Goal: Feedback & Contribution: Submit feedback/report problem

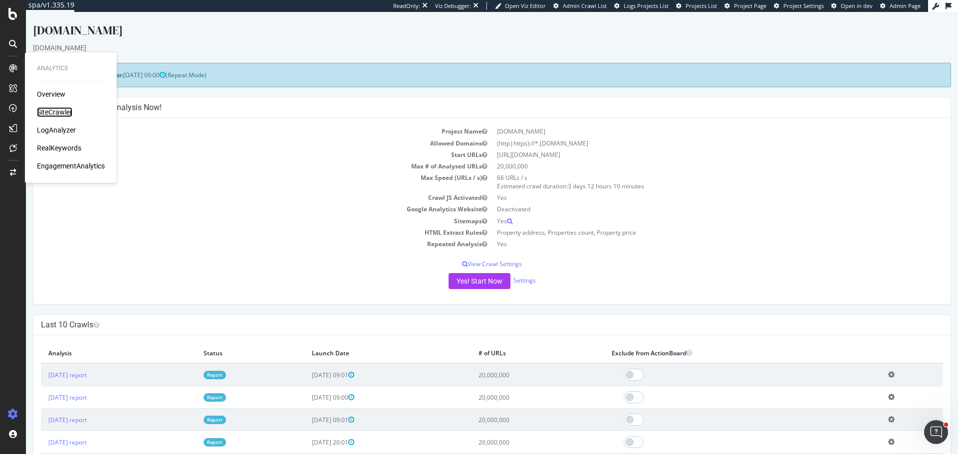
click at [45, 112] on div "SiteCrawler" at bounding box center [54, 112] width 35 height 10
click at [60, 116] on div "ActionBoard" at bounding box center [56, 114] width 39 height 10
click at [61, 134] on div "AlertPanel" at bounding box center [53, 132] width 32 height 10
click at [58, 109] on div "SiteCrawler" at bounding box center [54, 112] width 35 height 10
click at [60, 131] on div "LogAnalyzer" at bounding box center [56, 130] width 39 height 10
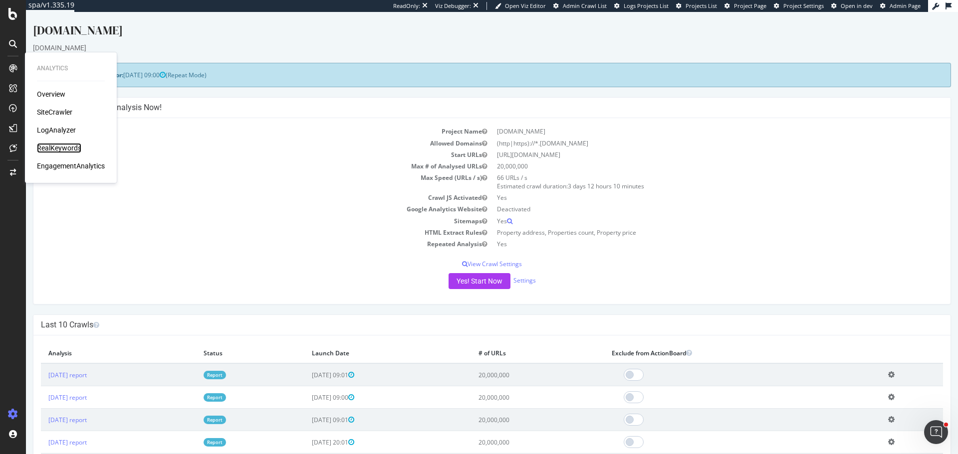
click at [66, 149] on div "RealKeywords" at bounding box center [59, 148] width 44 height 10
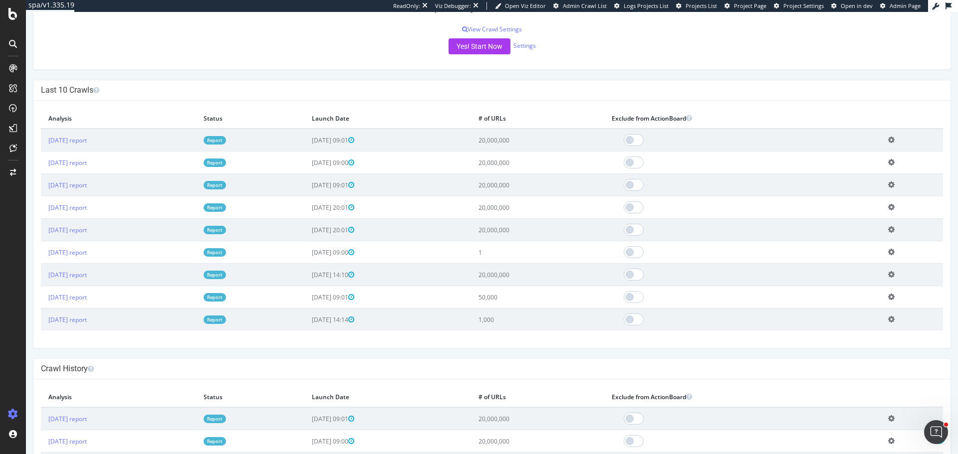
scroll to position [249, 0]
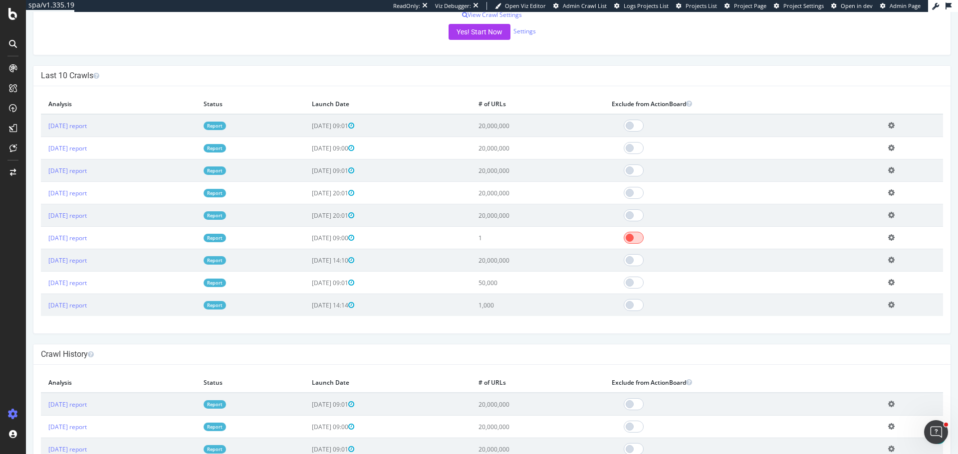
click at [643, 242] on span at bounding box center [633, 238] width 20 height 12
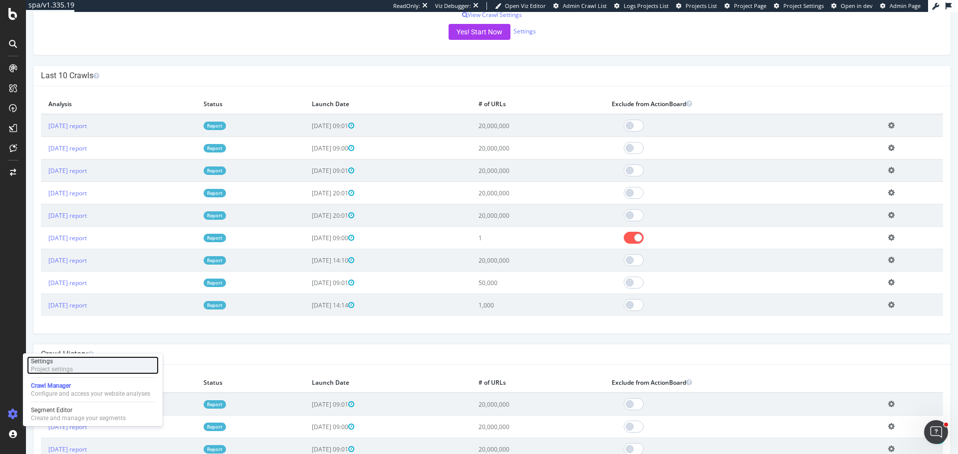
click at [62, 362] on div "Settings" at bounding box center [52, 362] width 42 height 8
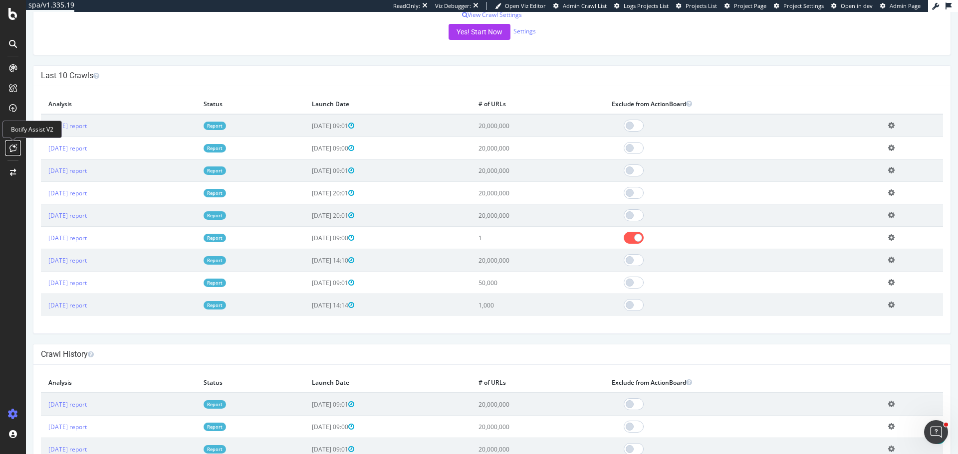
click at [13, 150] on icon at bounding box center [12, 148] width 7 height 8
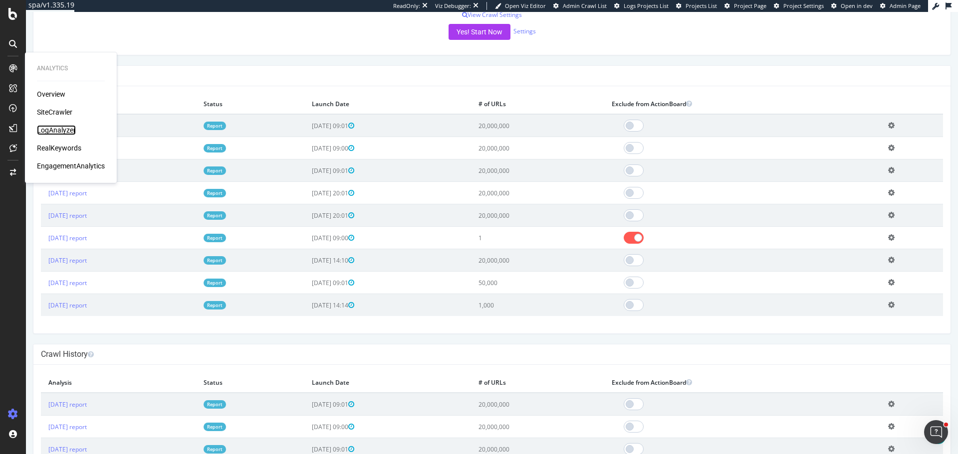
click at [58, 132] on div "LogAnalyzer" at bounding box center [56, 130] width 39 height 10
click at [60, 116] on div "SiteCrawler" at bounding box center [54, 112] width 35 height 10
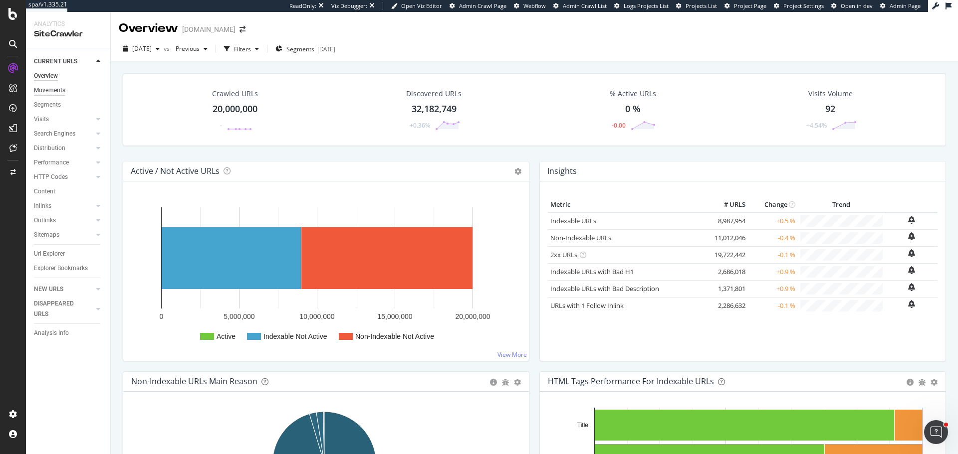
click at [48, 93] on div "Movements" at bounding box center [49, 90] width 31 height 10
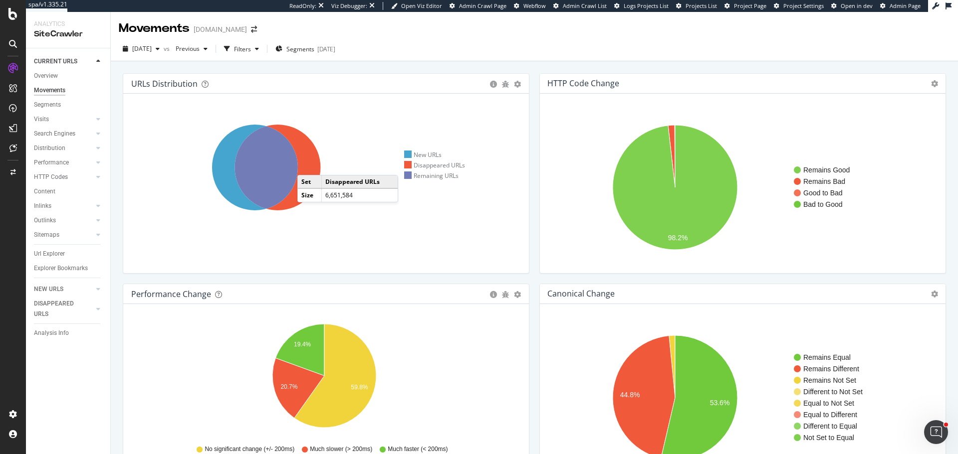
click at [307, 165] on icon at bounding box center [277, 168] width 86 height 86
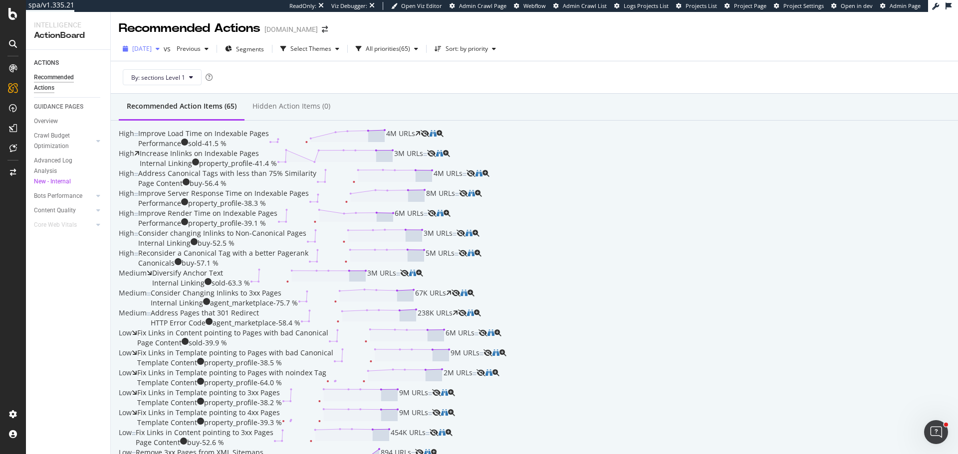
click at [137, 49] on span "2025 Aug. 3rd" at bounding box center [141, 48] width 19 height 8
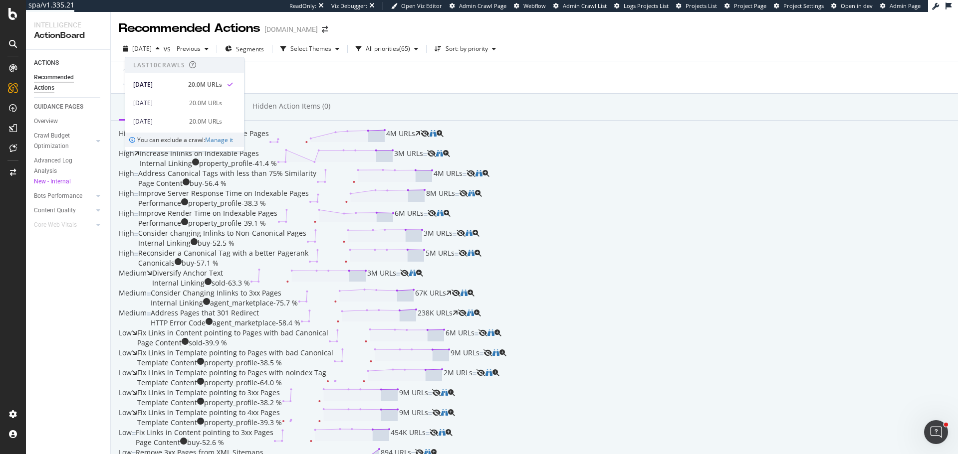
click at [397, 75] on div "By: sections Level 1" at bounding box center [534, 77] width 831 height 32
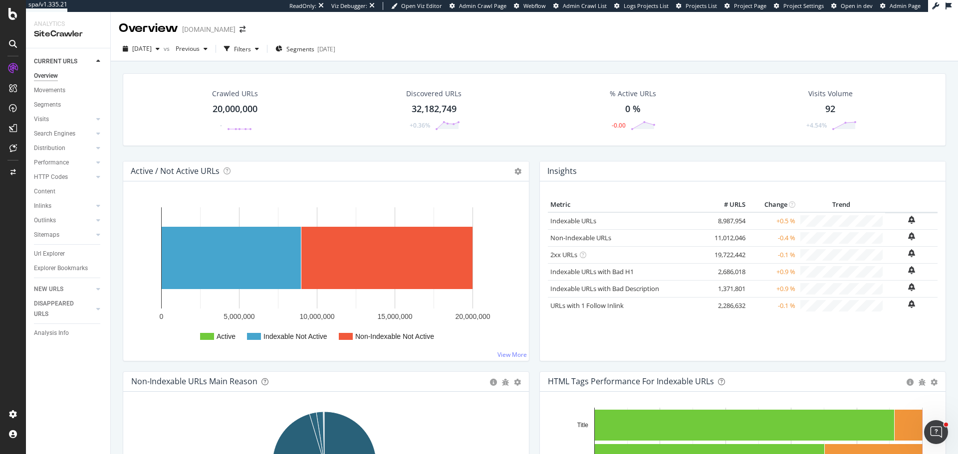
drag, startPoint x: 55, startPoint y: 178, endPoint x: 82, endPoint y: 169, distance: 27.9
click at [55, 178] on div "HTTP Codes" at bounding box center [51, 177] width 34 height 10
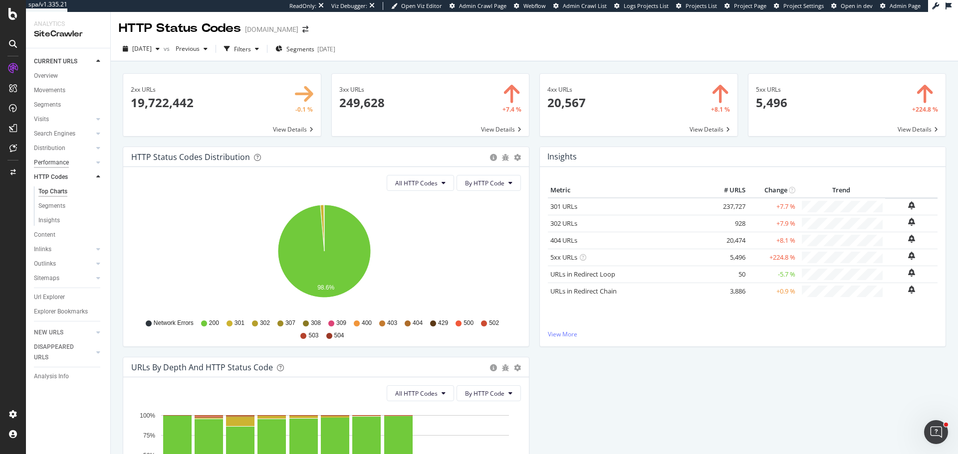
click at [56, 162] on div "Performance" at bounding box center [51, 163] width 35 height 10
click at [914, 134] on span at bounding box center [847, 105] width 198 height 62
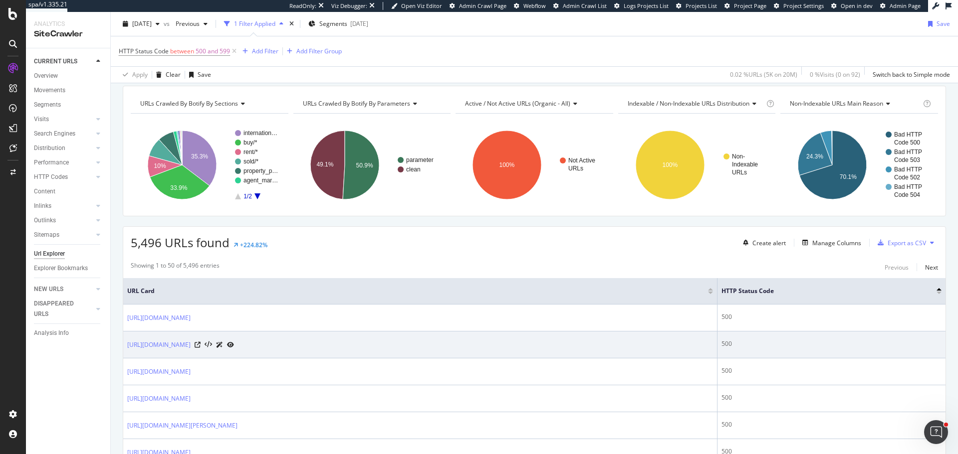
scroll to position [100, 0]
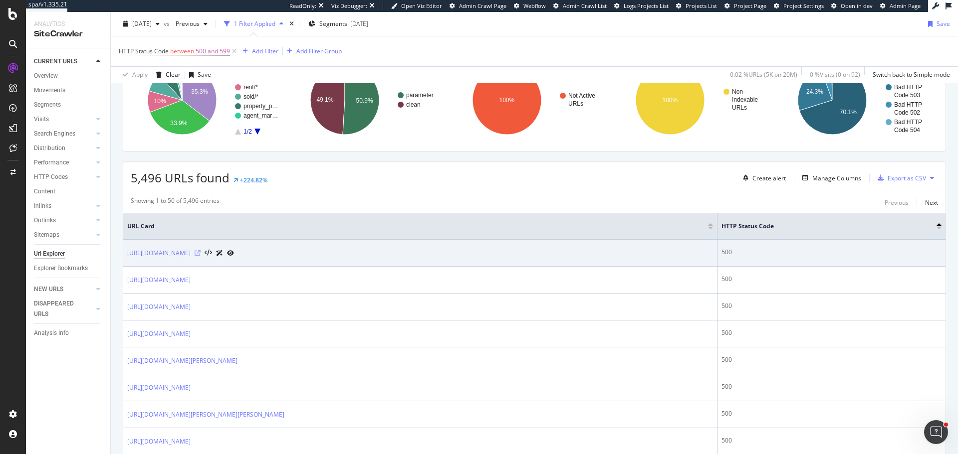
click at [201, 254] on icon at bounding box center [198, 253] width 6 height 6
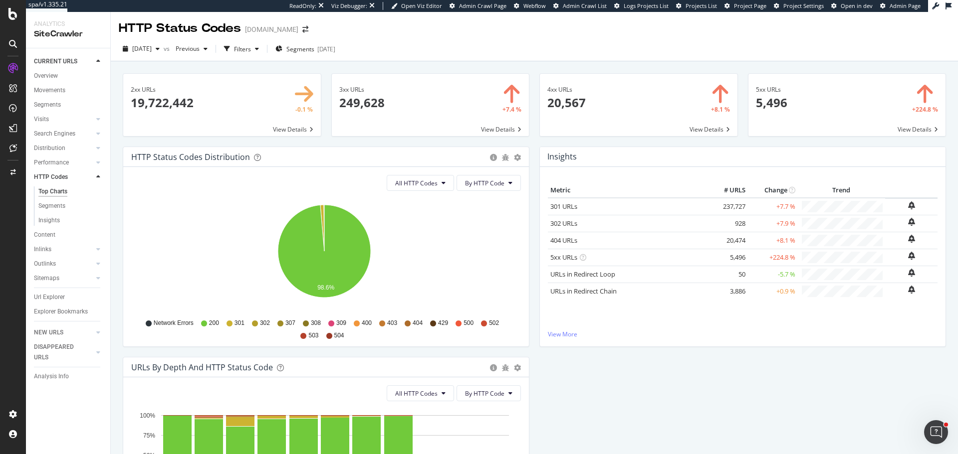
drag, startPoint x: 54, startPoint y: 297, endPoint x: 149, endPoint y: 164, distance: 163.4
click at [54, 296] on div "Url Explorer" at bounding box center [49, 297] width 31 height 10
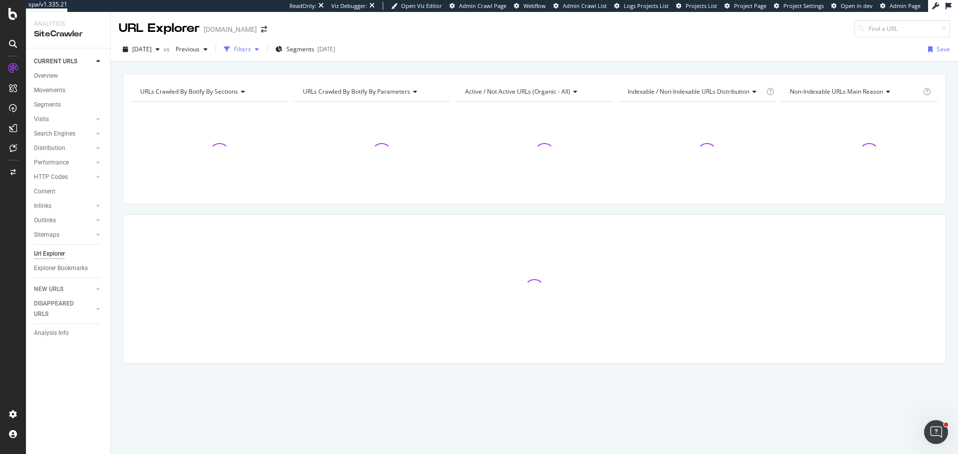
click at [263, 54] on div "Filters" at bounding box center [241, 49] width 43 height 15
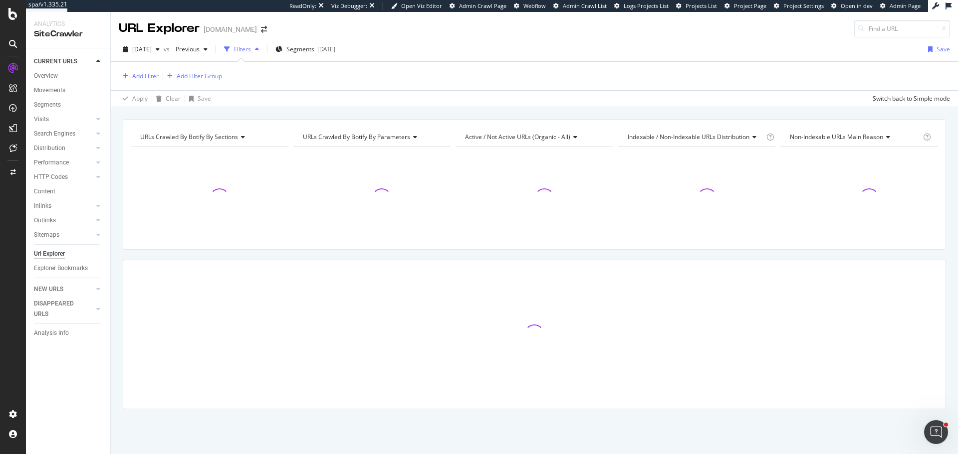
click at [134, 76] on div "Add Filter" at bounding box center [145, 76] width 26 height 8
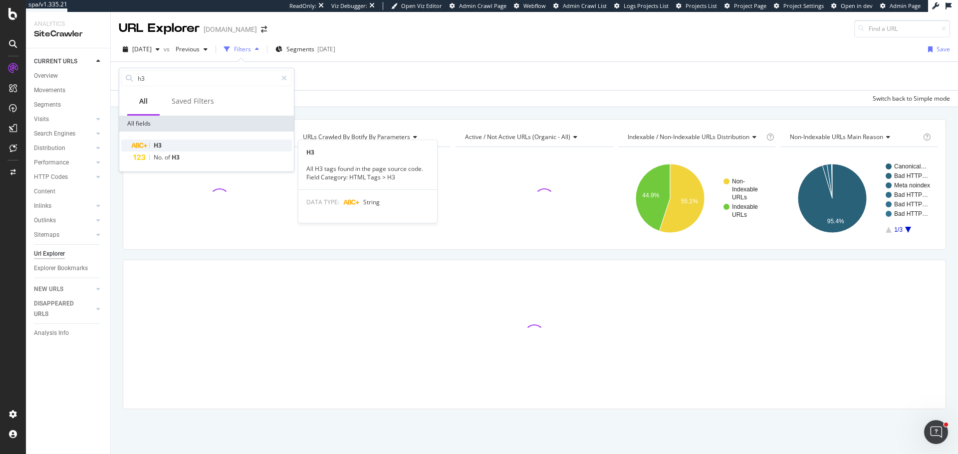
type input "h3"
click at [156, 145] on span "H3" at bounding box center [158, 145] width 8 height 8
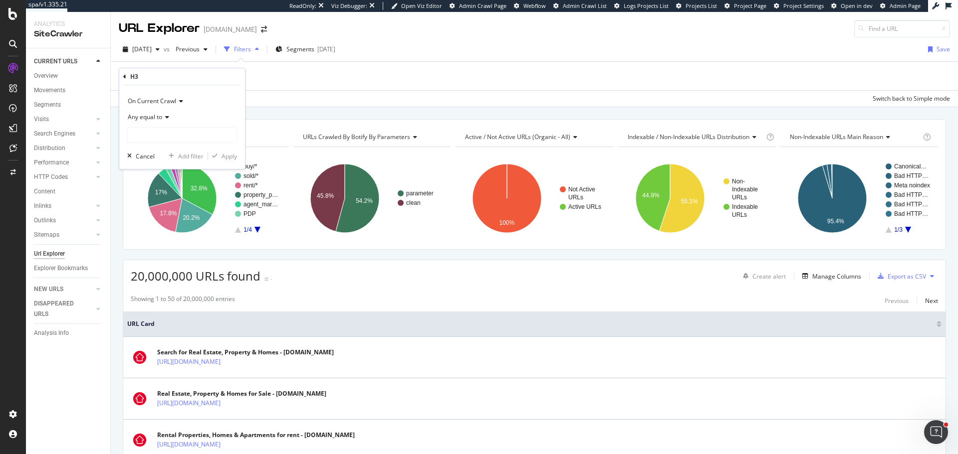
click at [156, 121] on div "Any equal to" at bounding box center [182, 117] width 110 height 16
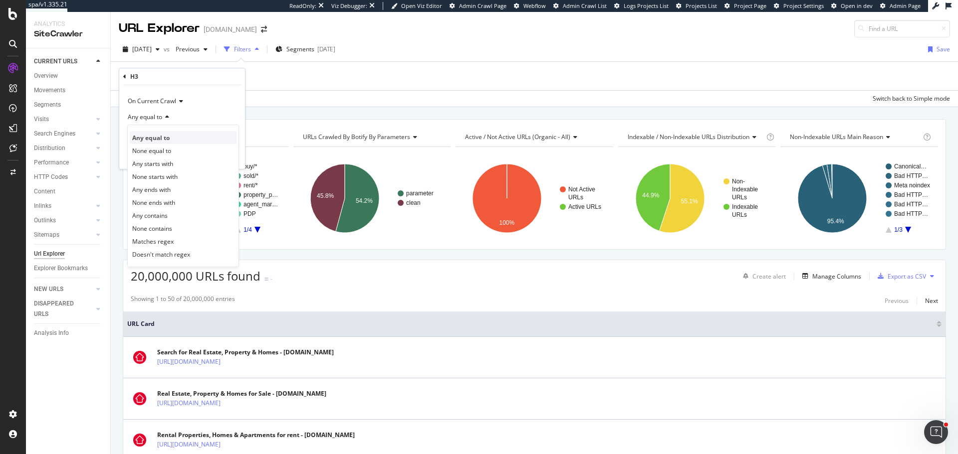
click at [156, 139] on span "Any equal to" at bounding box center [150, 138] width 37 height 8
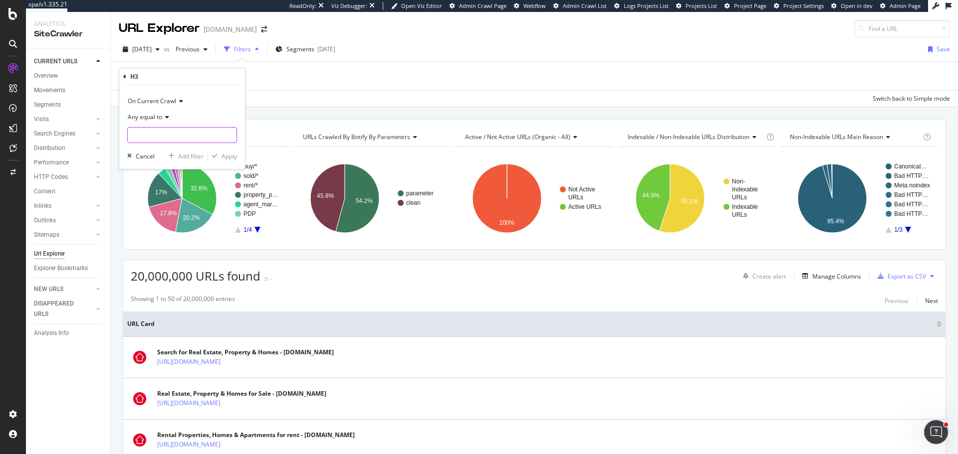
click at [156, 138] on input "text" at bounding box center [182, 135] width 109 height 16
paste input "We couldn't find anything that quite matches your search."
type input "We couldn't find anything that quite matches your search."
click at [234, 155] on div "Apply" at bounding box center [228, 156] width 15 height 8
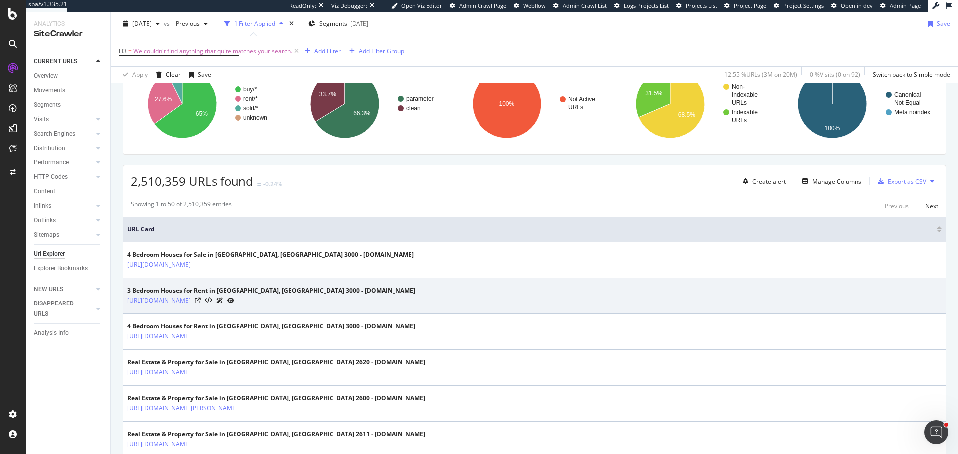
scroll to position [100, 0]
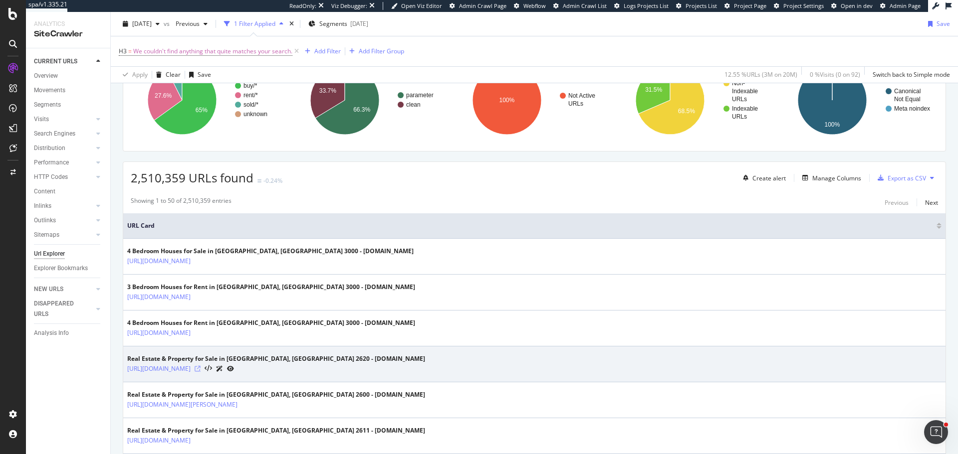
click at [201, 369] on icon at bounding box center [198, 369] width 6 height 6
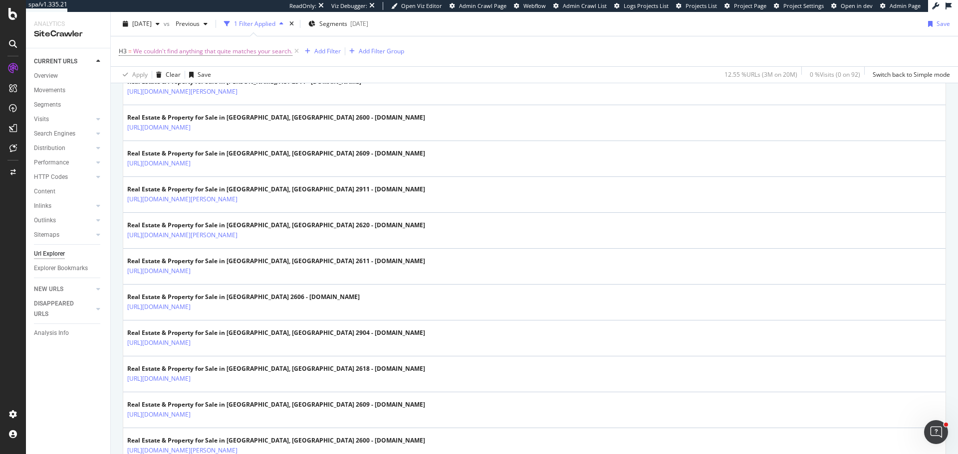
scroll to position [599, 0]
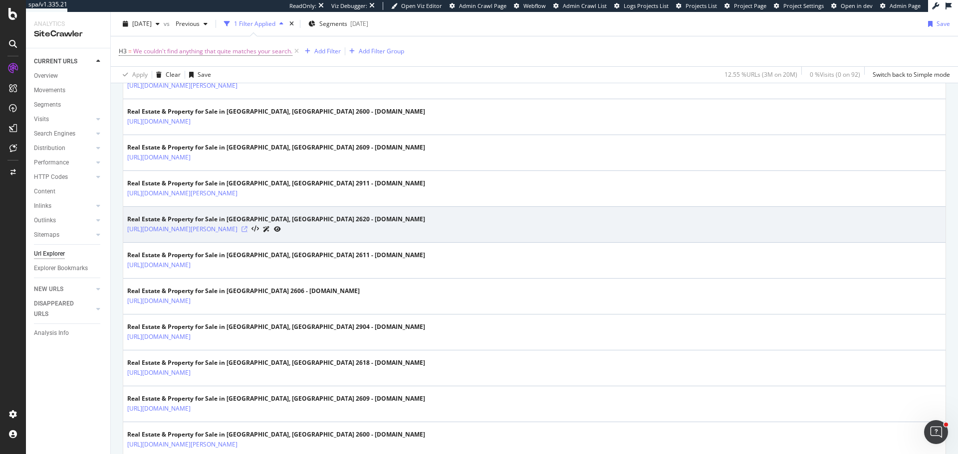
click at [247, 230] on icon at bounding box center [244, 229] width 6 height 6
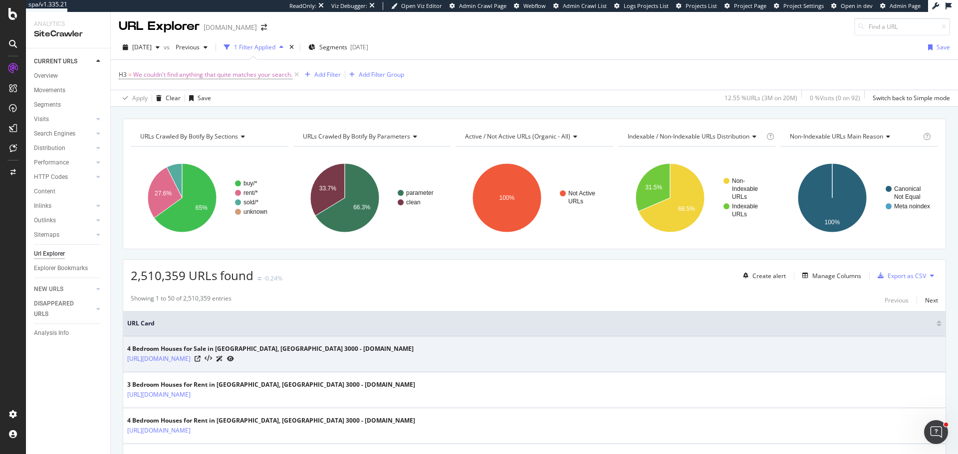
scroll to position [0, 0]
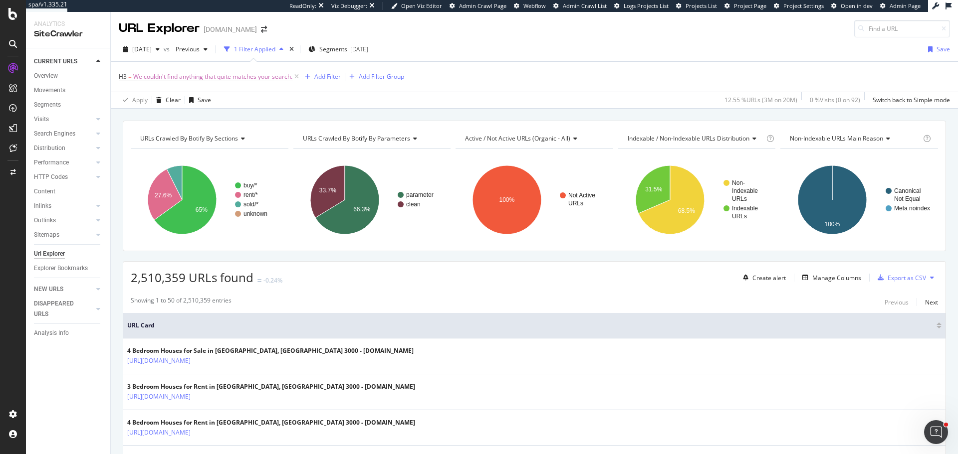
click at [582, 278] on div "2,510,359 URLs found -0.24% Create alert Manage Columns Export as CSV" at bounding box center [534, 274] width 822 height 24
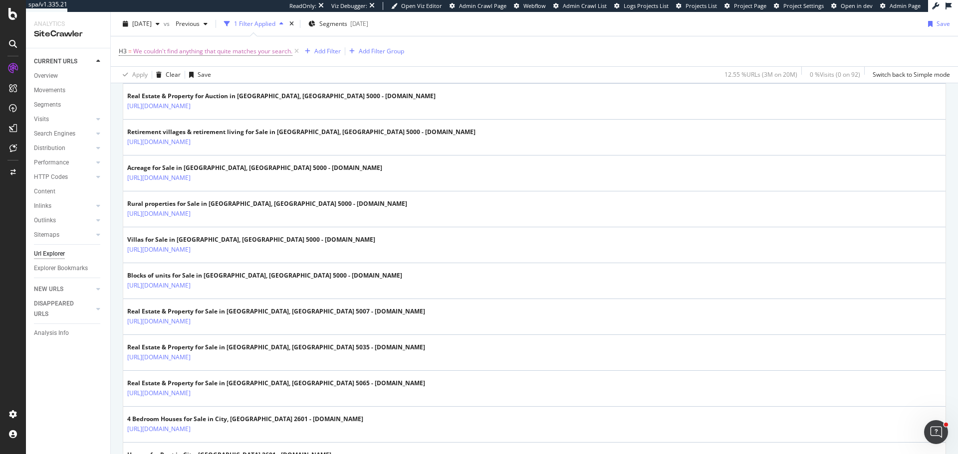
scroll to position [1047, 0]
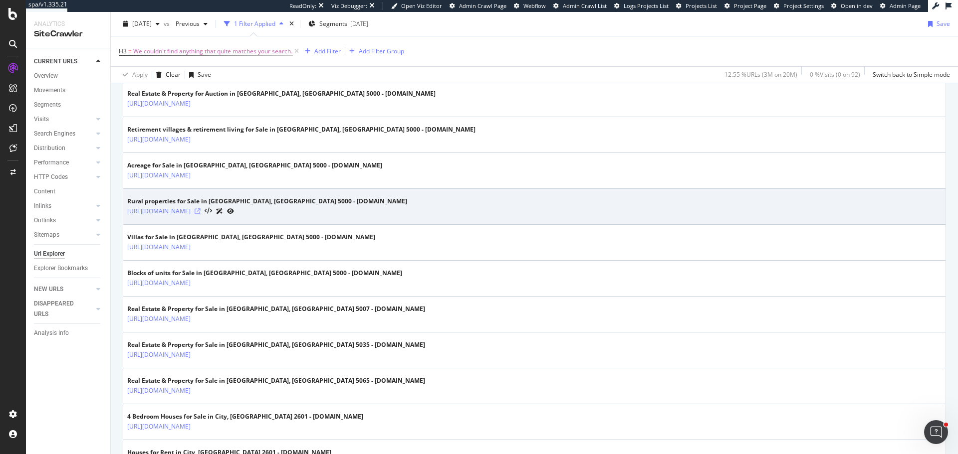
click at [201, 210] on icon at bounding box center [198, 211] width 6 height 6
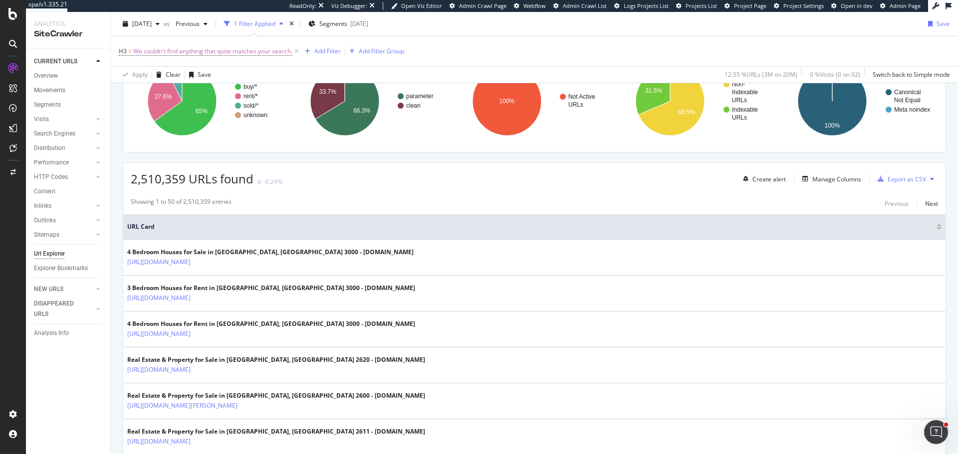
scroll to position [0, 0]
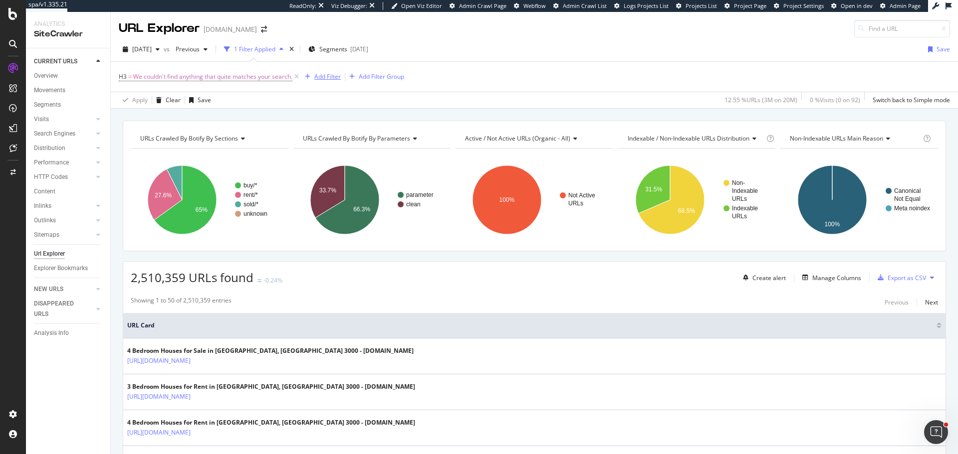
click at [334, 75] on div "Add Filter" at bounding box center [327, 76] width 26 height 8
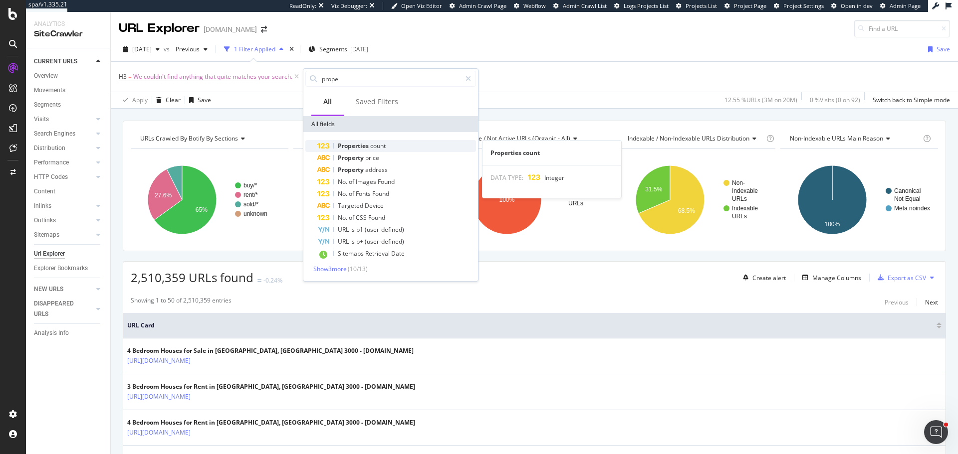
type input "prope"
click at [372, 147] on span "count" at bounding box center [377, 146] width 15 height 8
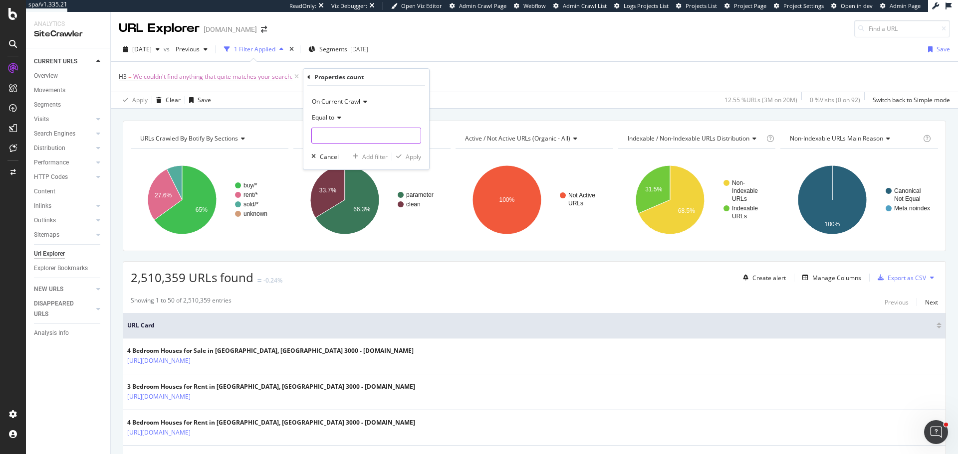
click at [324, 133] on input "number" at bounding box center [366, 136] width 110 height 16
type input "0"
click at [409, 158] on div "Apply" at bounding box center [412, 157] width 15 height 8
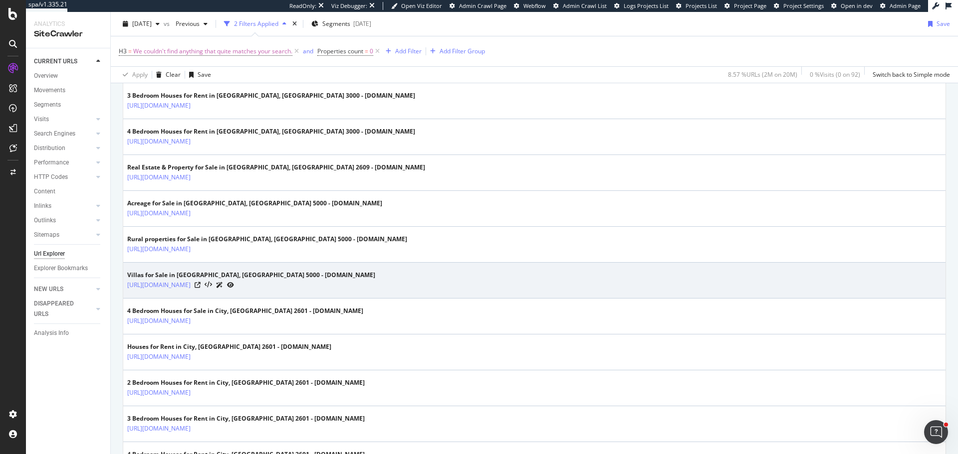
scroll to position [299, 0]
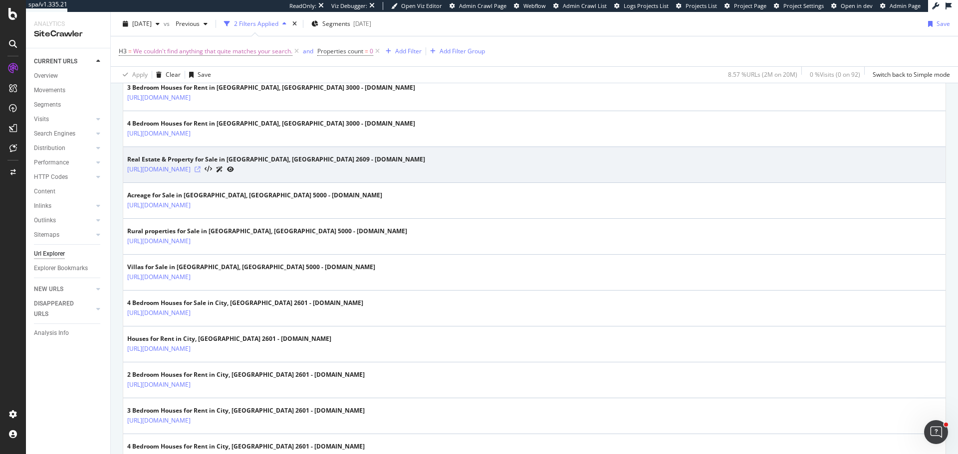
click at [201, 172] on icon at bounding box center [198, 170] width 6 height 6
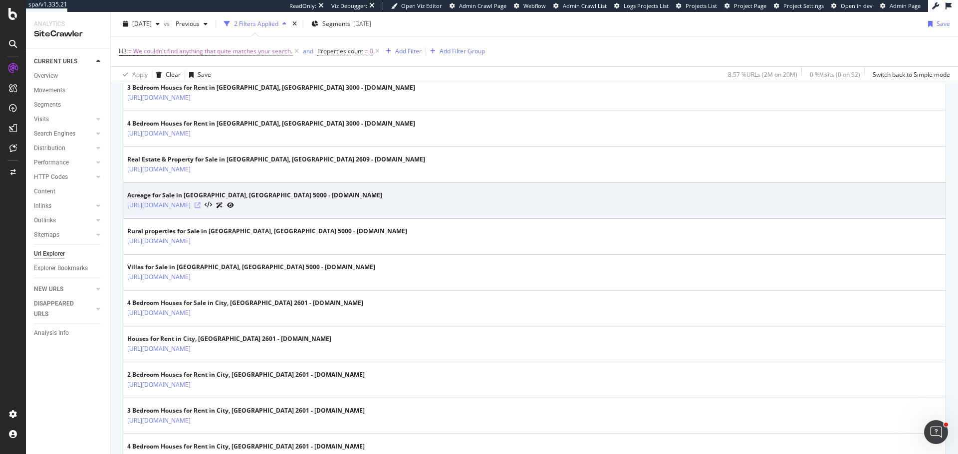
click at [201, 204] on icon at bounding box center [198, 205] width 6 height 6
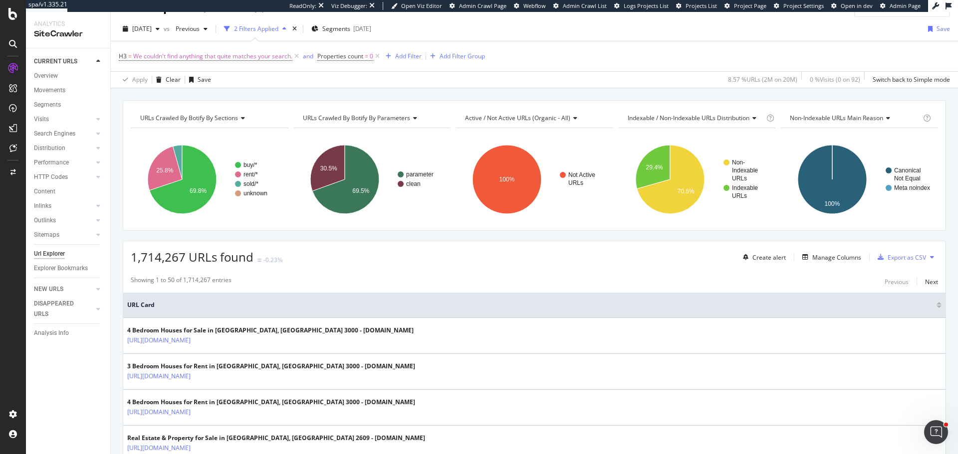
scroll to position [0, 0]
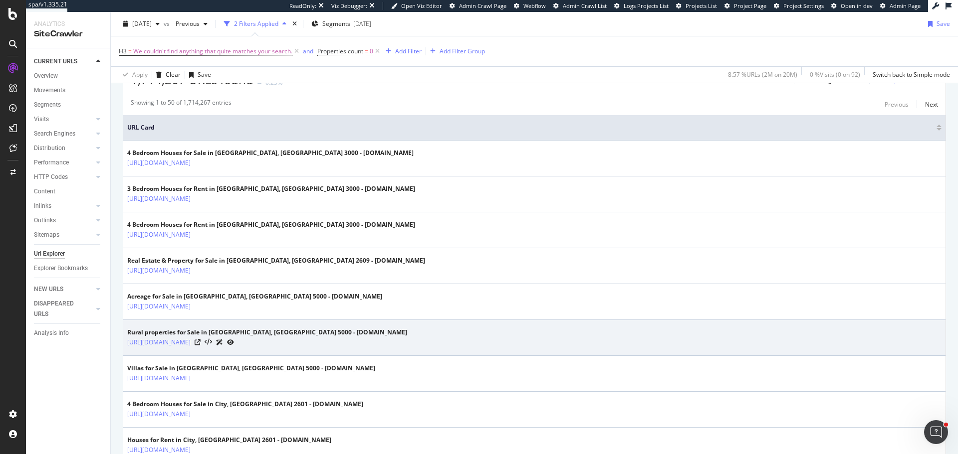
scroll to position [200, 0]
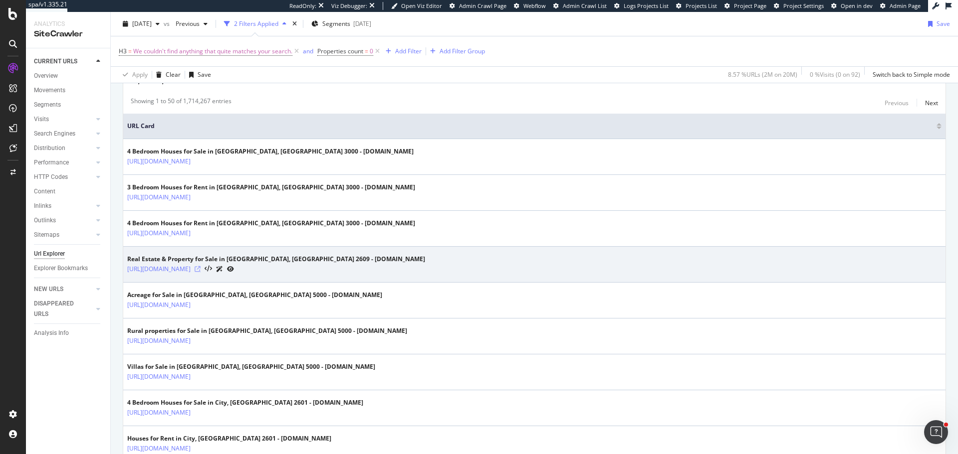
click at [201, 270] on icon at bounding box center [198, 269] width 6 height 6
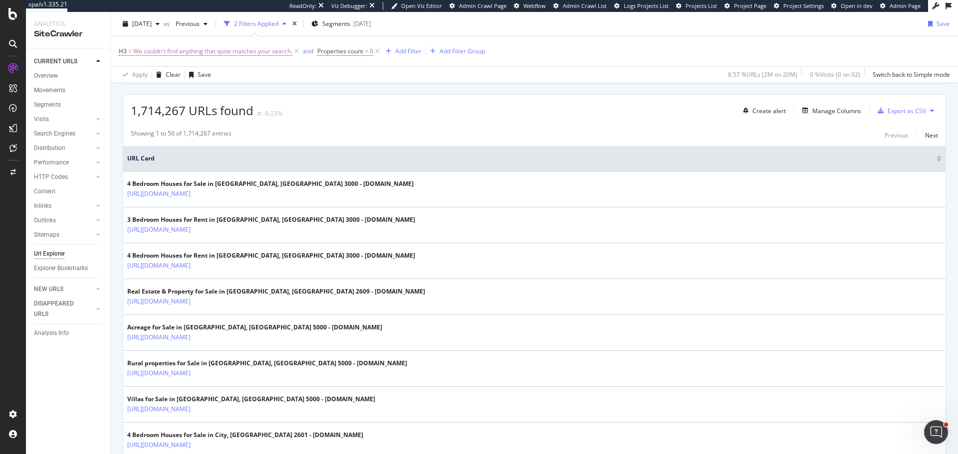
scroll to position [150, 0]
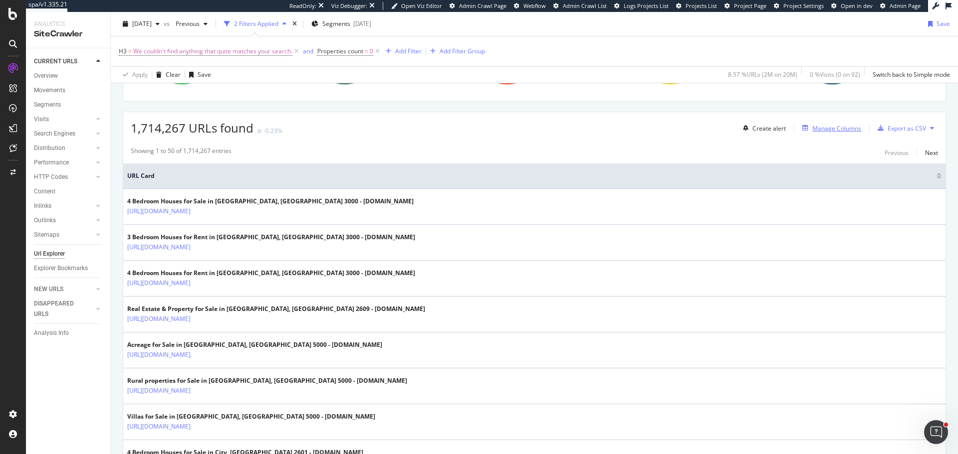
click at [823, 133] on div "Manage Columns" at bounding box center [829, 128] width 63 height 11
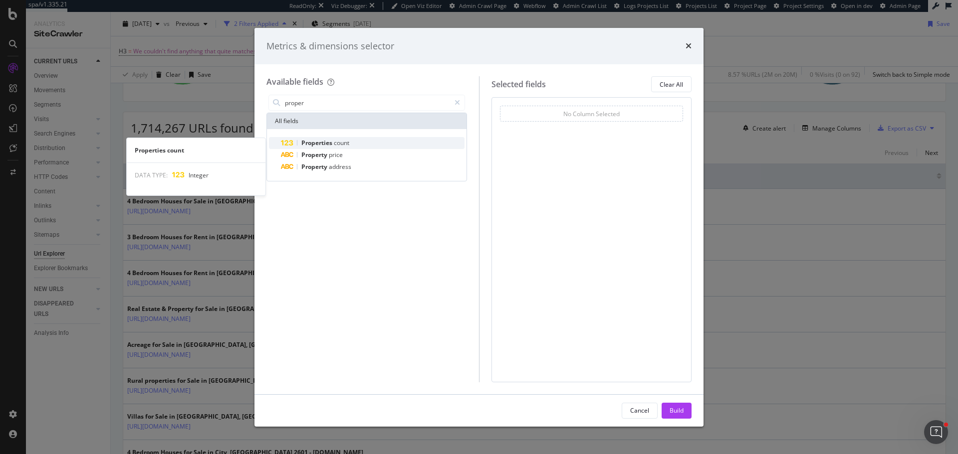
type input "proper"
click at [335, 141] on span "count" at bounding box center [341, 143] width 15 height 8
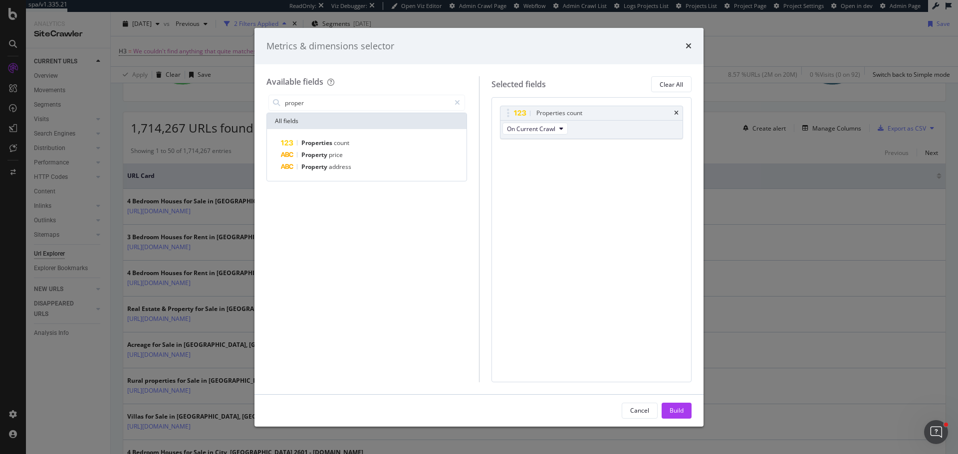
click at [677, 407] on div "Build" at bounding box center [676, 410] width 14 height 8
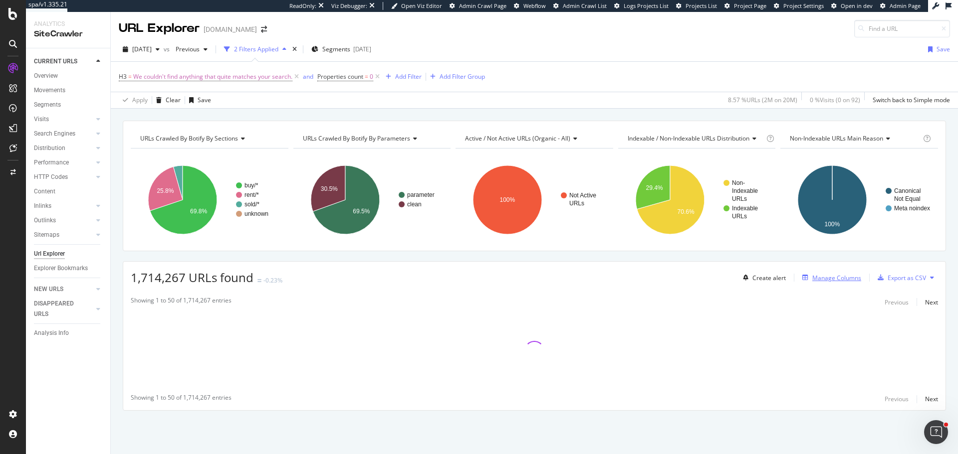
click at [837, 280] on div "Manage Columns" at bounding box center [836, 278] width 49 height 8
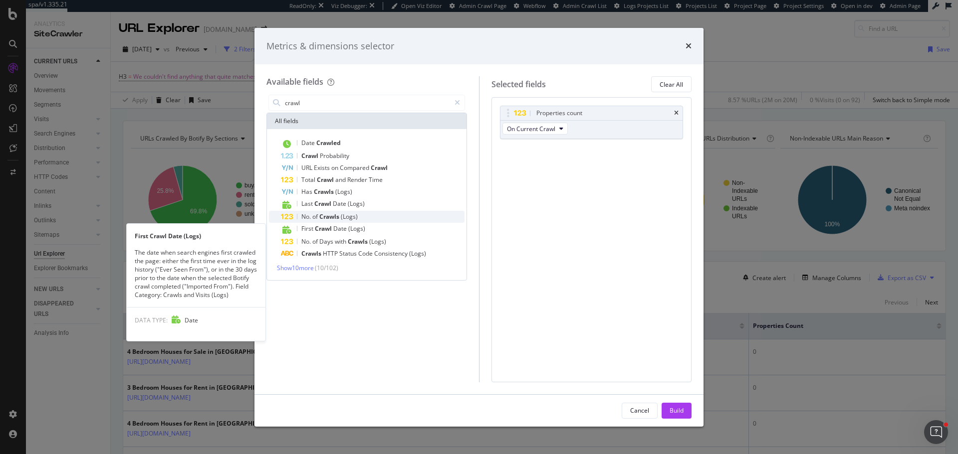
type input "crawl"
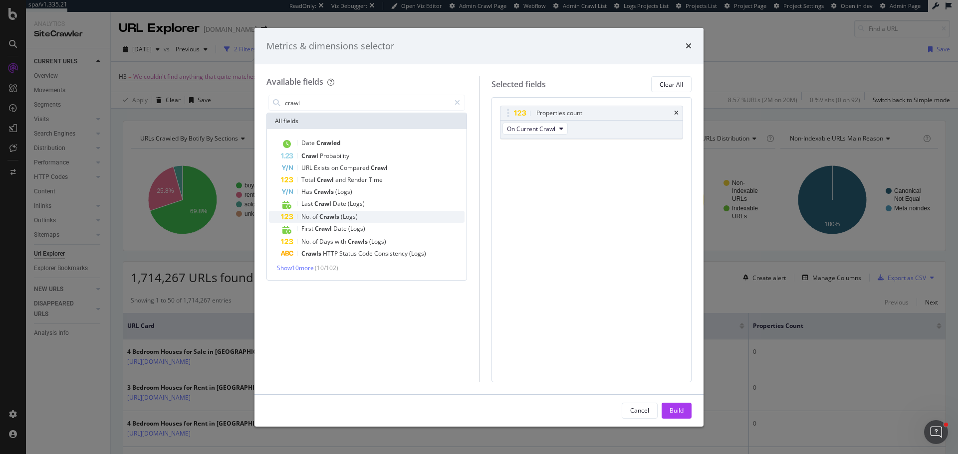
click at [347, 215] on span "(Logs)" at bounding box center [349, 216] width 17 height 8
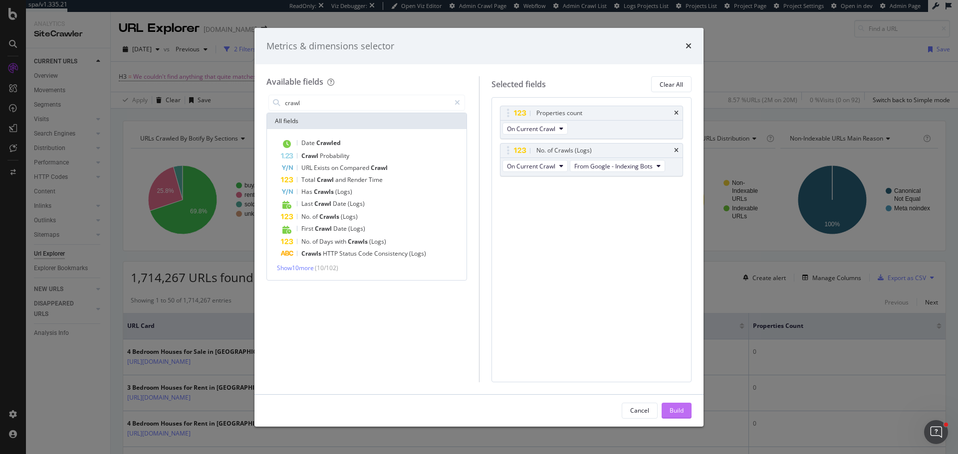
click at [681, 411] on div "Build" at bounding box center [676, 410] width 14 height 8
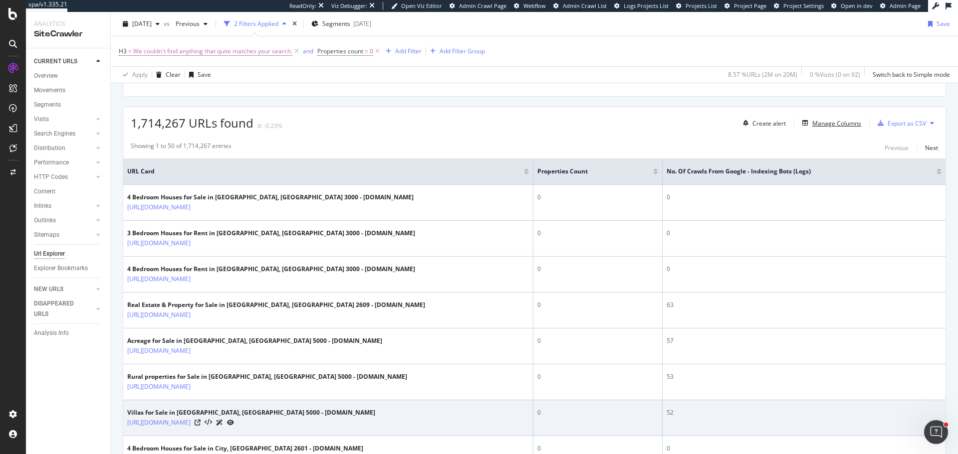
scroll to position [150, 0]
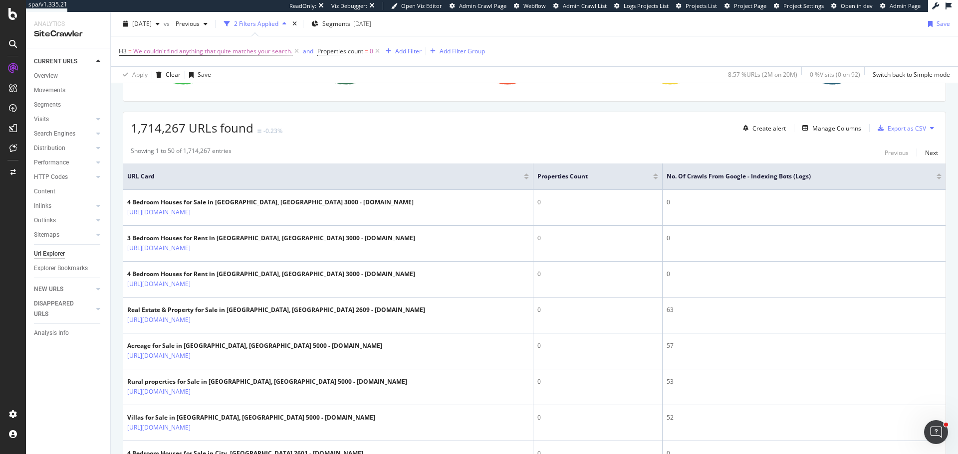
click at [934, 180] on th "No. of Crawls from Google - Indexing Bots (Logs)" at bounding box center [803, 177] width 283 height 26
click at [936, 178] on div at bounding box center [938, 178] width 5 height 2
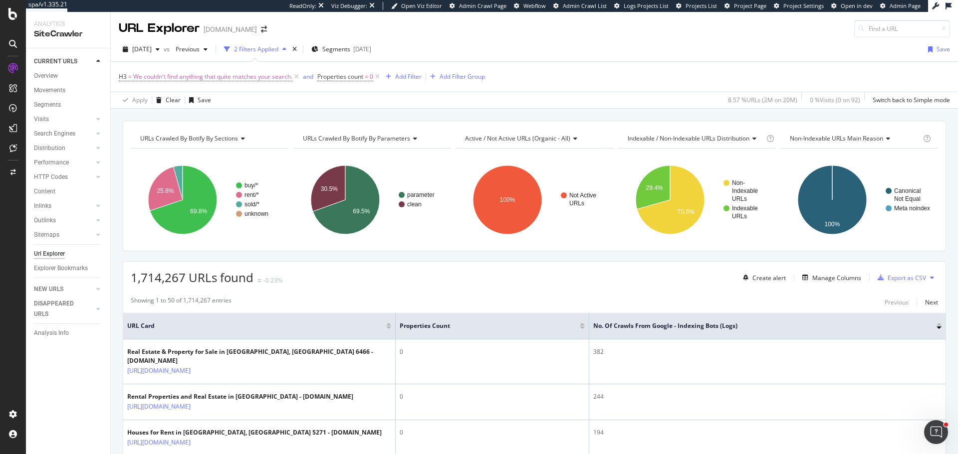
drag, startPoint x: 319, startPoint y: 332, endPoint x: 534, endPoint y: 338, distance: 214.6
click at [534, 338] on tr "URL Card Properties count No. of Crawls from Google - Indexing Bots (Logs)" at bounding box center [534, 326] width 822 height 26
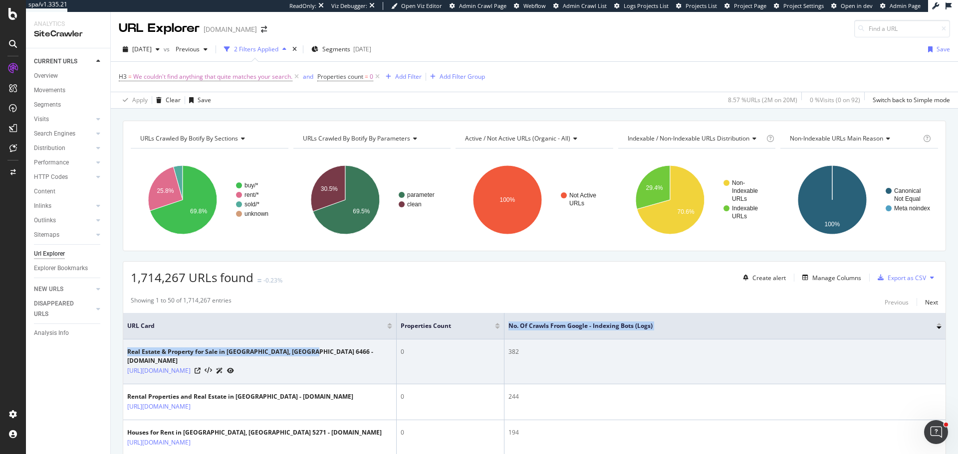
drag, startPoint x: 589, startPoint y: 332, endPoint x: 307, endPoint y: 342, distance: 282.0
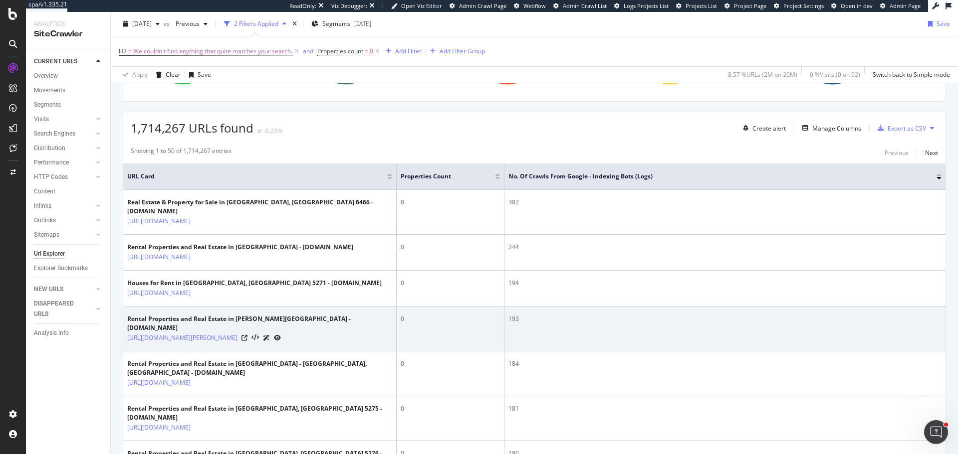
scroll to position [200, 0]
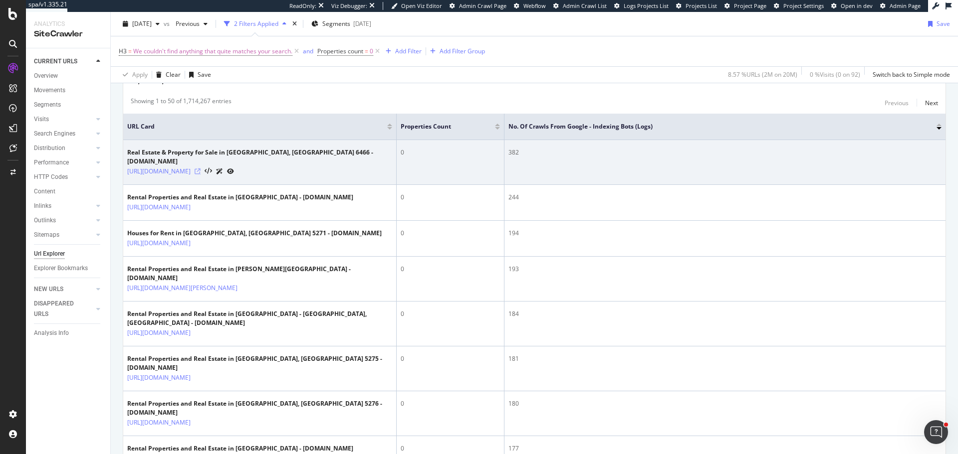
click at [201, 169] on icon at bounding box center [198, 172] width 6 height 6
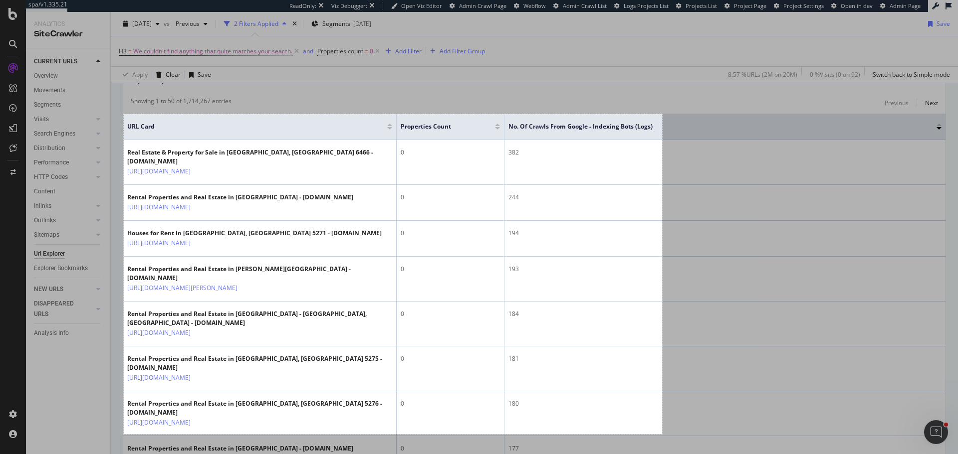
drag, startPoint x: 124, startPoint y: 114, endPoint x: 662, endPoint y: 434, distance: 626.2
click at [662, 434] on div "1079 X 642" at bounding box center [479, 227] width 958 height 454
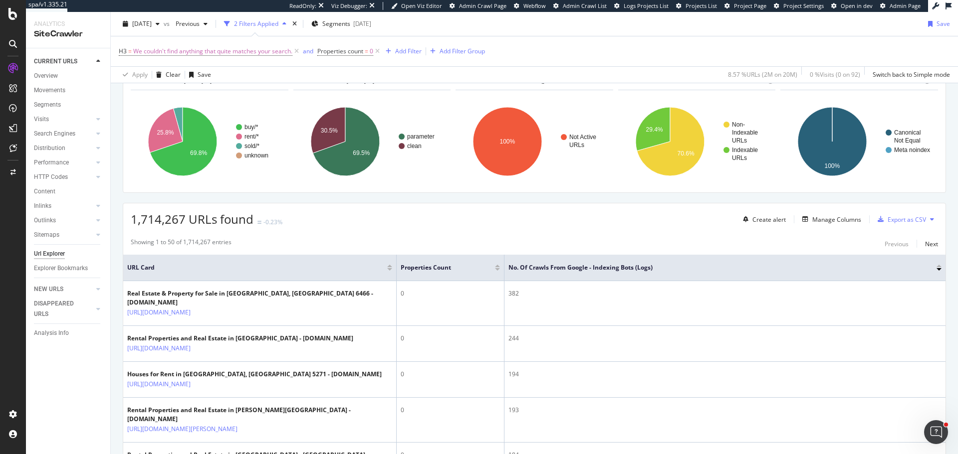
scroll to position [50, 0]
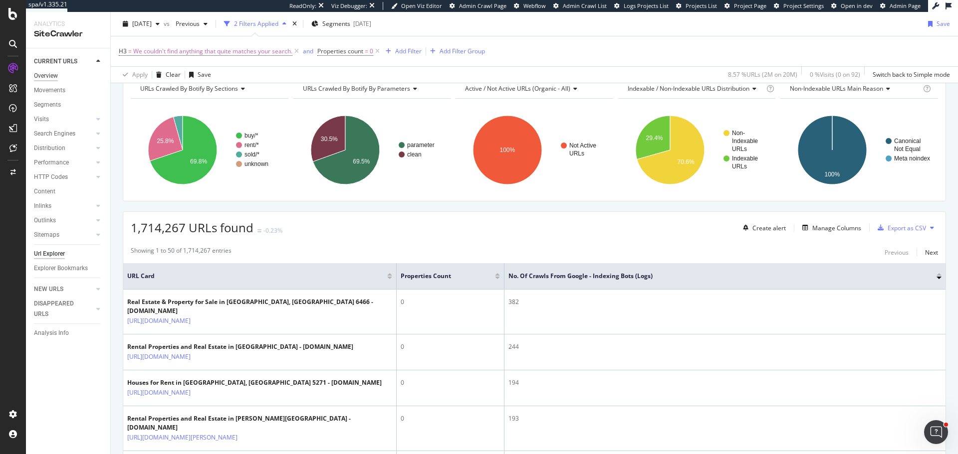
click at [56, 75] on div "Overview" at bounding box center [46, 76] width 24 height 10
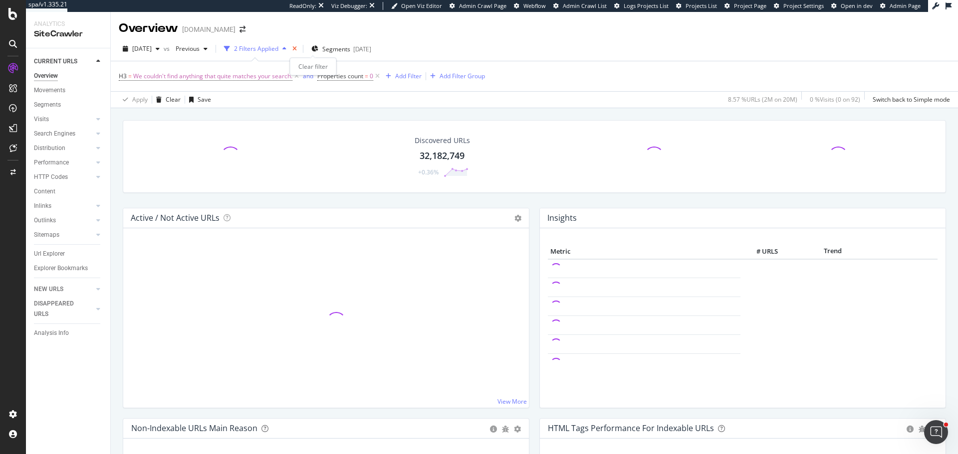
click at [297, 49] on icon "times" at bounding box center [294, 49] width 4 height 6
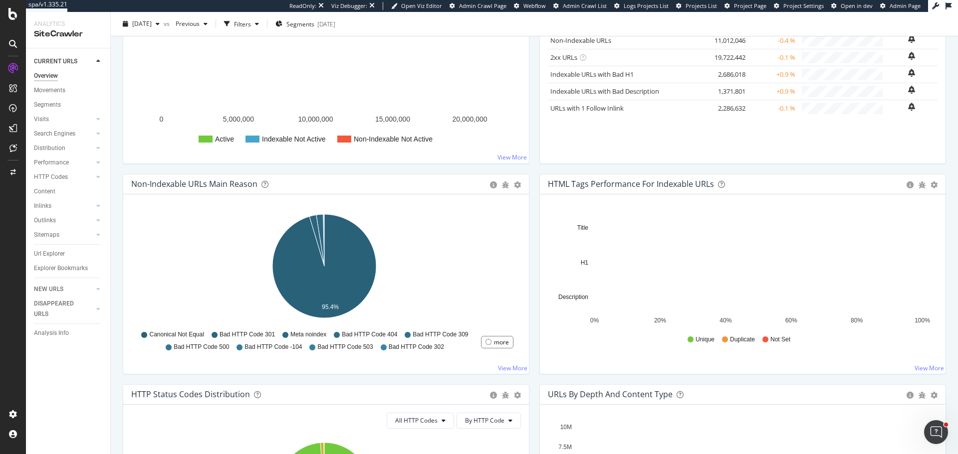
scroll to position [200, 0]
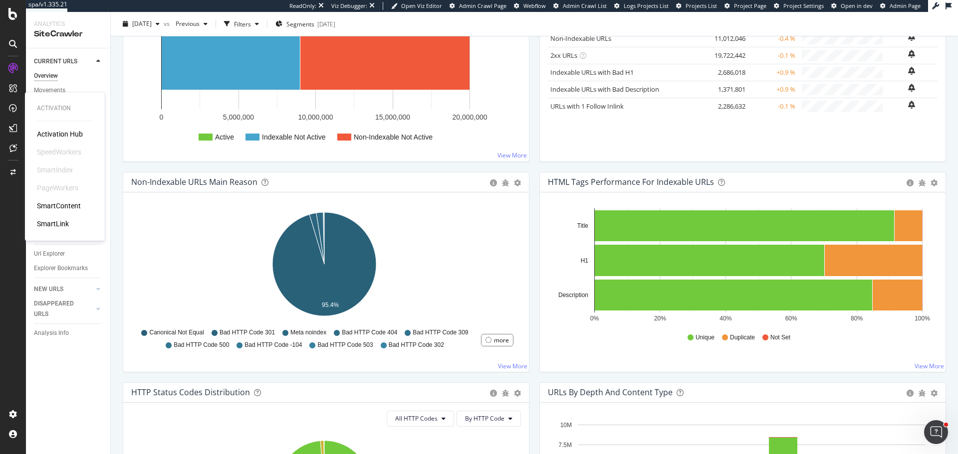
click at [70, 206] on div "SmartContent" at bounding box center [59, 206] width 44 height 10
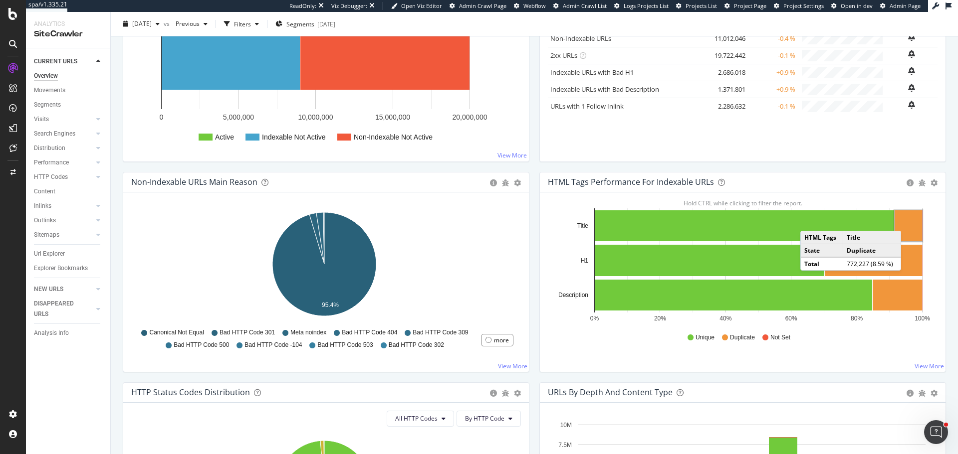
click at [903, 221] on rect "A chart." at bounding box center [907, 225] width 27 height 31
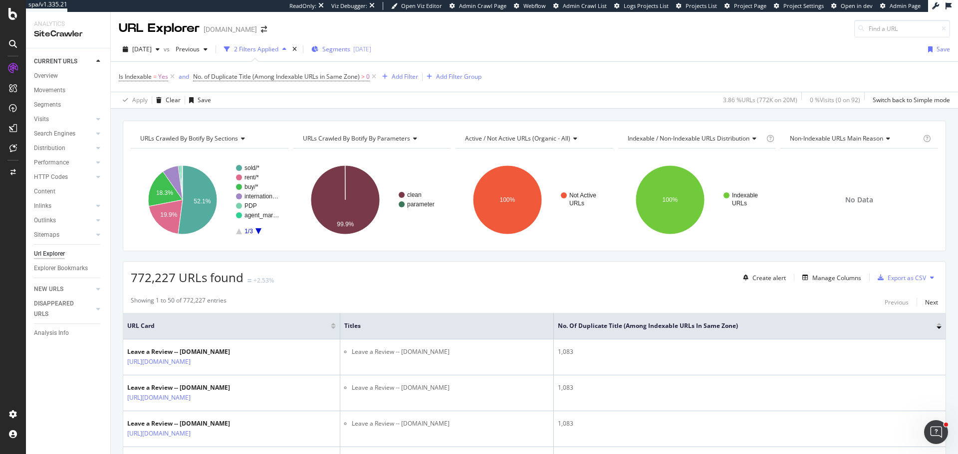
click at [350, 46] on span "Segments" at bounding box center [336, 49] width 28 height 8
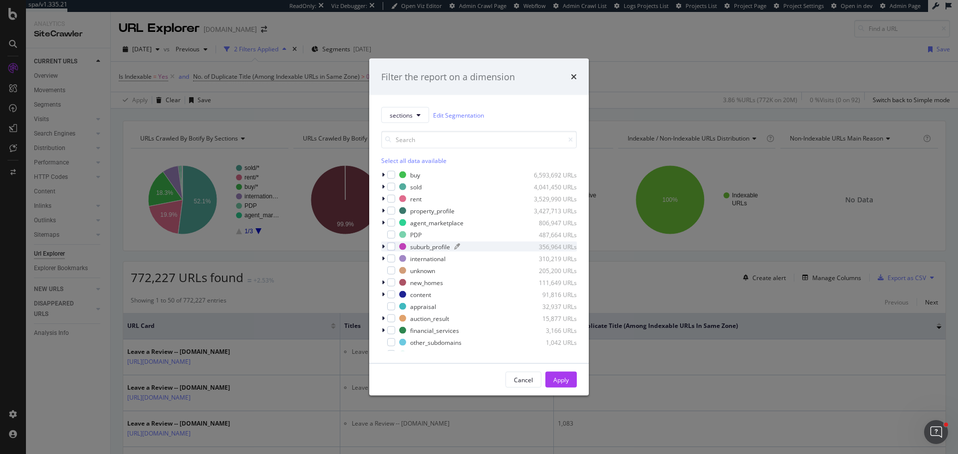
scroll to position [68, 0]
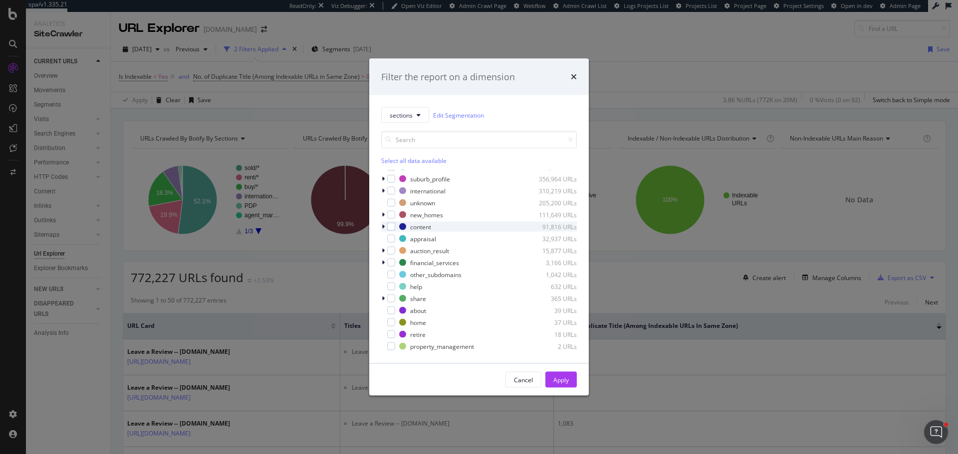
click at [384, 227] on icon "modal" at bounding box center [383, 227] width 3 height 6
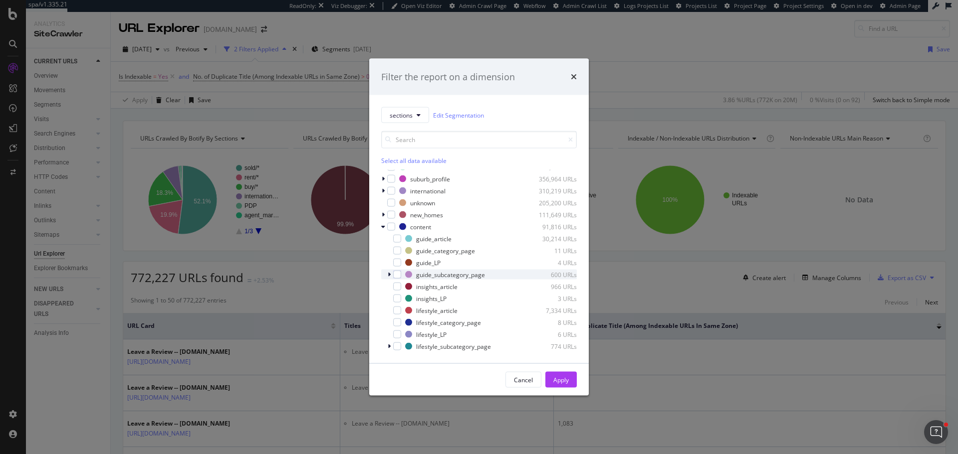
click at [388, 273] on icon "modal" at bounding box center [389, 275] width 3 height 6
click at [388, 273] on icon "modal" at bounding box center [389, 275] width 4 height 6
click at [396, 254] on div "modal" at bounding box center [397, 251] width 8 height 8
click at [394, 274] on div "modal" at bounding box center [397, 275] width 8 height 8
click at [396, 324] on div "modal" at bounding box center [397, 323] width 8 height 8
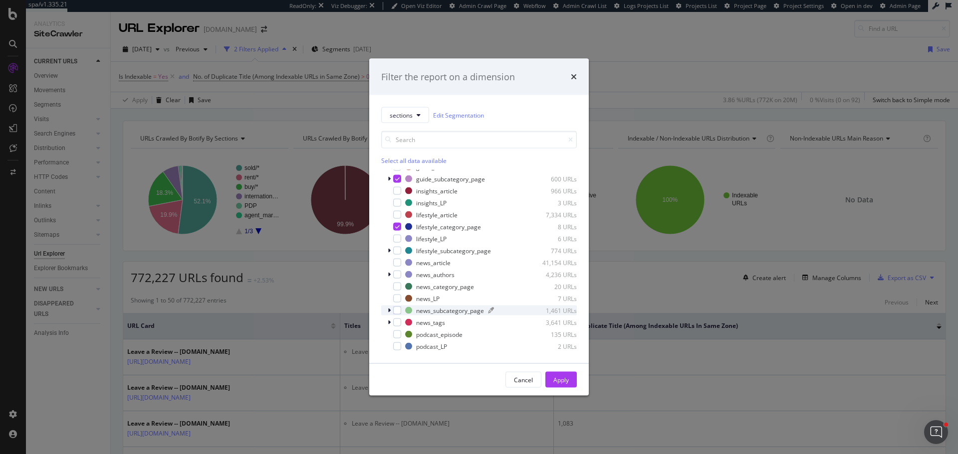
scroll to position [168, 0]
click at [399, 249] on div "modal" at bounding box center [397, 247] width 8 height 8
click at [396, 281] on div "modal" at bounding box center [397, 283] width 8 height 8
click at [405, 161] on div "Select all data available" at bounding box center [479, 161] width 196 height 8
click at [400, 164] on div "Unselect all data available" at bounding box center [479, 161] width 196 height 8
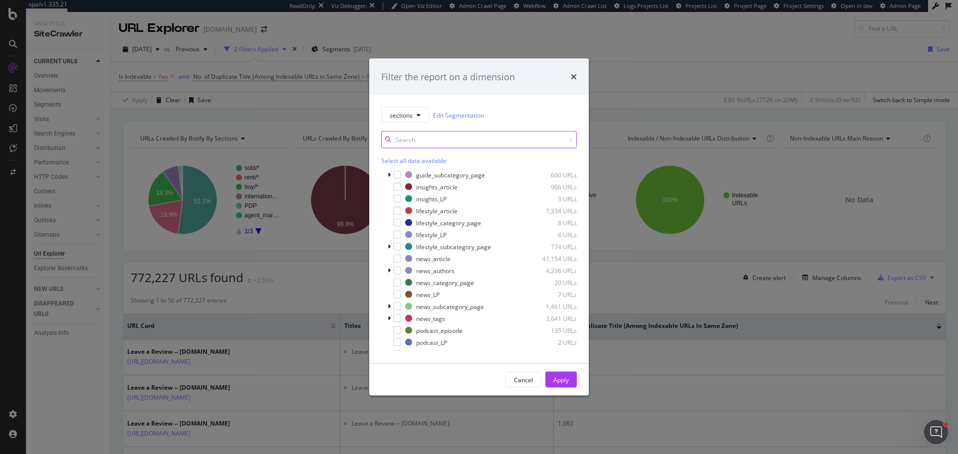
click at [422, 145] on input "modal" at bounding box center [479, 139] width 196 height 17
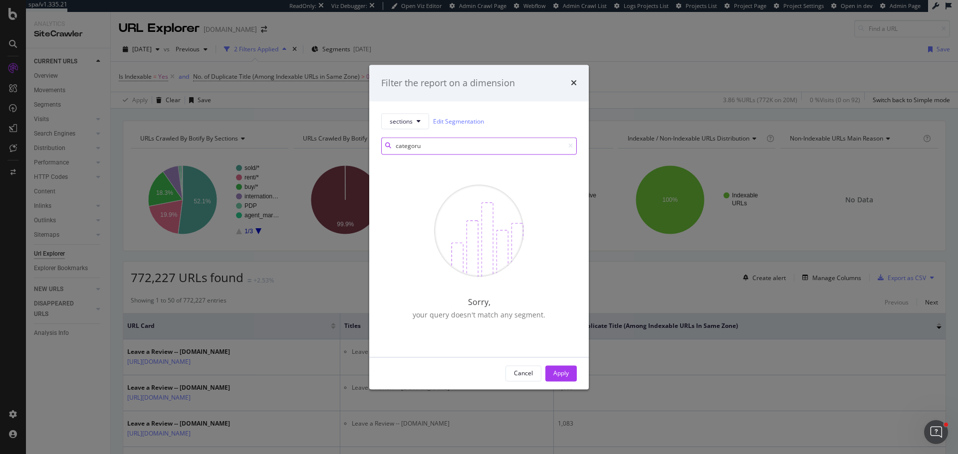
scroll to position [0, 0]
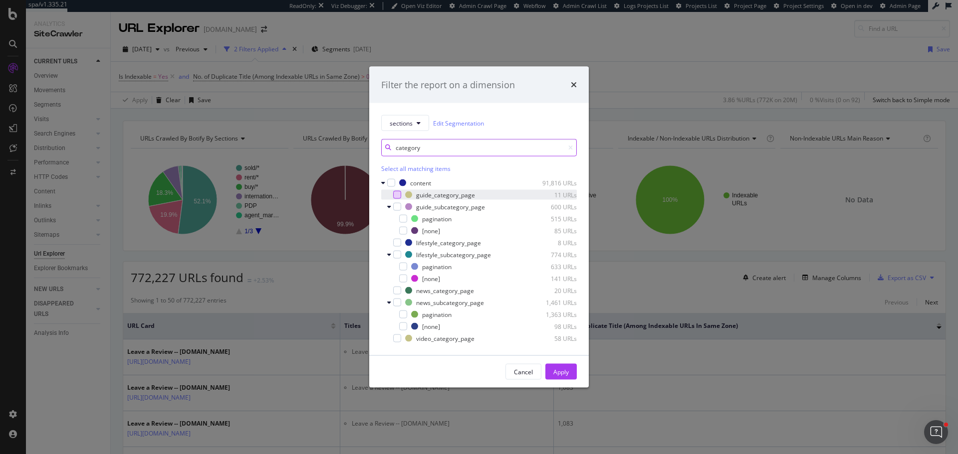
type input "category"
click at [395, 195] on div "modal" at bounding box center [397, 195] width 8 height 8
click at [405, 229] on div "modal" at bounding box center [403, 231] width 8 height 8
click at [396, 243] on div "modal" at bounding box center [397, 243] width 8 height 8
click at [406, 280] on div "modal" at bounding box center [403, 279] width 8 height 8
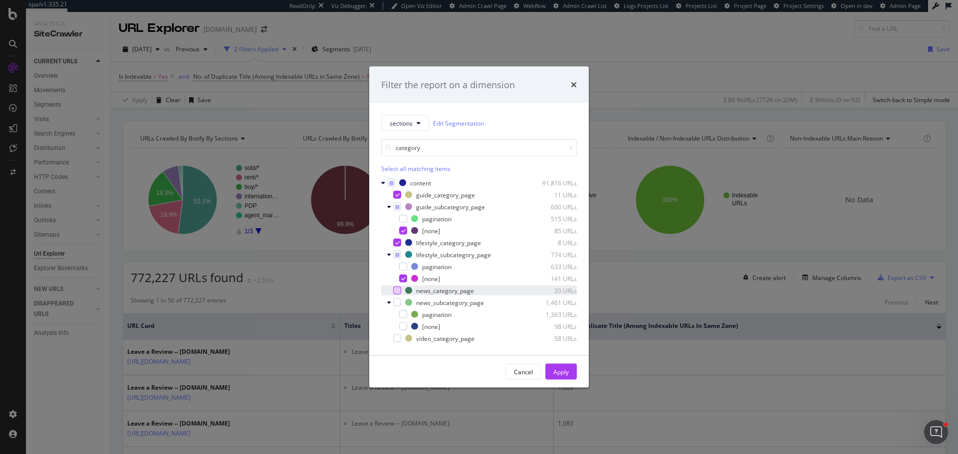
click at [398, 290] on div "modal" at bounding box center [397, 291] width 8 height 8
click at [404, 326] on div "modal" at bounding box center [403, 327] width 8 height 8
click at [396, 339] on div "modal" at bounding box center [397, 339] width 8 height 8
click at [560, 371] on div "Apply" at bounding box center [560, 372] width 15 height 8
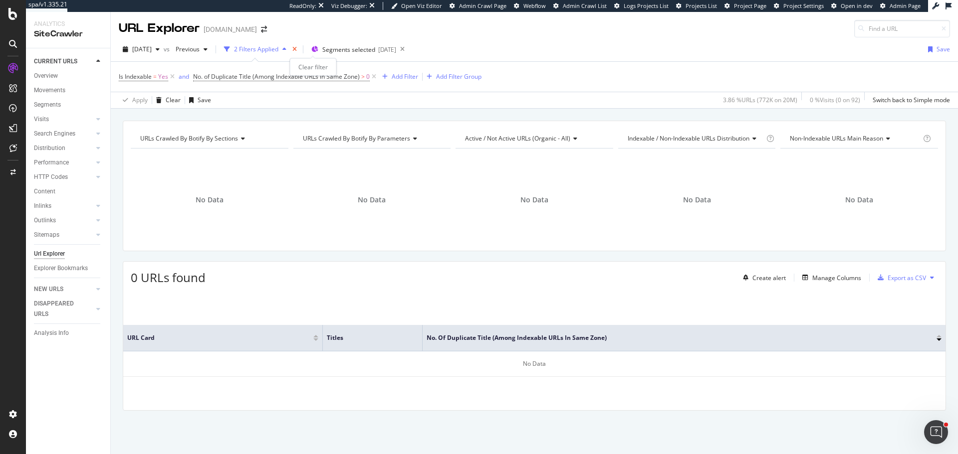
click at [297, 49] on icon "times" at bounding box center [294, 49] width 4 height 6
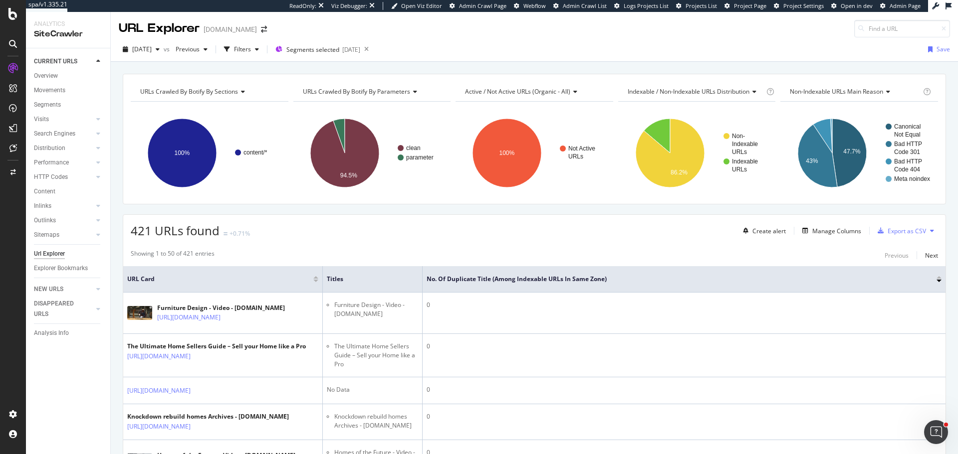
click at [52, 71] on div "Overview" at bounding box center [46, 76] width 24 height 10
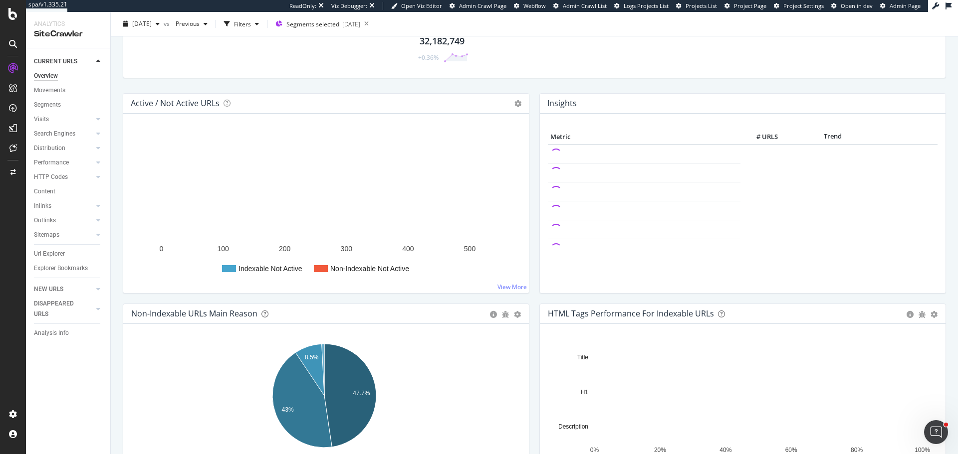
scroll to position [200, 0]
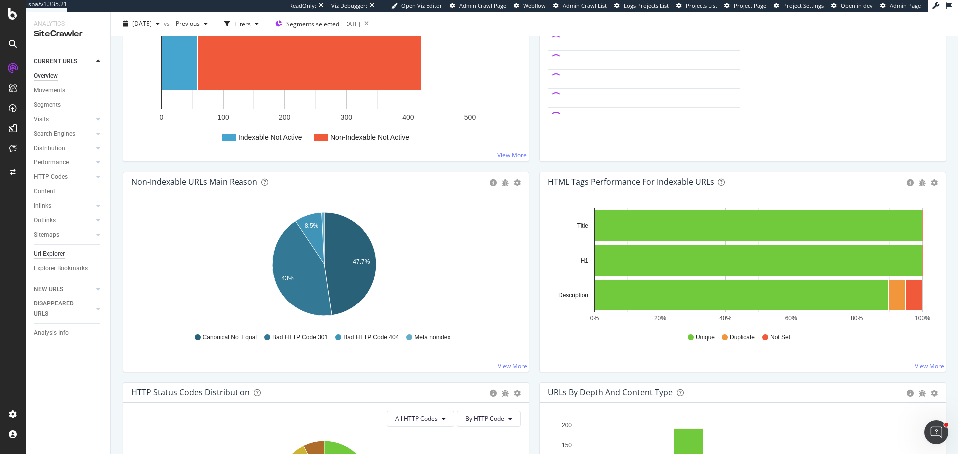
click at [48, 254] on div "Url Explorer" at bounding box center [49, 254] width 31 height 10
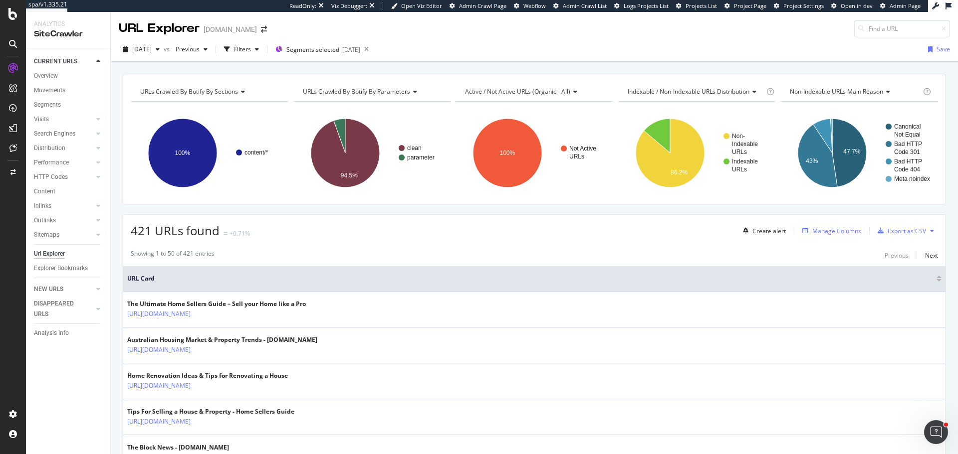
click at [832, 229] on div "Manage Columns" at bounding box center [836, 231] width 49 height 8
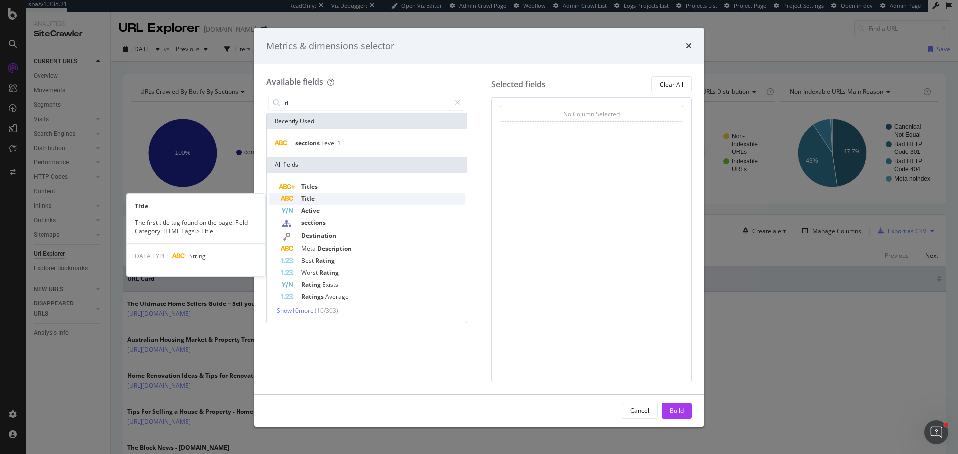
click at [311, 200] on span "Title" at bounding box center [307, 199] width 13 height 8
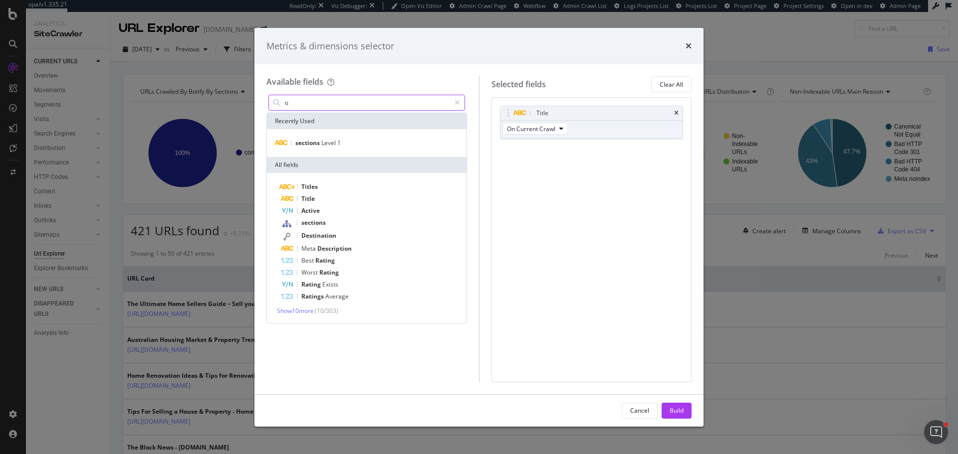
click at [311, 98] on input "ti" at bounding box center [367, 102] width 166 height 15
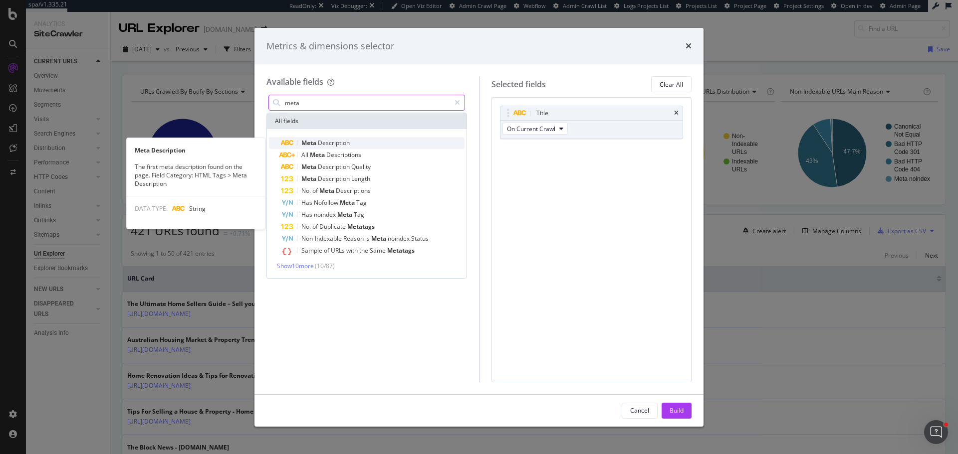
type input "meta"
click at [321, 143] on span "Description" at bounding box center [334, 143] width 32 height 8
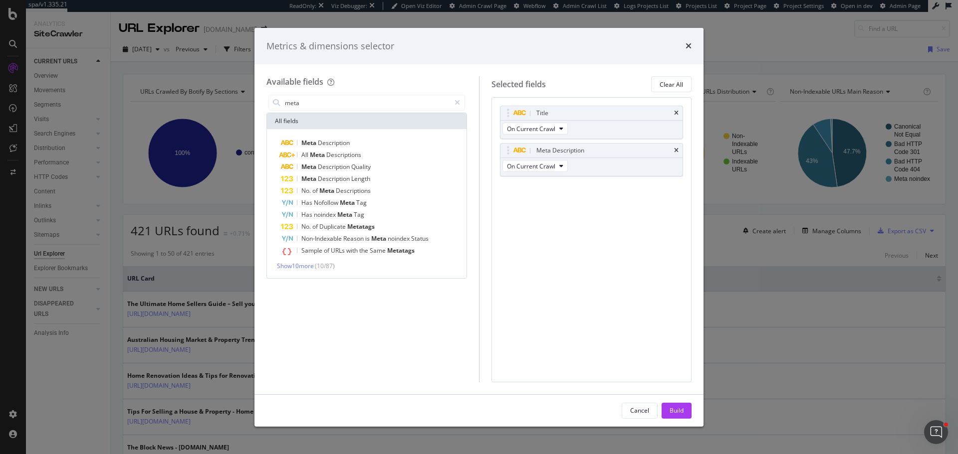
drag, startPoint x: 680, startPoint y: 413, endPoint x: 655, endPoint y: 401, distance: 27.9
click at [680, 413] on div "Build" at bounding box center [676, 410] width 14 height 8
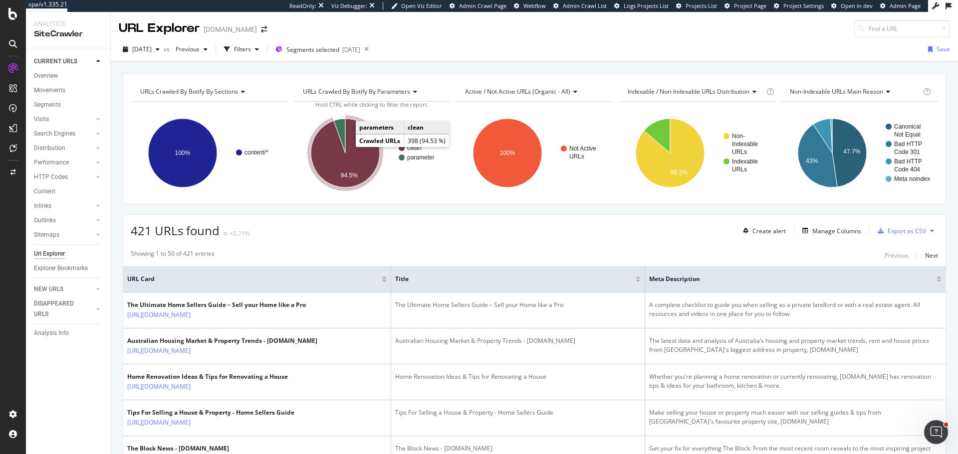
click at [355, 167] on icon "A chart." at bounding box center [345, 153] width 69 height 69
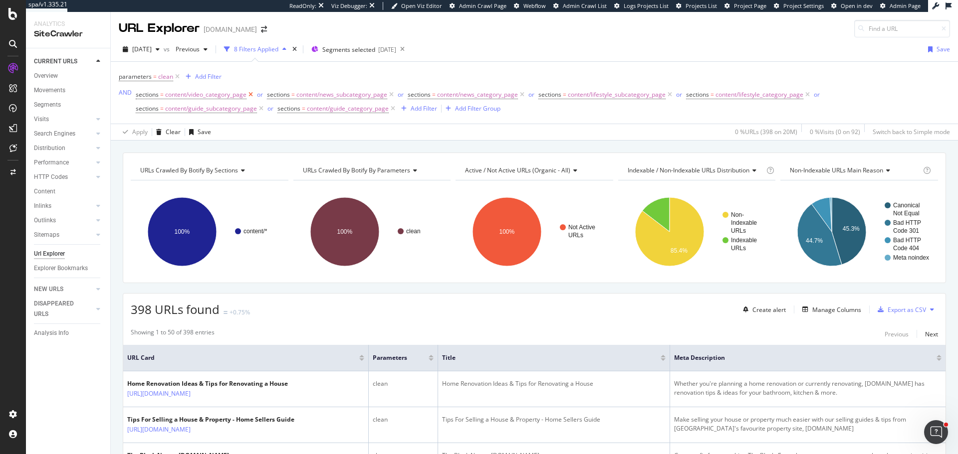
click at [250, 95] on icon at bounding box center [250, 95] width 8 height 10
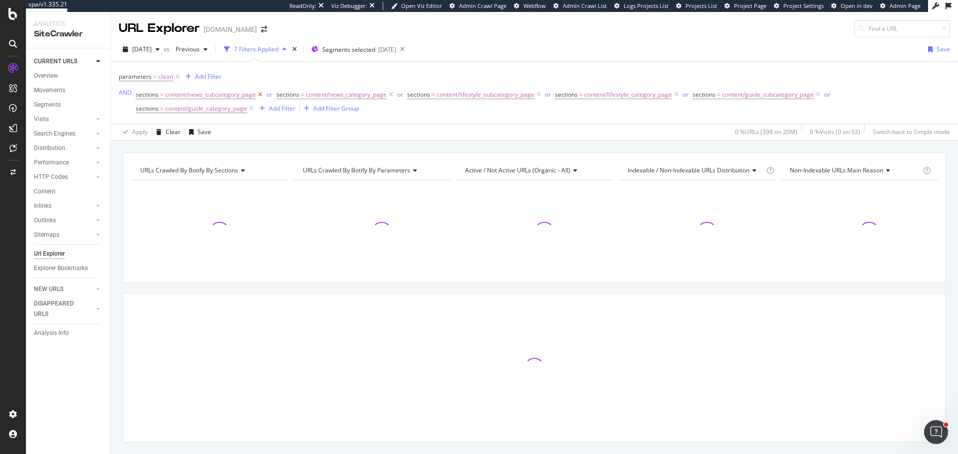
click at [260, 95] on icon at bounding box center [260, 95] width 8 height 10
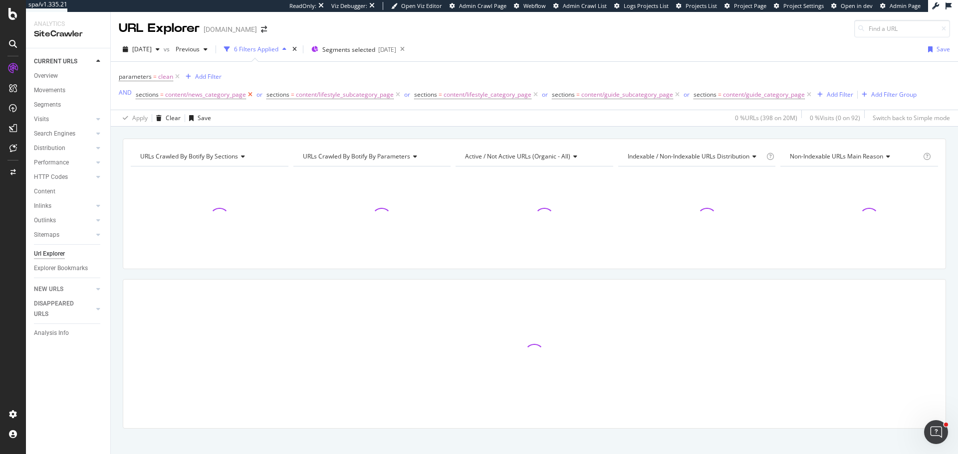
click at [251, 95] on icon at bounding box center [250, 95] width 8 height 10
click at [268, 95] on icon at bounding box center [267, 95] width 8 height 10
click at [254, 95] on icon at bounding box center [257, 95] width 8 height 10
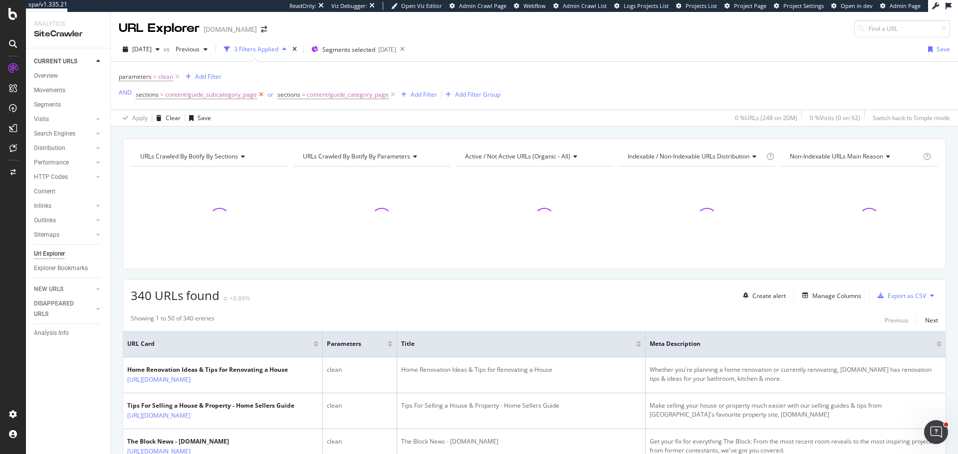
click at [259, 95] on icon at bounding box center [261, 95] width 8 height 10
click at [252, 95] on icon at bounding box center [251, 95] width 8 height 10
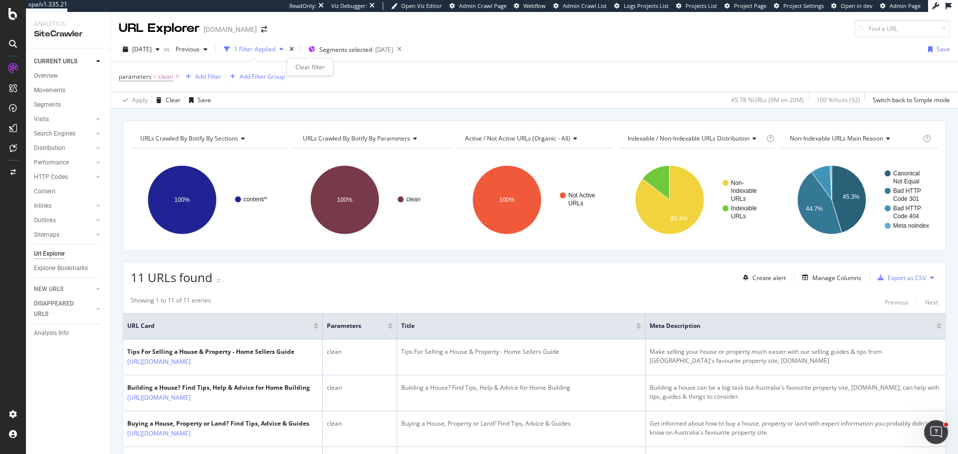
click at [294, 50] on icon "times" at bounding box center [291, 49] width 4 height 6
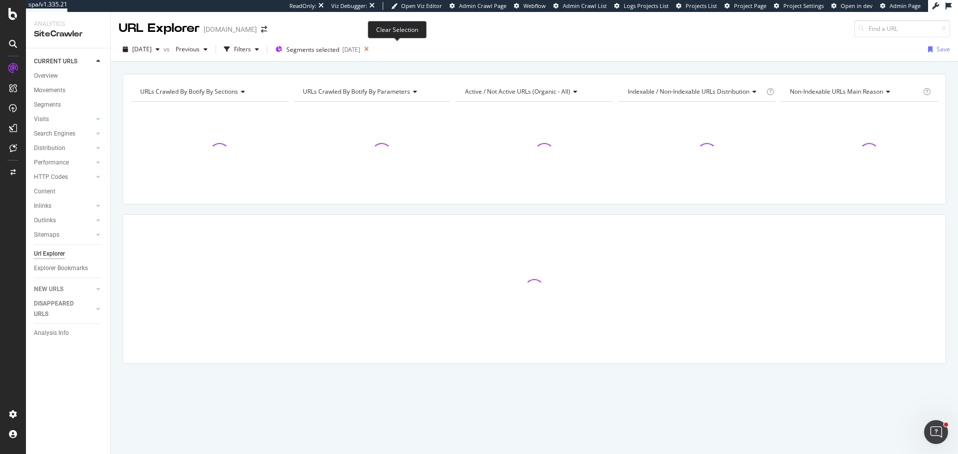
click at [373, 53] on icon at bounding box center [366, 49] width 12 height 14
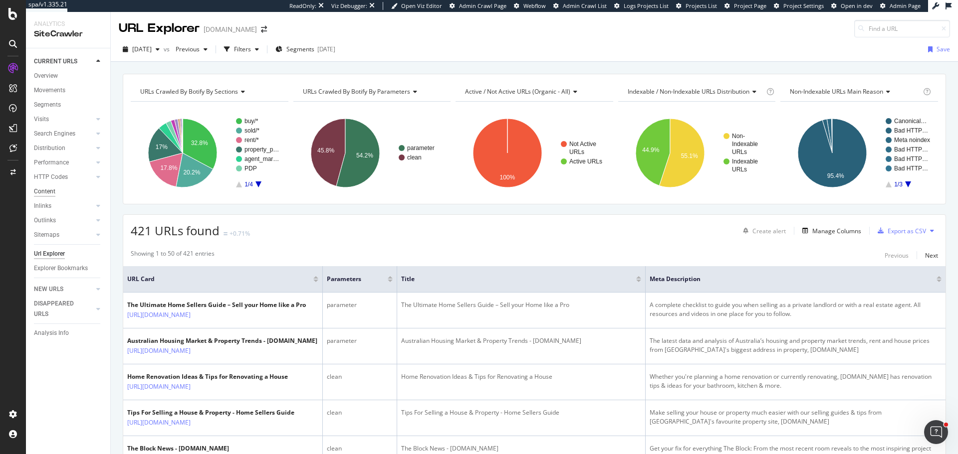
click at [53, 188] on div "Content" at bounding box center [44, 192] width 21 height 10
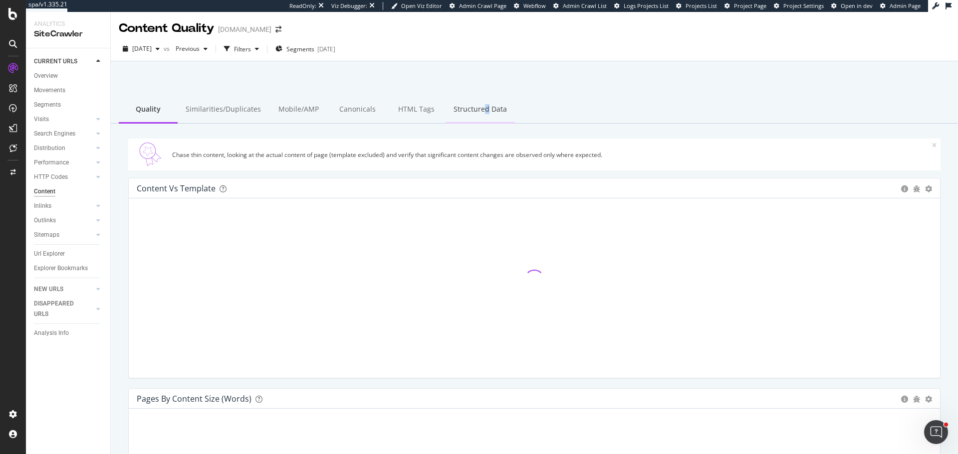
click at [479, 110] on div "Structured Data" at bounding box center [479, 109] width 69 height 27
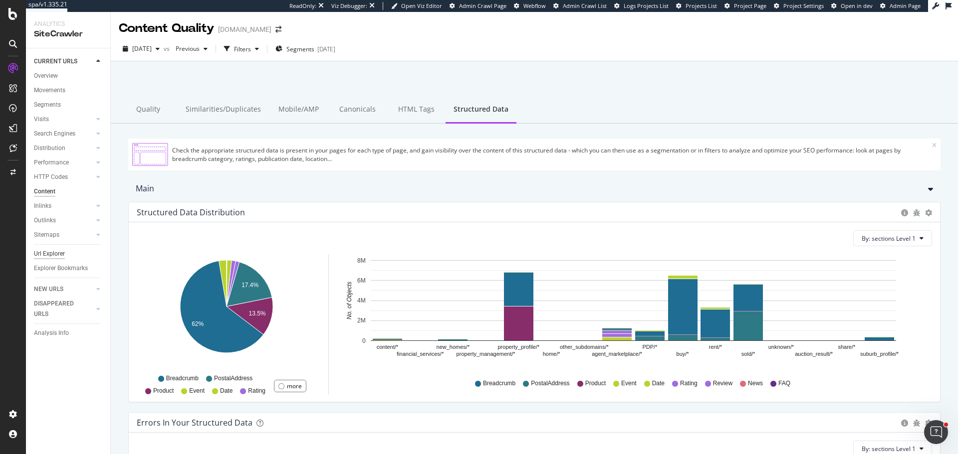
click at [47, 252] on div "Url Explorer" at bounding box center [49, 254] width 31 height 10
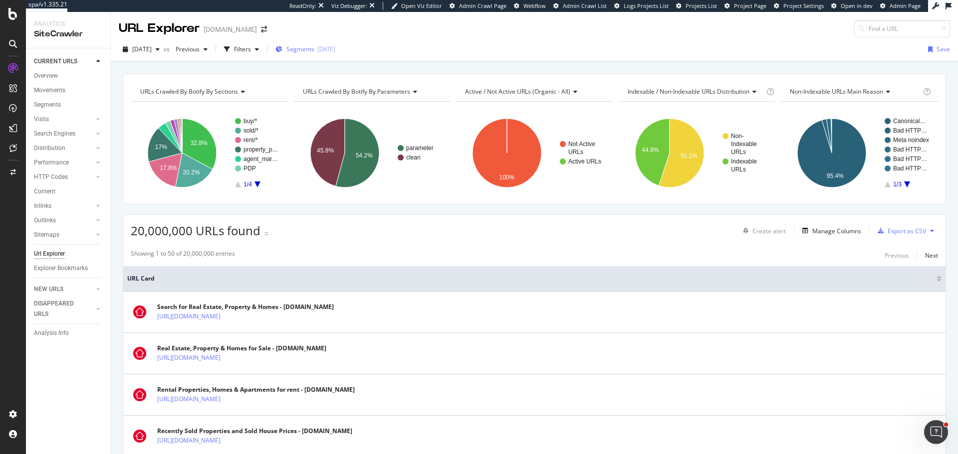
click at [335, 49] on div "2025-05-26" at bounding box center [326, 49] width 18 height 8
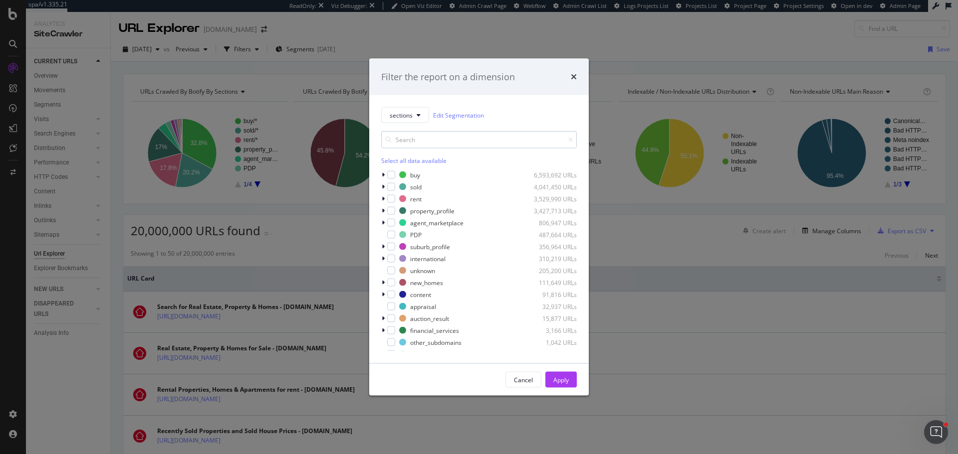
click at [426, 145] on input "modal" at bounding box center [479, 139] width 196 height 17
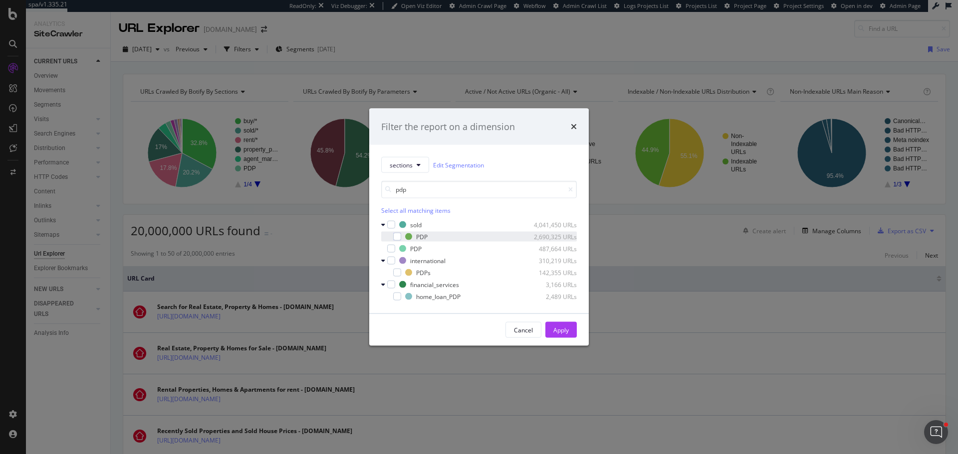
type input "pdp"
click at [396, 232] on div "PDP 2,690,325 URLs" at bounding box center [479, 237] width 196 height 10
click at [394, 249] on div "modal" at bounding box center [391, 249] width 8 height 8
click at [398, 274] on div "modal" at bounding box center [397, 273] width 8 height 8
click at [403, 299] on div "home_loan_PDP 2,489 URLs" at bounding box center [479, 297] width 196 height 10
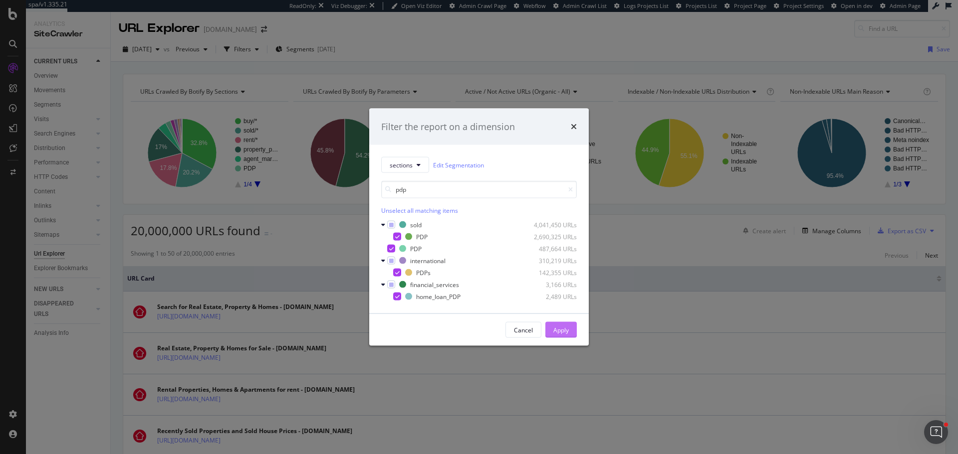
click at [553, 332] on div "Apply" at bounding box center [560, 330] width 15 height 8
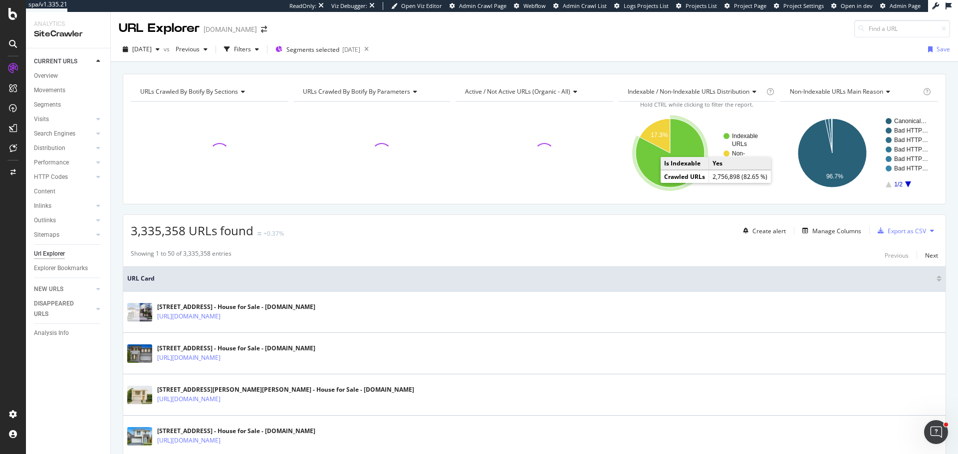
click at [656, 180] on icon "A chart." at bounding box center [669, 153] width 69 height 69
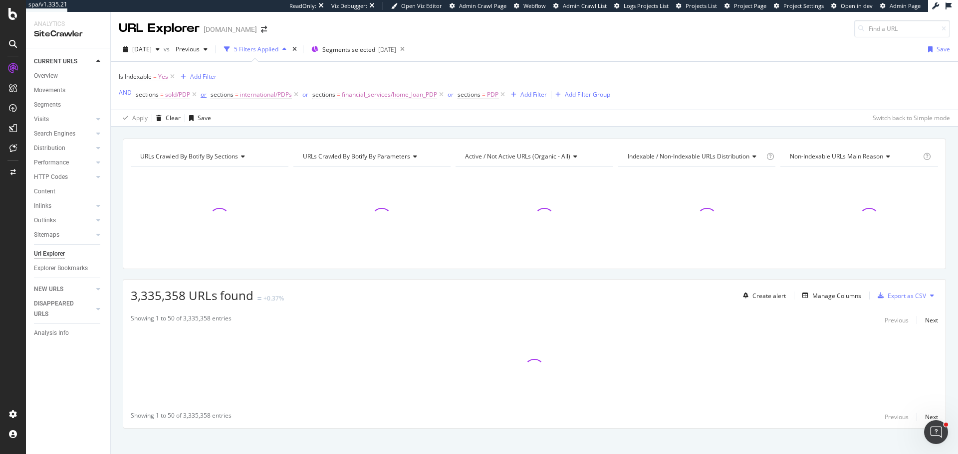
click at [200, 97] on span "sections = sold/PDP or" at bounding box center [173, 95] width 75 height 14
click at [196, 95] on icon at bounding box center [194, 95] width 8 height 10
click at [220, 90] on icon at bounding box center [221, 95] width 8 height 10
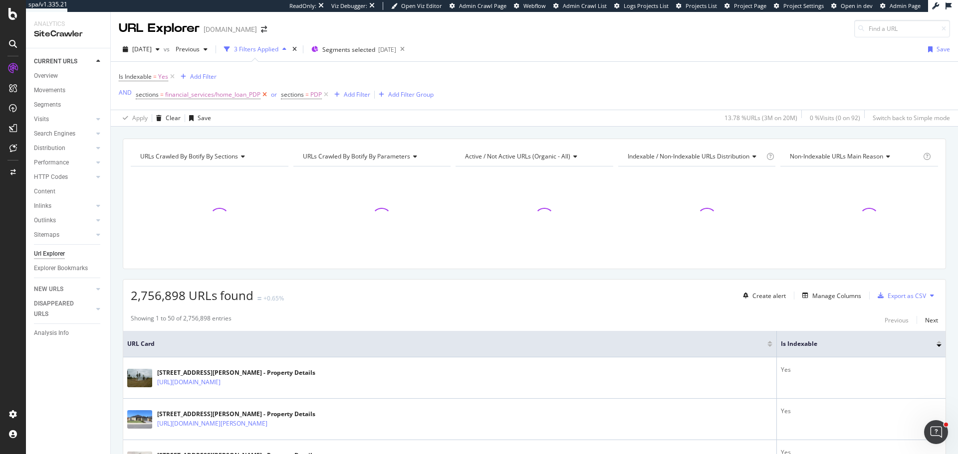
click at [264, 97] on icon at bounding box center [264, 95] width 8 height 10
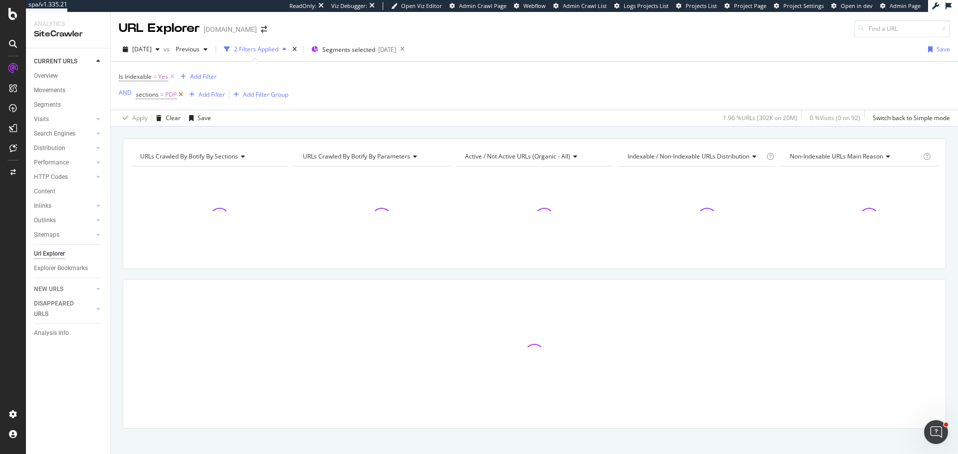
click at [184, 95] on icon at bounding box center [181, 95] width 8 height 10
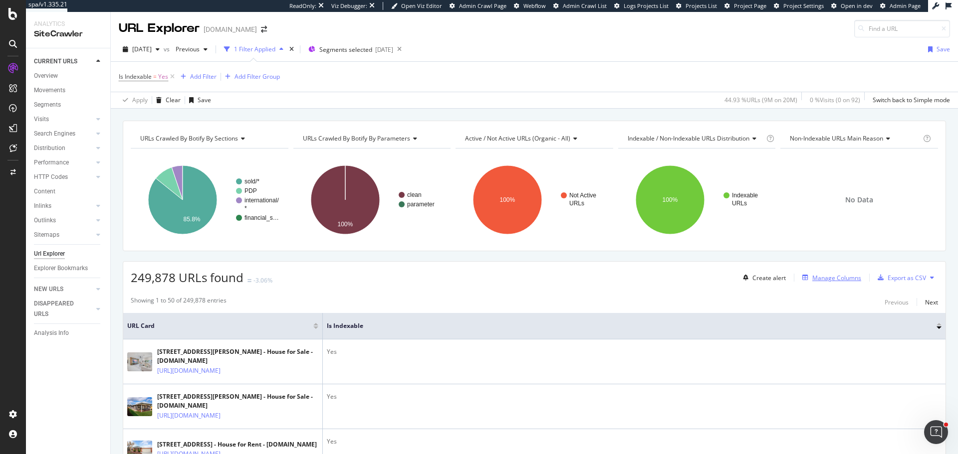
click at [822, 277] on div "Manage Columns" at bounding box center [836, 278] width 49 height 8
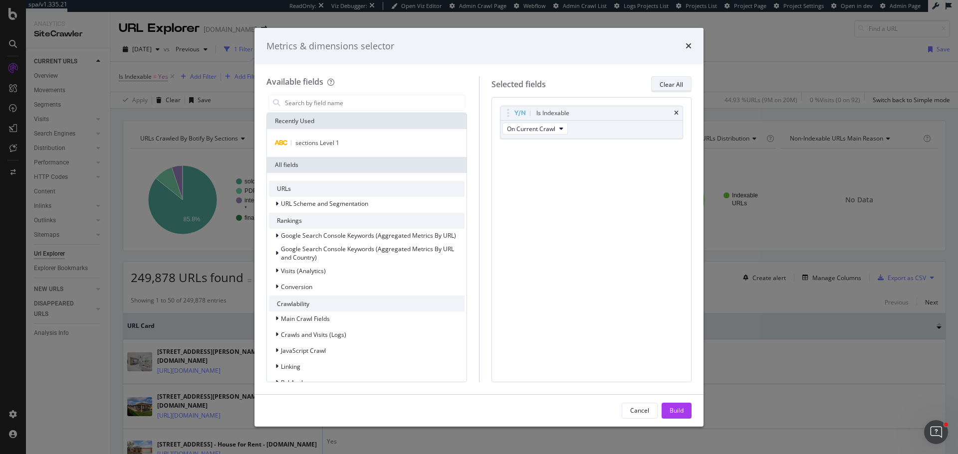
click at [675, 87] on div "Clear All" at bounding box center [670, 84] width 23 height 8
click at [412, 103] on input "modal" at bounding box center [374, 102] width 181 height 15
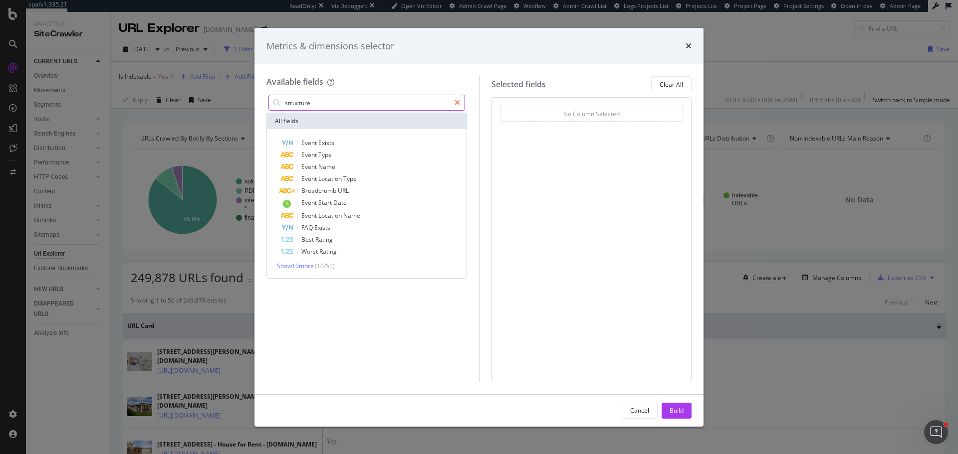
type input "structure"
click at [458, 102] on icon "modal" at bounding box center [456, 102] width 5 height 7
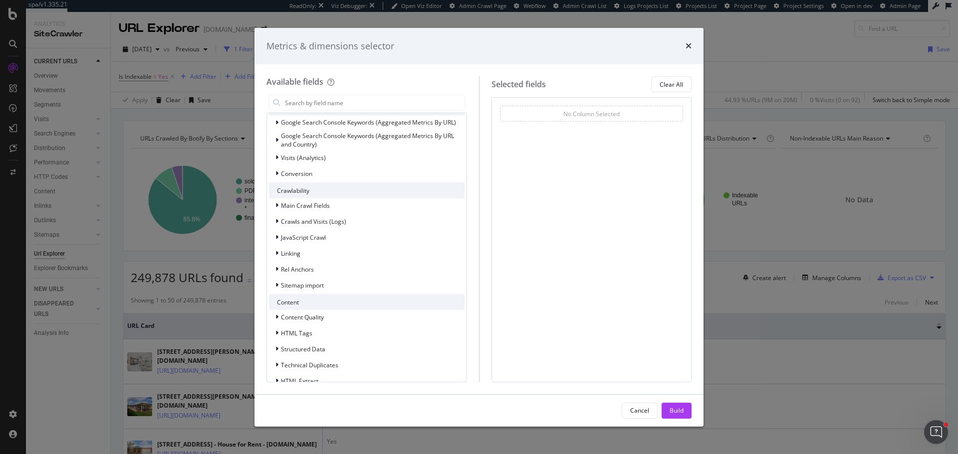
scroll to position [159, 0]
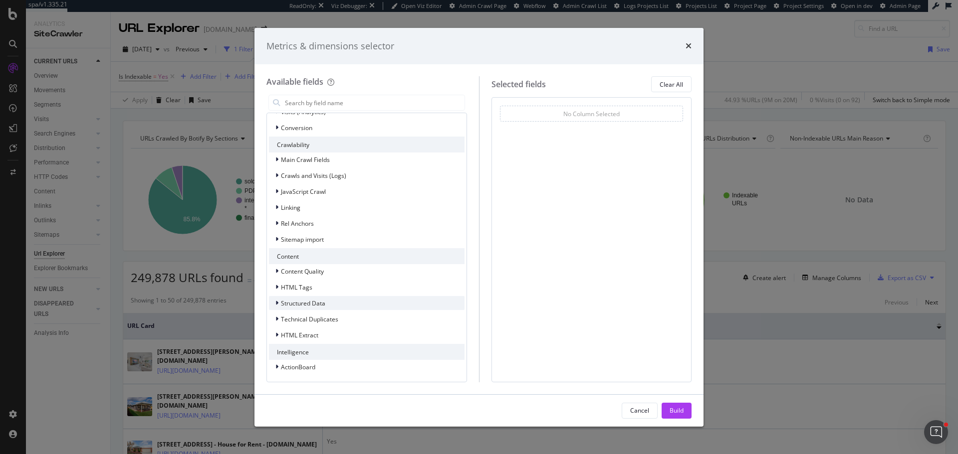
click at [299, 304] on span "Structured Data" at bounding box center [303, 303] width 44 height 8
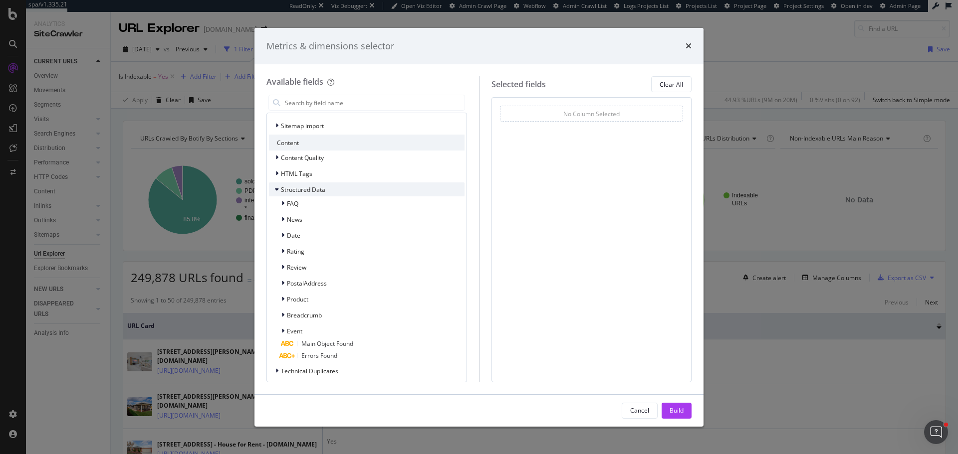
scroll to position [325, 0]
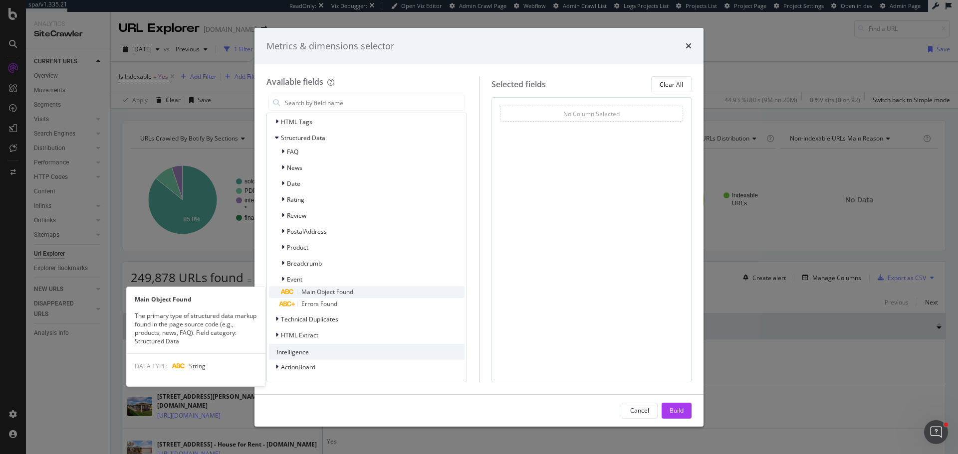
click at [339, 293] on span "Main Object Found" at bounding box center [327, 292] width 52 height 8
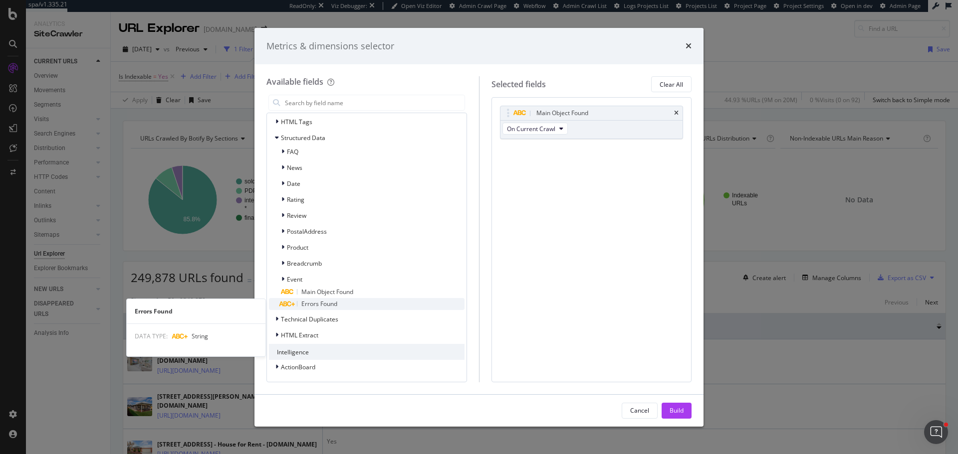
click at [329, 300] on div "Errors Found" at bounding box center [373, 304] width 184 height 12
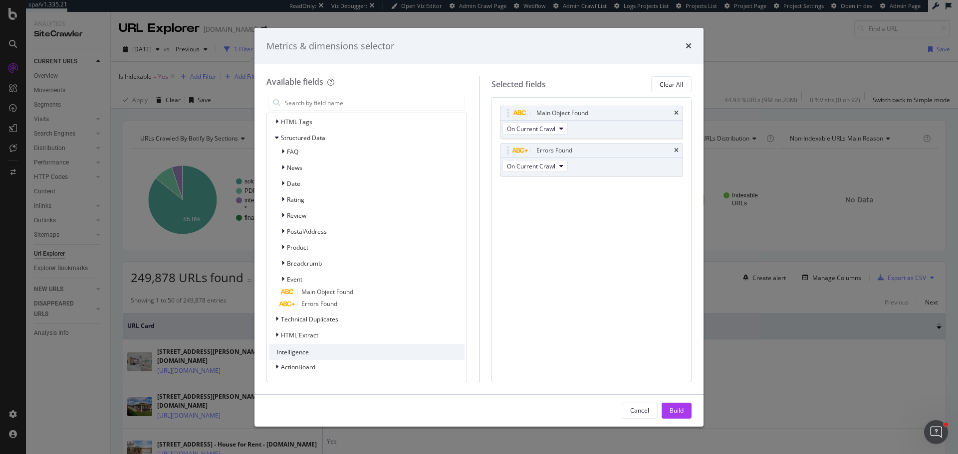
click at [677, 411] on div "Build" at bounding box center [676, 410] width 14 height 8
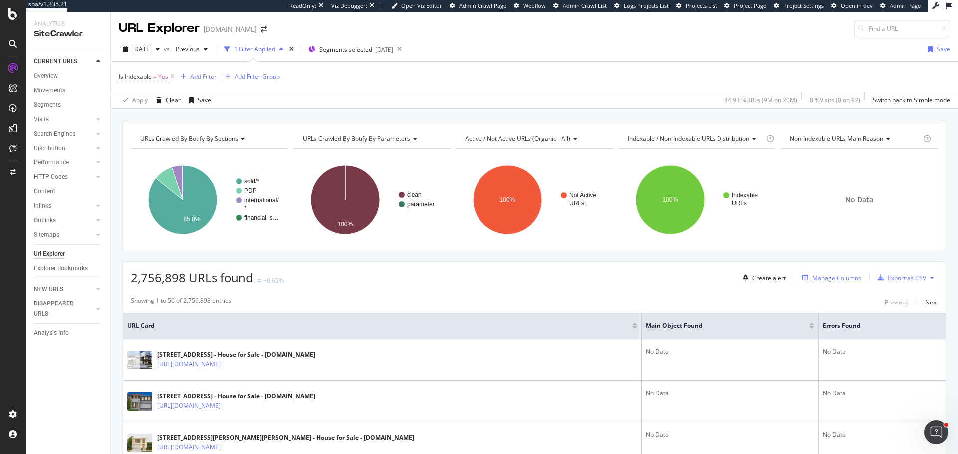
click at [838, 276] on div "Manage Columns" at bounding box center [836, 278] width 49 height 8
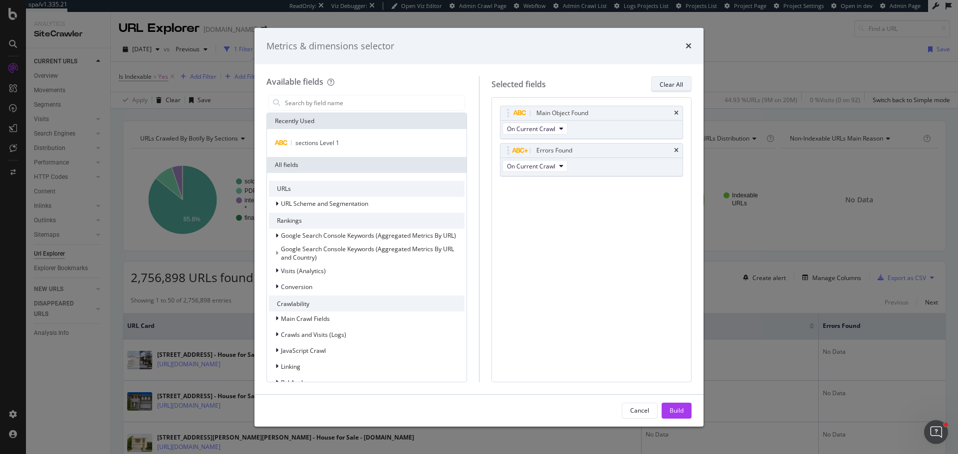
click at [674, 82] on div "Clear All" at bounding box center [670, 84] width 23 height 8
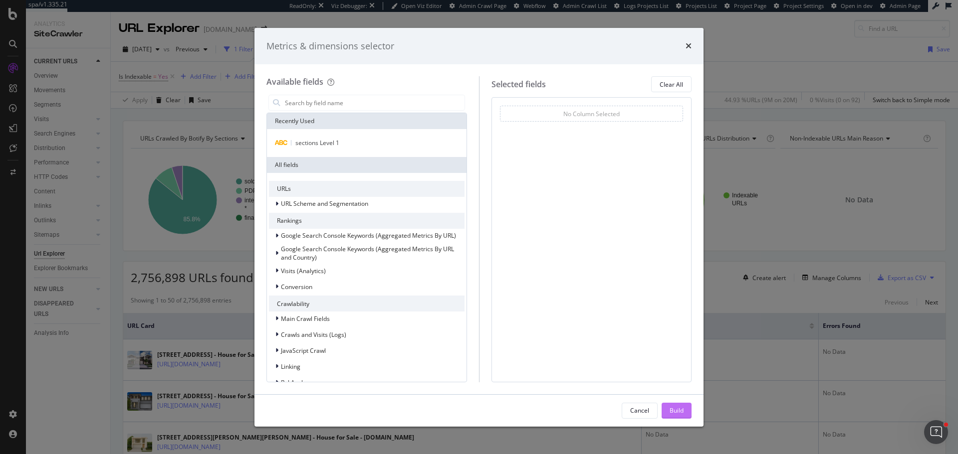
click at [672, 413] on div "Build" at bounding box center [676, 410] width 14 height 8
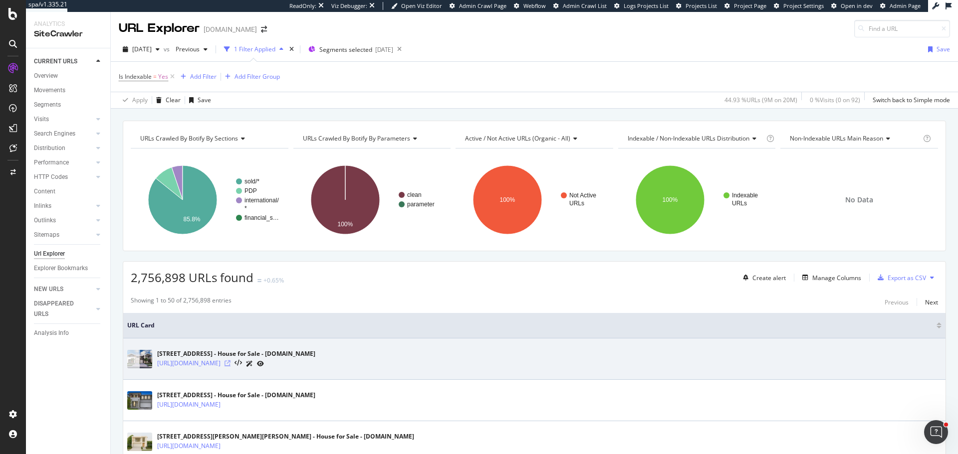
click at [230, 363] on icon at bounding box center [227, 364] width 6 height 6
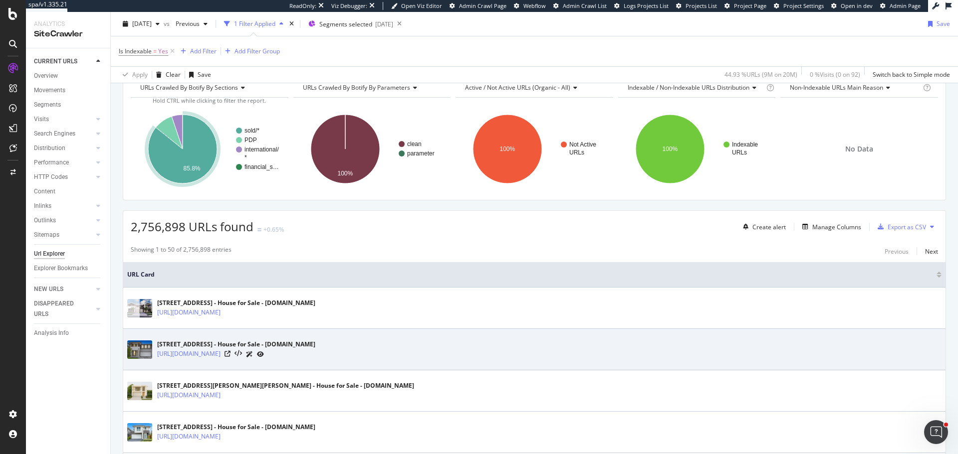
scroll to position [150, 0]
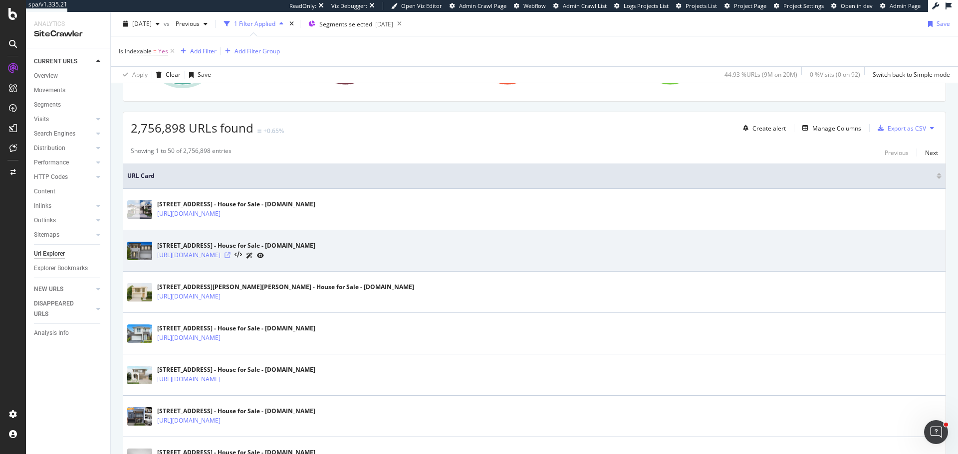
click at [230, 256] on icon at bounding box center [227, 255] width 6 height 6
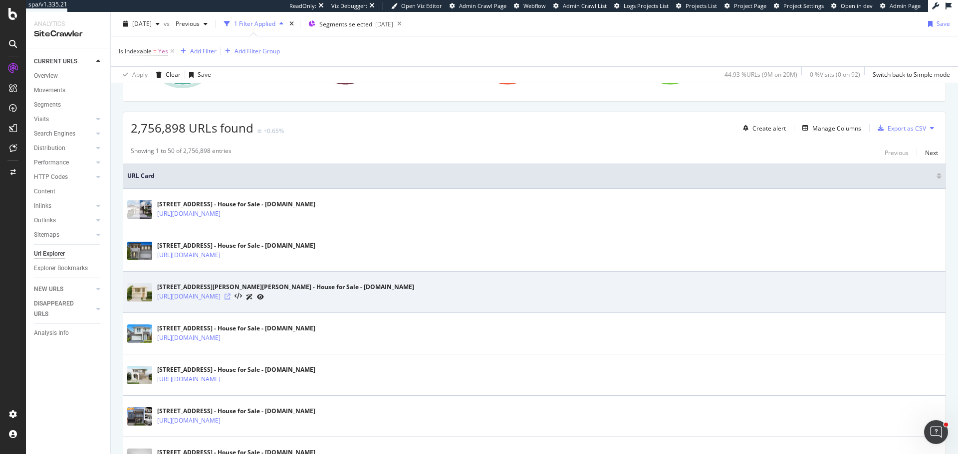
click at [230, 295] on icon at bounding box center [227, 297] width 6 height 6
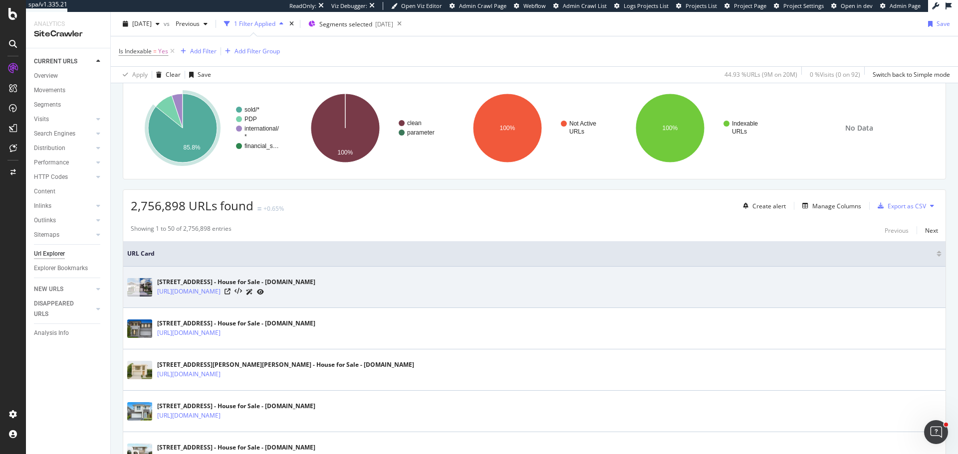
scroll to position [50, 0]
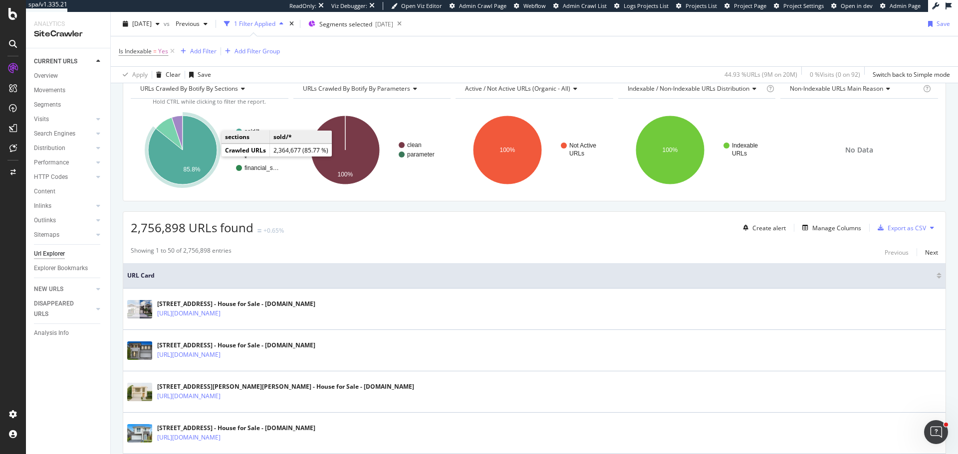
click at [205, 162] on icon "A chart." at bounding box center [182, 150] width 69 height 69
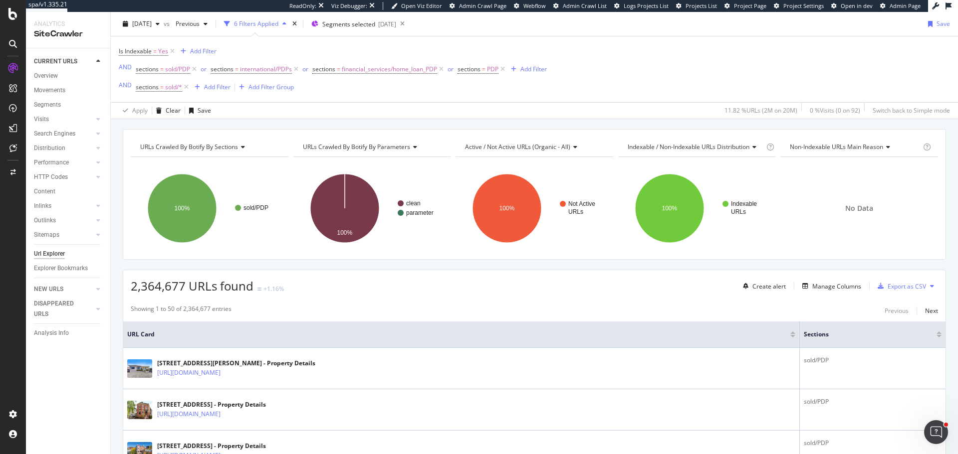
scroll to position [86, 0]
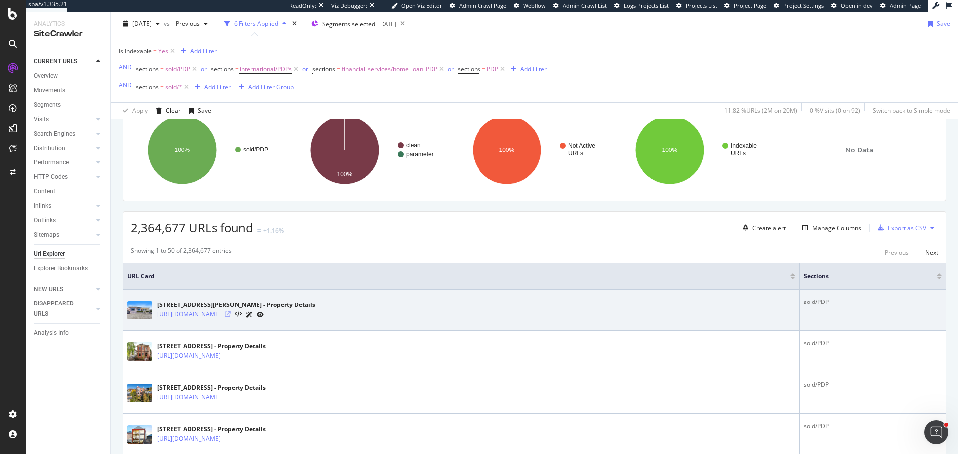
click at [230, 315] on icon at bounding box center [227, 315] width 6 height 6
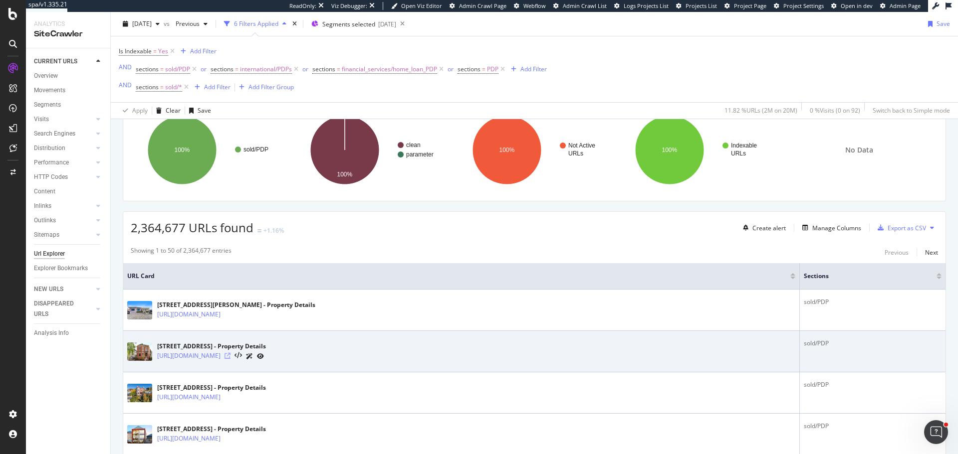
click at [230, 357] on icon at bounding box center [227, 356] width 6 height 6
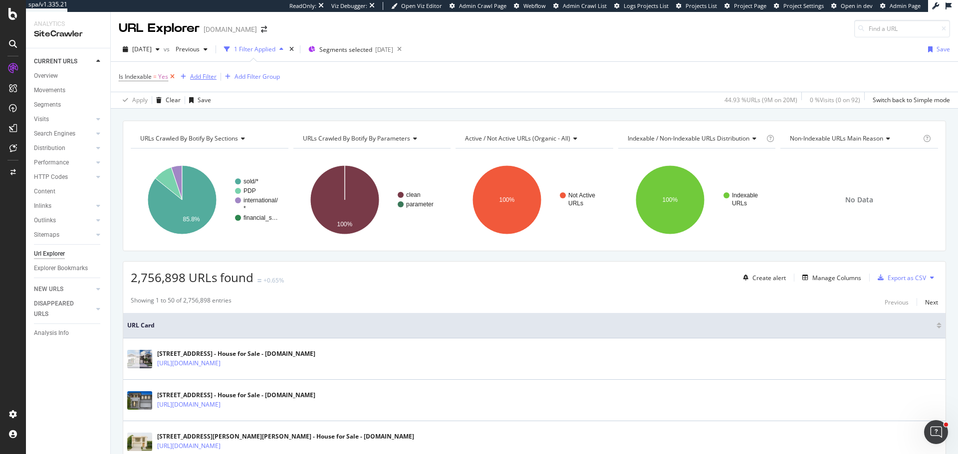
click at [175, 76] on div "Is Indexable = Yes Add Filter Add Filter Group" at bounding box center [199, 77] width 161 height 14
click at [171, 76] on icon at bounding box center [172, 77] width 8 height 10
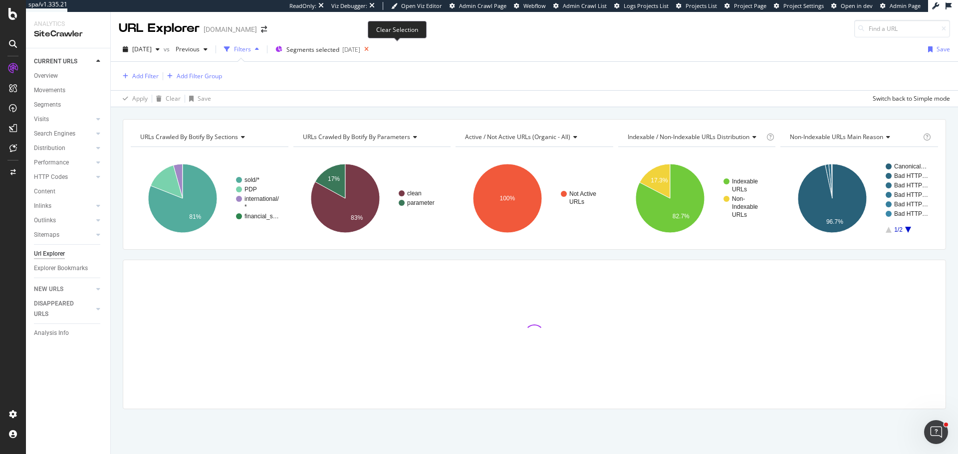
click at [373, 50] on icon at bounding box center [366, 49] width 12 height 14
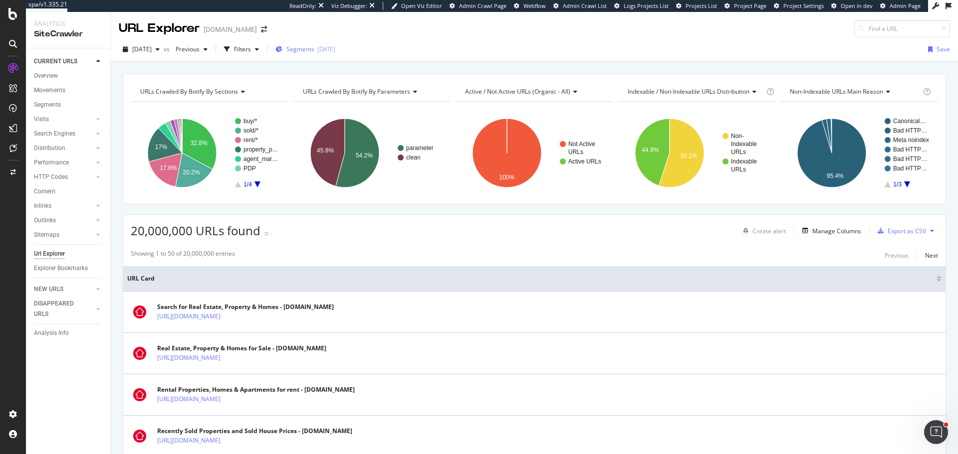
click at [335, 51] on div "2025-05-26" at bounding box center [326, 49] width 18 height 8
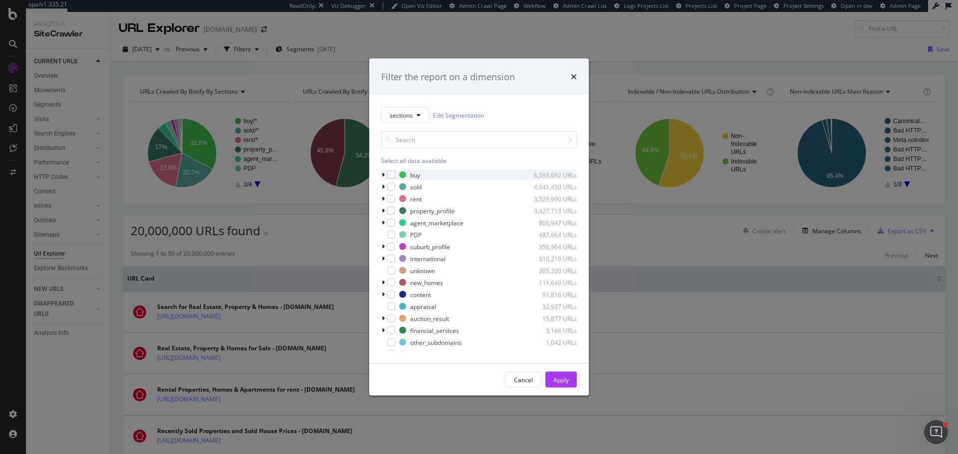
click at [385, 175] on div "modal" at bounding box center [384, 175] width 6 height 10
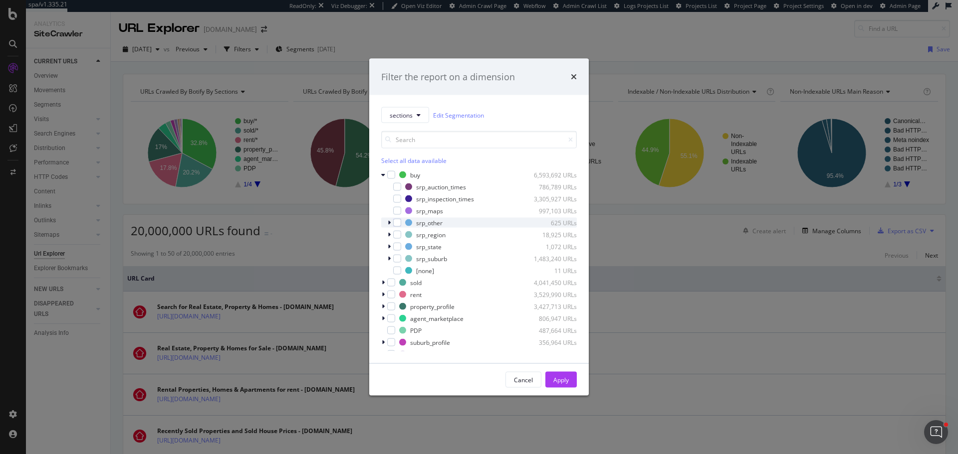
click at [387, 223] on div "modal" at bounding box center [390, 223] width 6 height 10
click at [387, 223] on icon "modal" at bounding box center [389, 223] width 4 height 6
click at [387, 223] on div "modal" at bounding box center [390, 223] width 6 height 10
click at [387, 223] on icon "modal" at bounding box center [389, 223] width 4 height 6
click at [390, 257] on icon "modal" at bounding box center [389, 259] width 3 height 6
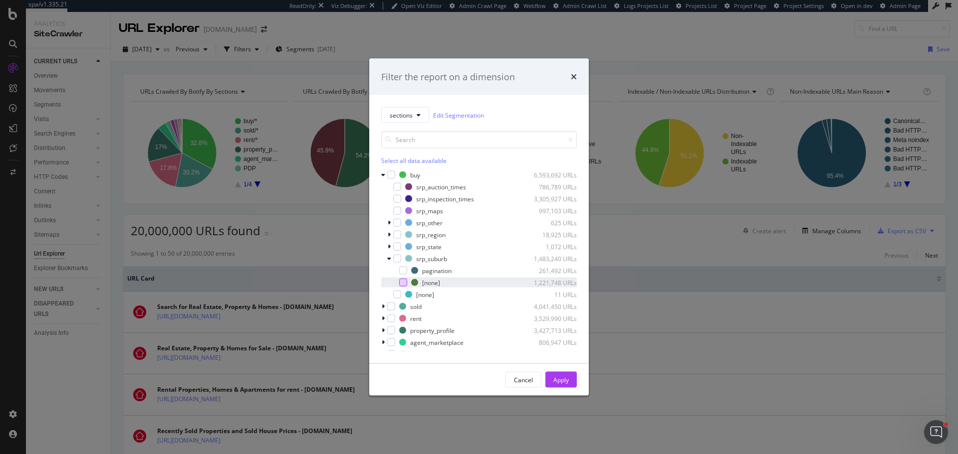
click at [406, 284] on div "[none] 1,221,748 URLs" at bounding box center [479, 283] width 196 height 10
click at [560, 380] on div "Apply" at bounding box center [560, 380] width 15 height 8
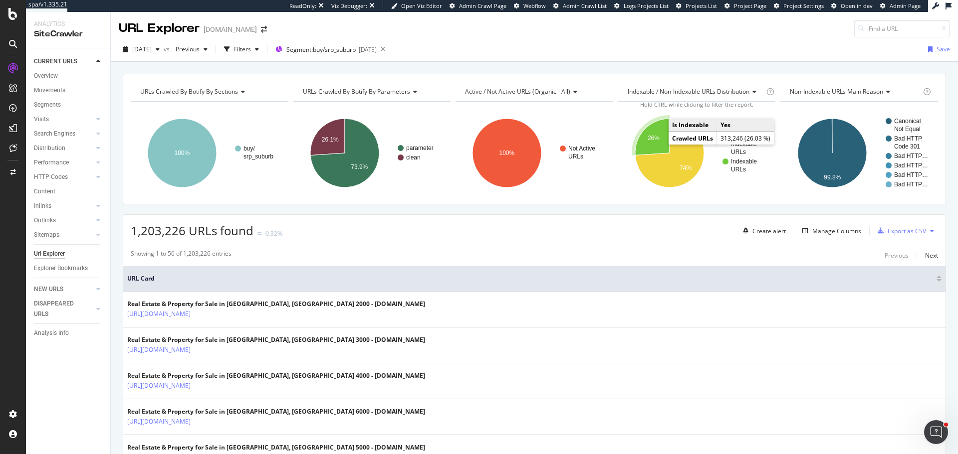
click at [647, 136] on text "26%" at bounding box center [653, 138] width 12 height 7
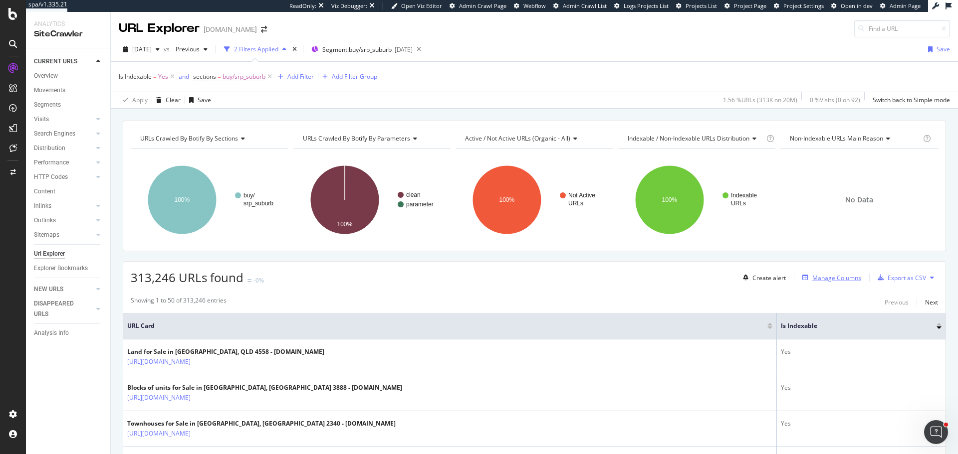
click at [818, 279] on div "Manage Columns" at bounding box center [836, 278] width 49 height 8
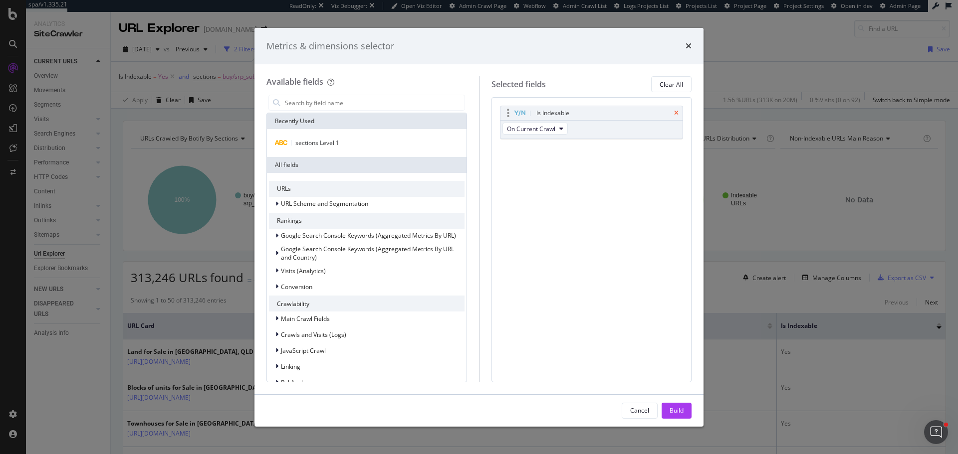
click at [677, 113] on icon "times" at bounding box center [676, 113] width 4 height 6
click at [349, 109] on input "modal" at bounding box center [374, 102] width 181 height 15
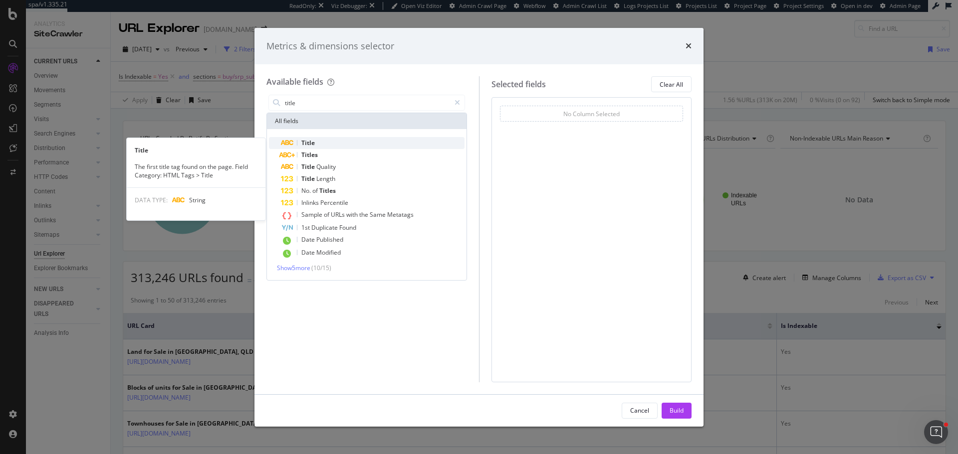
click at [311, 144] on span "Title" at bounding box center [307, 143] width 13 height 8
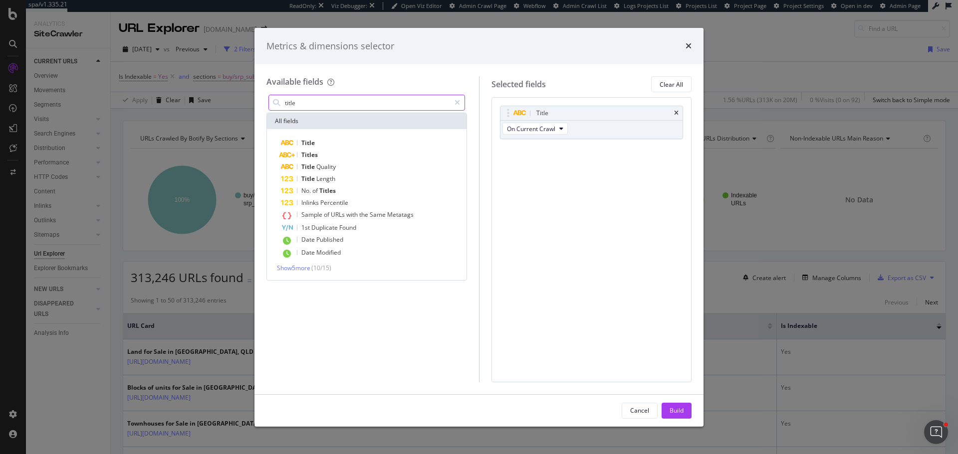
click at [314, 104] on input "title" at bounding box center [367, 102] width 166 height 15
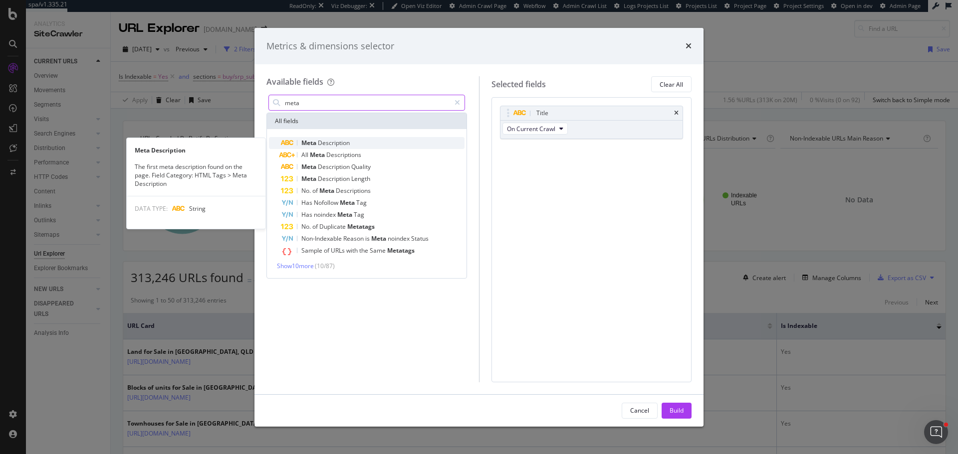
type input "meta"
click at [325, 139] on div "Meta Description" at bounding box center [373, 143] width 184 height 12
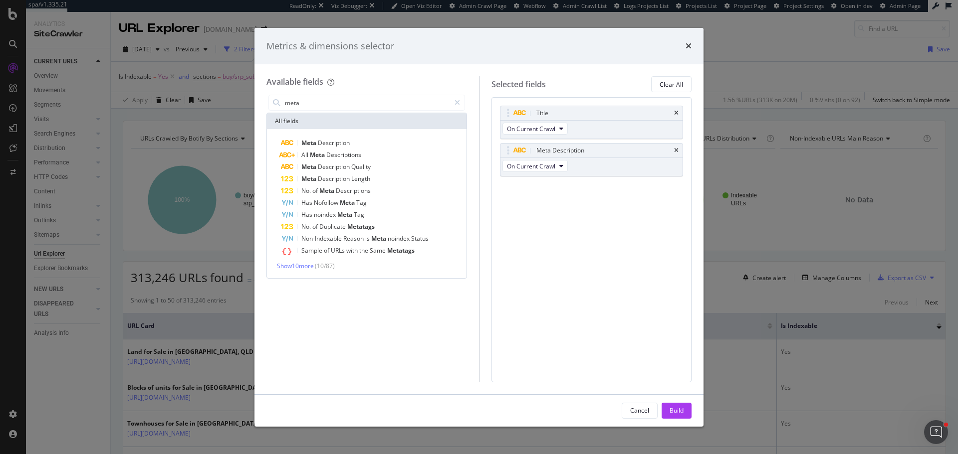
click at [678, 405] on div "Build" at bounding box center [676, 411] width 14 height 15
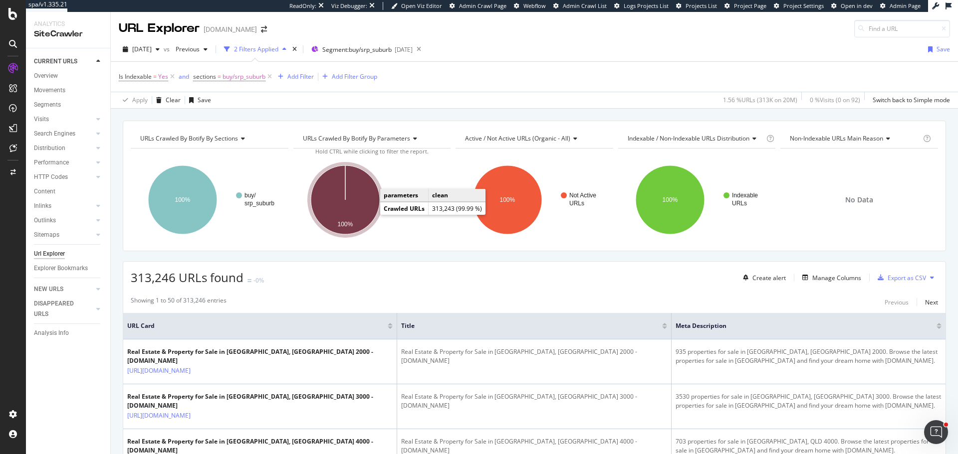
click at [366, 214] on icon "A chart." at bounding box center [345, 200] width 69 height 69
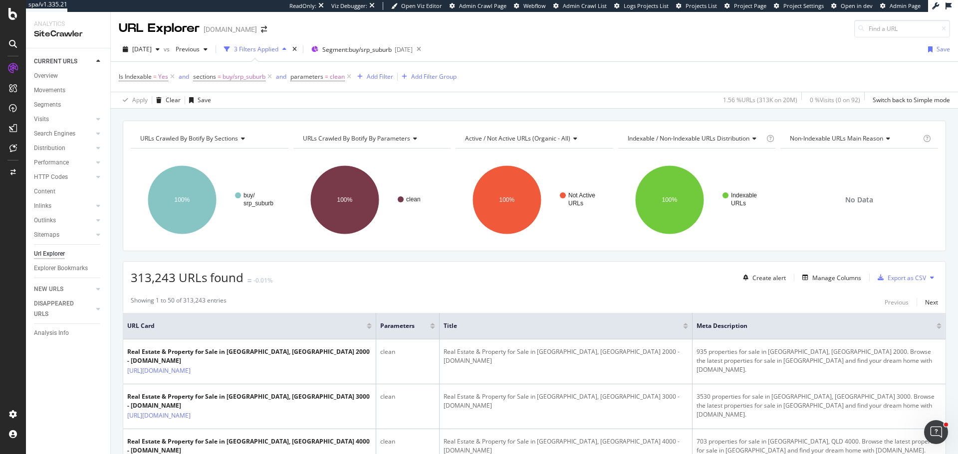
click at [269, 78] on icon at bounding box center [269, 77] width 8 height 10
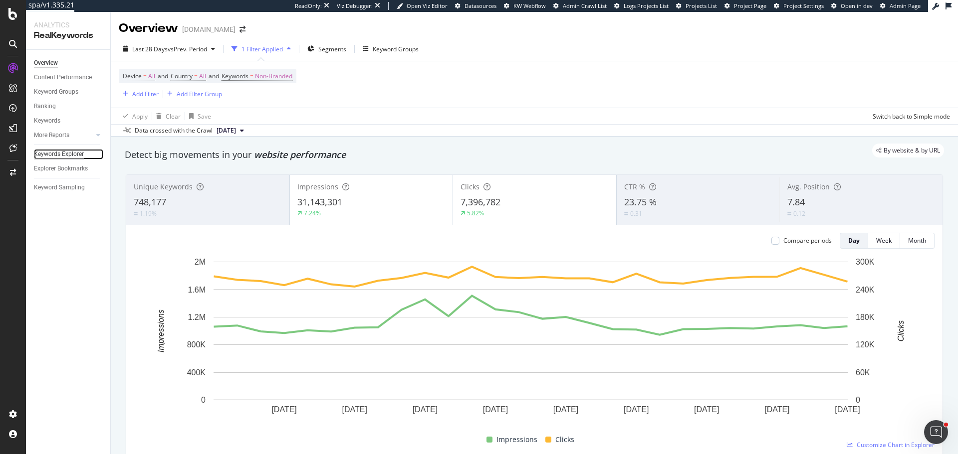
click at [71, 154] on div "Keywords Explorer" at bounding box center [59, 154] width 50 height 10
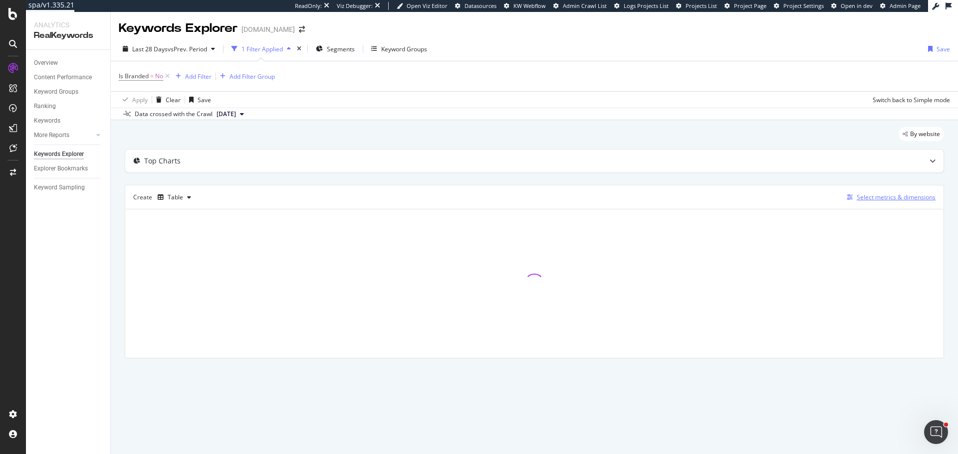
click at [880, 199] on div "Select metrics & dimensions" at bounding box center [895, 197] width 79 height 8
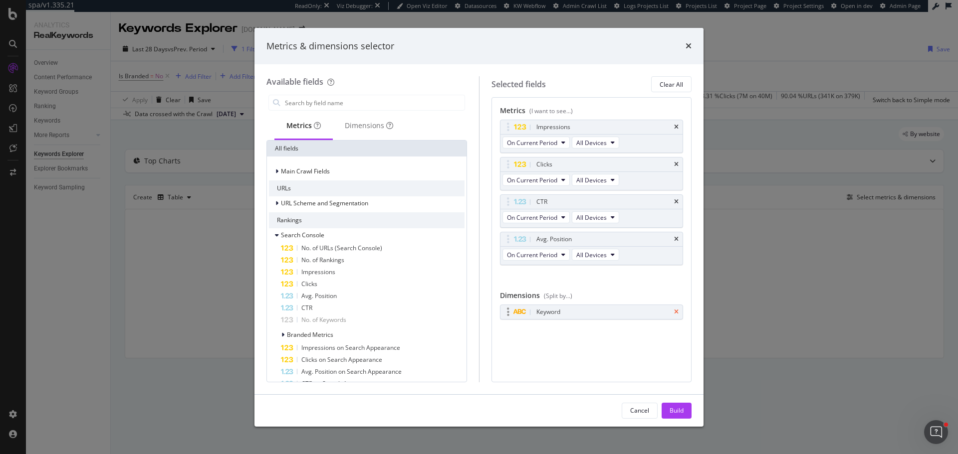
click at [675, 311] on icon "times" at bounding box center [676, 312] width 4 height 6
click at [329, 100] on input "modal" at bounding box center [374, 102] width 181 height 15
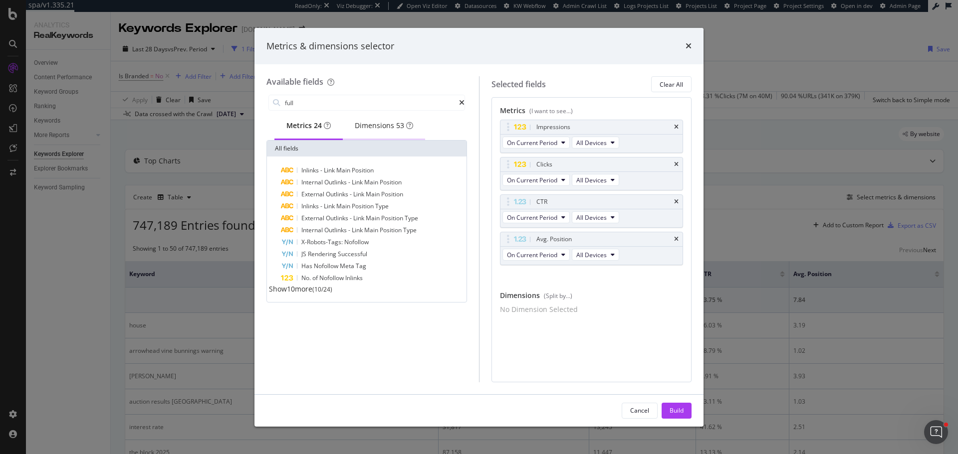
click at [386, 131] on div "Dimensions 53" at bounding box center [384, 126] width 58 height 10
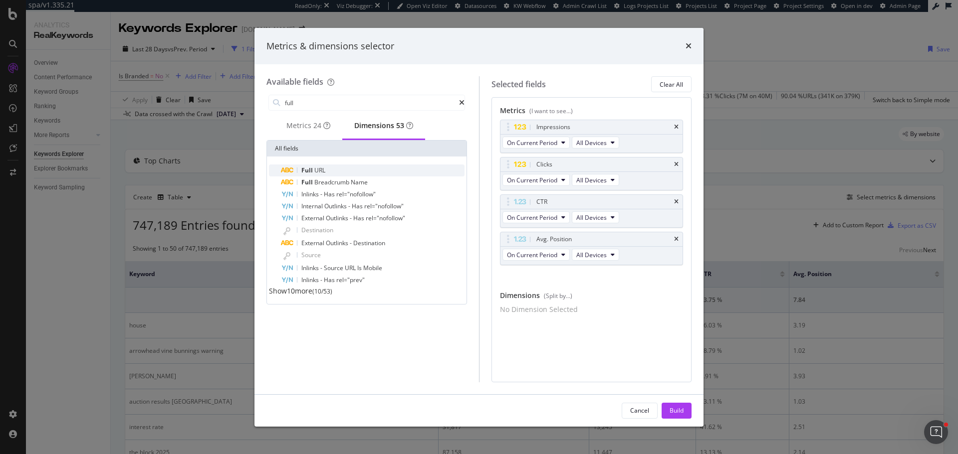
click at [314, 171] on span "URL" at bounding box center [319, 170] width 11 height 8
click at [304, 98] on input "full" at bounding box center [371, 102] width 175 height 15
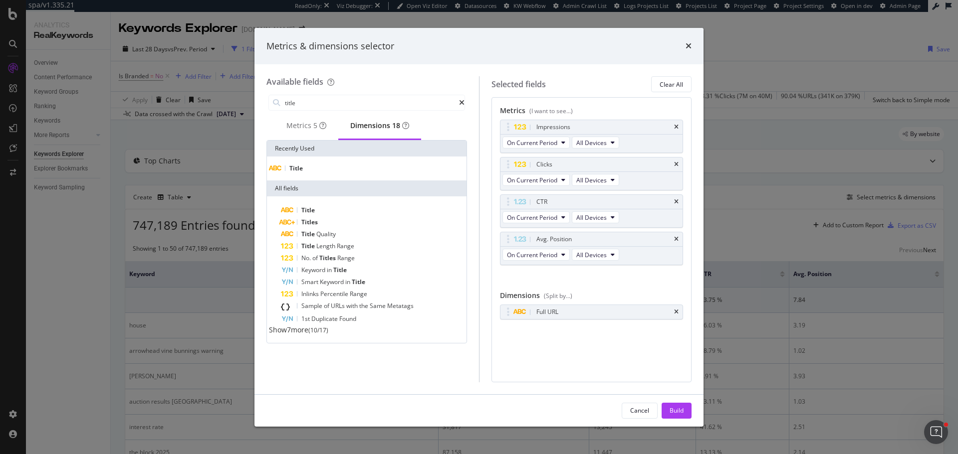
click at [303, 173] on span "Title" at bounding box center [295, 168] width 13 height 8
click at [298, 103] on input "title" at bounding box center [371, 102] width 175 height 15
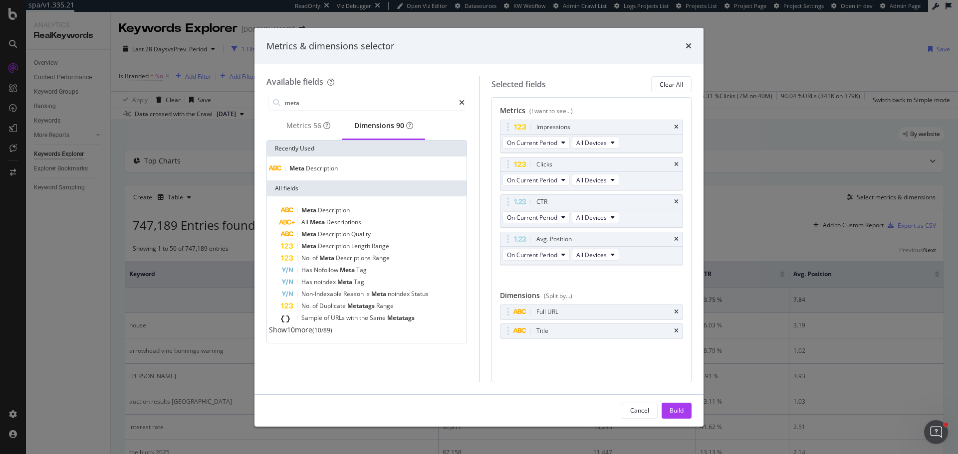
click at [317, 173] on span "Description" at bounding box center [322, 168] width 32 height 8
click at [288, 131] on div "Metrics 56" at bounding box center [308, 126] width 44 height 10
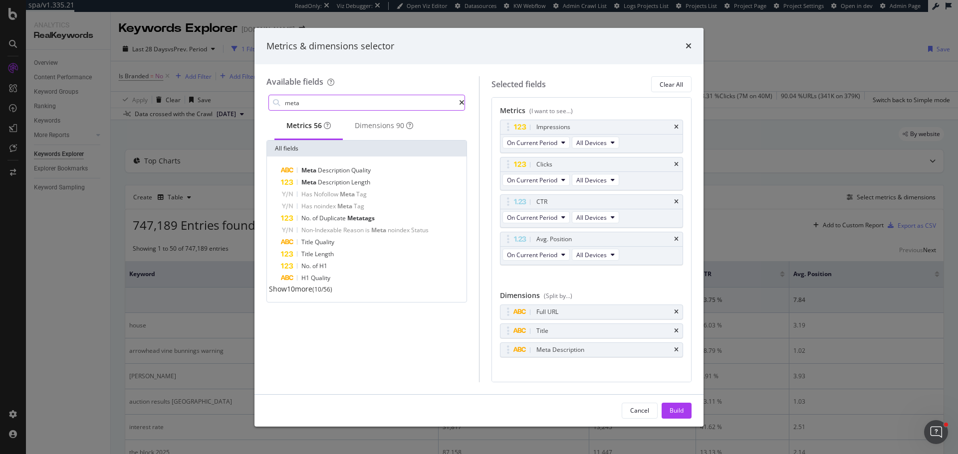
click at [302, 104] on input "meta" at bounding box center [371, 102] width 175 height 15
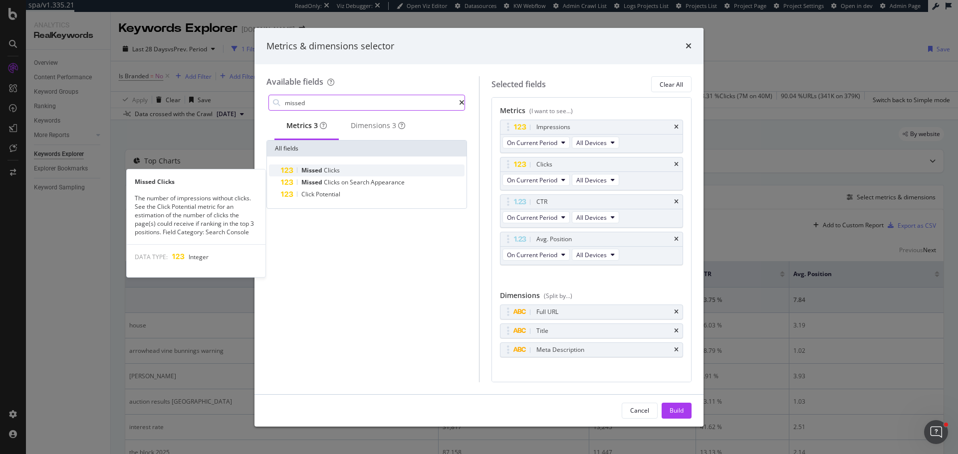
type input "missed"
click at [321, 174] on span "Missed" at bounding box center [312, 170] width 22 height 8
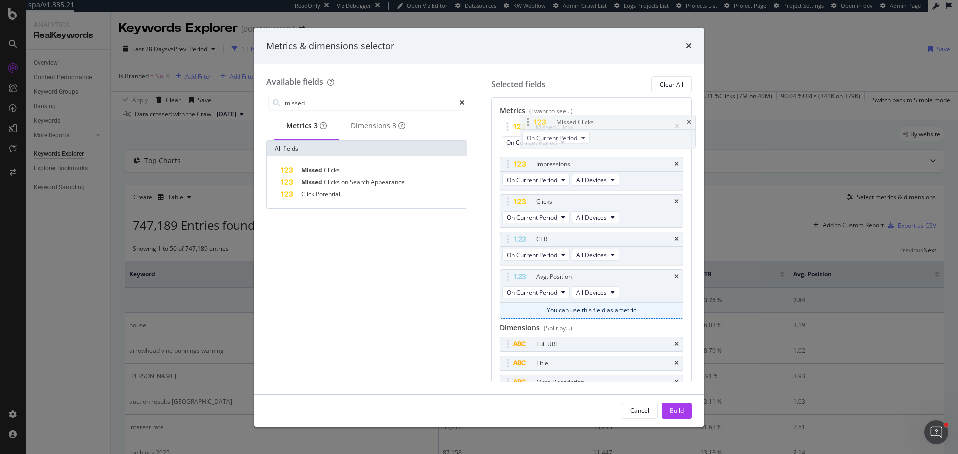
drag, startPoint x: 508, startPoint y: 273, endPoint x: 529, endPoint y: 118, distance: 156.5
click at [529, 118] on body "spa/v1.335.21 ReadOnly: Viz Debugger: Open Viz Editor Datasources KW Webflow Ad…" at bounding box center [479, 227] width 958 height 454
click at [681, 407] on div "Build" at bounding box center [676, 410] width 14 height 8
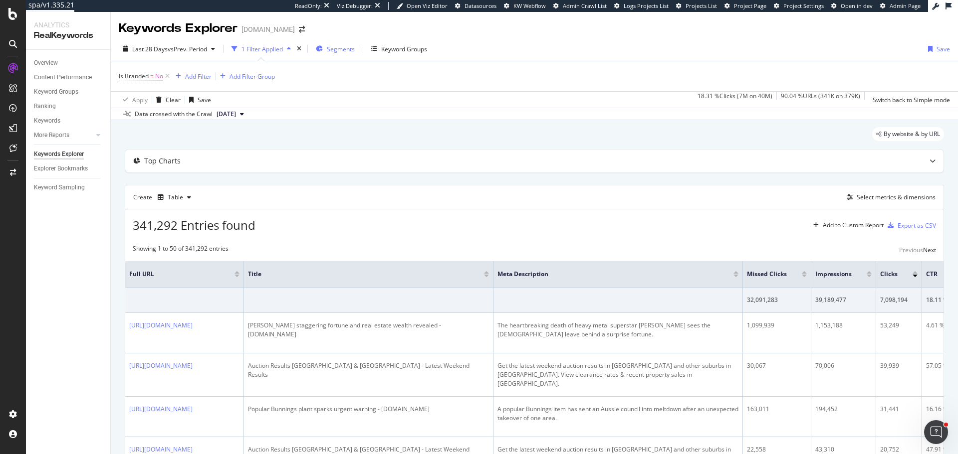
click at [344, 54] on div "Segments" at bounding box center [335, 48] width 39 height 15
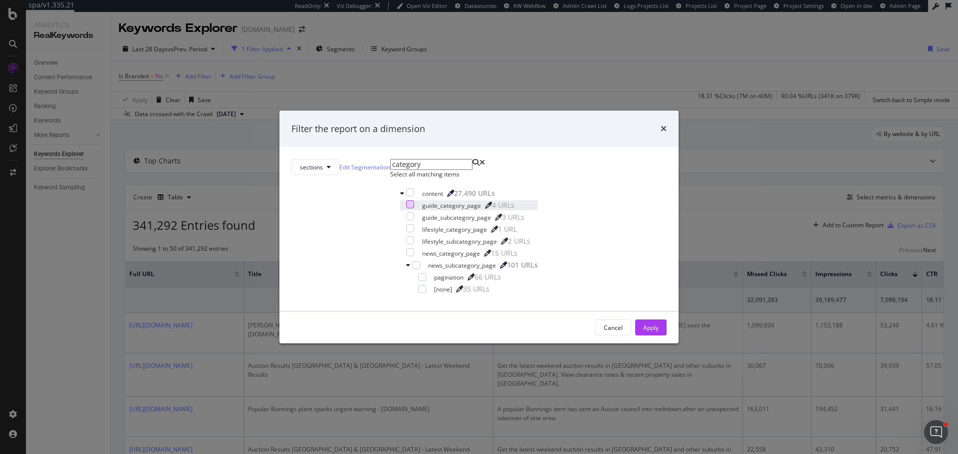
type input "category"
click at [406, 208] on div "modal" at bounding box center [410, 205] width 8 height 8
click at [406, 220] on div "modal" at bounding box center [410, 216] width 8 height 8
click at [406, 232] on div "modal" at bounding box center [410, 228] width 8 height 8
click at [406, 244] on div "modal" at bounding box center [410, 240] width 8 height 8
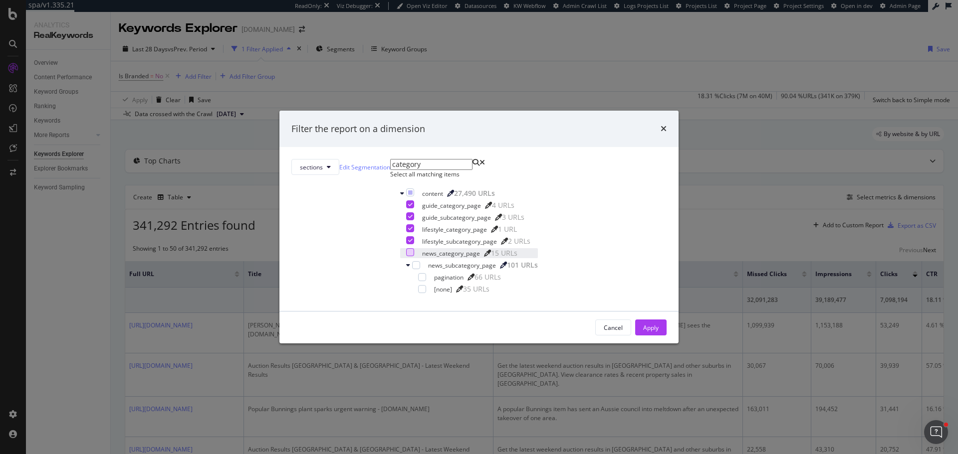
click at [406, 256] on div "modal" at bounding box center [410, 252] width 8 height 8
click at [418, 293] on div "modal" at bounding box center [422, 289] width 8 height 8
click at [643, 332] on div "Apply" at bounding box center [650, 328] width 15 height 8
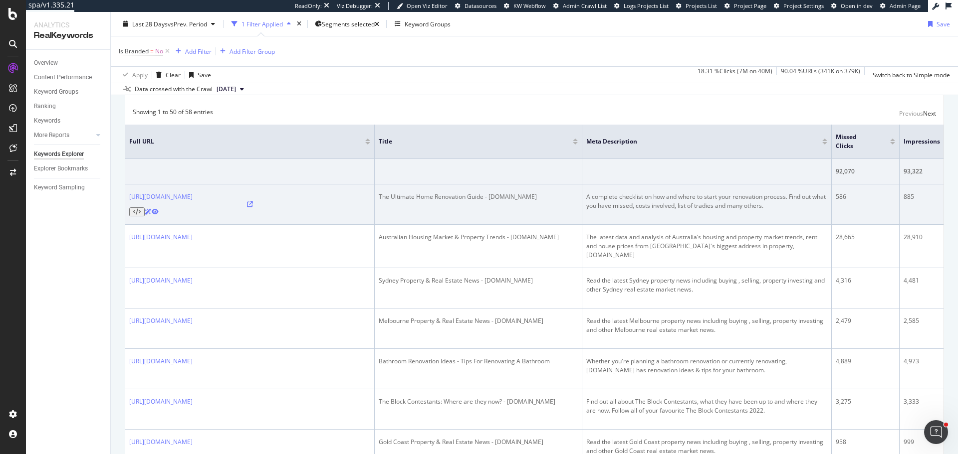
scroll to position [150, 0]
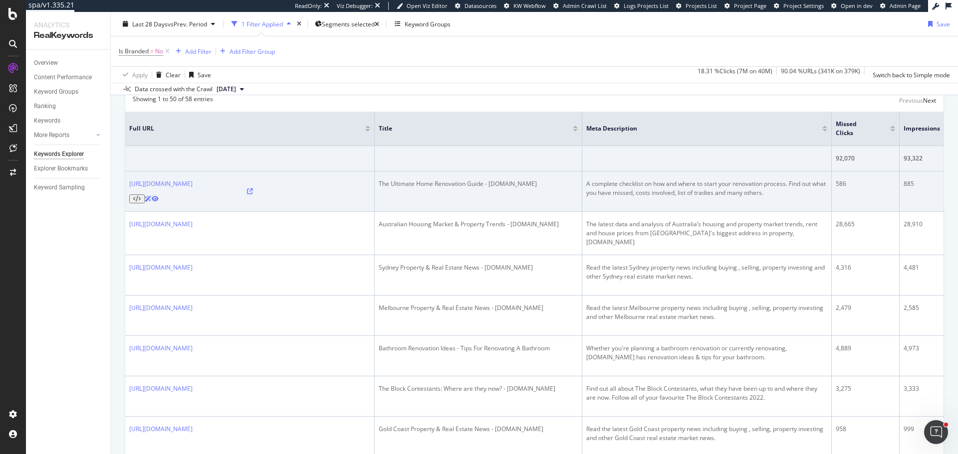
click at [829, 202] on td "A complete checklist on how and where to start your renovation process. Find ou…" at bounding box center [706, 192] width 249 height 40
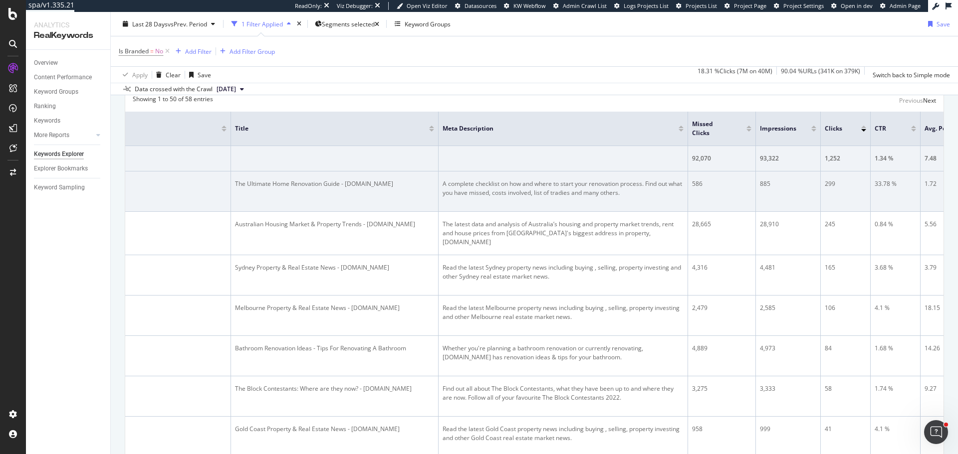
scroll to position [0, 195]
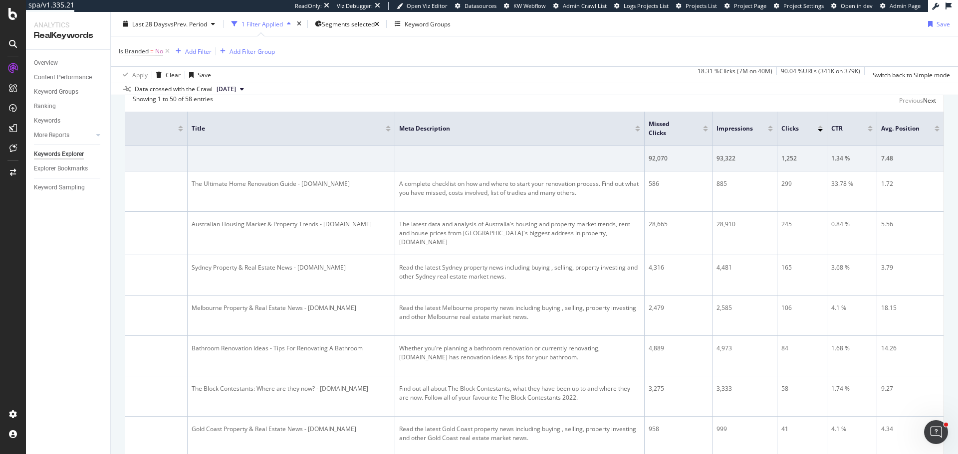
click at [697, 132] on div "Missed Clicks" at bounding box center [677, 129] width 59 height 18
click at [703, 130] on div at bounding box center [705, 130] width 5 height 2
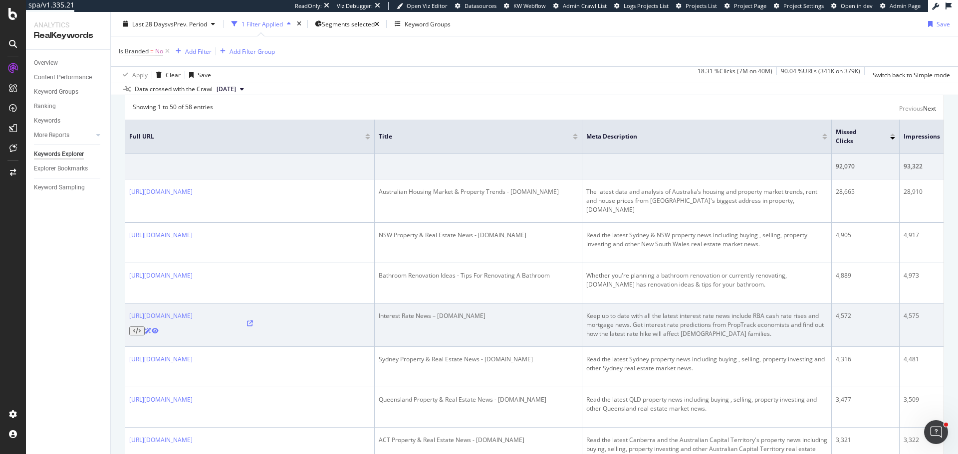
scroll to position [150, 0]
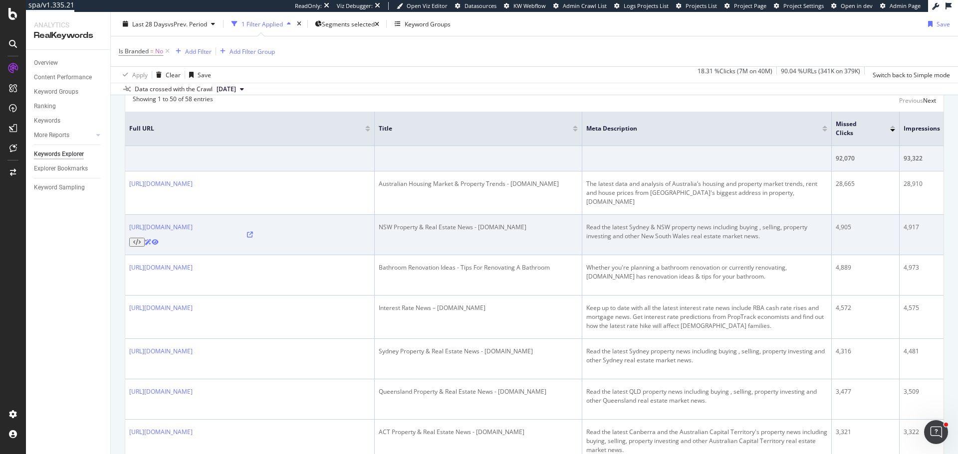
click at [671, 224] on div "Read the latest Sydney & NSW property news including buying , selling, property…" at bounding box center [706, 232] width 241 height 18
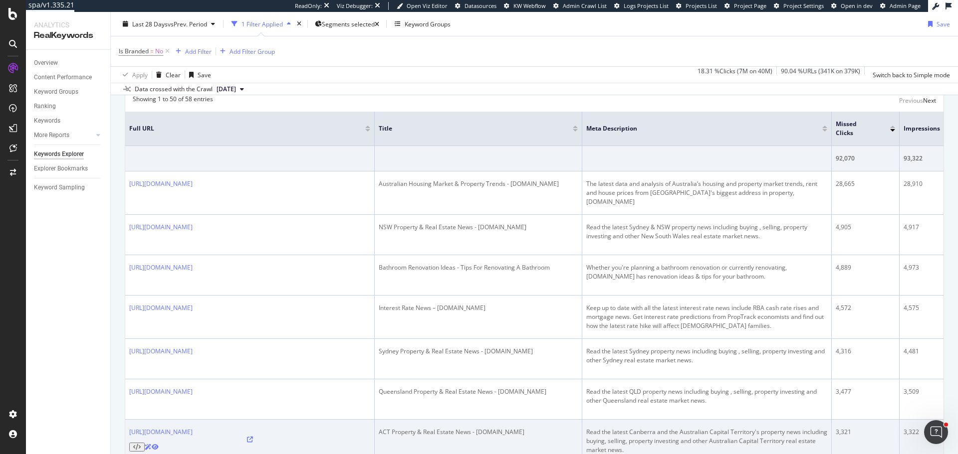
click at [646, 428] on div "Read the latest Canberra and the Australian Capital Territory's property news i…" at bounding box center [706, 441] width 241 height 27
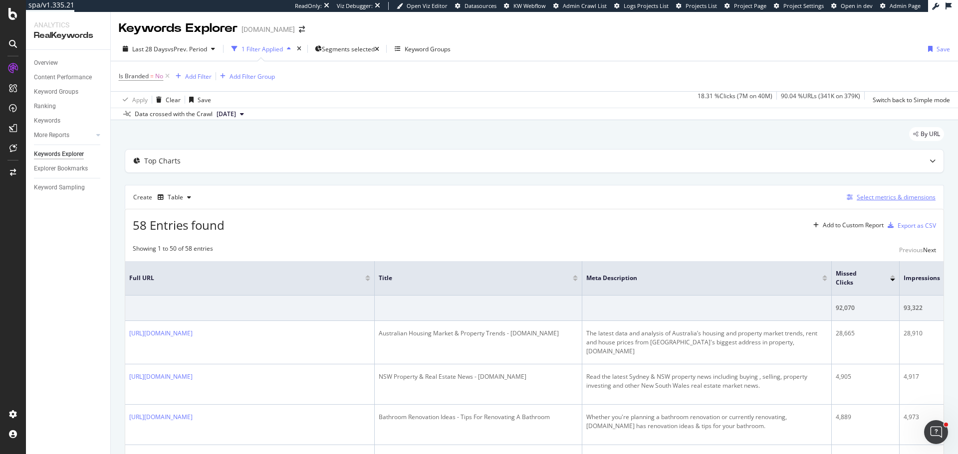
click at [884, 200] on div "Select metrics & dimensions" at bounding box center [895, 197] width 79 height 8
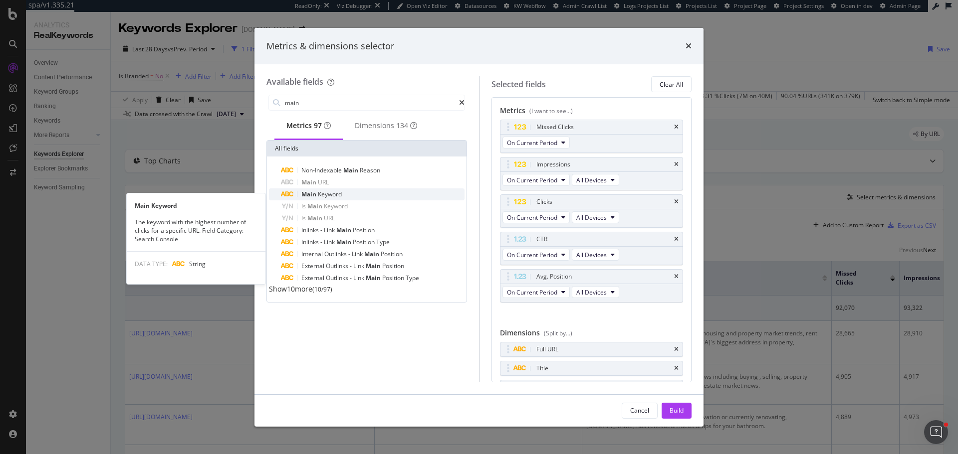
type input "main"
click at [323, 199] on span "Keyword" at bounding box center [330, 194] width 24 height 8
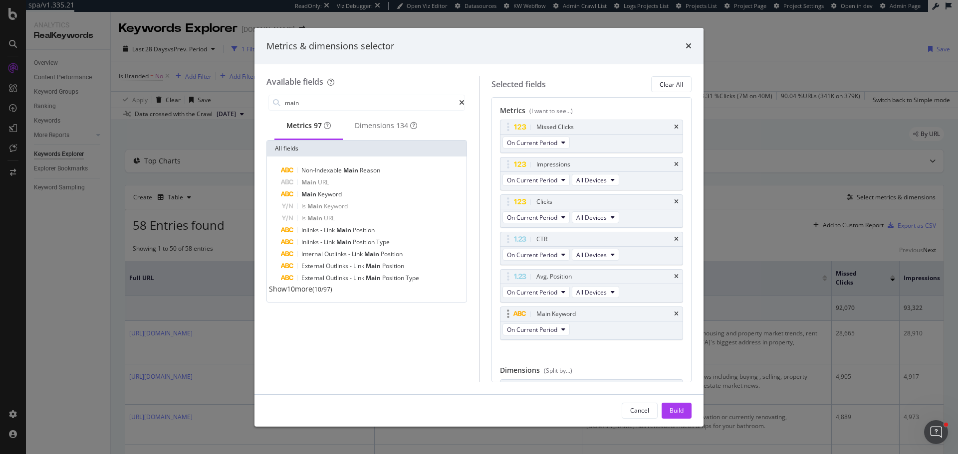
click at [671, 316] on div "Main Keyword" at bounding box center [591, 314] width 183 height 14
drag, startPoint x: 506, startPoint y: 312, endPoint x: 496, endPoint y: 127, distance: 185.3
click at [496, 127] on body "spa/v1.335.21 ReadOnly: Viz Debugger: Open Viz Editor Datasources KW Webflow Ad…" at bounding box center [479, 227] width 958 height 454
click at [678, 409] on div "Build" at bounding box center [676, 410] width 14 height 8
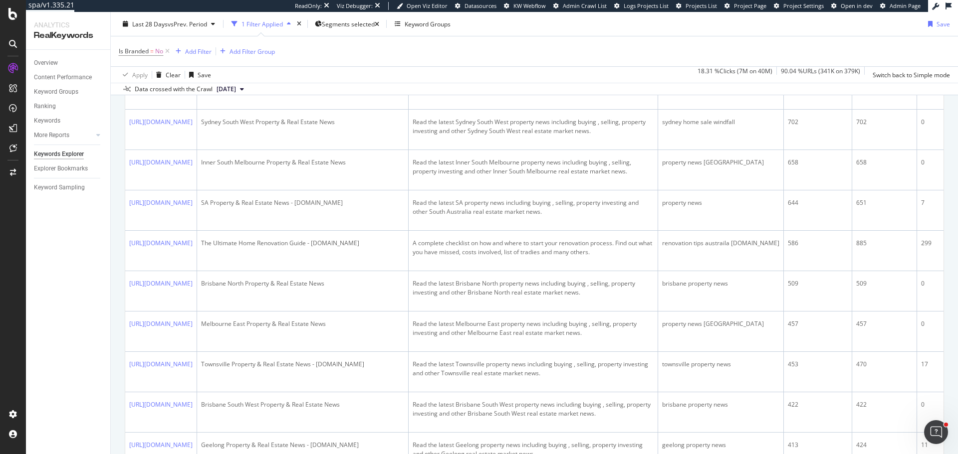
scroll to position [1297, 0]
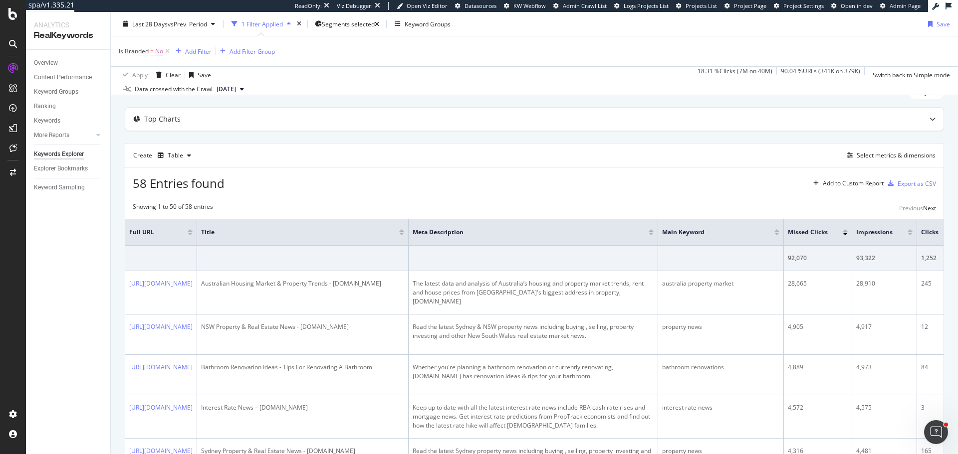
scroll to position [0, 0]
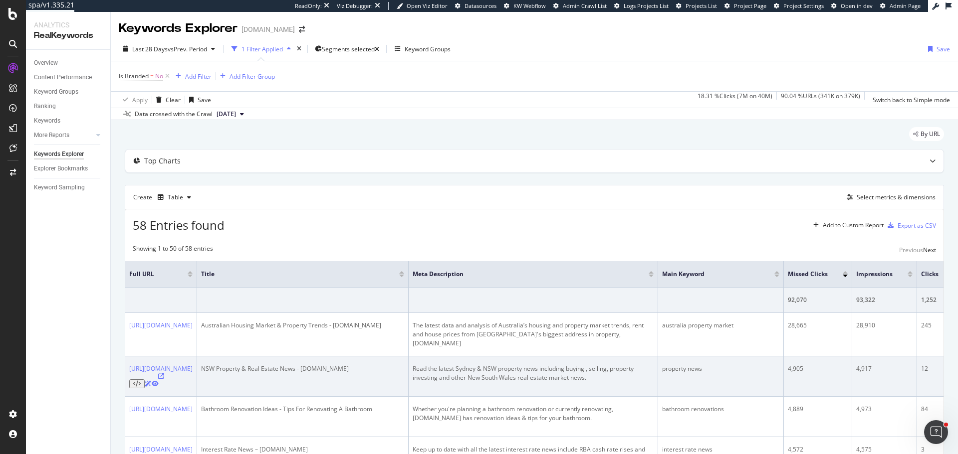
click at [658, 357] on td "Read the latest Sydney & NSW property news including buying , selling, property…" at bounding box center [532, 377] width 249 height 40
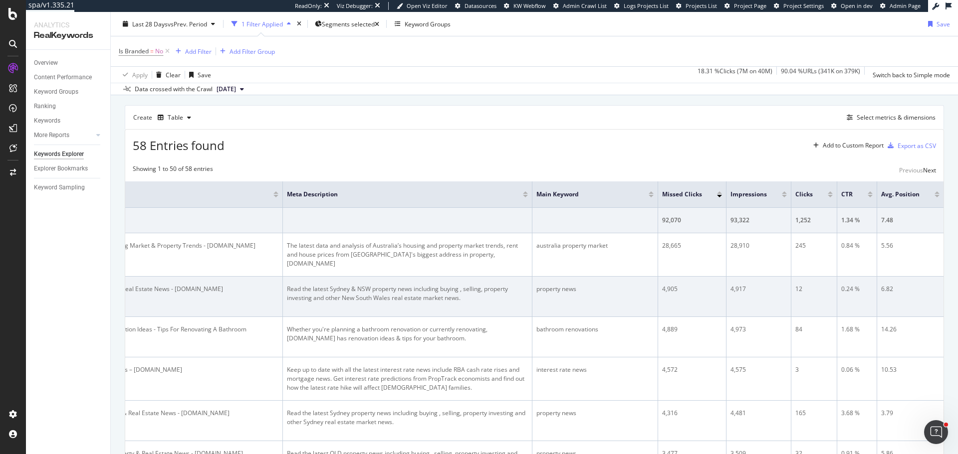
scroll to position [0, 291]
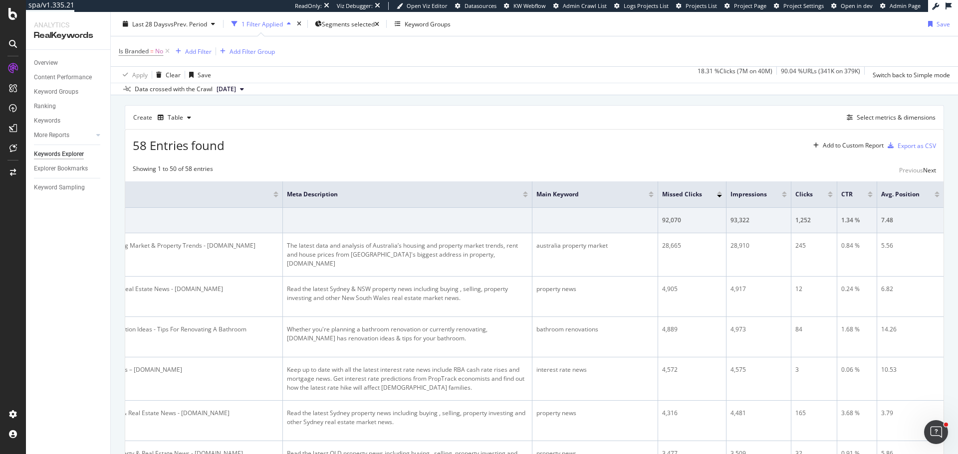
click at [59, 57] on div "Overview" at bounding box center [72, 63] width 76 height 14
click at [51, 61] on div "Overview" at bounding box center [46, 63] width 24 height 10
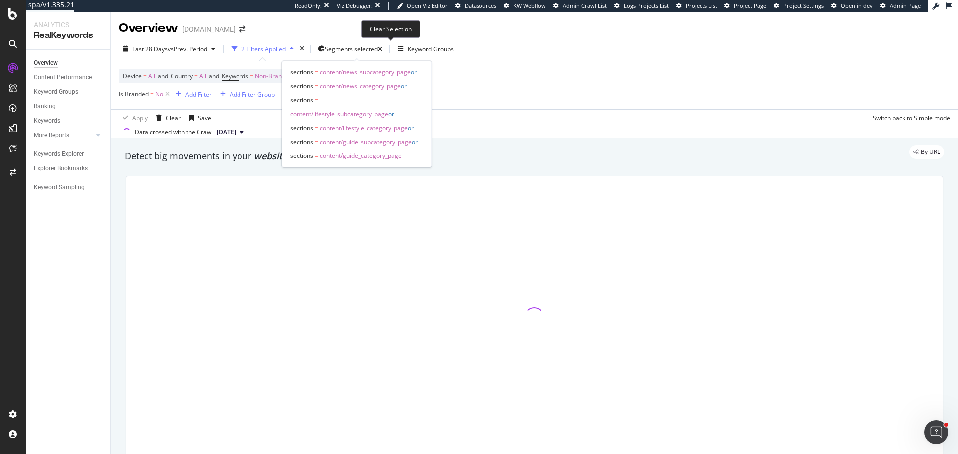
click at [382, 46] on icon "button" at bounding box center [380, 49] width 4 height 6
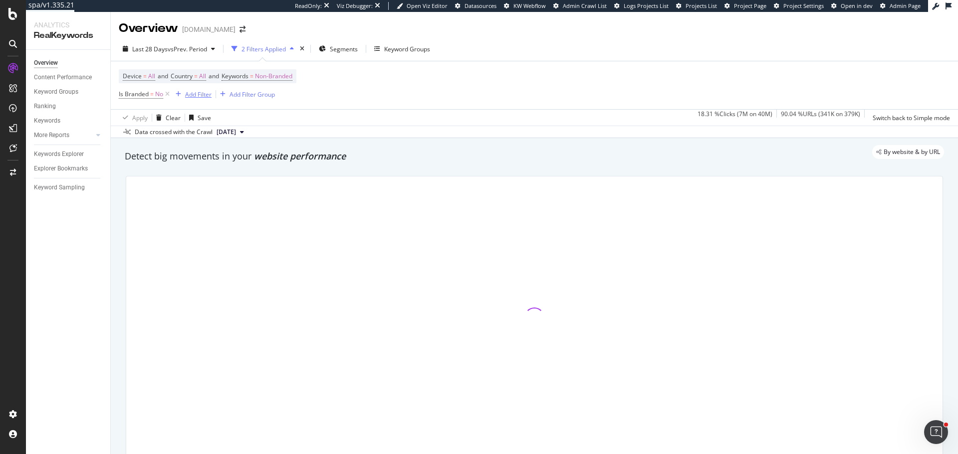
click at [172, 96] on div "button" at bounding box center [178, 94] width 13 height 6
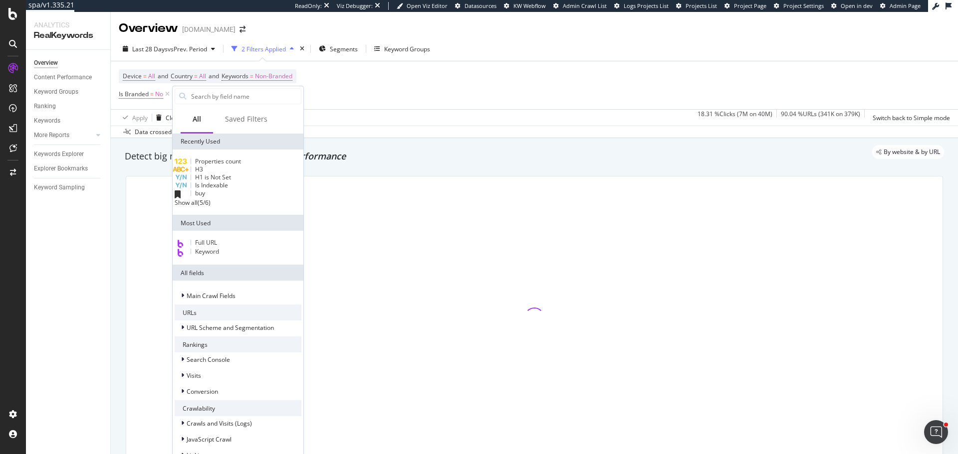
click at [168, 95] on icon at bounding box center [167, 94] width 8 height 10
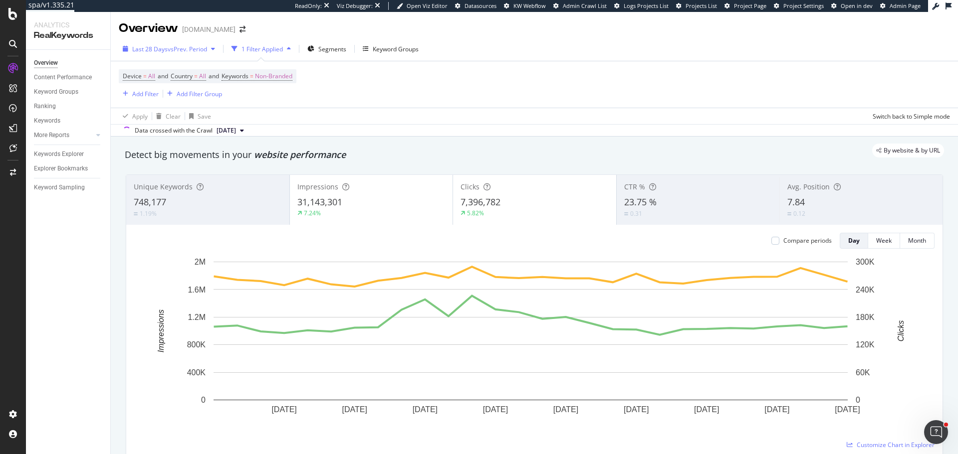
click at [170, 45] on span "vs Prev. Period" at bounding box center [187, 49] width 39 height 8
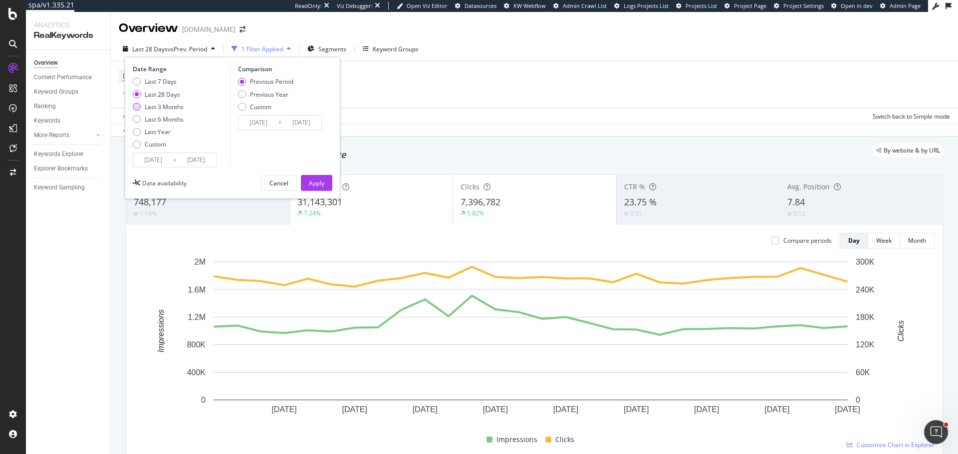
click at [171, 107] on div "Last 3 Months" at bounding box center [164, 107] width 39 height 8
type input "2025/05/11"
type input "2025/02/08"
type input "2025/05/10"
click at [321, 184] on div "Apply" at bounding box center [316, 183] width 15 height 8
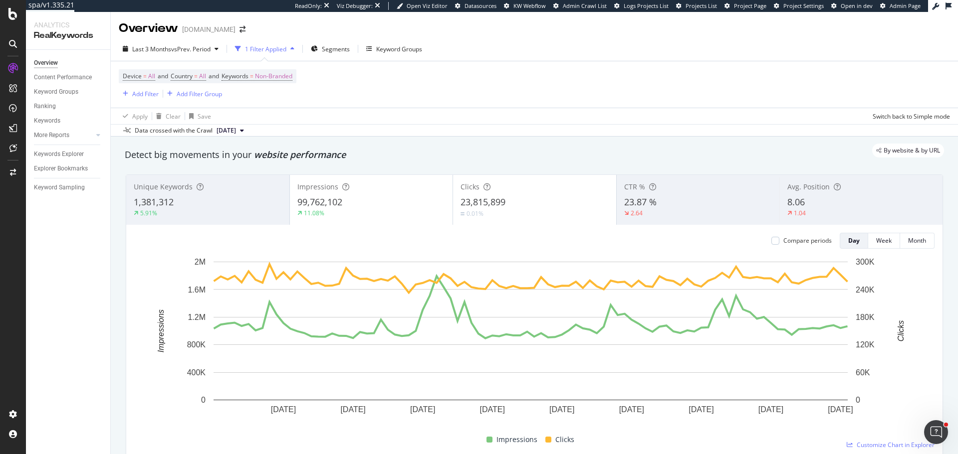
click at [191, 214] on div "5.91%" at bounding box center [208, 213] width 148 height 9
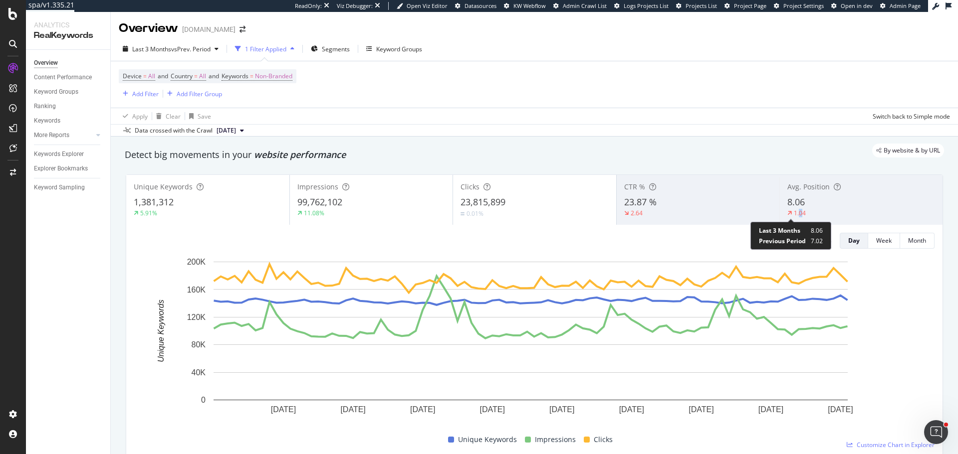
click at [795, 212] on div "1.04" at bounding box center [800, 213] width 12 height 8
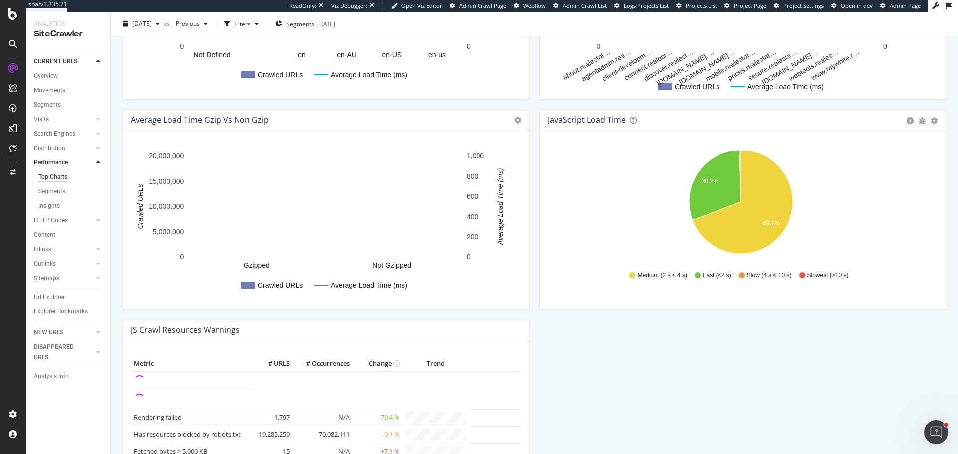
scroll to position [798, 0]
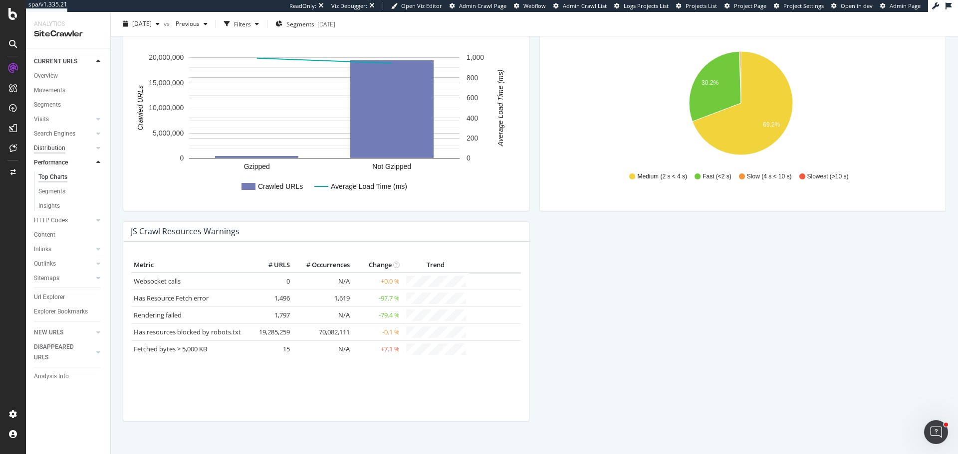
click at [42, 146] on div "Distribution" at bounding box center [49, 148] width 31 height 10
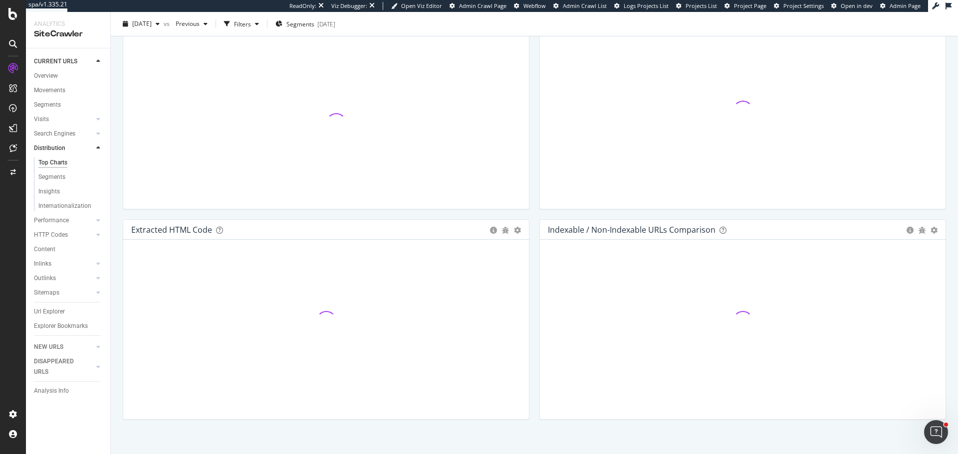
scroll to position [1411, 0]
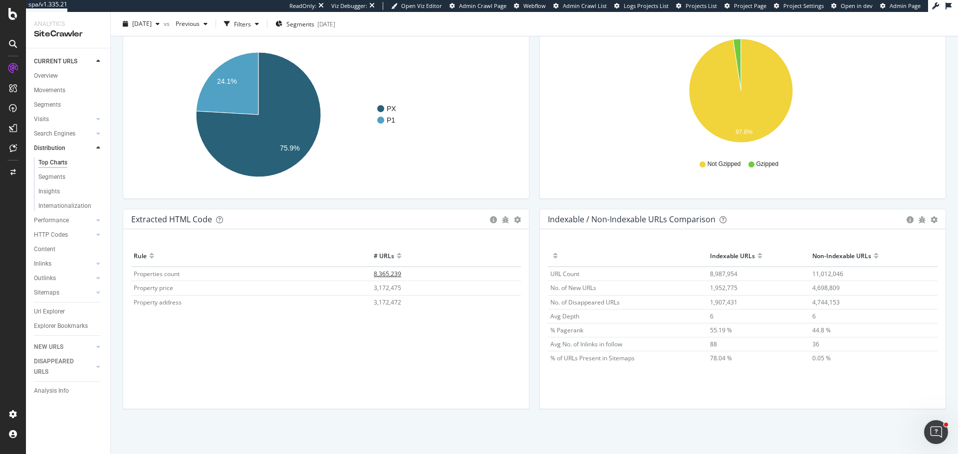
click at [388, 273] on span "8,365,239" at bounding box center [387, 274] width 27 height 8
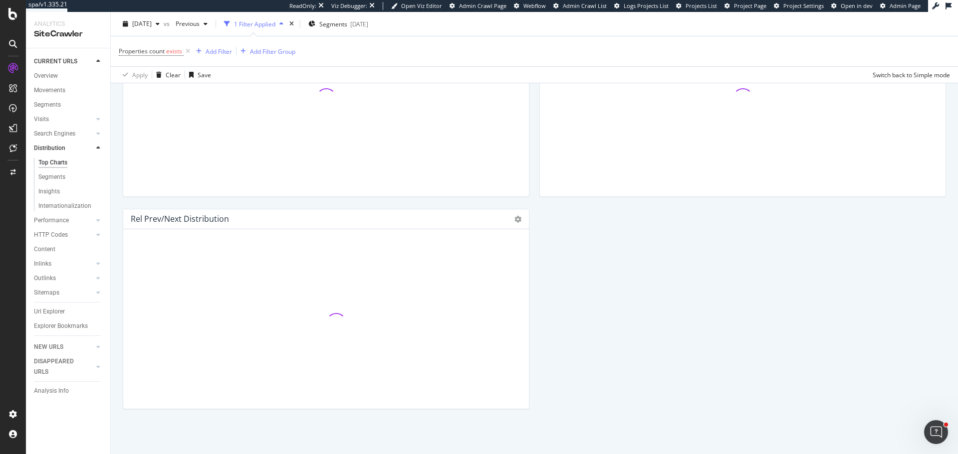
scroll to position [1458, 0]
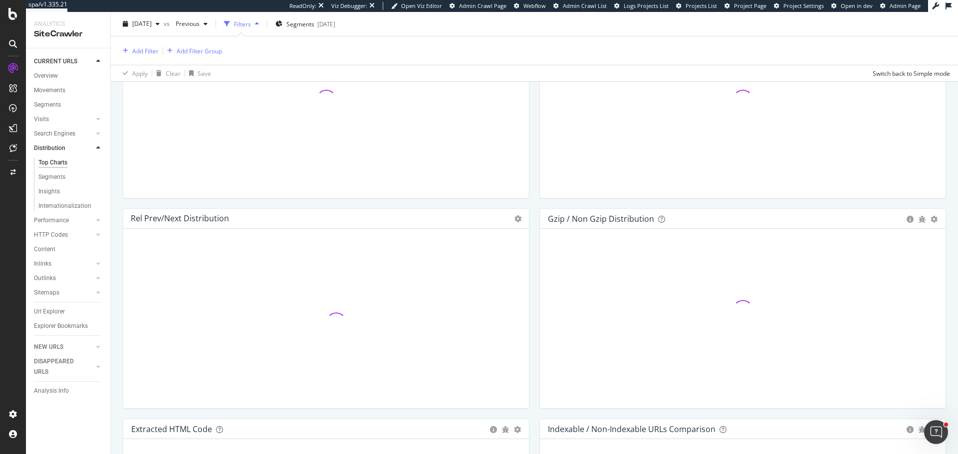
scroll to position [1456, 0]
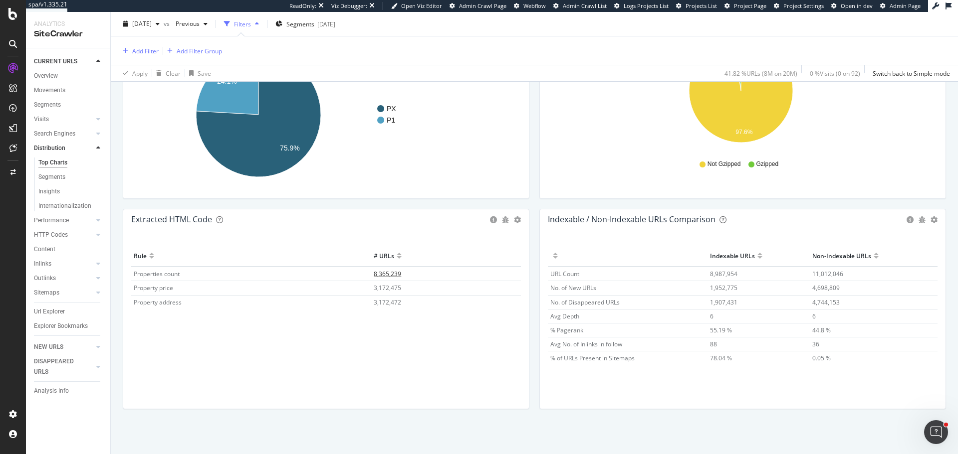
click at [390, 273] on span "8,365,239" at bounding box center [387, 274] width 27 height 8
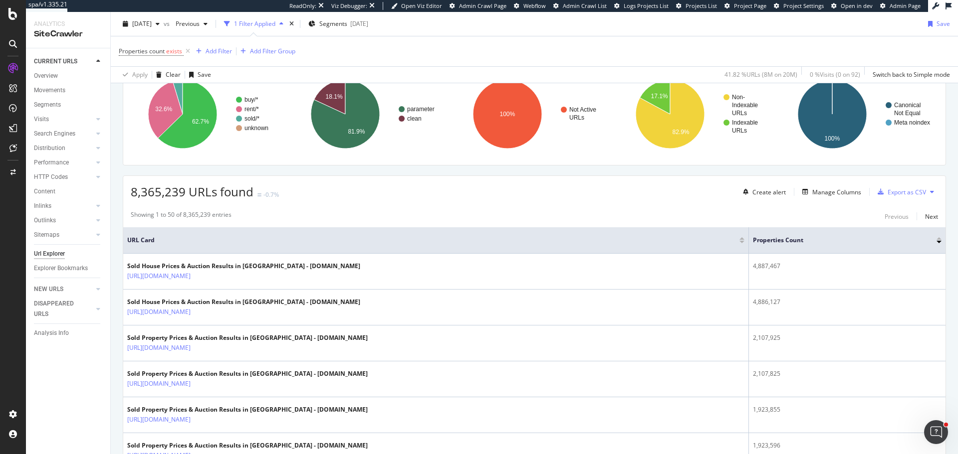
scroll to position [100, 0]
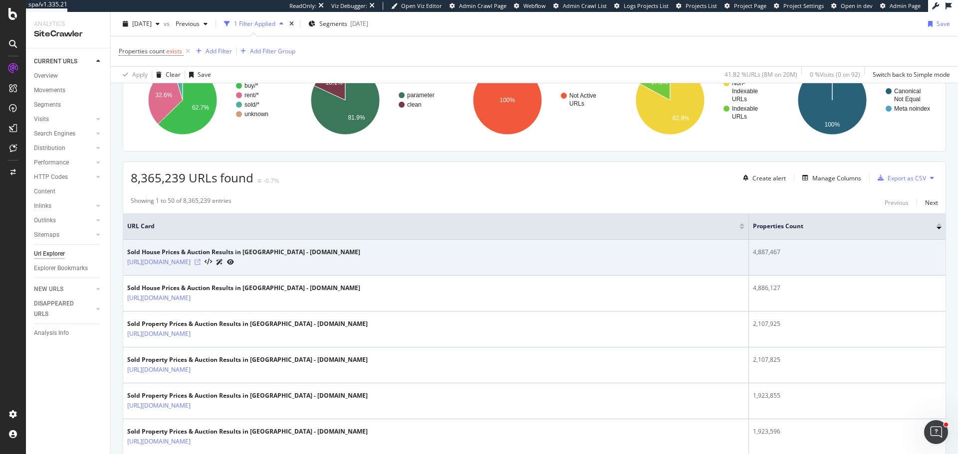
click at [201, 262] on icon at bounding box center [198, 262] width 6 height 6
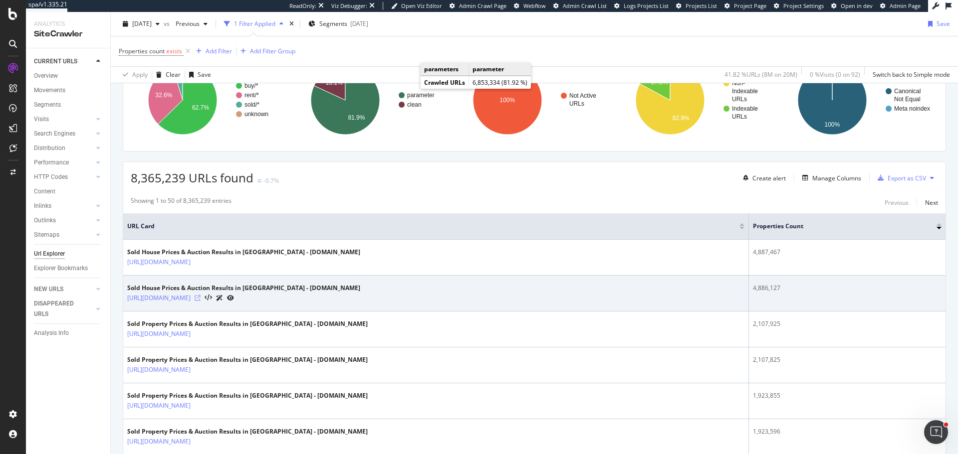
click at [201, 299] on icon at bounding box center [198, 298] width 6 height 6
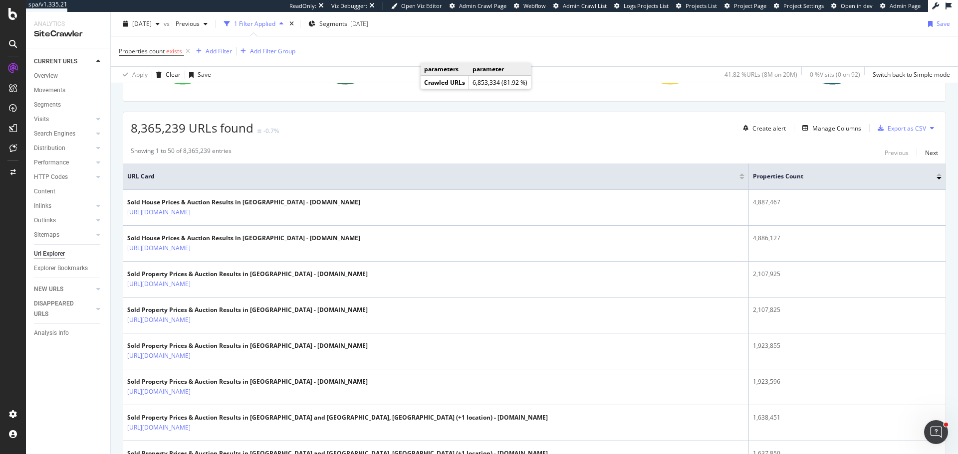
scroll to position [0, 0]
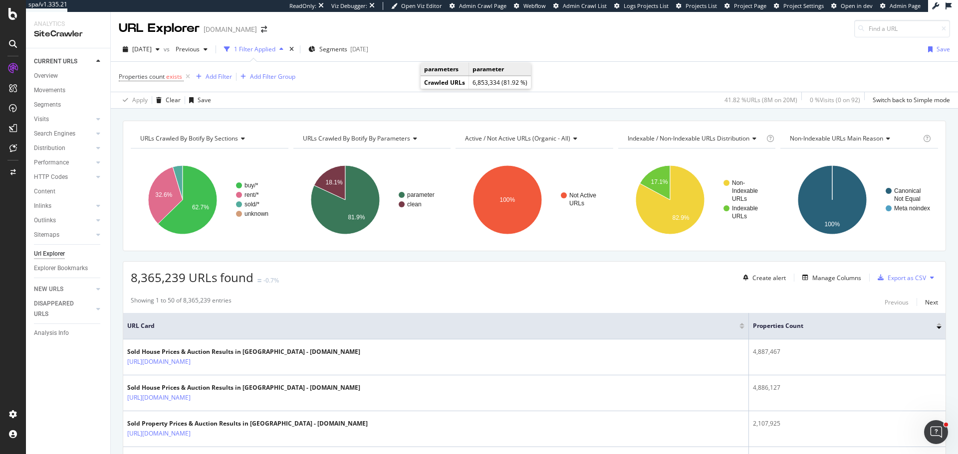
click at [131, 71] on span "Properties count exists" at bounding box center [155, 77] width 73 height 14
click at [136, 77] on span "Properties count" at bounding box center [142, 76] width 46 height 8
click at [370, 99] on div "Apply Clear Save 41.82 % URLs ( 8M on 20M ) 0 % Visits ( 0 on 92 ) Switch back …" at bounding box center [534, 100] width 847 height 16
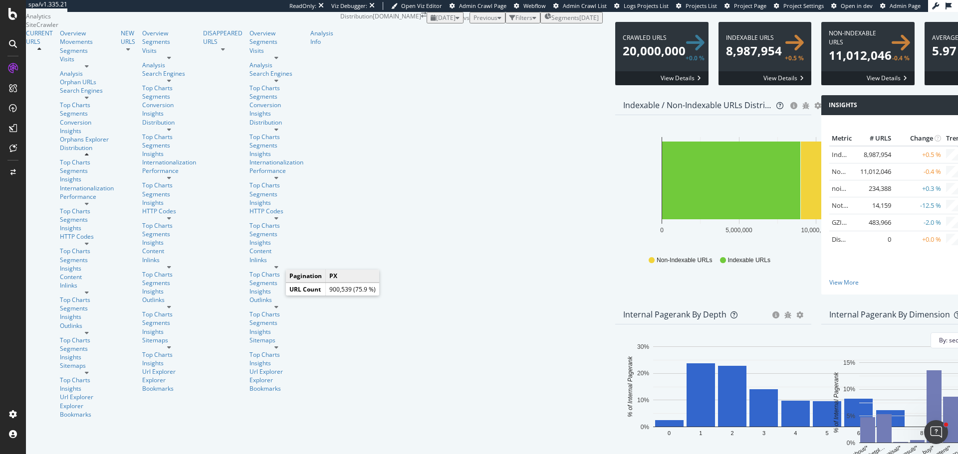
scroll to position [1411, 0]
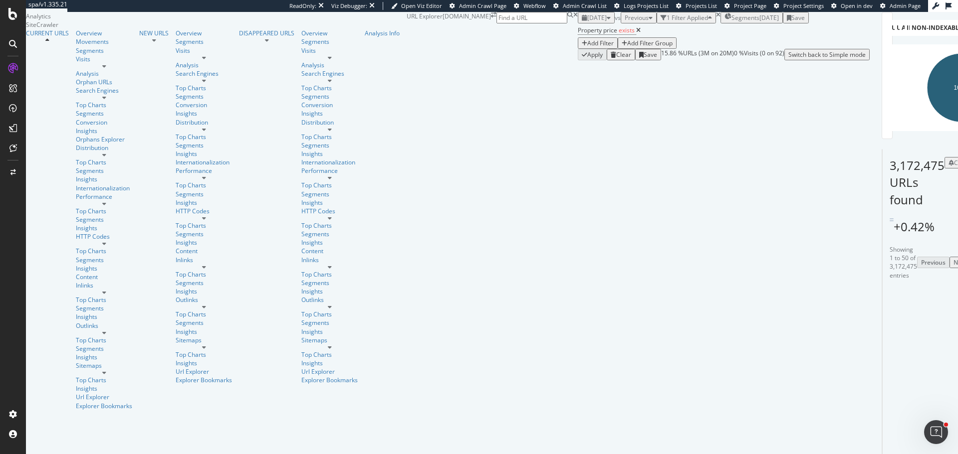
scroll to position [150, 0]
click at [906, 122] on icon "A chart." at bounding box center [940, 87] width 69 height 69
click at [731, 22] on span "Segments" at bounding box center [745, 17] width 28 height 8
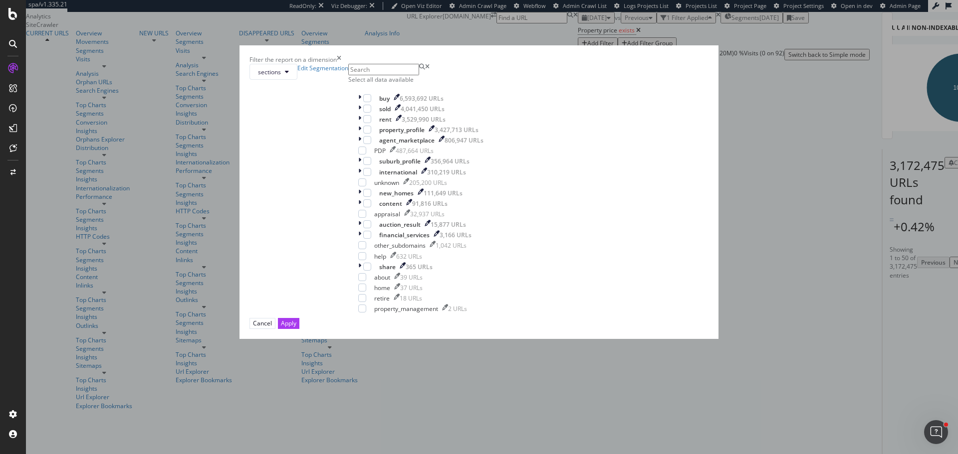
click at [419, 75] on input "modal" at bounding box center [383, 69] width 71 height 11
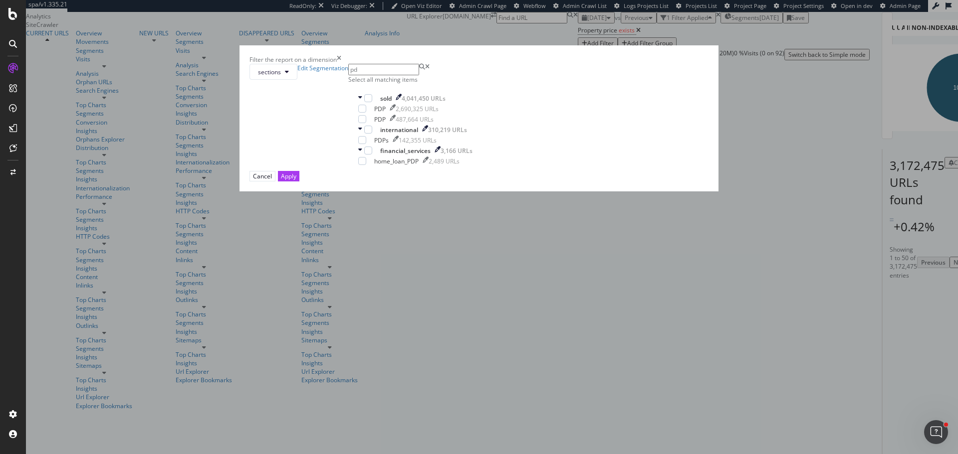
type input "pdp"
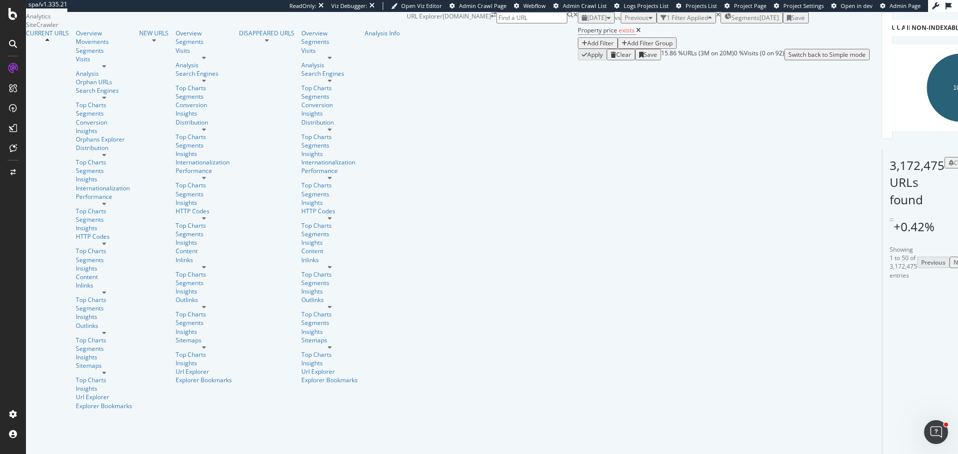
click at [578, 49] on div "Property price exists Add Filter Add Filter Group" at bounding box center [724, 35] width 292 height 25
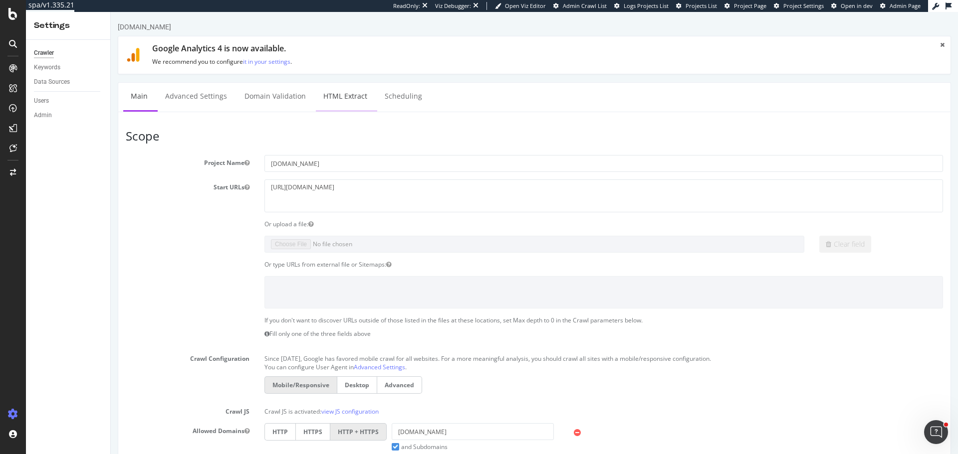
click at [355, 93] on link "HTML Extract" at bounding box center [345, 96] width 59 height 27
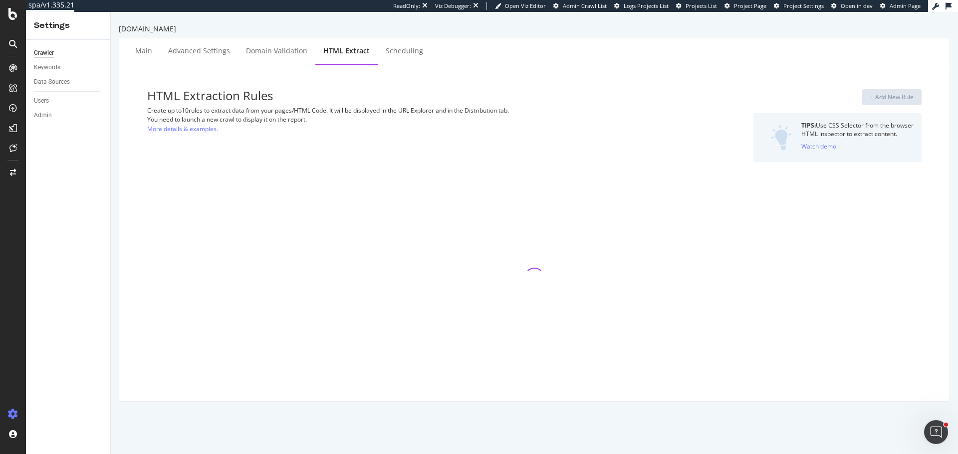
select select "i"
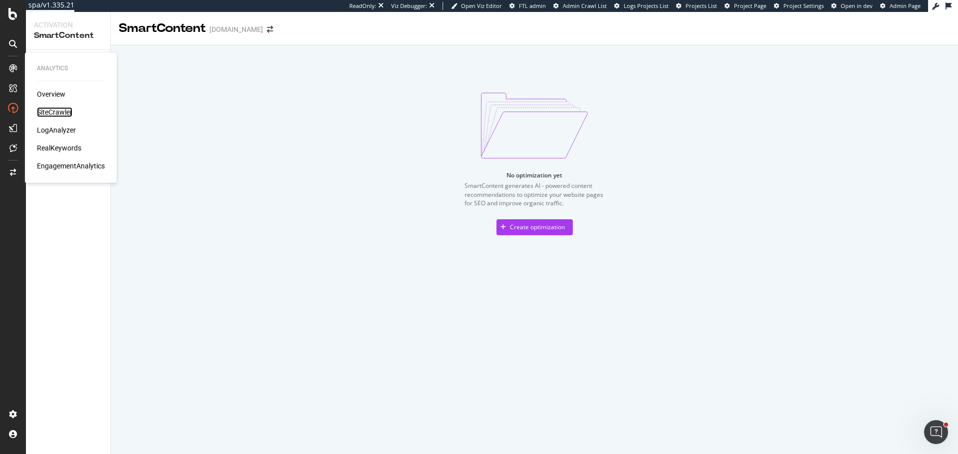
click at [58, 112] on div "SiteCrawler" at bounding box center [54, 112] width 35 height 10
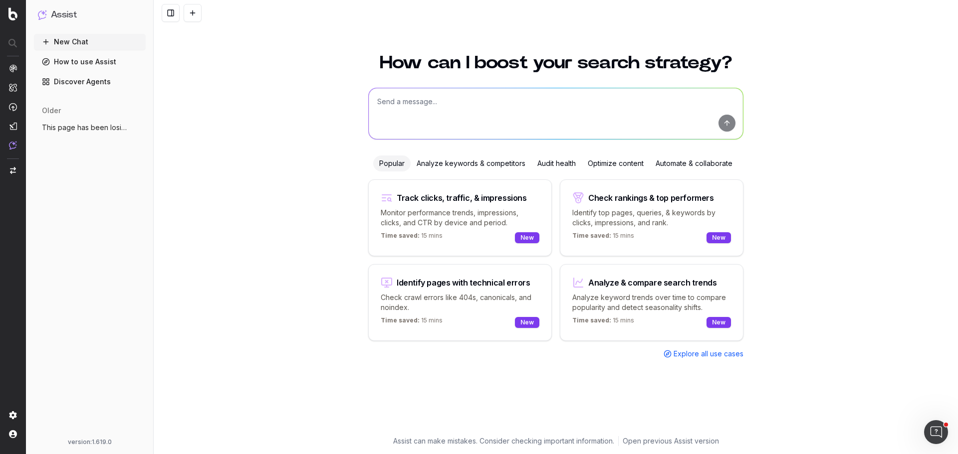
click at [448, 105] on textarea at bounding box center [556, 113] width 374 height 51
click at [429, 117] on textarea at bounding box center [556, 113] width 374 height 51
paste textarea "[URL][DOMAIN_NAME]"
type textarea "Can you recommend structured data that I can add to improve this page: [URL][DO…"
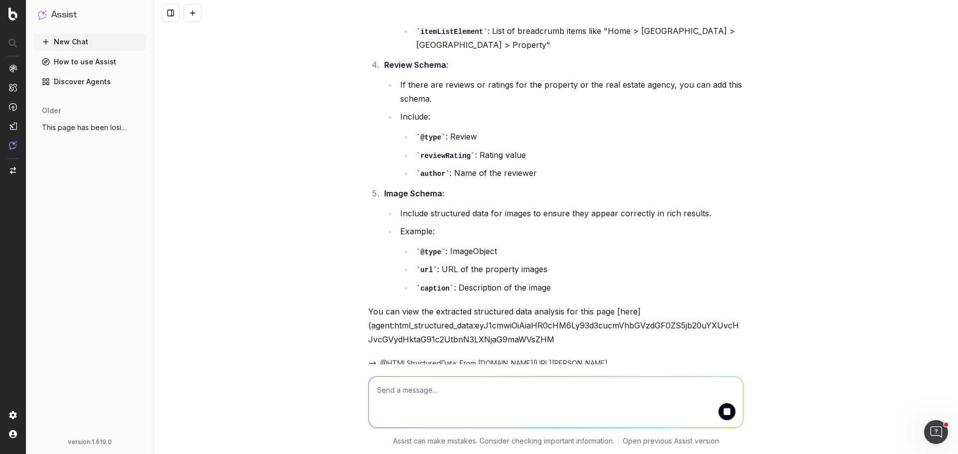
scroll to position [489, 0]
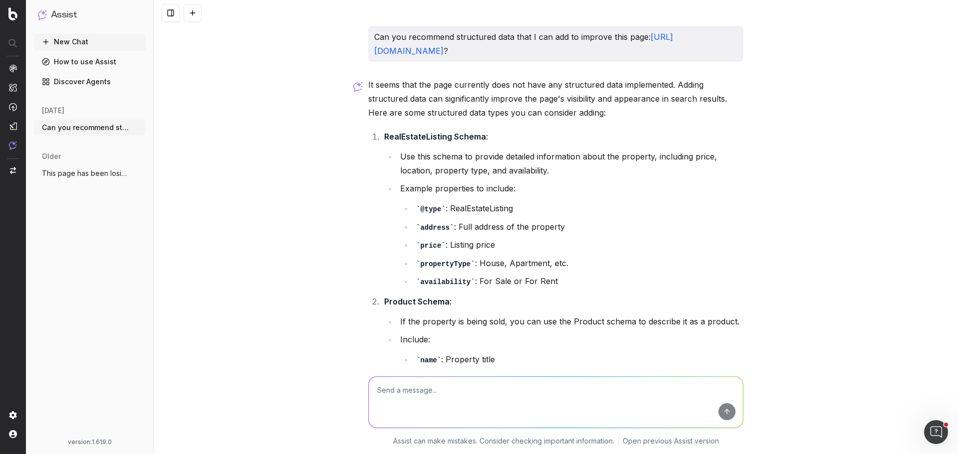
click at [473, 391] on textarea at bounding box center [556, 402] width 374 height 51
type textarea "Can you help create the script for RealEstateListing schema for this page?"
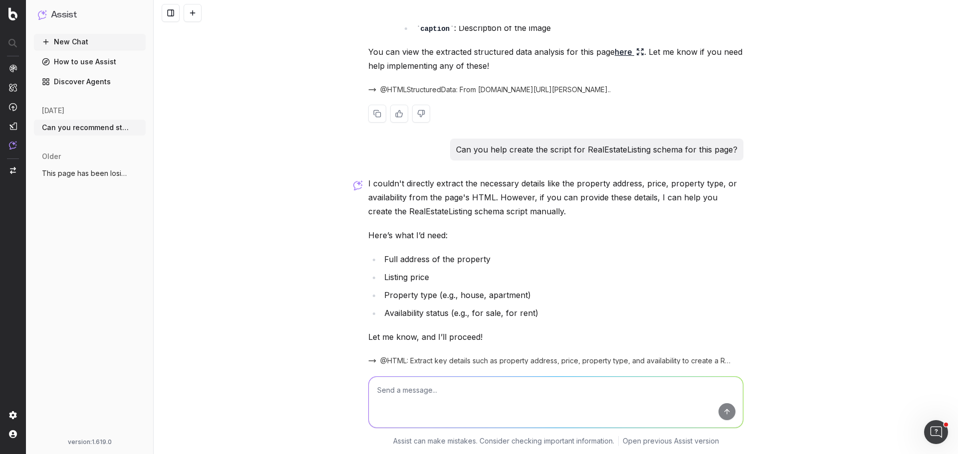
scroll to position [781, 0]
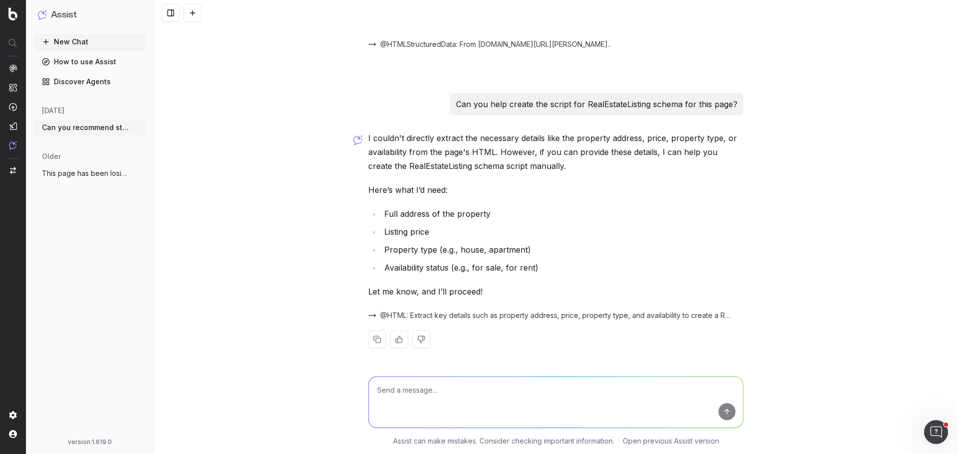
paste textarea "[STREET_ADDRESS]"
paste textarea "$929,900"
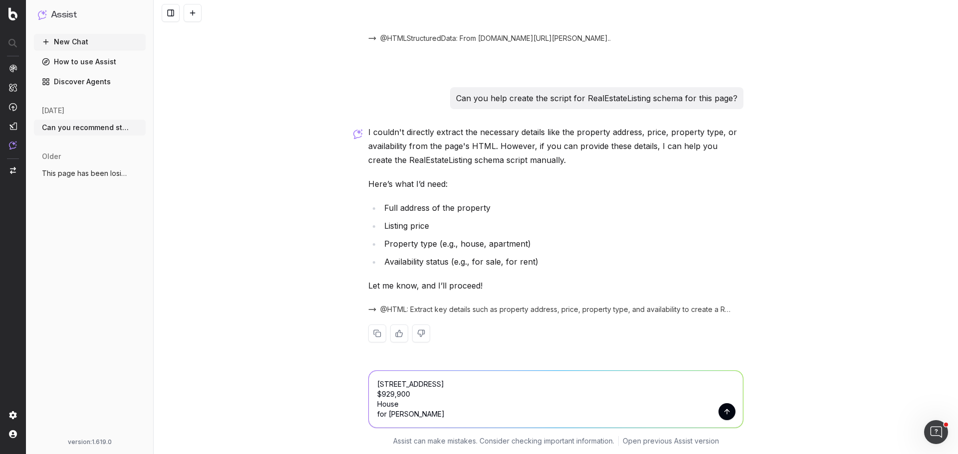
type textarea "[STREET_ADDRESS] $929,900 House for sale"
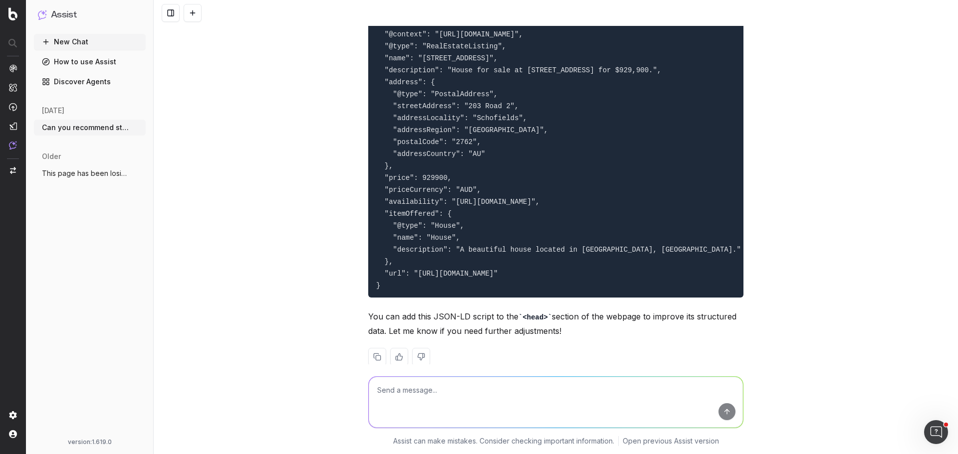
scroll to position [1258, 0]
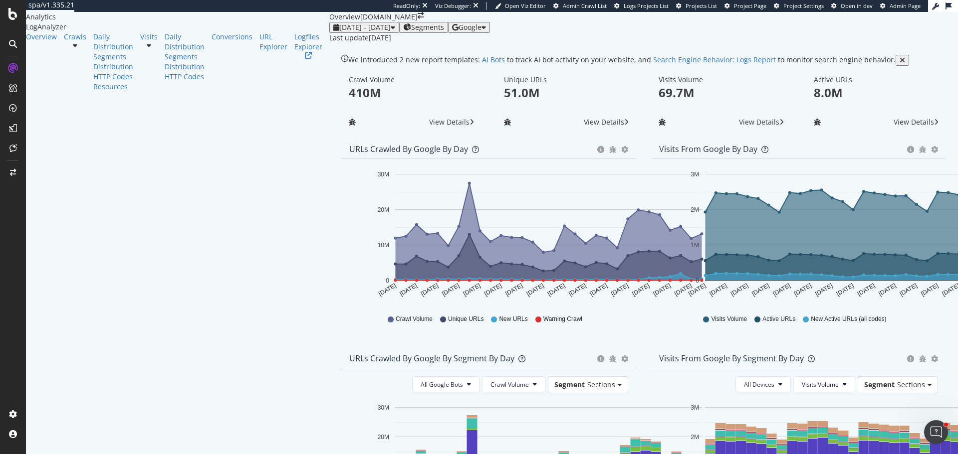
click at [458, 31] on icon "button" at bounding box center [455, 27] width 6 height 7
click at [850, 58] on div "OpenAI" at bounding box center [862, 58] width 69 height 14
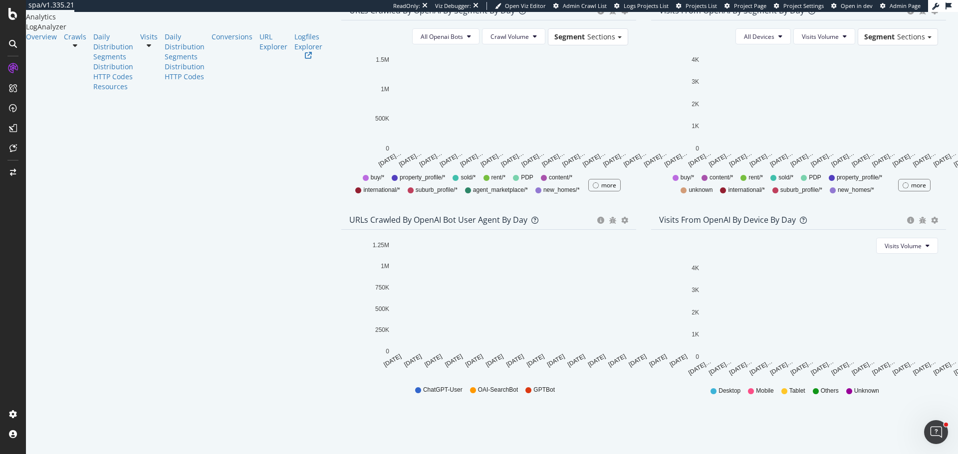
scroll to position [389, 0]
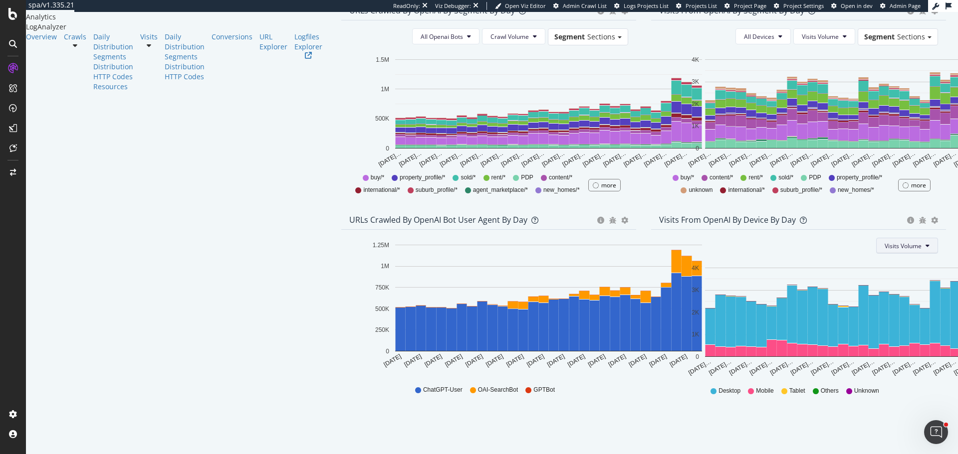
click at [886, 246] on span "Visits Volume" at bounding box center [902, 246] width 37 height 8
click at [893, 280] on span "Active URLs" at bounding box center [895, 283] width 38 height 9
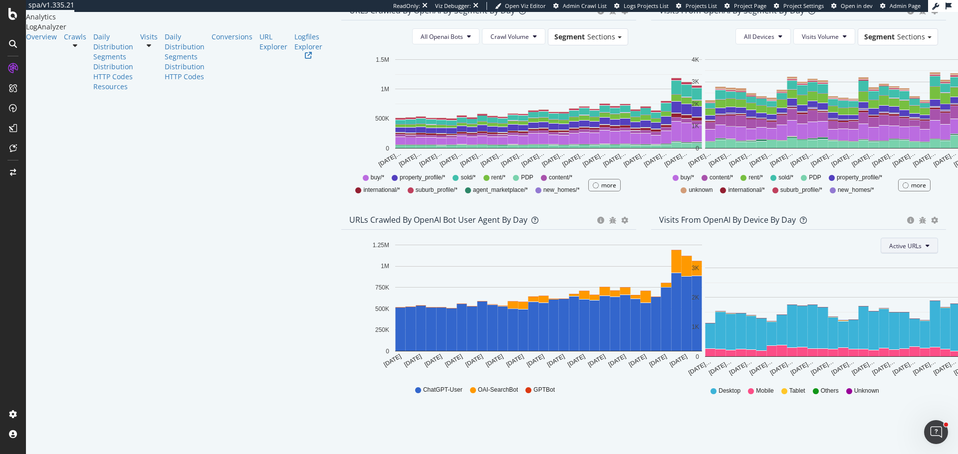
click at [897, 240] on button "Active URLs" at bounding box center [908, 246] width 57 height 16
click at [891, 265] on span "Visits Volume" at bounding box center [899, 265] width 37 height 9
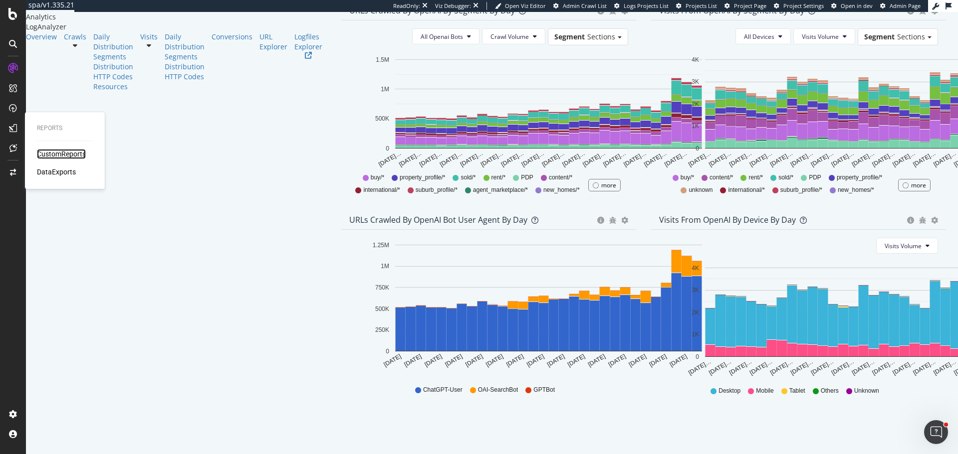
click at [84, 151] on div "CustomReports" at bounding box center [61, 154] width 49 height 10
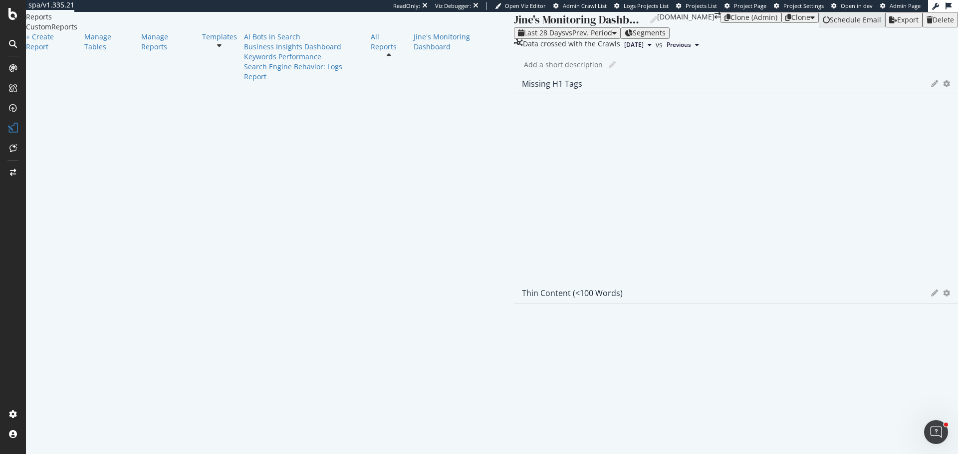
click at [217, 49] on icon at bounding box center [219, 45] width 4 height 7
click at [244, 42] on div "AI Bots in Search" at bounding box center [304, 37] width 120 height 10
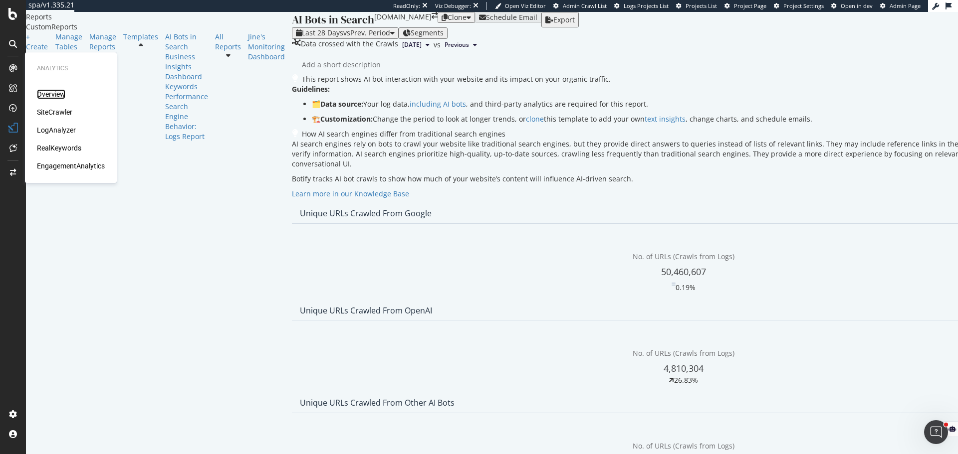
click at [43, 91] on div "Overview" at bounding box center [51, 94] width 28 height 10
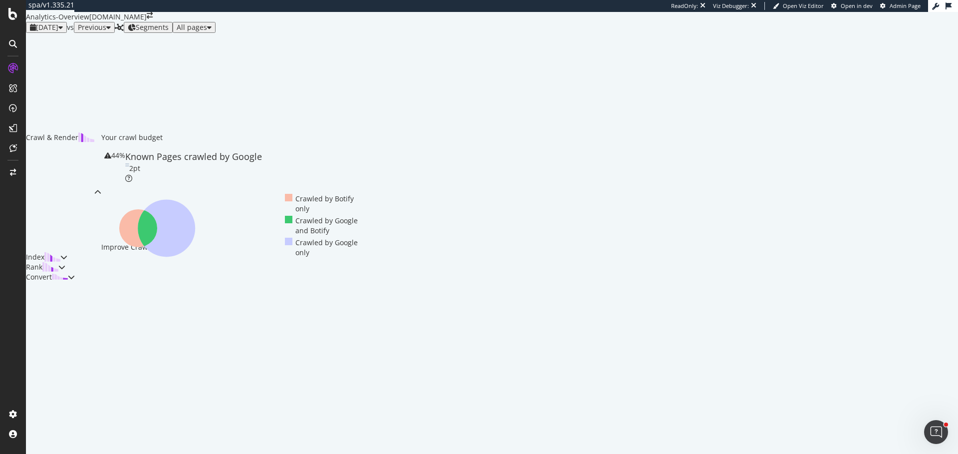
scroll to position [234, 0]
click at [65, 272] on div "Rank" at bounding box center [45, 267] width 39 height 10
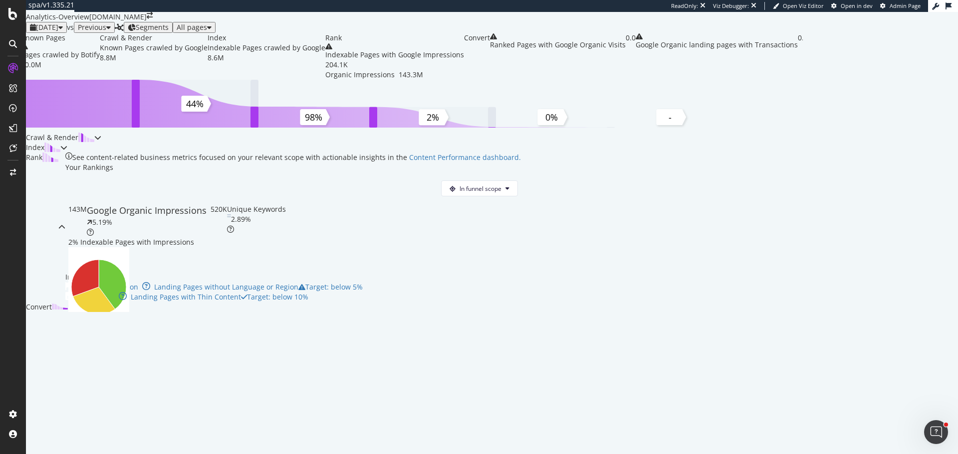
scroll to position [362, 0]
click at [68, 312] on div "Convert" at bounding box center [47, 307] width 42 height 10
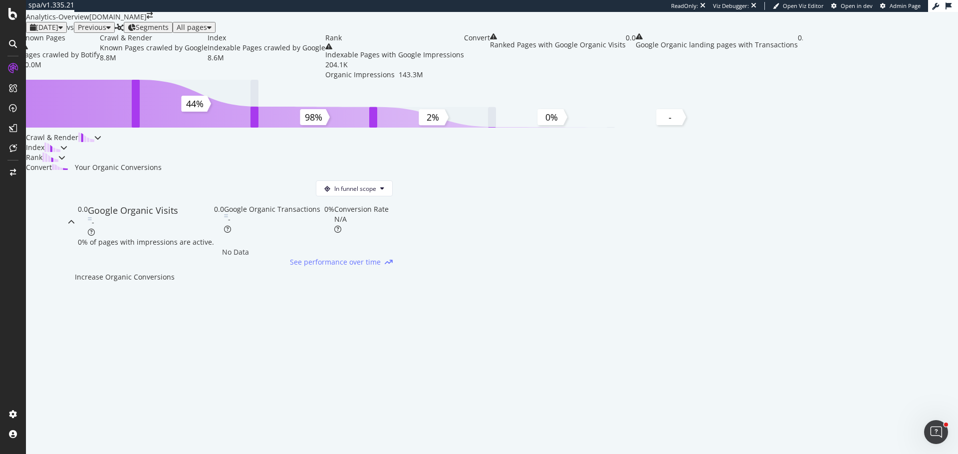
scroll to position [94, 0]
click at [60, 153] on div "Index" at bounding box center [43, 148] width 34 height 10
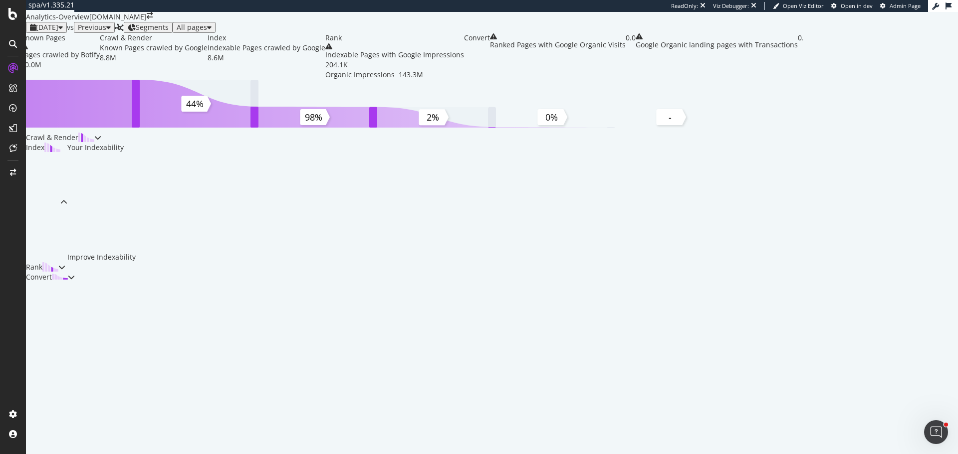
scroll to position [234, 0]
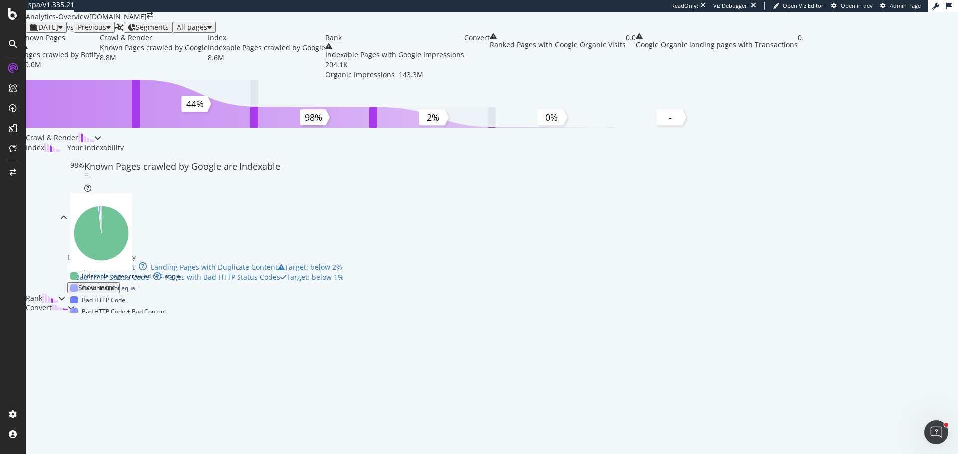
click at [116, 292] on div "Show more" at bounding box center [96, 288] width 37 height 8
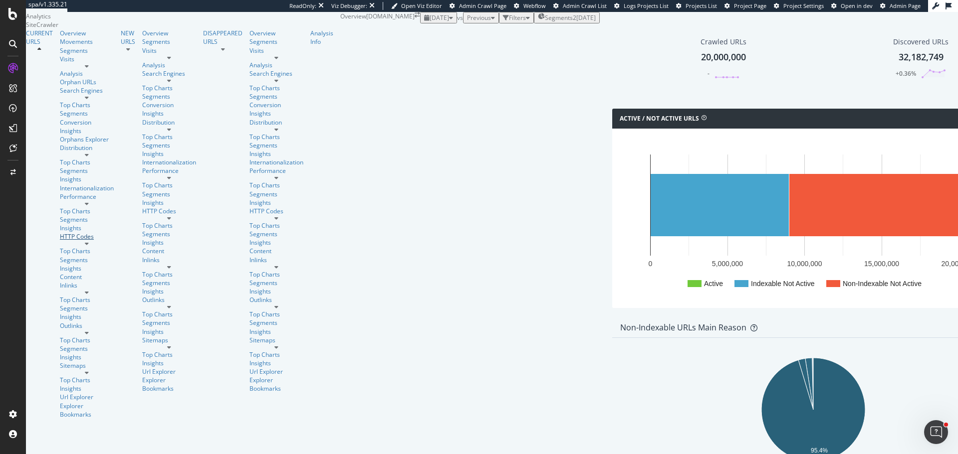
click at [61, 232] on div "HTTP Codes" at bounding box center [87, 236] width 54 height 8
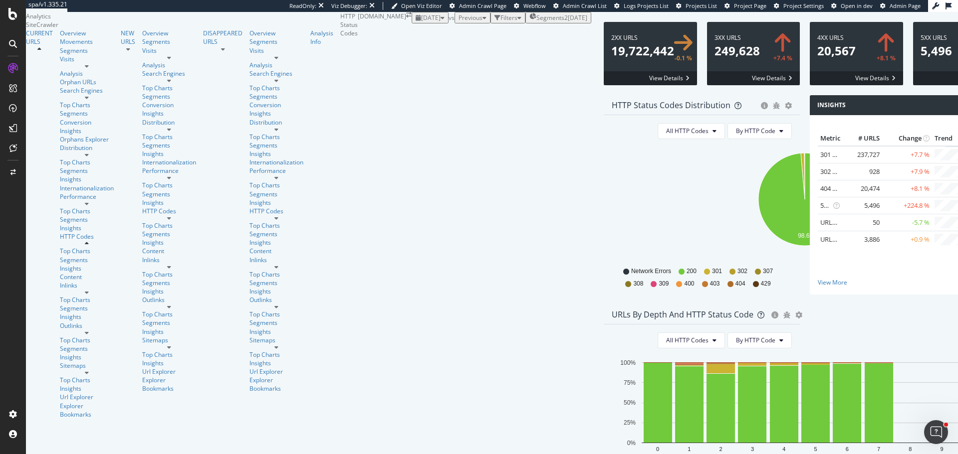
click at [707, 85] on span at bounding box center [753, 53] width 93 height 63
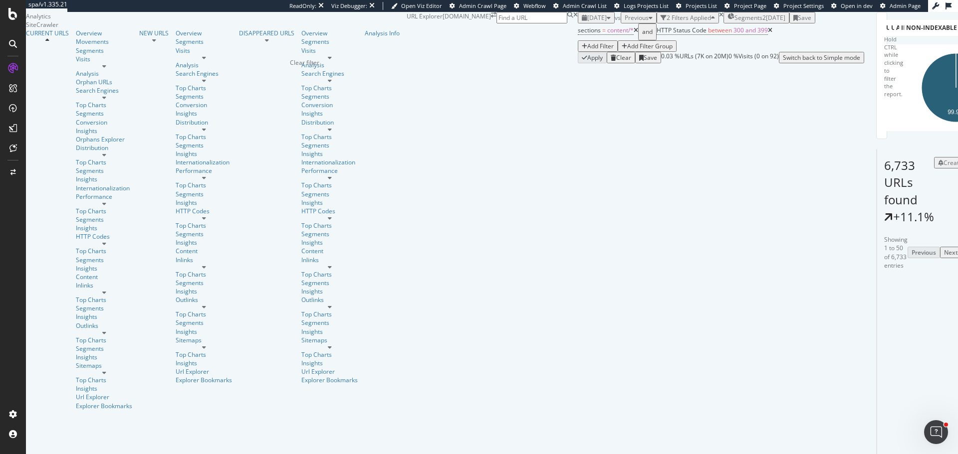
click at [719, 18] on icon "times" at bounding box center [721, 15] width 4 height 6
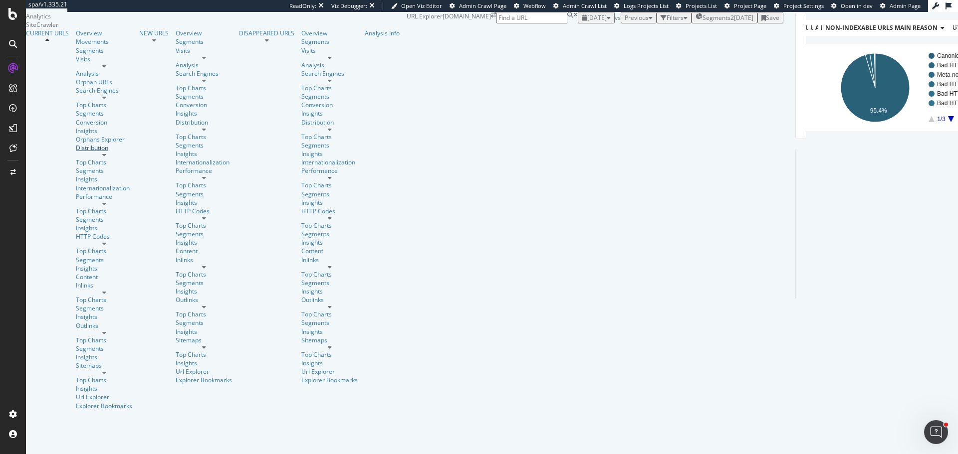
click at [76, 148] on div "Distribution" at bounding box center [104, 148] width 56 height 8
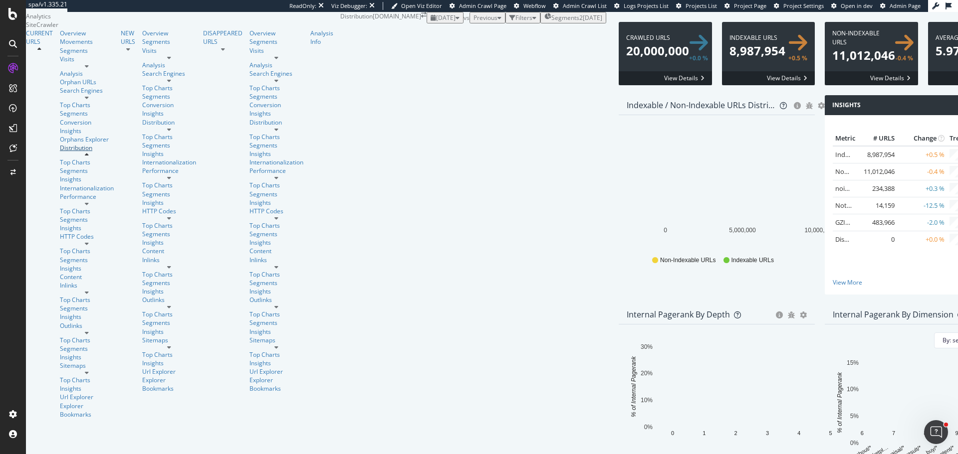
scroll to position [862, 0]
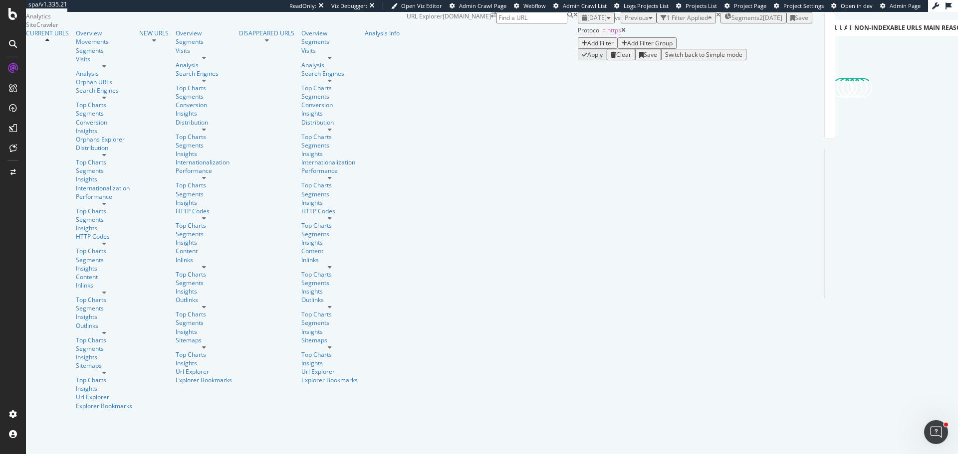
click at [578, 34] on span "Protocol" at bounding box center [589, 30] width 23 height 8
click at [154, 103] on input "https" at bounding box center [154, 97] width 71 height 11
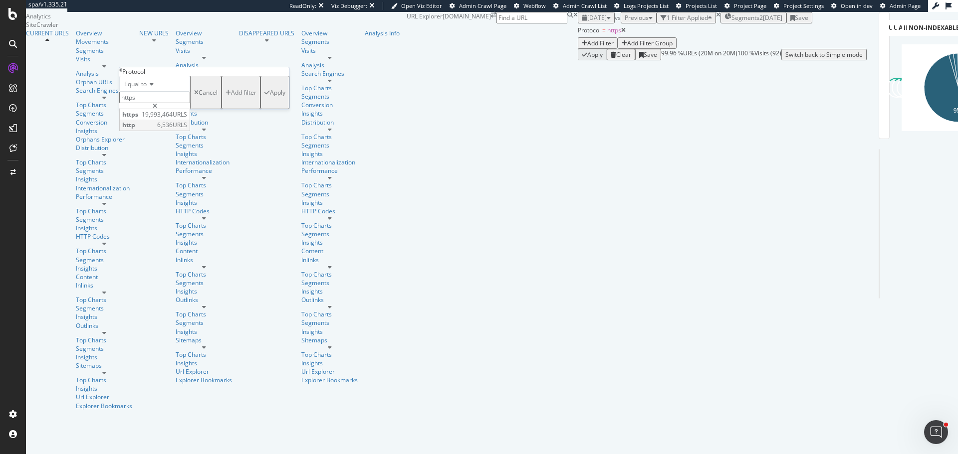
click at [158, 130] on div "http 6,536 URLS" at bounding box center [155, 125] width 70 height 10
type input "http"
click at [270, 97] on div "Apply" at bounding box center [277, 92] width 15 height 8
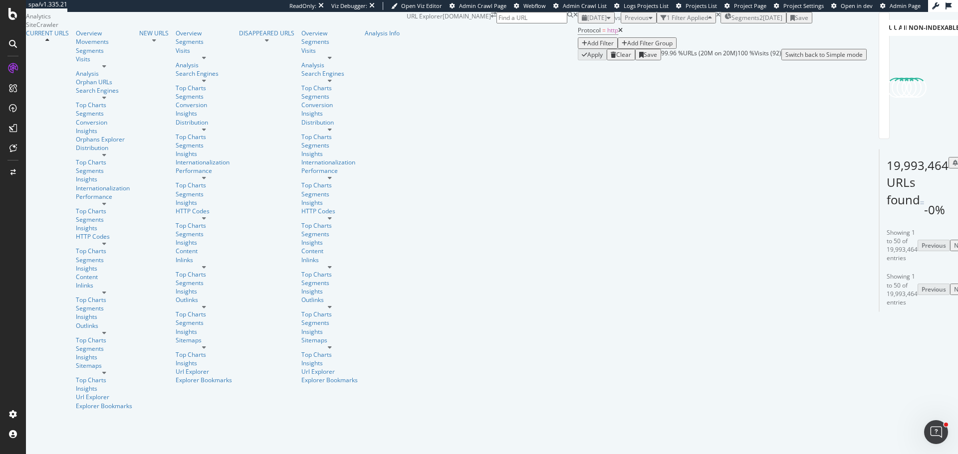
click at [582, 22] on div "[DATE]" at bounding box center [596, 17] width 29 height 8
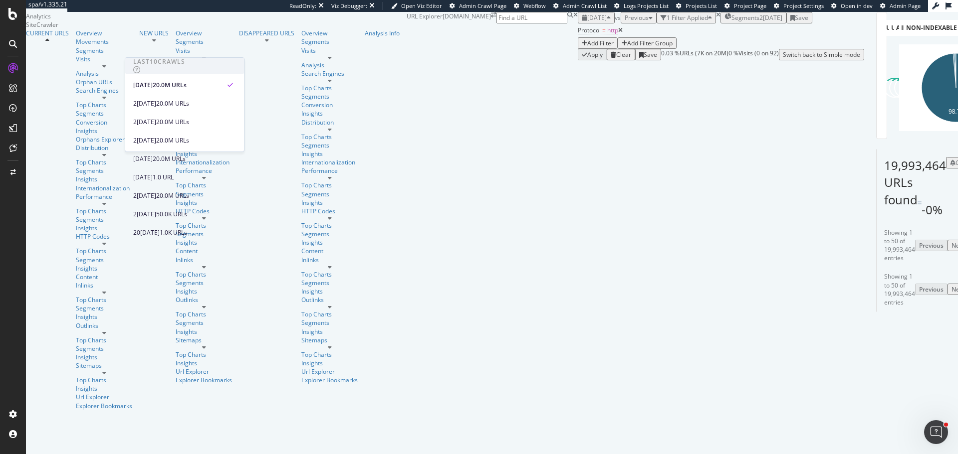
click at [578, 60] on div "Apply Clear Save 0.03 % URLs ( 7K on 20M ) 0 % Visits ( 0 on 92 ) Switch back t…" at bounding box center [721, 54] width 286 height 11
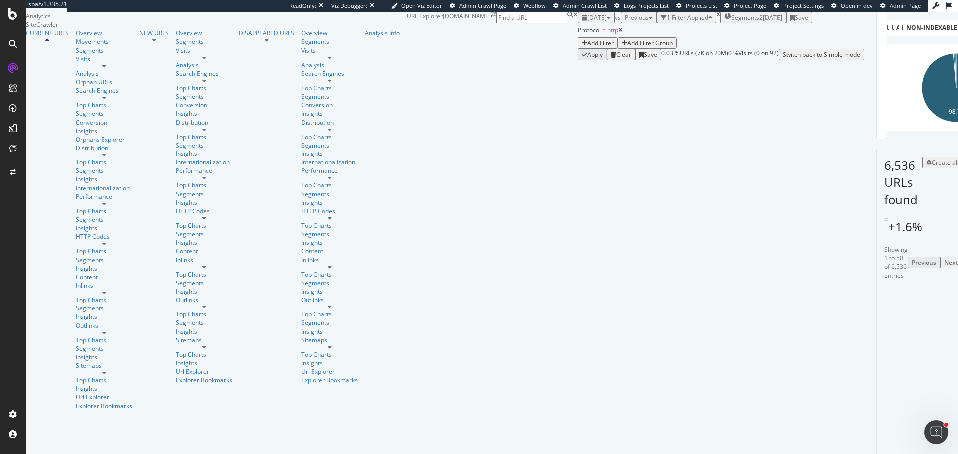
scroll to position [200, 0]
click at [909, 328] on icon at bounding box center [912, 331] width 6 height 6
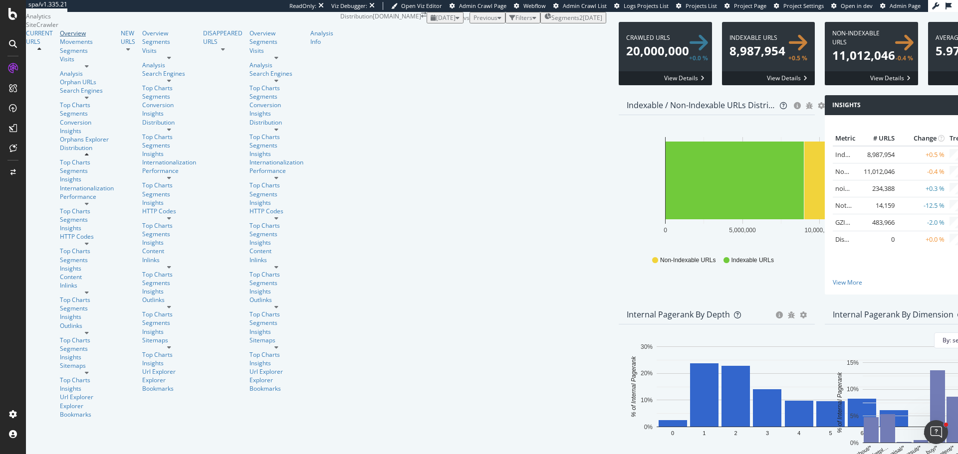
click at [60, 37] on div "Overview" at bounding box center [87, 33] width 54 height 8
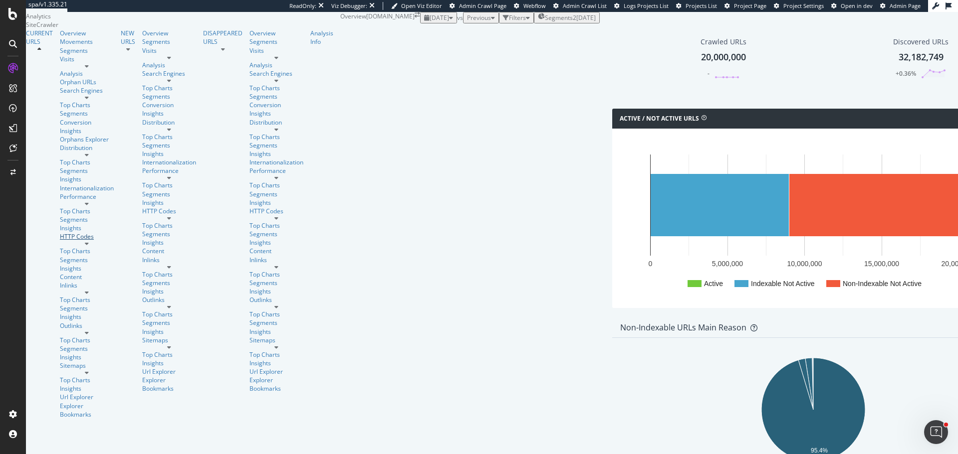
click at [62, 232] on div "HTTP Codes" at bounding box center [87, 236] width 54 height 8
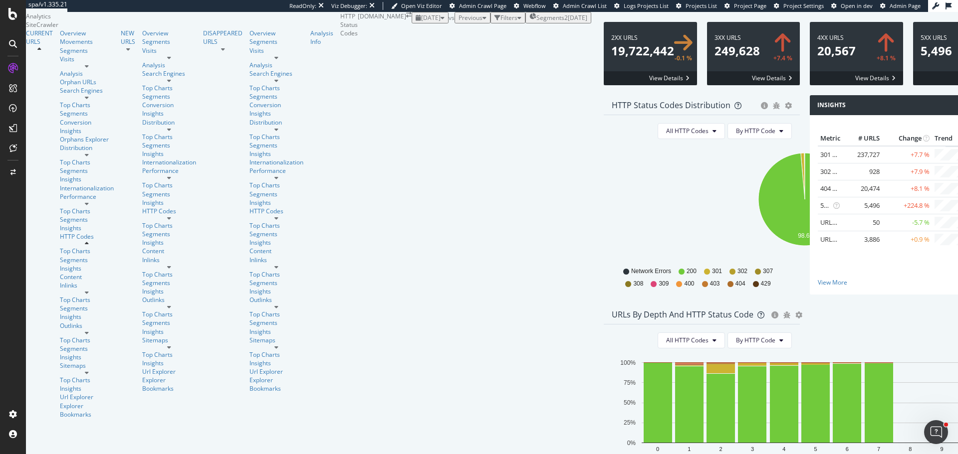
click at [809, 85] on span at bounding box center [855, 53] width 93 height 63
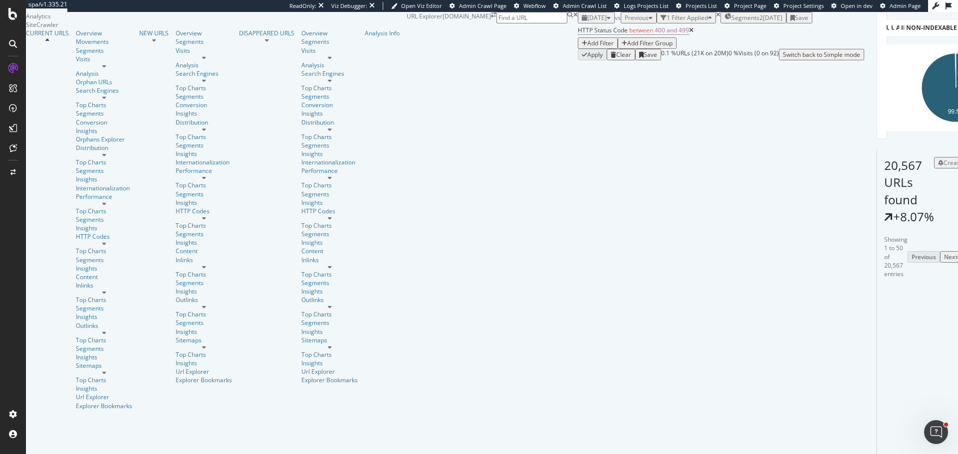
scroll to position [1422, 0]
click at [578, 35] on span "HTTP Status Code between 400 and 499" at bounding box center [633, 30] width 111 height 9
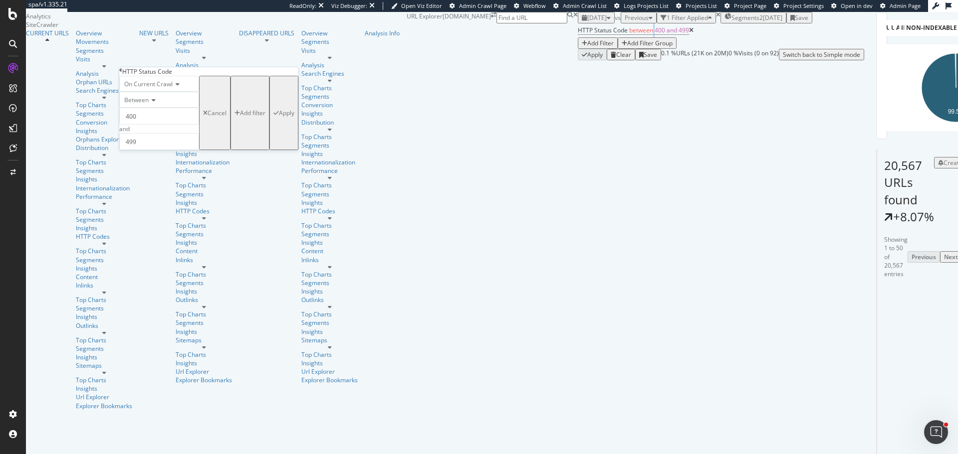
click at [587, 47] on div "Add Filter" at bounding box center [600, 43] width 26 height 8
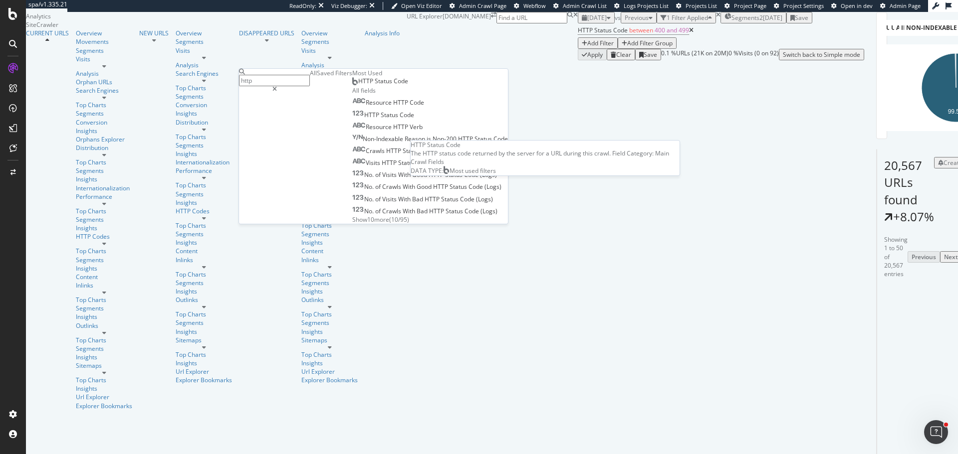
type input "http"
click at [358, 85] on span "HTTP Status Code" at bounding box center [383, 81] width 50 height 8
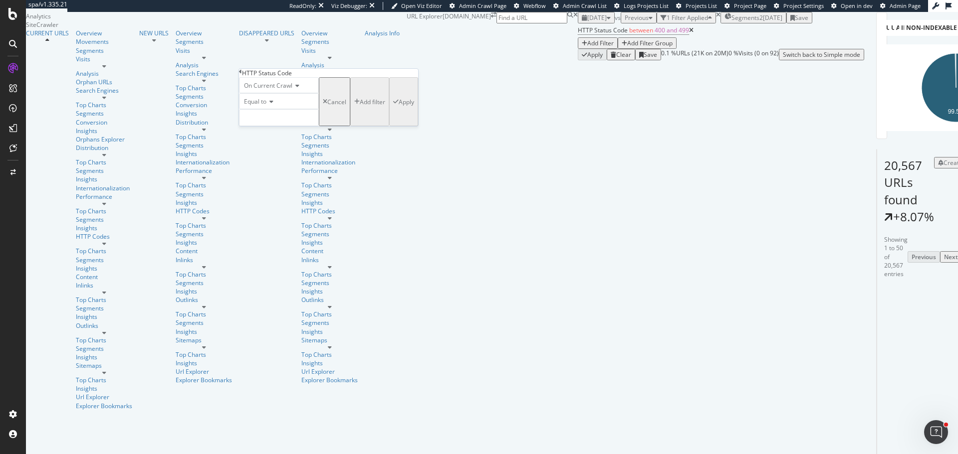
click at [272, 109] on div "Equal to" at bounding box center [279, 101] width 80 height 16
click at [267, 129] on span "Not Equal to" at bounding box center [259, 125] width 34 height 8
click at [270, 126] on input "number" at bounding box center [279, 117] width 80 height 17
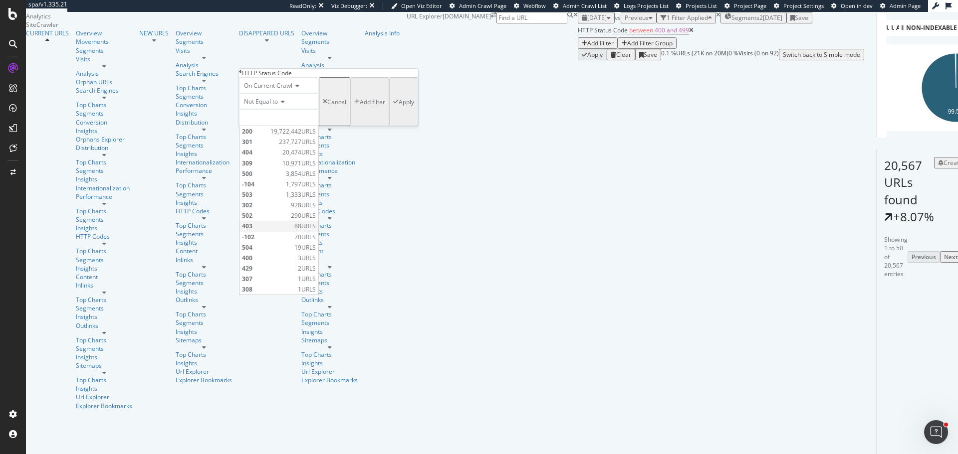
click at [266, 231] on div "403 88 URLS" at bounding box center [278, 226] width 79 height 10
type input "403"
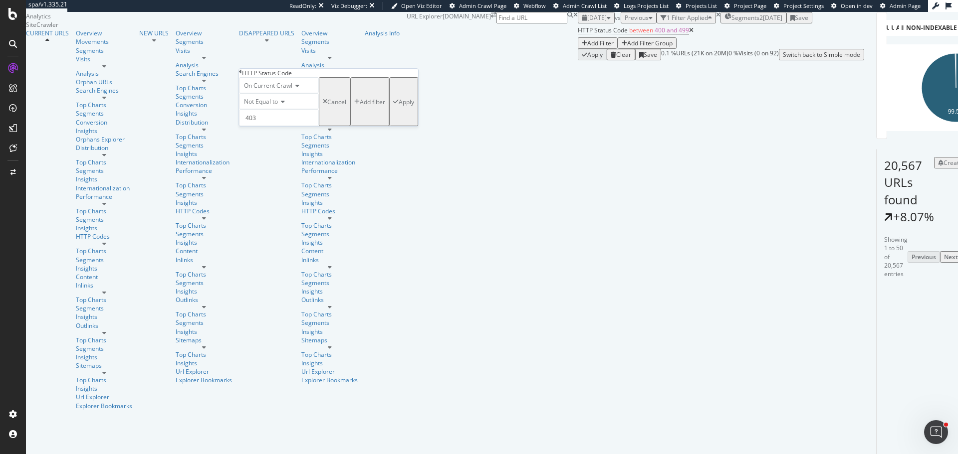
click at [399, 106] on div "Apply" at bounding box center [406, 102] width 15 height 8
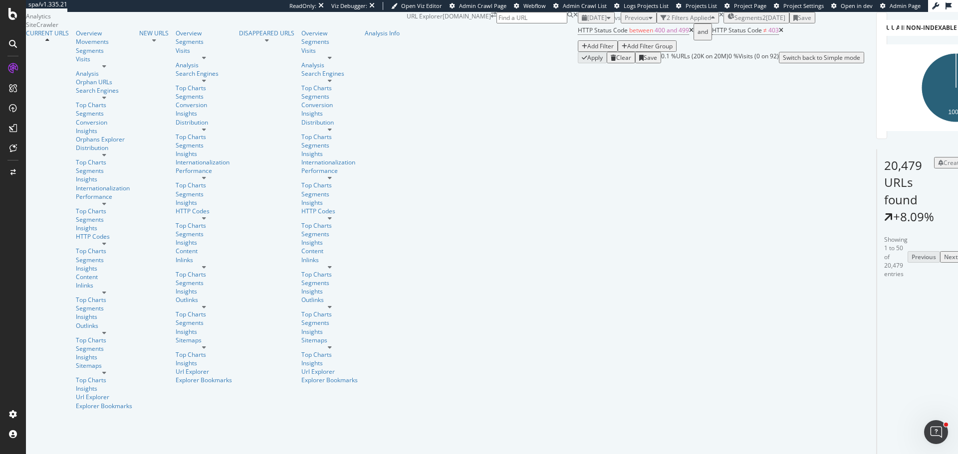
scroll to position [200, 0]
drag, startPoint x: 323, startPoint y: 132, endPoint x: 808, endPoint y: 138, distance: 485.3
click at [880, 448] on div "https://www.realestate.com.au/property-house-nsw-guildford-442095236?sourcePage…" at bounding box center [911, 460] width 63 height 24
click at [909, 454] on icon at bounding box center [912, 460] width 6 height 6
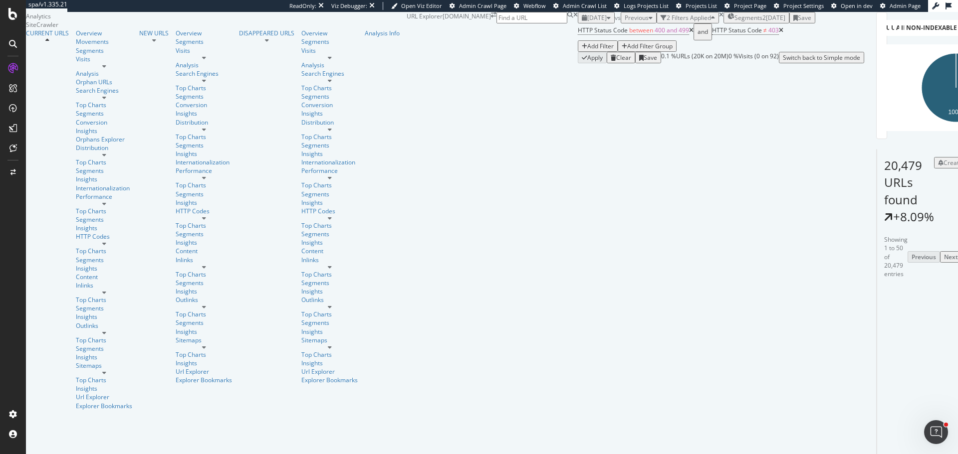
scroll to position [349, 0]
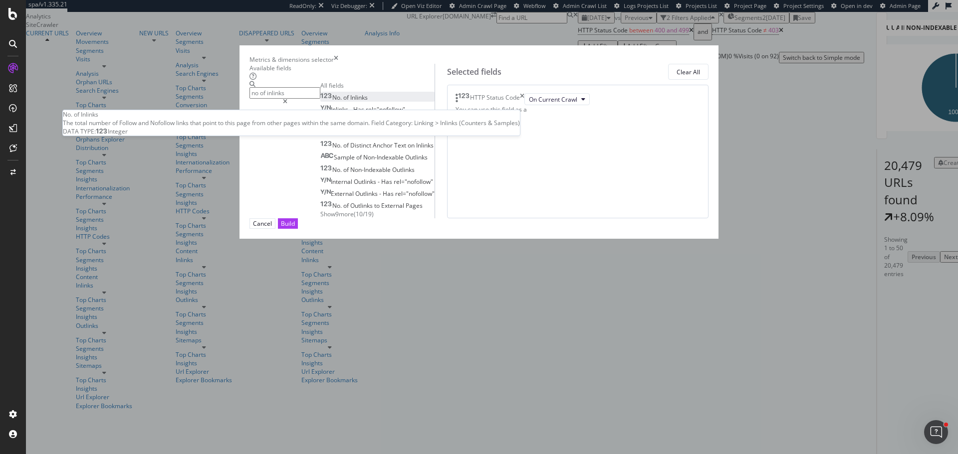
type input "no of inlinks"
click at [339, 102] on div "No. of Inlinks" at bounding box center [343, 97] width 47 height 8
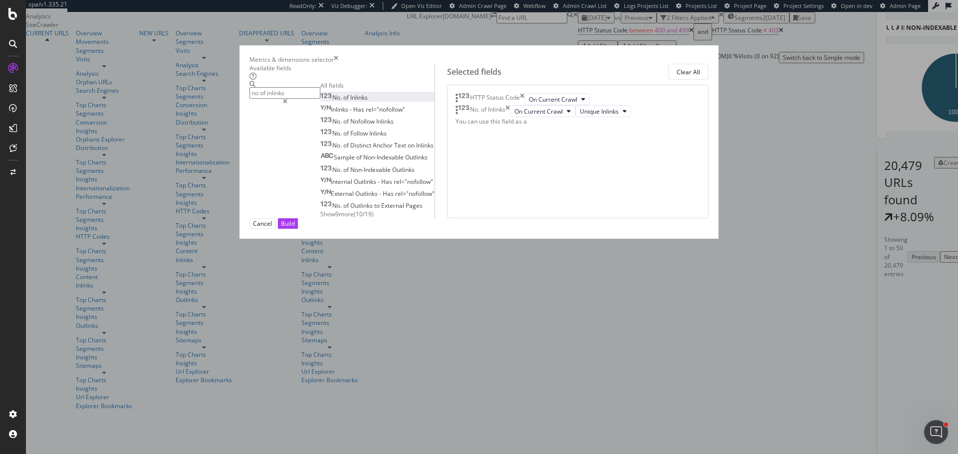
drag, startPoint x: 671, startPoint y: 412, endPoint x: 647, endPoint y: 379, distance: 41.8
click at [295, 228] on div "Build" at bounding box center [288, 223] width 14 height 8
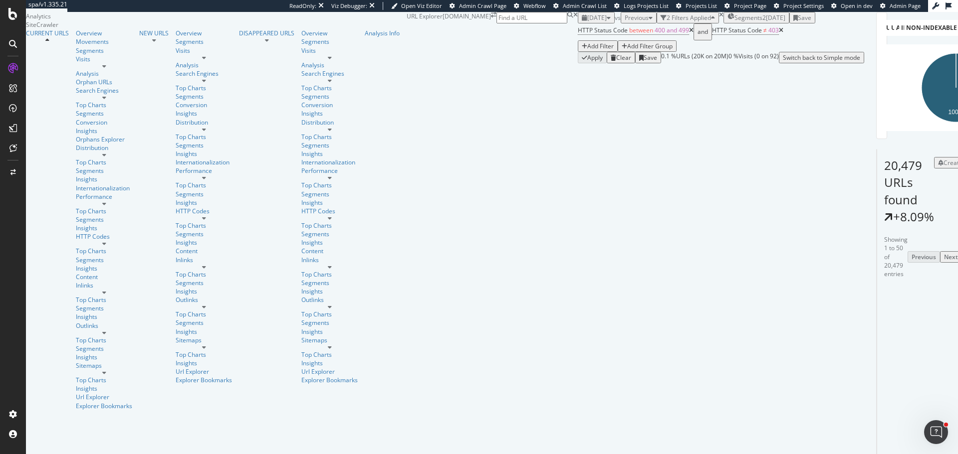
scroll to position [50, 0]
click at [909, 327] on icon at bounding box center [912, 330] width 6 height 6
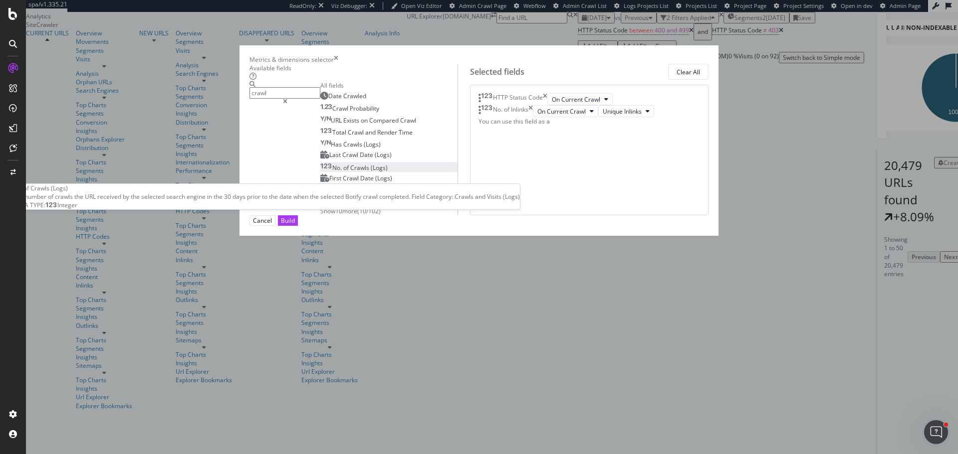
type input "crawl"
click at [352, 172] on div "No. of Crawls (Logs)" at bounding box center [353, 168] width 67 height 8
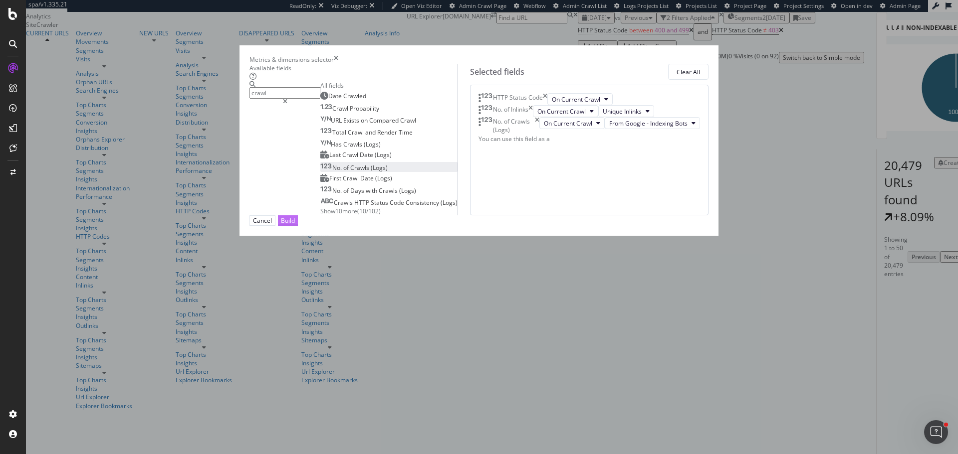
click at [295, 225] on div "Build" at bounding box center [288, 220] width 14 height 8
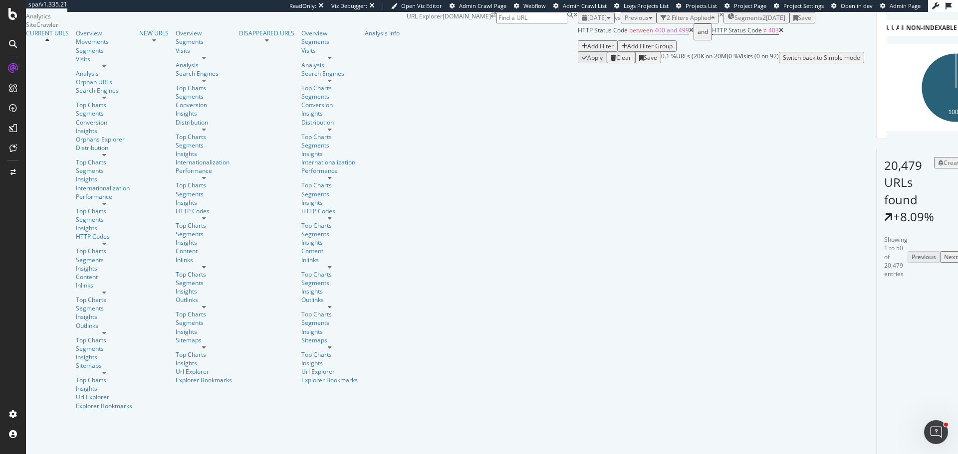
scroll to position [200, 0]
drag, startPoint x: 322, startPoint y: 326, endPoint x: 553, endPoint y: 323, distance: 231.4
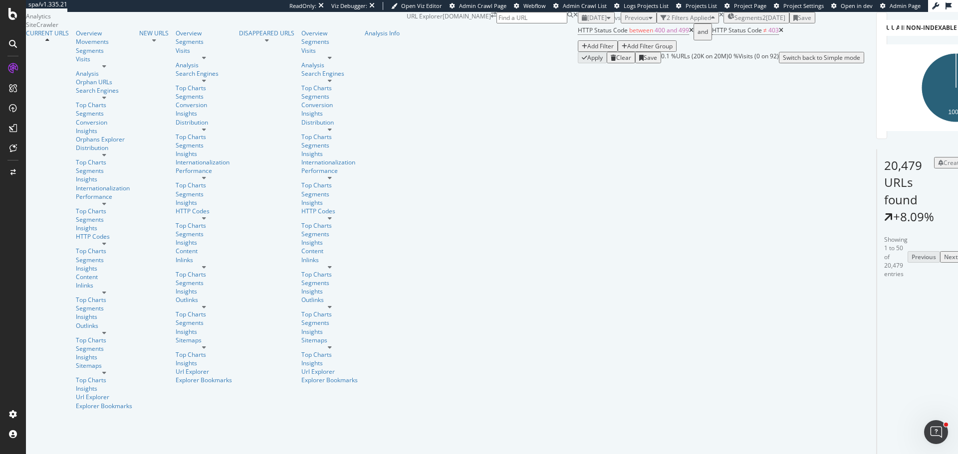
drag, startPoint x: 519, startPoint y: 281, endPoint x: 533, endPoint y: 283, distance: 14.6
click at [876, 225] on div "20,479 URLs found +8.09% Create alert Manage Columns Export as CSV" at bounding box center [883, 188] width 15 height 76
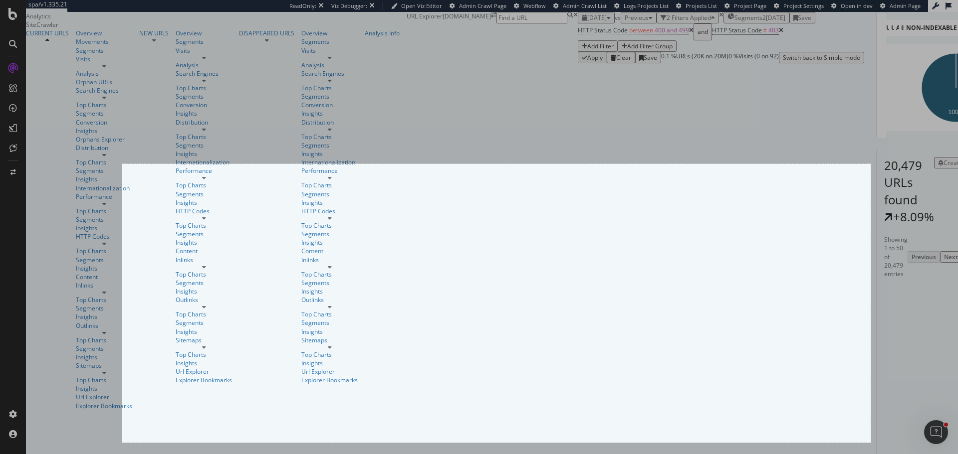
drag, startPoint x: 122, startPoint y: 164, endPoint x: 870, endPoint y: 443, distance: 798.4
click at [870, 443] on div "1500 X 559" at bounding box center [479, 227] width 958 height 454
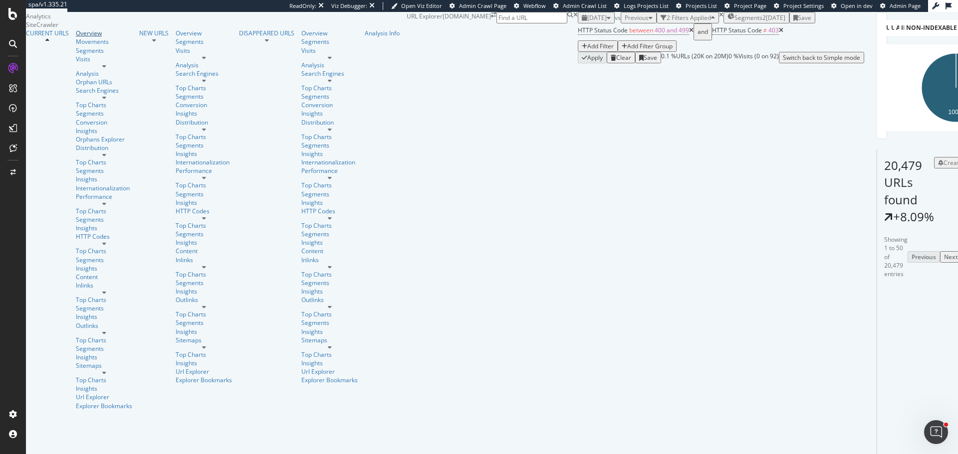
click at [76, 37] on div "Overview" at bounding box center [104, 33] width 56 height 8
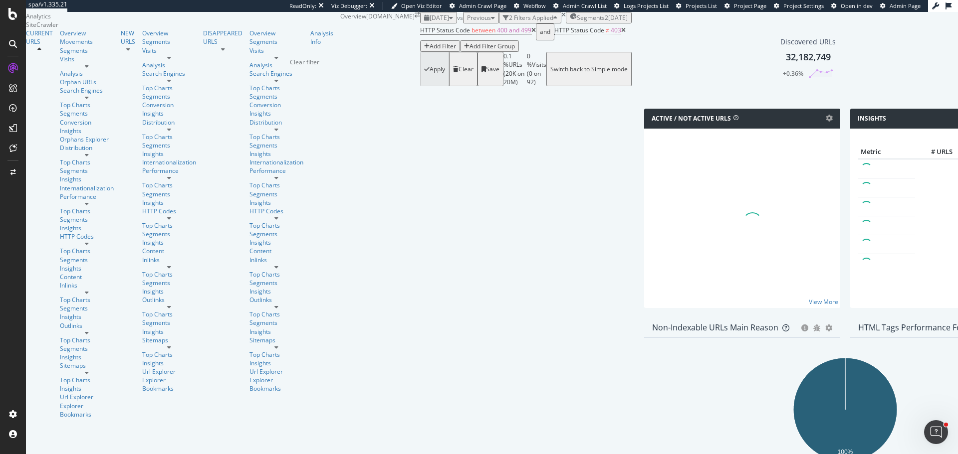
click at [561, 18] on div "times" at bounding box center [563, 15] width 4 height 6
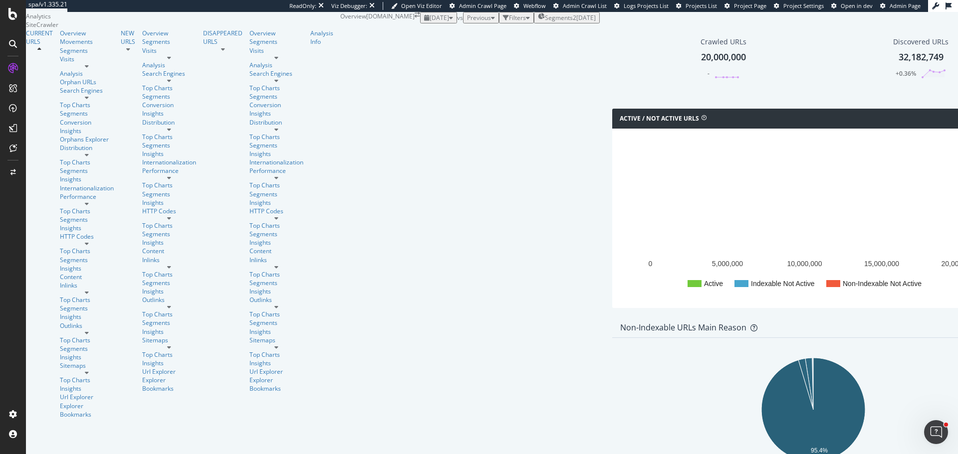
scroll to position [150, 0]
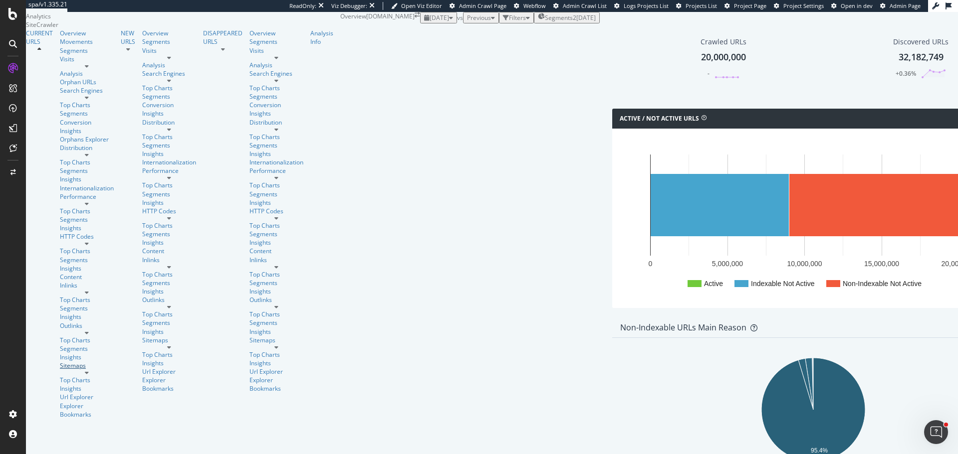
click at [60, 362] on div "Sitemaps" at bounding box center [87, 366] width 54 height 8
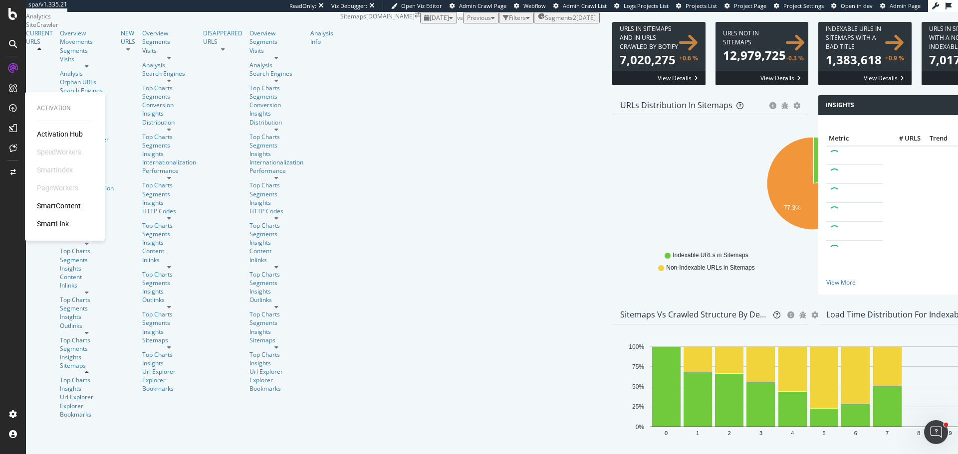
click at [55, 168] on div "SmartIndex" at bounding box center [55, 170] width 36 height 10
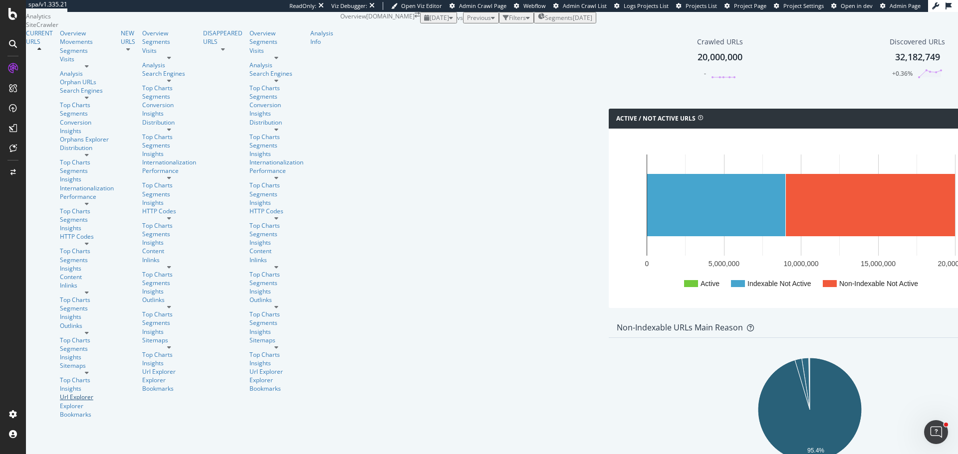
click at [60, 393] on div "Url Explorer" at bounding box center [87, 397] width 54 height 8
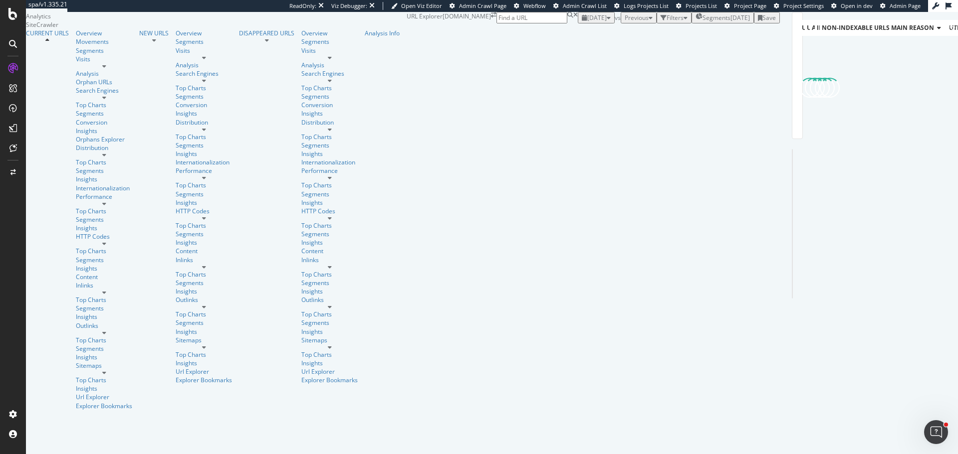
click at [666, 22] on div "Filters" at bounding box center [674, 17] width 17 height 8
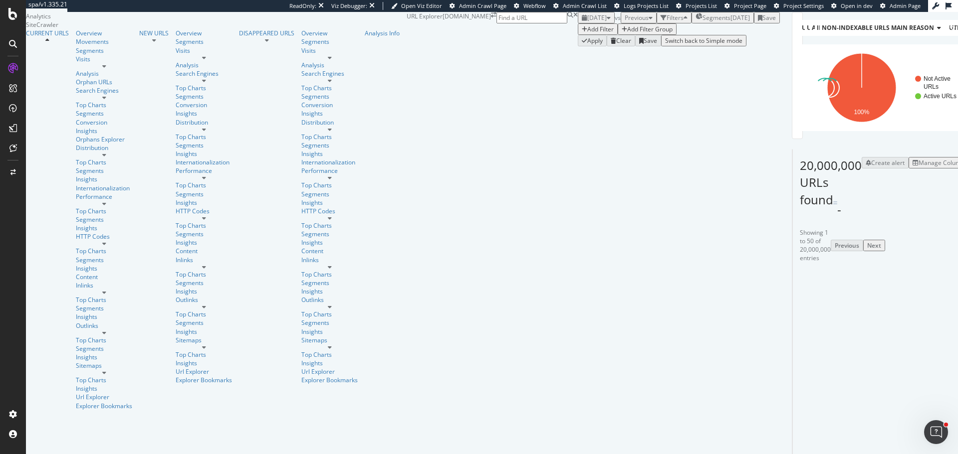
click at [587, 33] on div "Add Filter" at bounding box center [600, 29] width 26 height 8
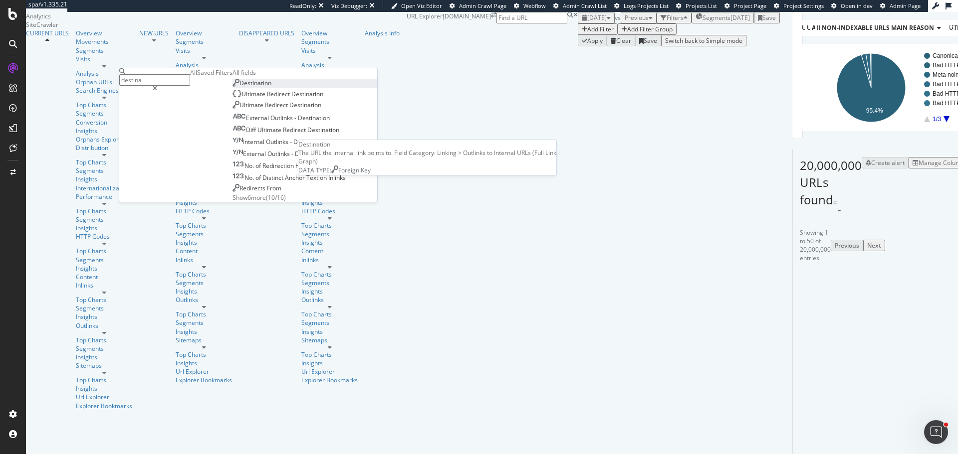
type input "destina"
click at [232, 87] on div "Destination" at bounding box center [251, 83] width 39 height 8
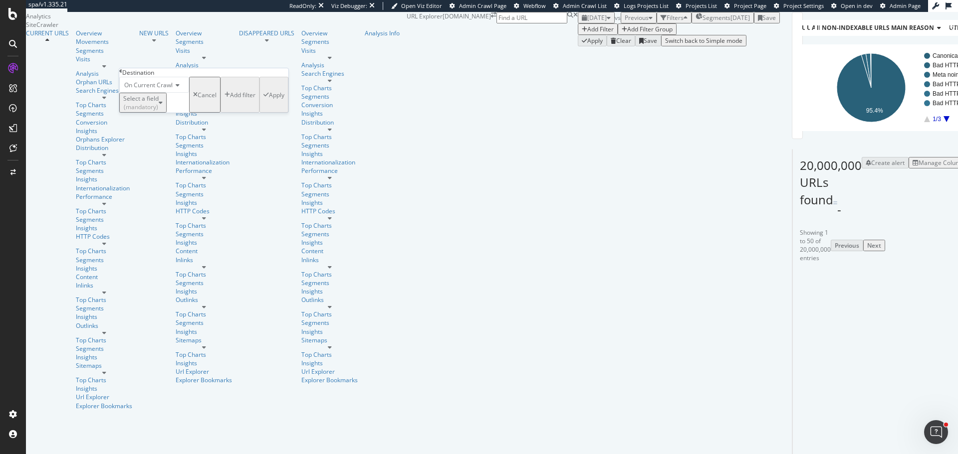
click at [154, 111] on div "Select a field (mandatory)" at bounding box center [140, 102] width 35 height 17
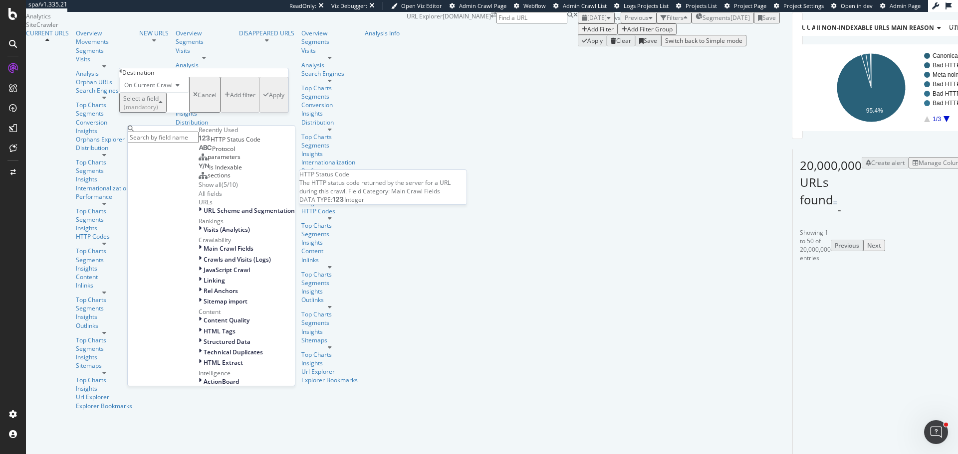
click at [199, 144] on div "HTTP Status Code" at bounding box center [230, 140] width 62 height 8
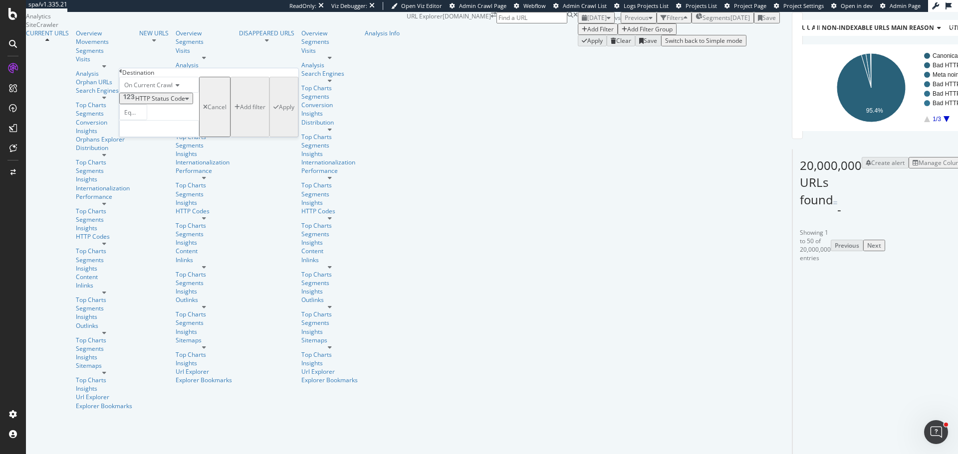
click at [154, 116] on icon at bounding box center [150, 113] width 7 height 6
click at [147, 279] on span "Between" at bounding box center [134, 283] width 24 height 8
click at [148, 137] on input "0" at bounding box center [159, 128] width 80 height 17
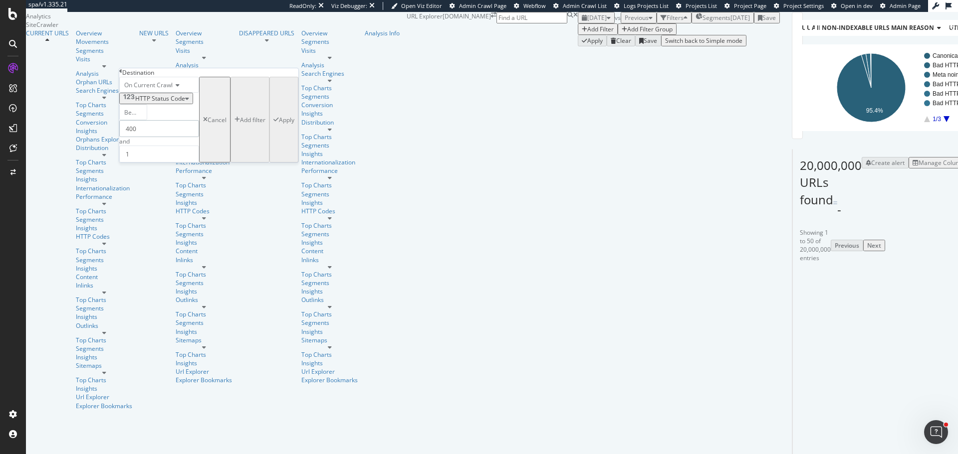
type input "400"
type input "499"
click at [240, 124] on div "Add filter" at bounding box center [252, 120] width 25 height 8
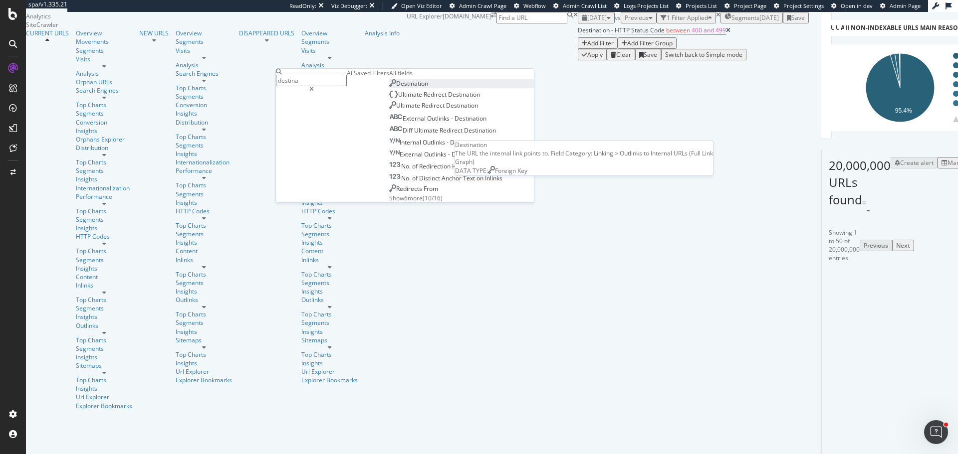
click at [396, 88] on span "Destination" at bounding box center [412, 83] width 32 height 8
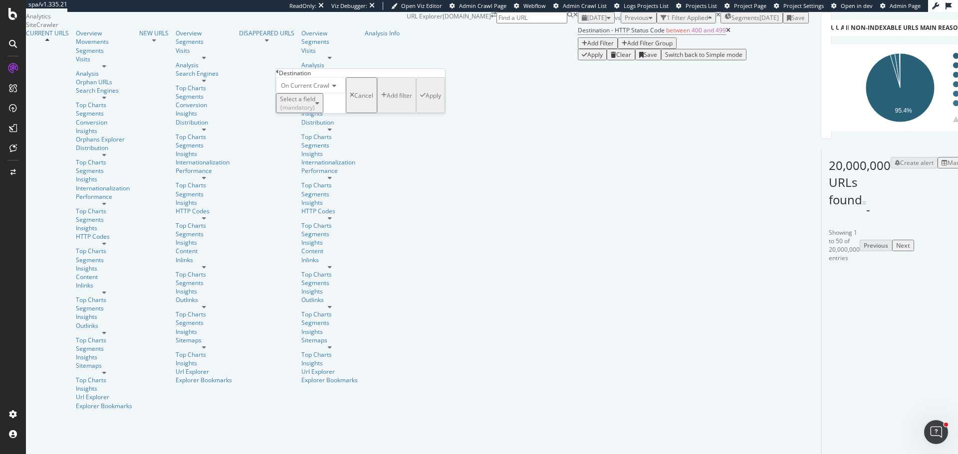
click at [303, 112] on div "Select a field (mandatory)" at bounding box center [297, 103] width 35 height 17
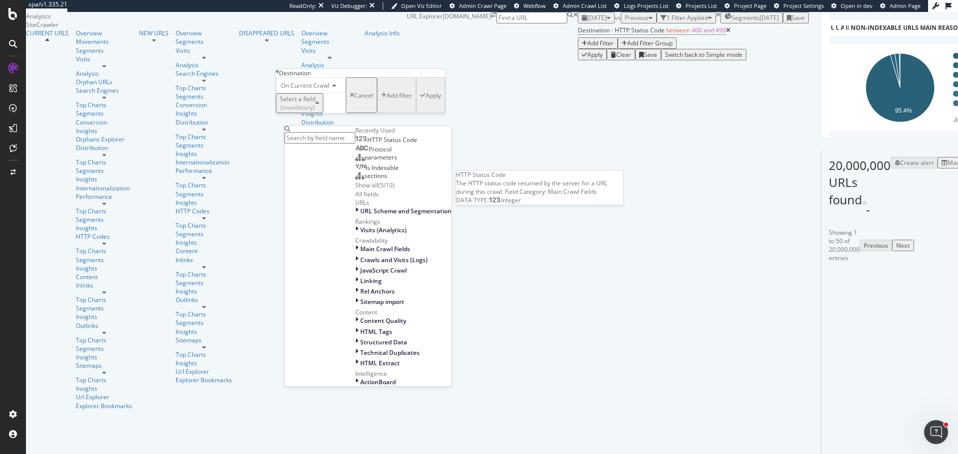
click at [367, 144] on span "HTTP Status Code" at bounding box center [392, 140] width 50 height 8
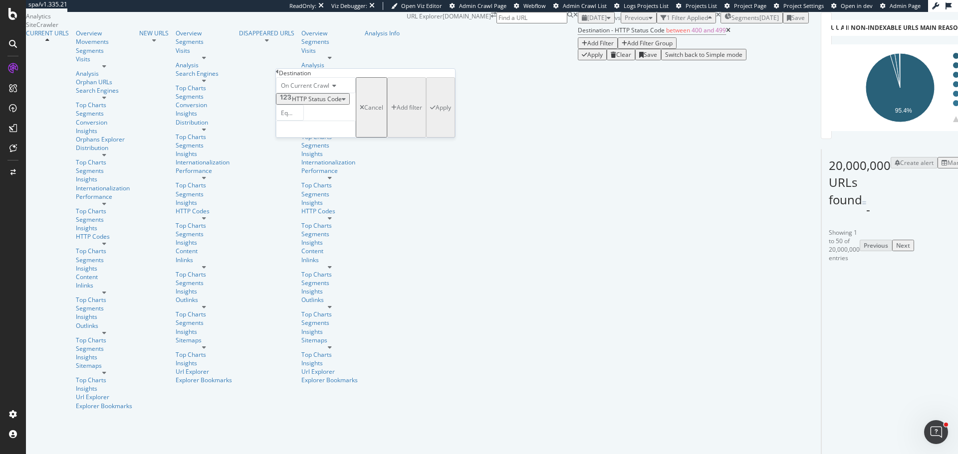
click at [310, 116] on icon at bounding box center [306, 113] width 7 height 6
click at [294, 167] on span "Not Equal to" at bounding box center [286, 153] width 15 height 25
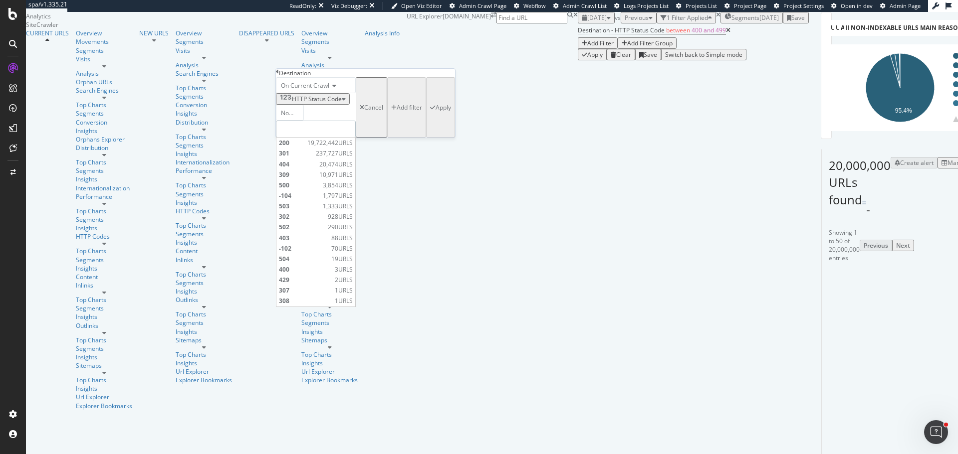
click at [318, 138] on input "number" at bounding box center [316, 129] width 80 height 17
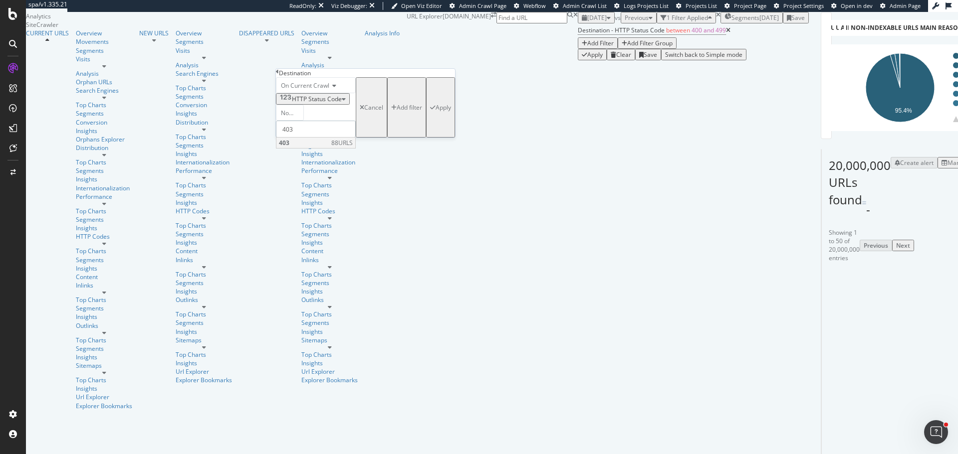
type input "403"
click at [321, 147] on span "403" at bounding box center [304, 143] width 50 height 8
click at [435, 112] on div "Apply" at bounding box center [442, 107] width 15 height 8
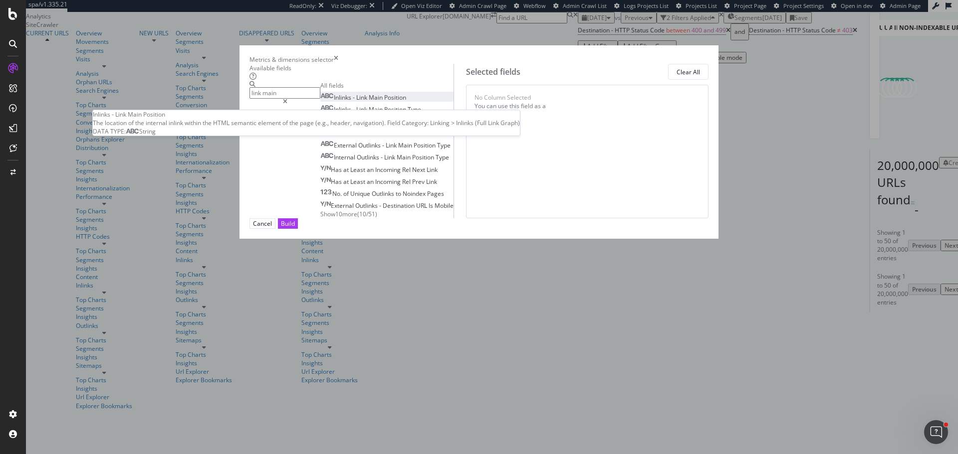
click at [356, 102] on span "Link" at bounding box center [362, 97] width 12 height 8
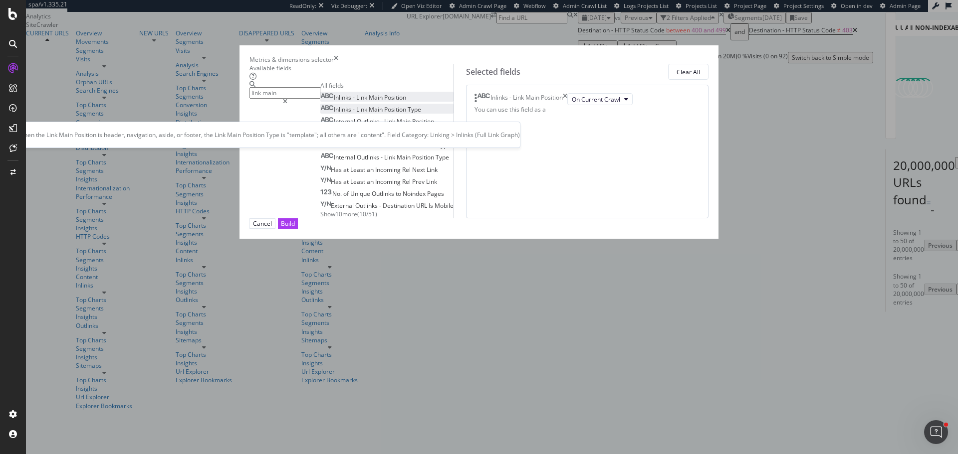
click at [369, 114] on span "Main" at bounding box center [376, 109] width 15 height 8
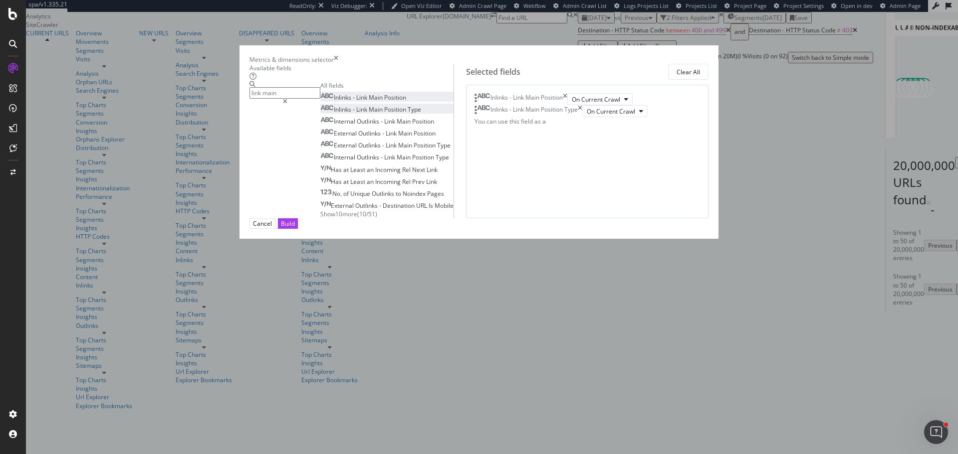
click at [320, 99] on input "link main" at bounding box center [284, 92] width 71 height 11
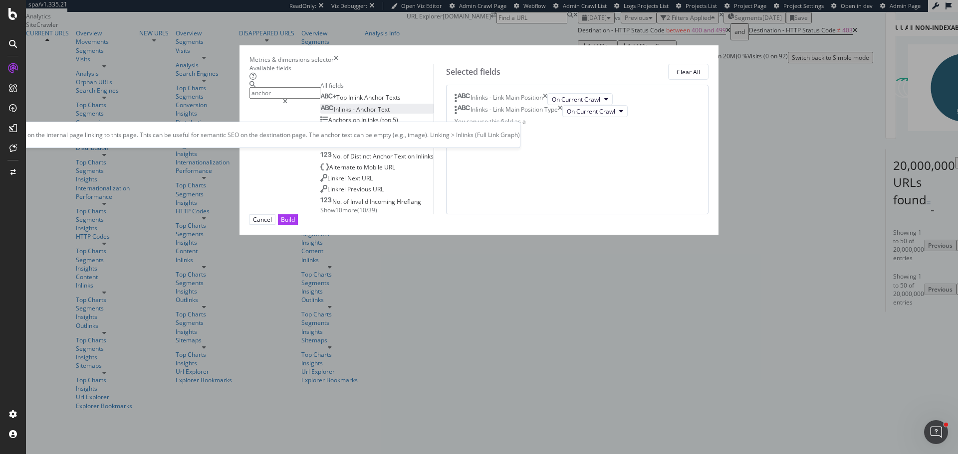
click at [356, 114] on span "Anchor" at bounding box center [366, 109] width 21 height 8
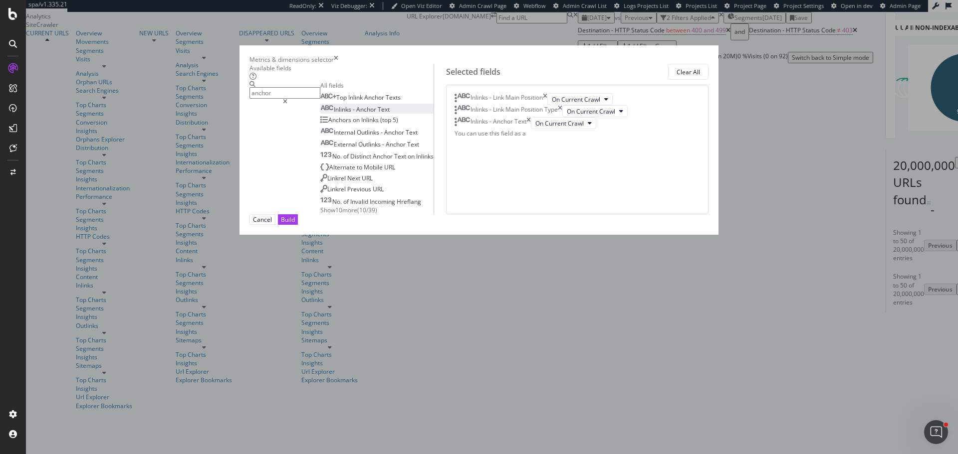
click at [316, 99] on input "anchor" at bounding box center [284, 92] width 71 height 11
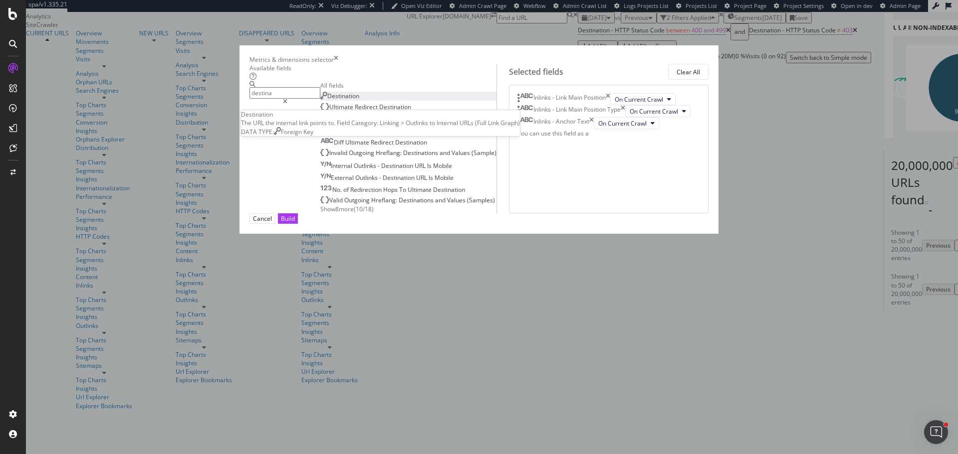
type input "destina"
click at [349, 100] on div "Destination" at bounding box center [339, 96] width 39 height 8
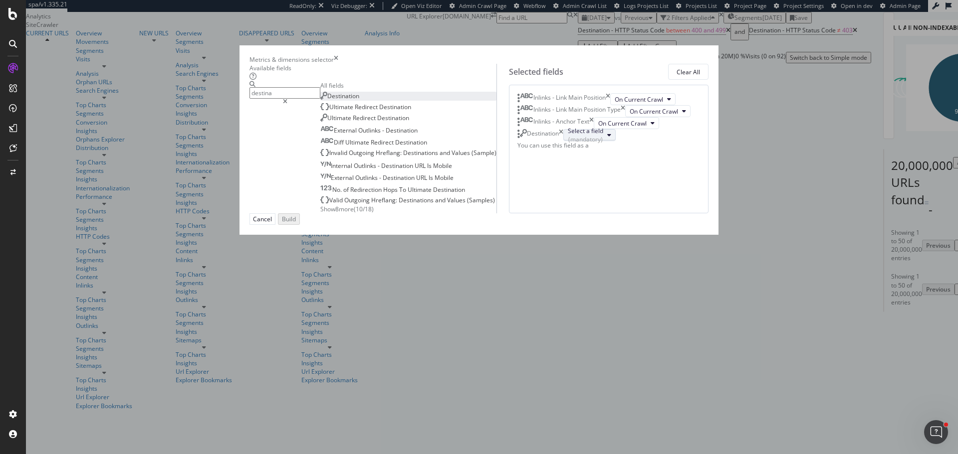
click at [583, 144] on div "(mandatory)" at bounding box center [585, 139] width 35 height 8
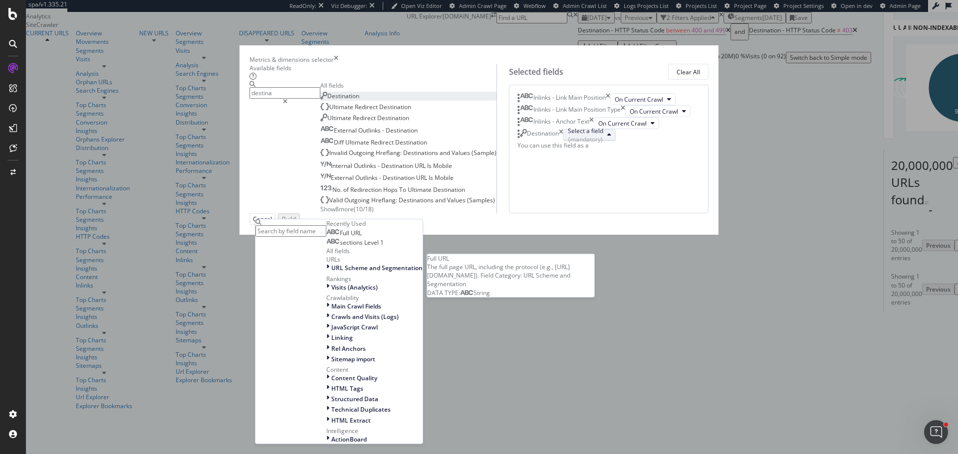
click at [362, 237] on span "Full URL" at bounding box center [351, 233] width 22 height 8
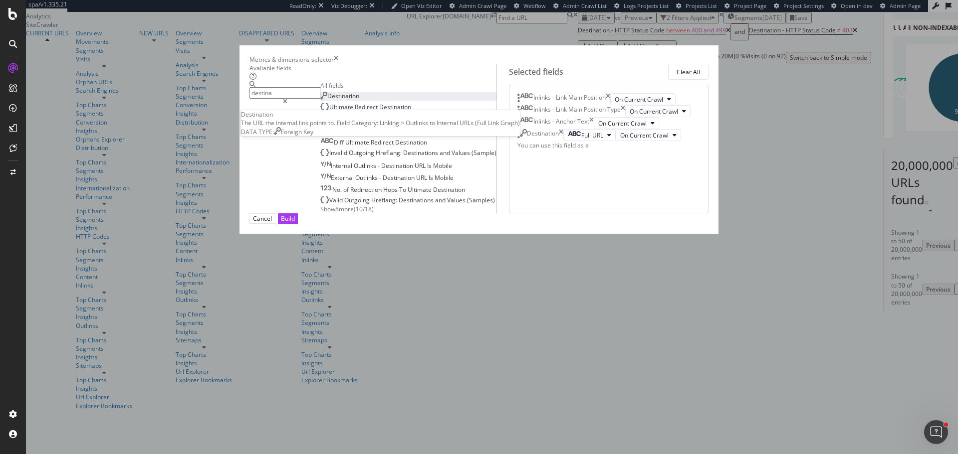
click at [349, 100] on div "Destination" at bounding box center [339, 96] width 39 height 8
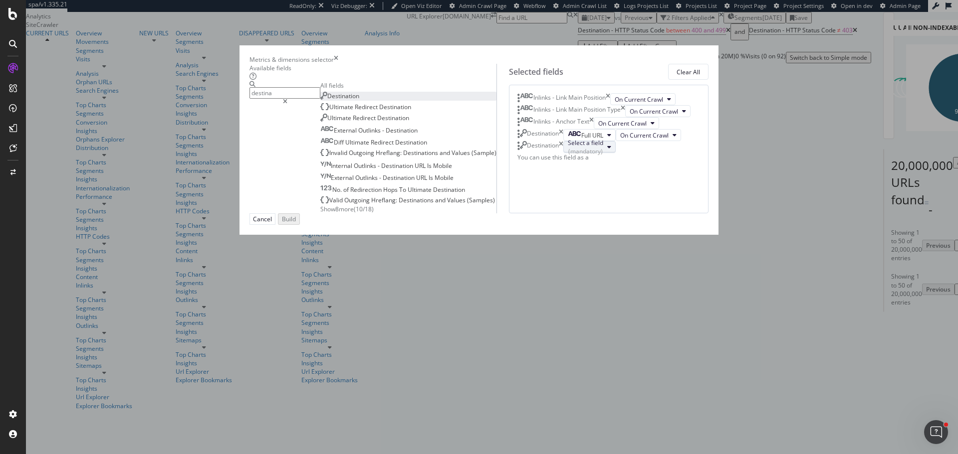
click at [584, 156] on div "Select a field (mandatory)" at bounding box center [585, 147] width 35 height 17
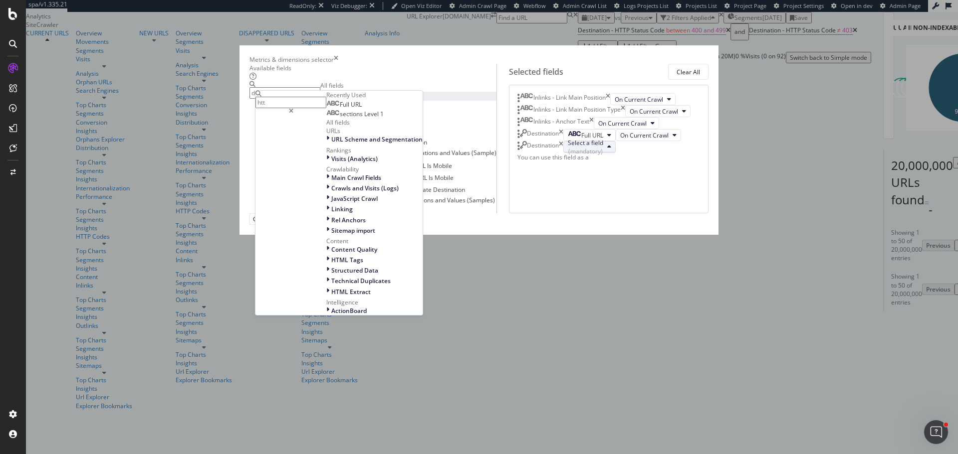
type input "http"
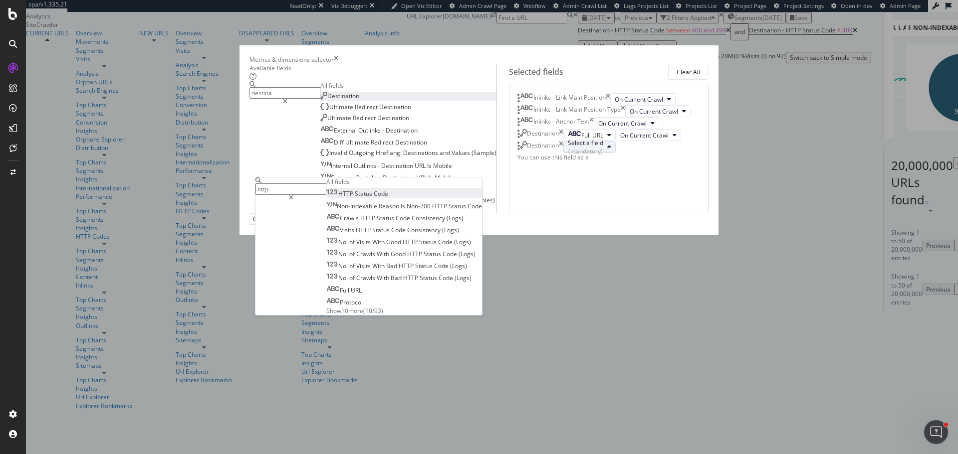
click at [374, 190] on span "Status" at bounding box center [364, 194] width 19 height 8
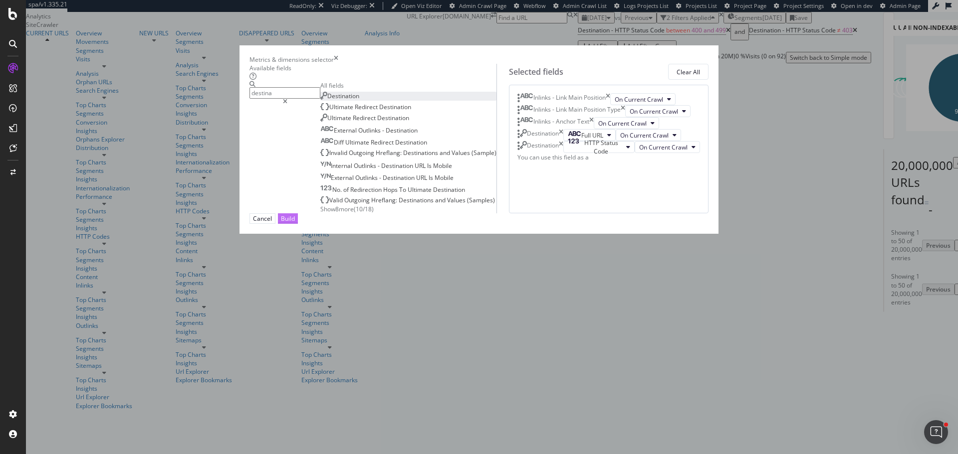
click at [295, 223] on div "Build" at bounding box center [288, 218] width 14 height 8
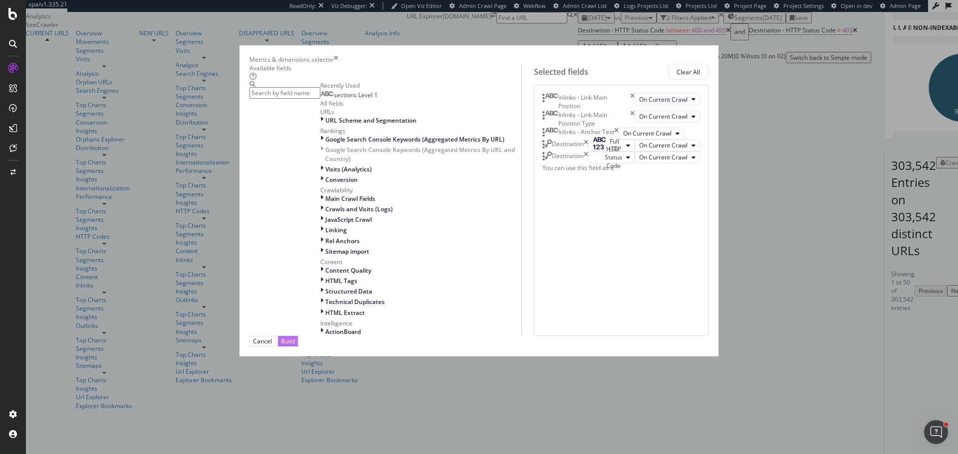
click at [298, 347] on button "Build" at bounding box center [288, 341] width 20 height 10
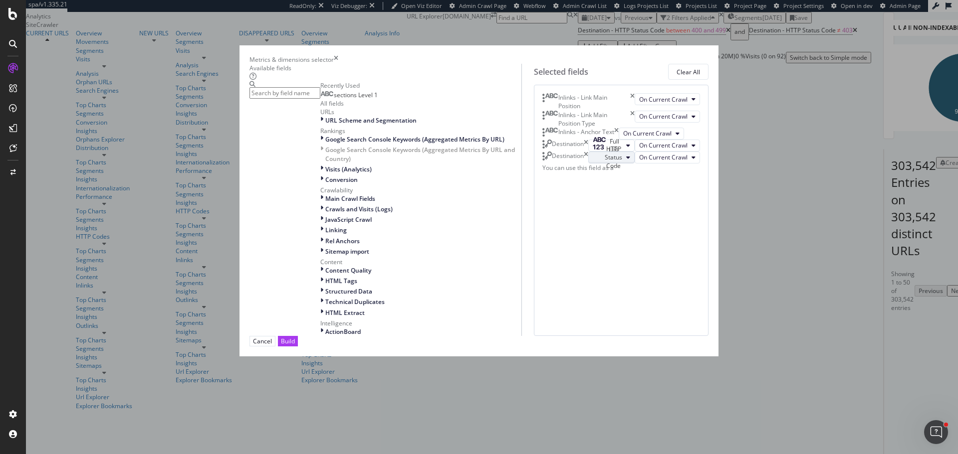
click at [597, 170] on div "HTTP Status Code" at bounding box center [607, 157] width 29 height 25
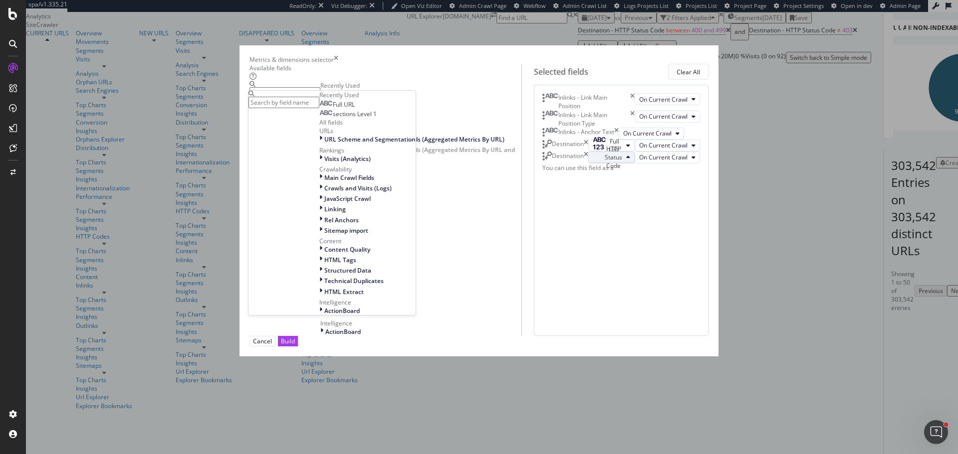
click at [593, 170] on div "HTTP Status Code" at bounding box center [607, 157] width 29 height 25
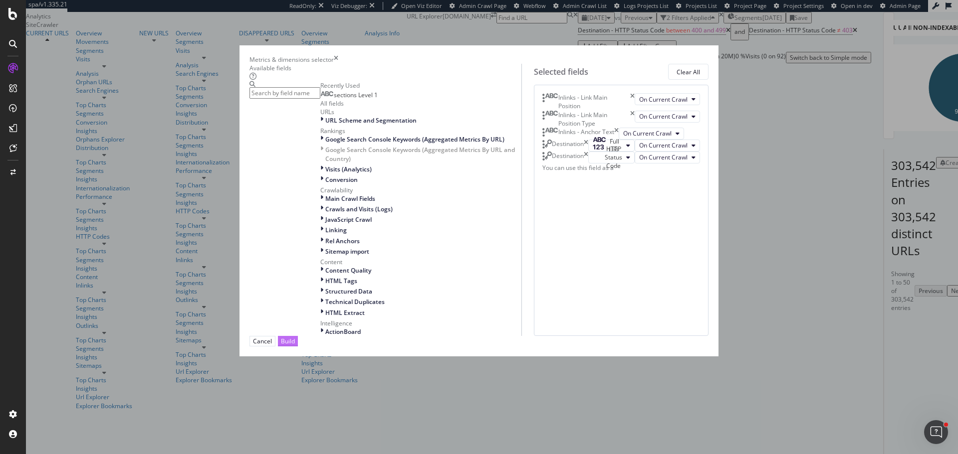
click at [295, 346] on div "Build" at bounding box center [288, 341] width 14 height 8
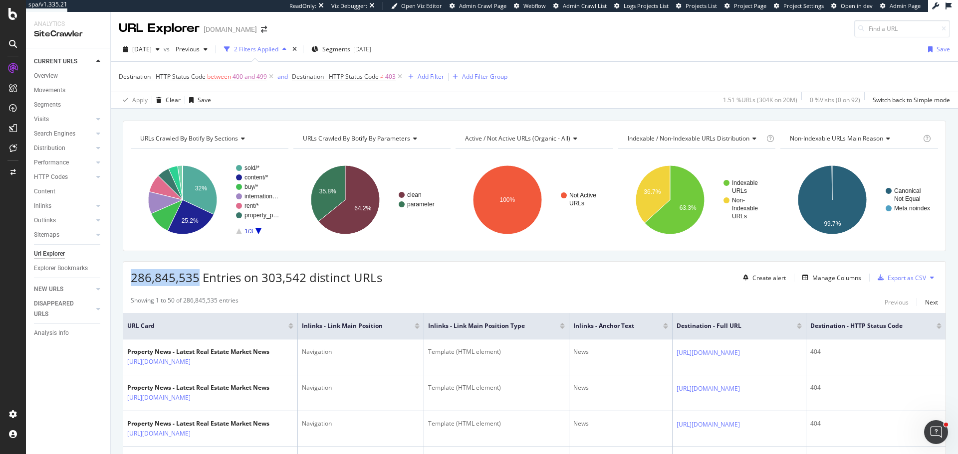
drag, startPoint x: 130, startPoint y: 278, endPoint x: 198, endPoint y: 285, distance: 68.7
click at [198, 285] on div "286,845,535 Entries on 303,542 distinct URLs Create alert Manage Columns Export…" at bounding box center [534, 274] width 822 height 24
copy span "286,845,535"
drag, startPoint x: 262, startPoint y: 281, endPoint x: 304, endPoint y: 278, distance: 41.5
click at [304, 278] on span "286,845,535 Entries on 303,542 distinct URLs" at bounding box center [256, 277] width 251 height 16
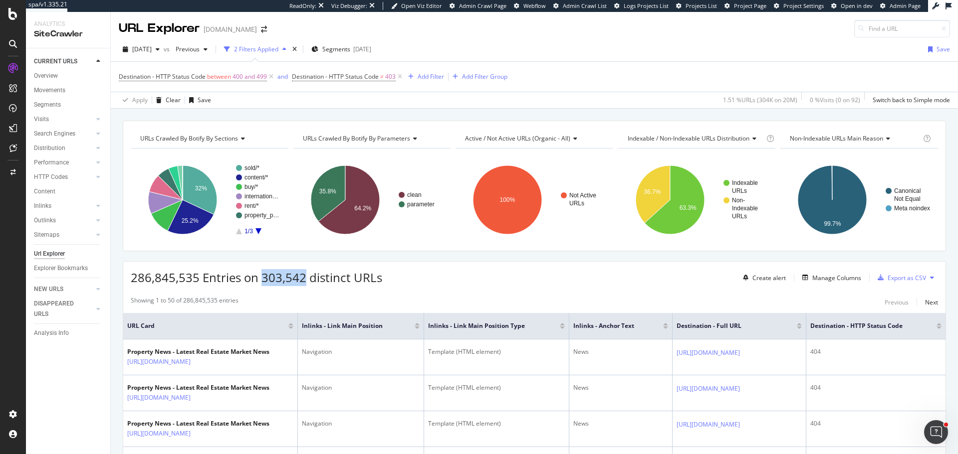
copy span "303,542"
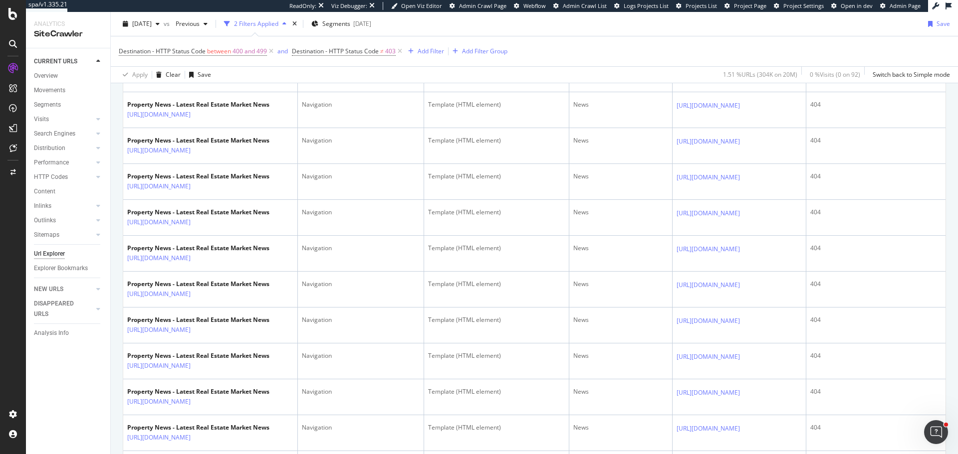
scroll to position [748, 0]
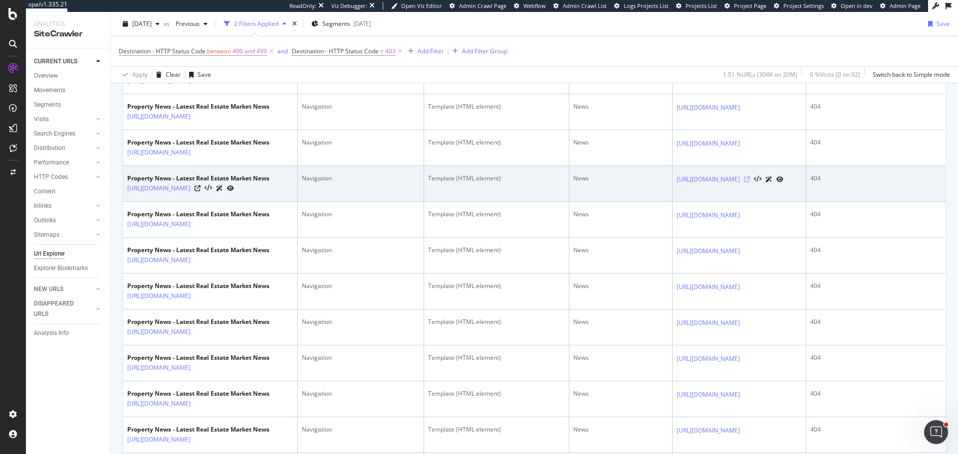
click at [745, 179] on icon at bounding box center [747, 180] width 6 height 6
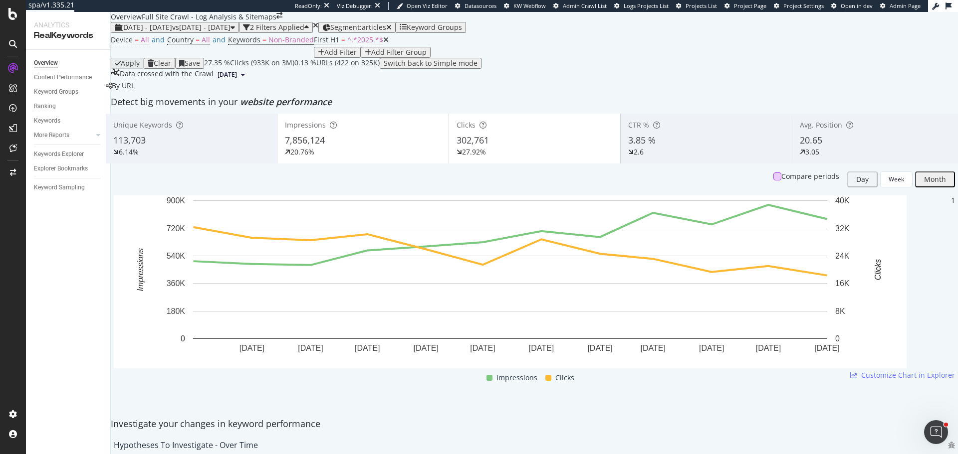
click at [773, 181] on div at bounding box center [777, 177] width 8 height 8
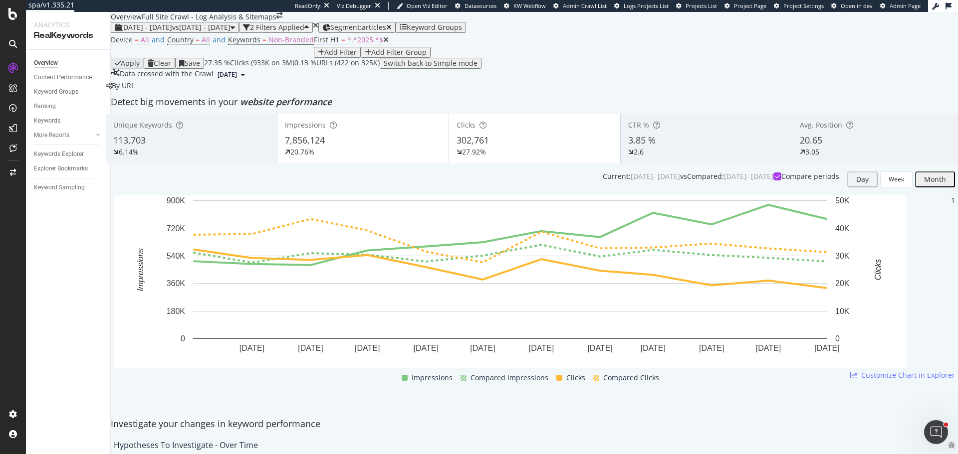
click at [341, 44] on span "=" at bounding box center [343, 39] width 4 height 9
click at [149, 106] on span "Contains" at bounding box center [136, 101] width 24 height 8
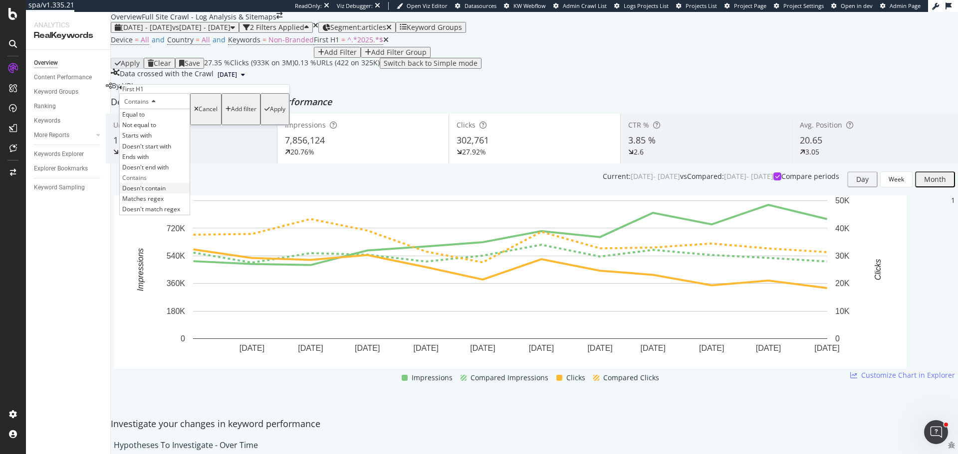
click at [157, 193] on span "Doesn't contain" at bounding box center [143, 188] width 43 height 8
click at [270, 113] on div "Apply" at bounding box center [277, 109] width 15 height 7
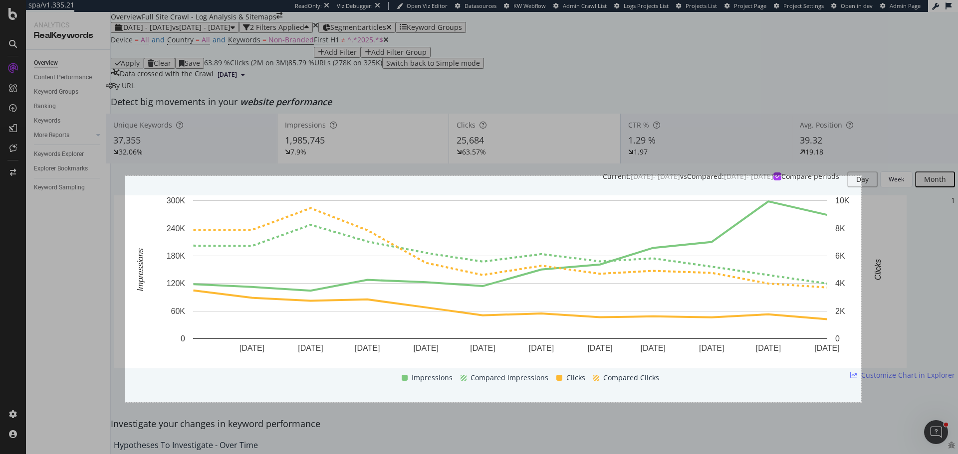
drag, startPoint x: 125, startPoint y: 176, endPoint x: 861, endPoint y: 403, distance: 769.7
click at [861, 403] on div "1475 X 454" at bounding box center [479, 227] width 958 height 454
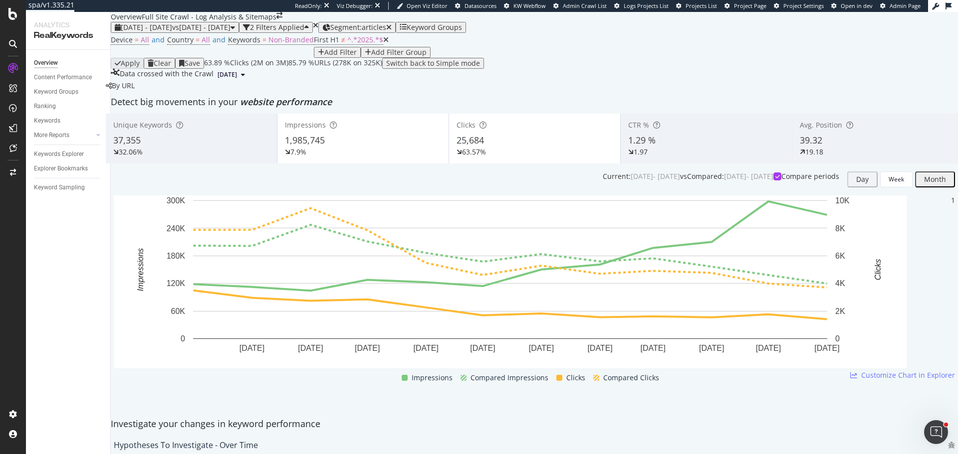
scroll to position [50, 0]
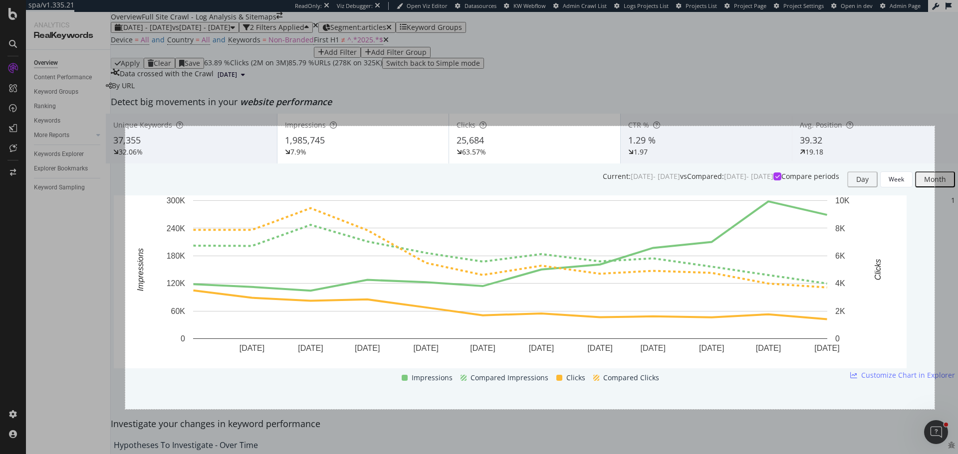
drag, startPoint x: 125, startPoint y: 126, endPoint x: 934, endPoint y: 409, distance: 857.2
click at [934, 409] on div "1622 X 568" at bounding box center [479, 227] width 958 height 454
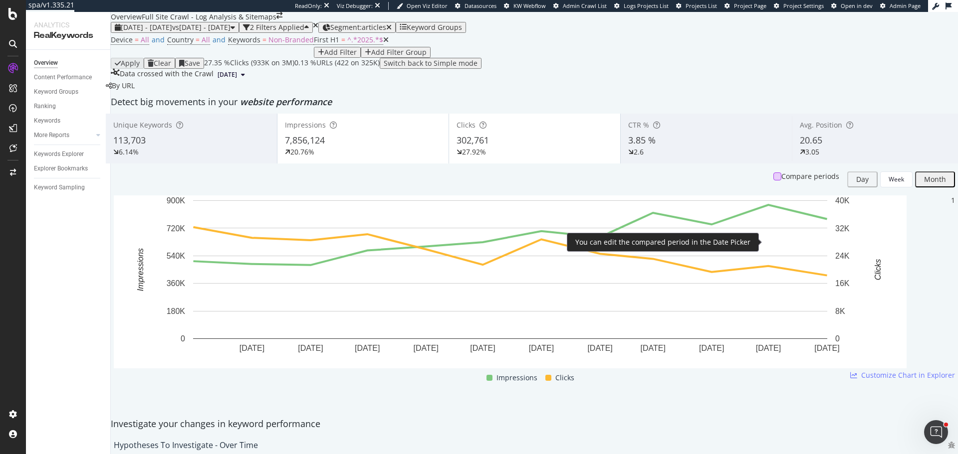
click at [773, 181] on div at bounding box center [777, 177] width 8 height 8
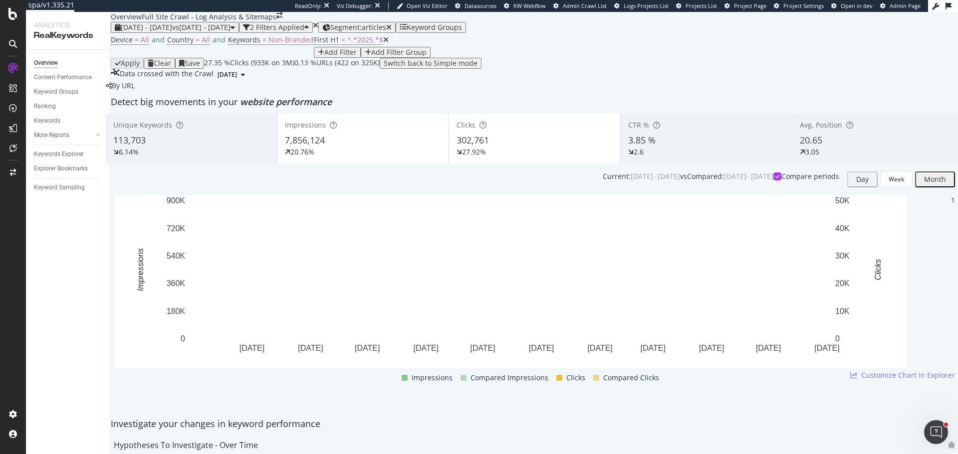
scroll to position [50, 0]
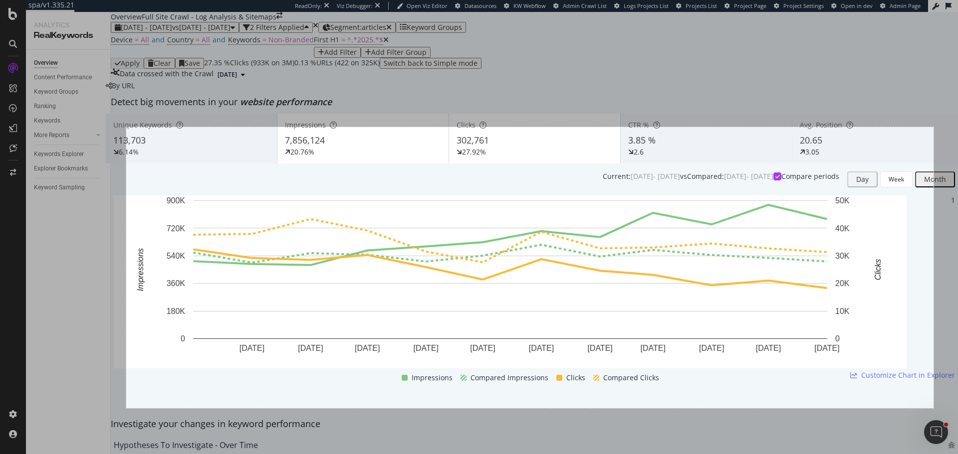
drag, startPoint x: 126, startPoint y: 127, endPoint x: 933, endPoint y: 408, distance: 854.6
click at [933, 408] on div "1618 X 564" at bounding box center [479, 227] width 958 height 454
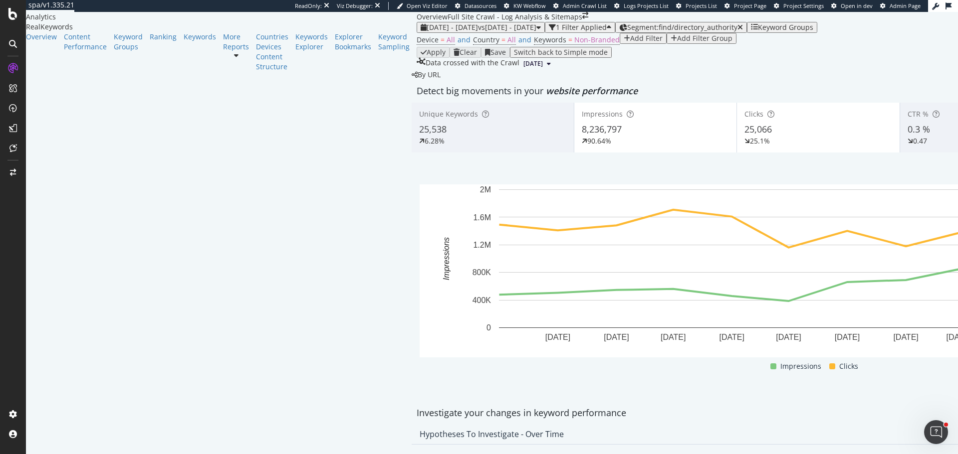
click at [419, 146] on div "6.28%" at bounding box center [492, 141] width 147 height 10
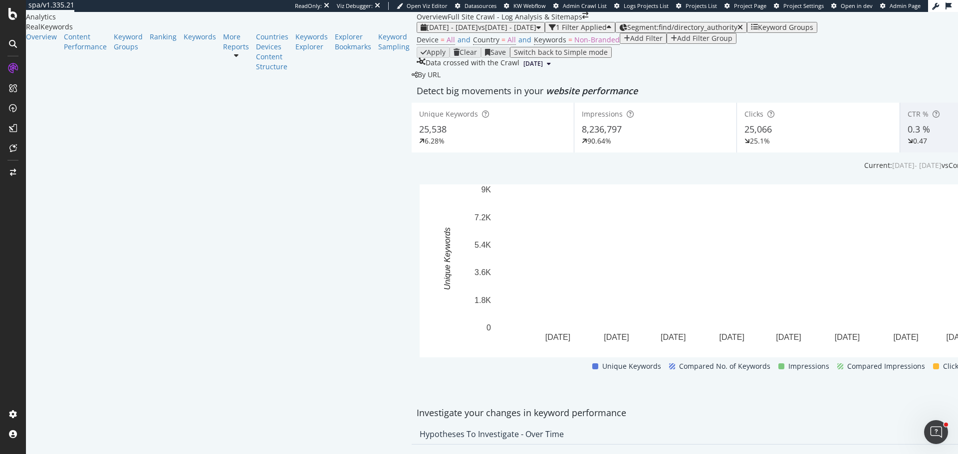
scroll to position [50, 0]
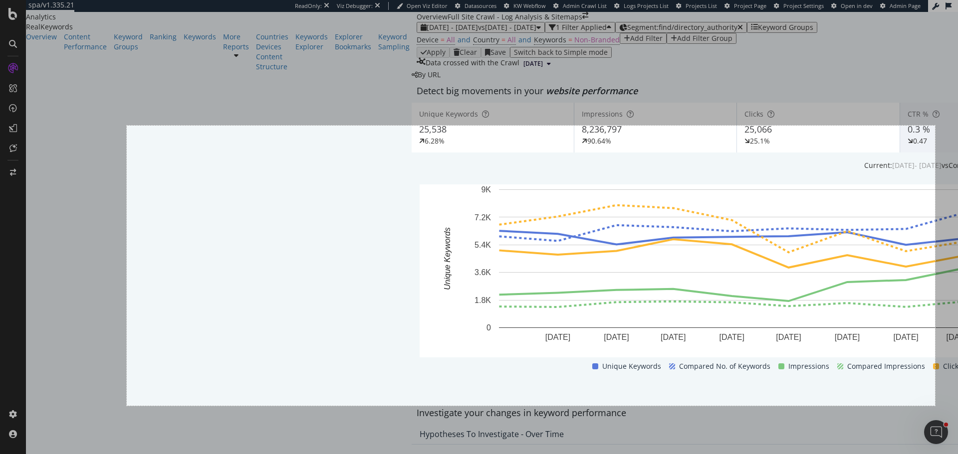
drag, startPoint x: 127, startPoint y: 126, endPoint x: 935, endPoint y: 406, distance: 855.2
click at [935, 406] on div "1620 X 562" at bounding box center [479, 227] width 958 height 454
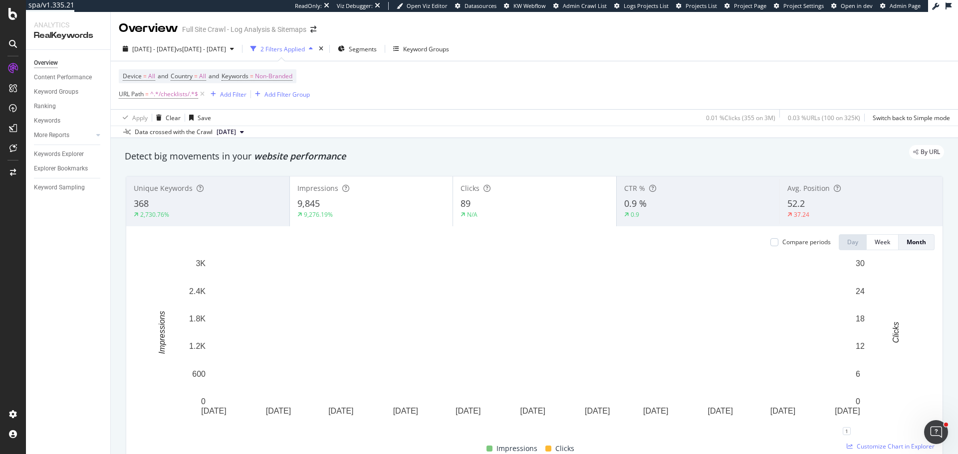
scroll to position [50, 0]
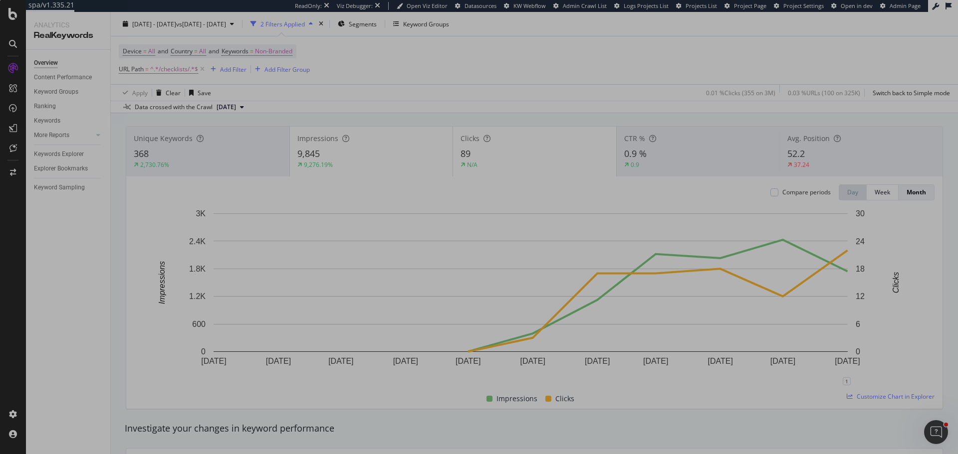
click at [603, 74] on div "0 X 0" at bounding box center [479, 227] width 958 height 454
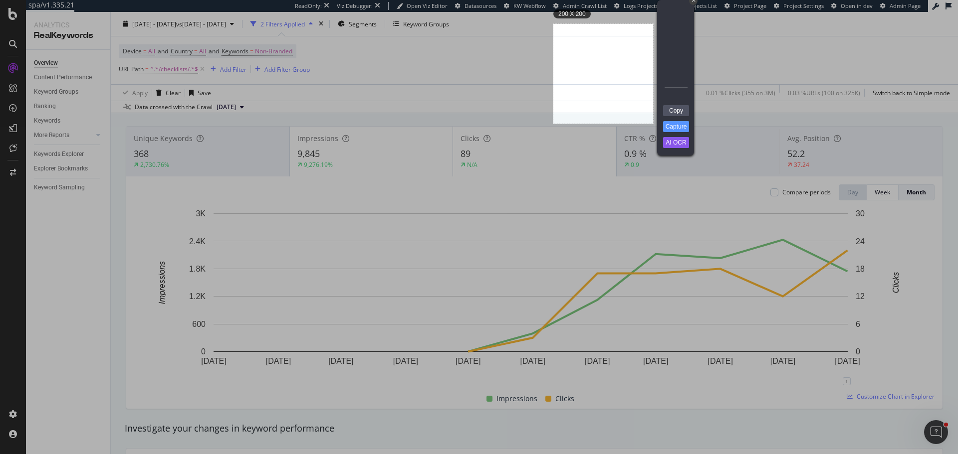
click at [393, 79] on div at bounding box center [276, 239] width 553 height 430
click at [395, 97] on div at bounding box center [276, 239] width 553 height 430
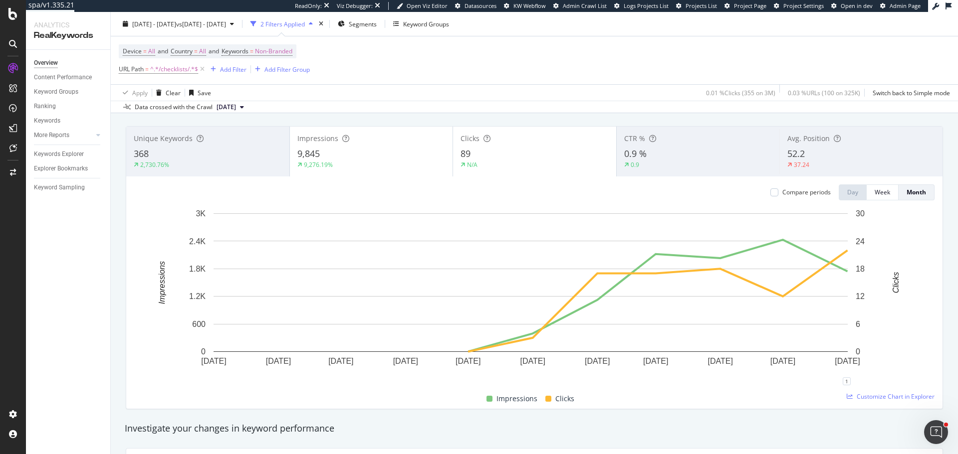
click at [209, 151] on div "368" at bounding box center [208, 154] width 148 height 13
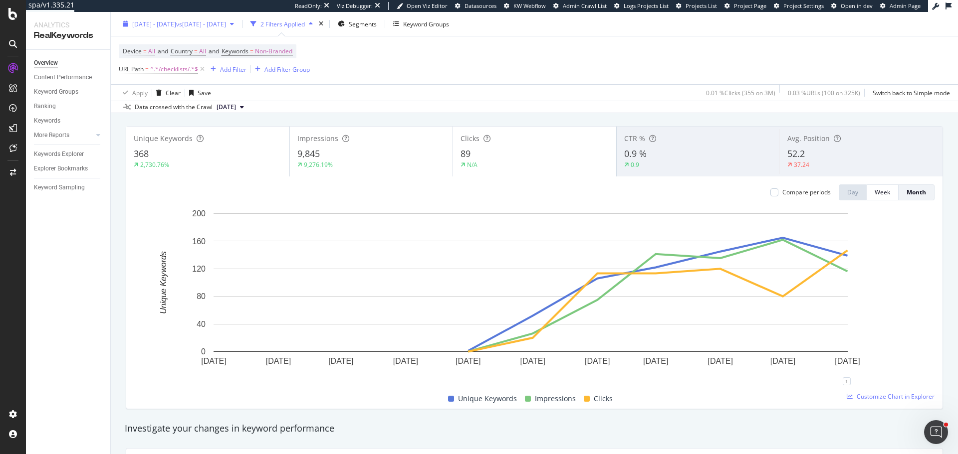
click at [226, 20] on span "vs 2023 Jul. 1st - 2024 Jun. 30th" at bounding box center [201, 23] width 50 height 8
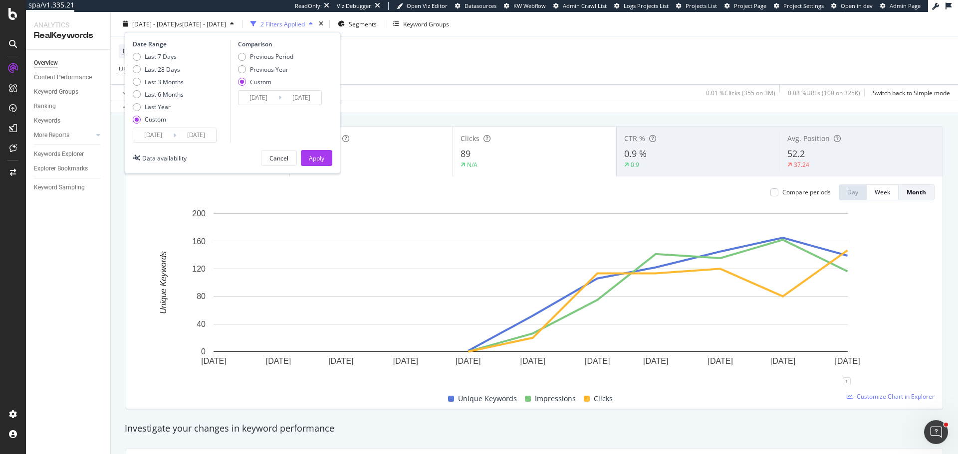
click at [155, 138] on input "2024/07/01" at bounding box center [153, 135] width 40 height 14
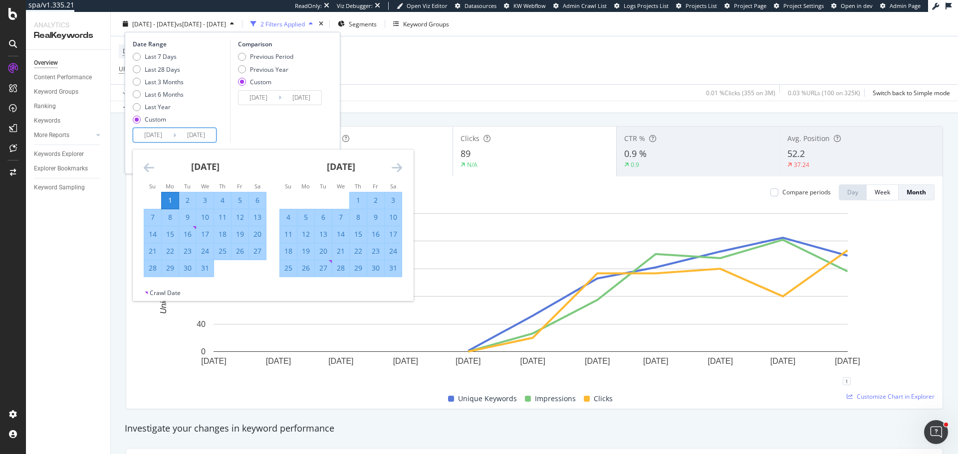
click at [145, 163] on icon "Move backward to switch to the previous month." at bounding box center [149, 168] width 10 height 12
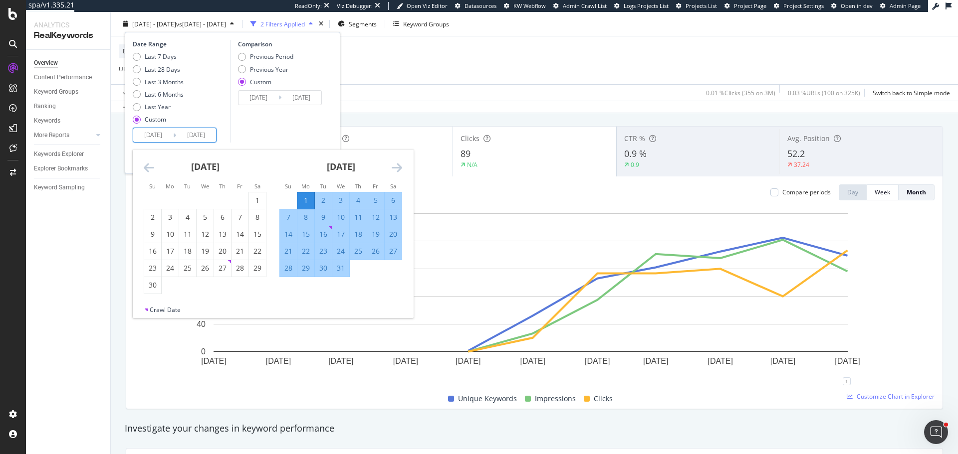
click at [146, 163] on icon "Move backward to switch to the previous month." at bounding box center [149, 168] width 10 height 12
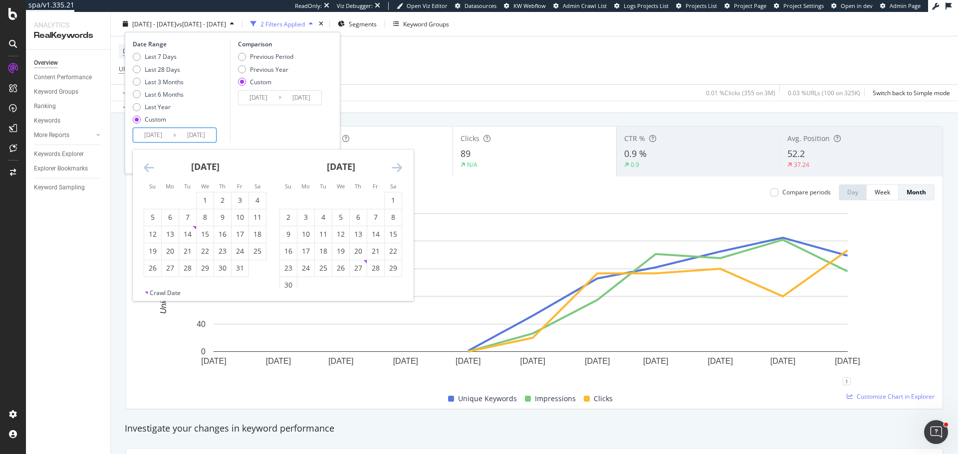
click at [399, 172] on icon "Move forward to switch to the next month." at bounding box center [397, 168] width 10 height 12
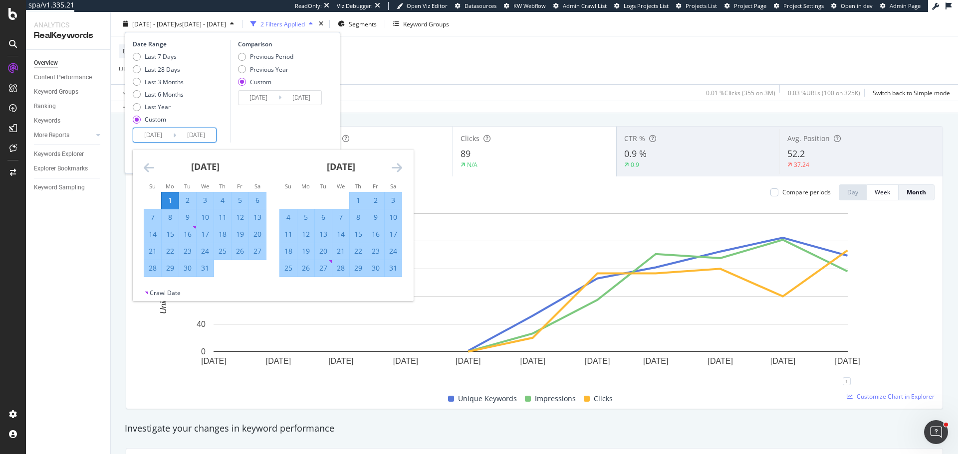
click at [399, 172] on icon "Move forward to switch to the next month." at bounding box center [397, 168] width 10 height 12
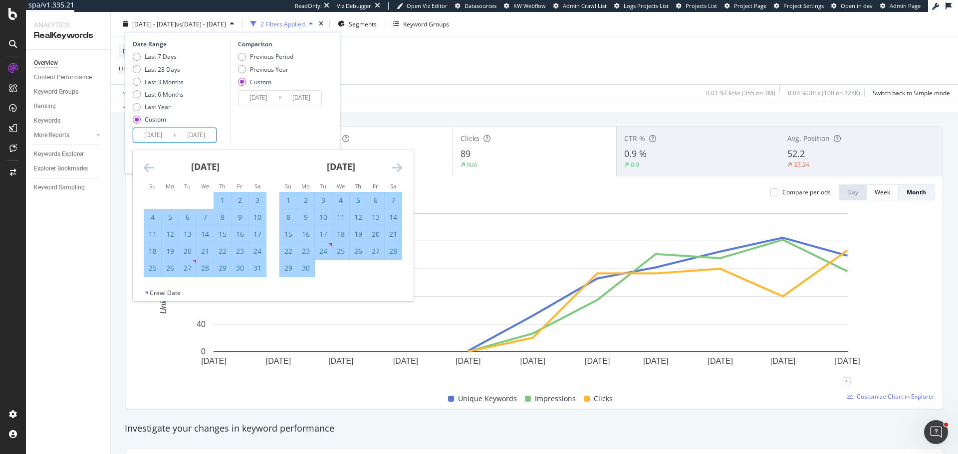
click at [399, 172] on icon "Move forward to switch to the next month." at bounding box center [397, 168] width 10 height 12
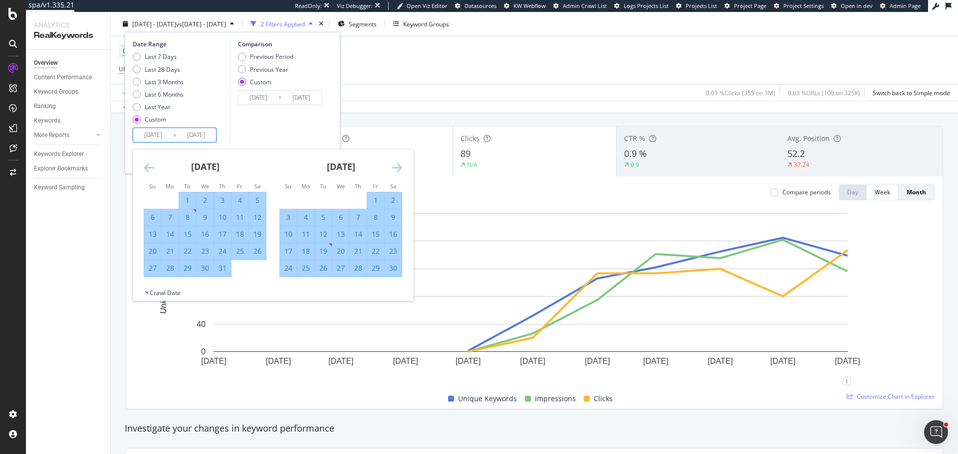
click at [371, 199] on div "1" at bounding box center [375, 201] width 17 height 10
type input "2024/11/01"
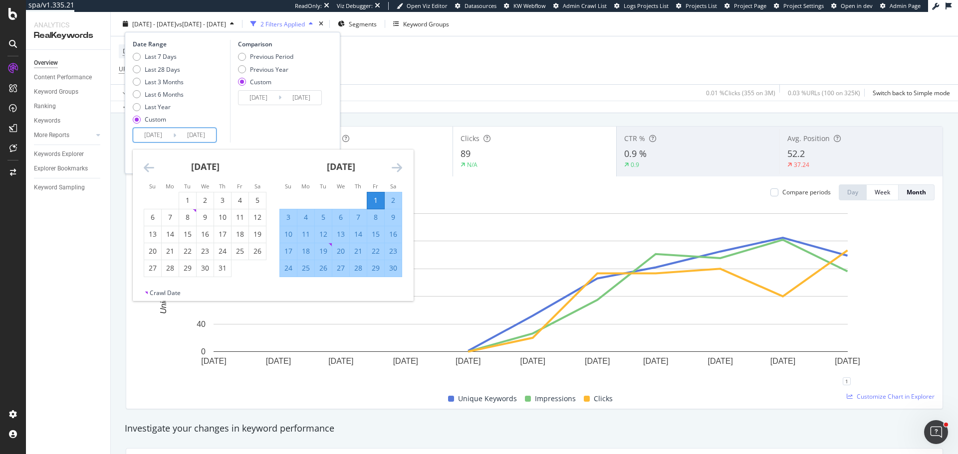
click at [281, 120] on div "Comparison Previous Period Previous Year Custom 2023/07/01 Navigate forward to …" at bounding box center [277, 91] width 95 height 103
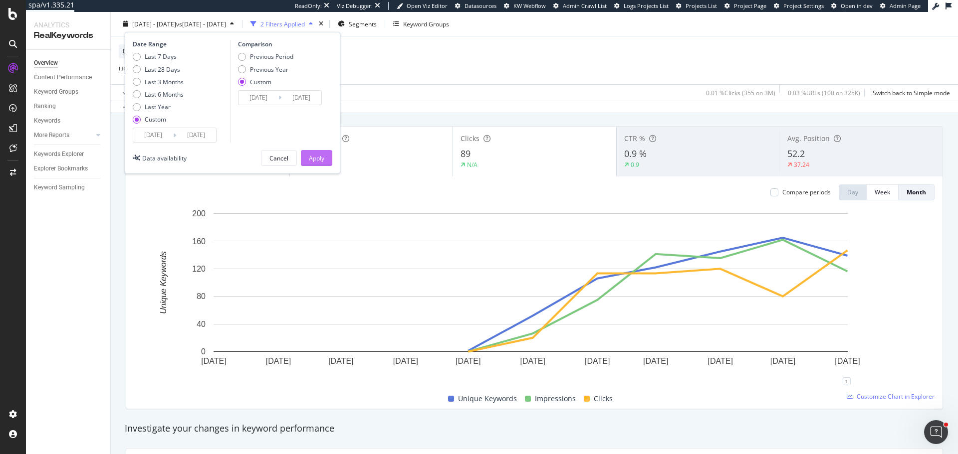
click at [316, 151] on div "Apply" at bounding box center [316, 158] width 15 height 15
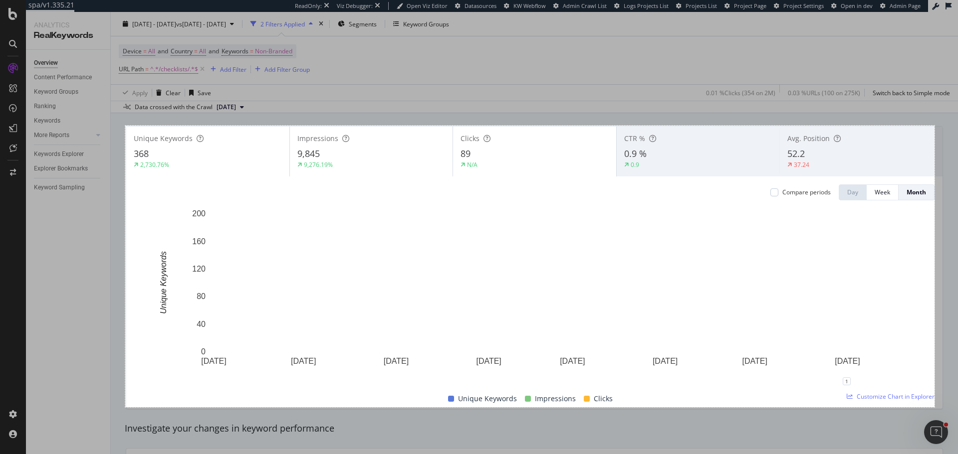
drag, startPoint x: 125, startPoint y: 126, endPoint x: 934, endPoint y: 407, distance: 856.7
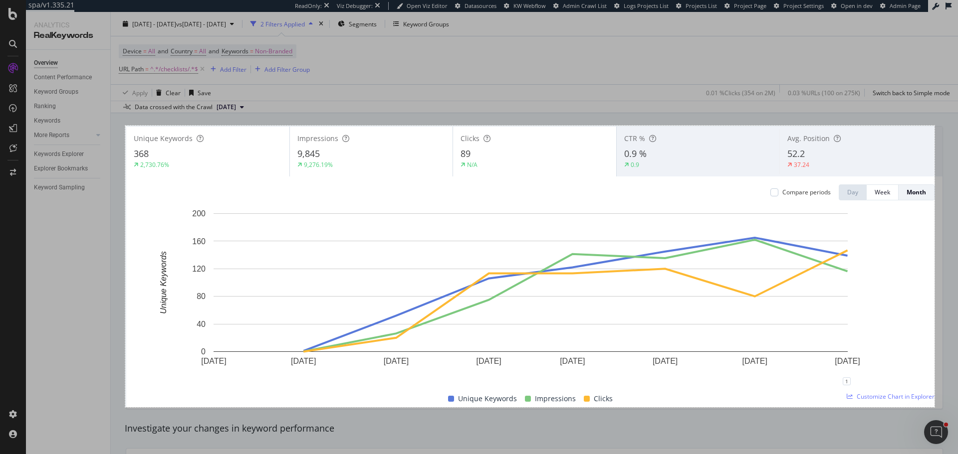
click at [934, 407] on div "1622 X 565" at bounding box center [479, 227] width 958 height 454
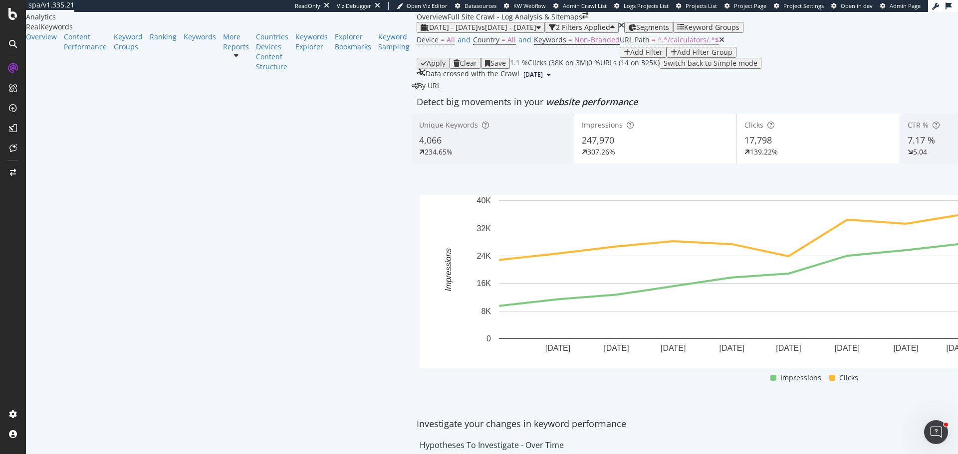
click at [419, 147] on div "4,066" at bounding box center [492, 140] width 147 height 13
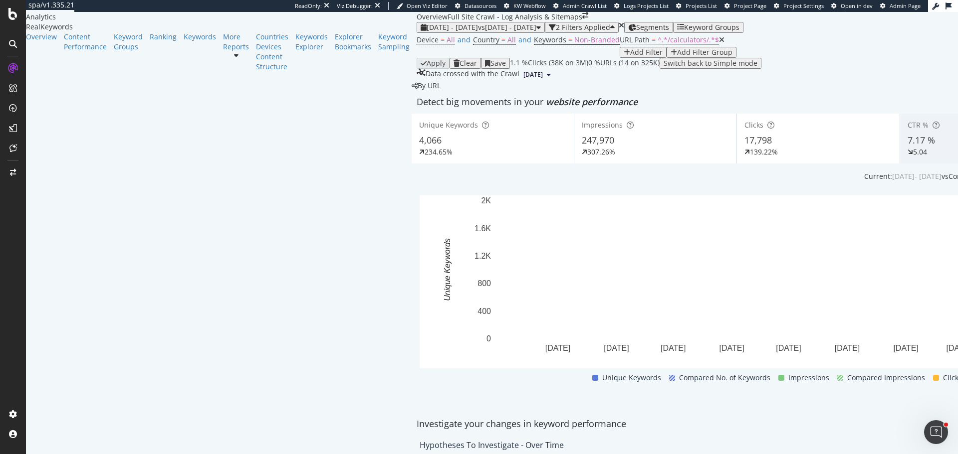
scroll to position [50, 0]
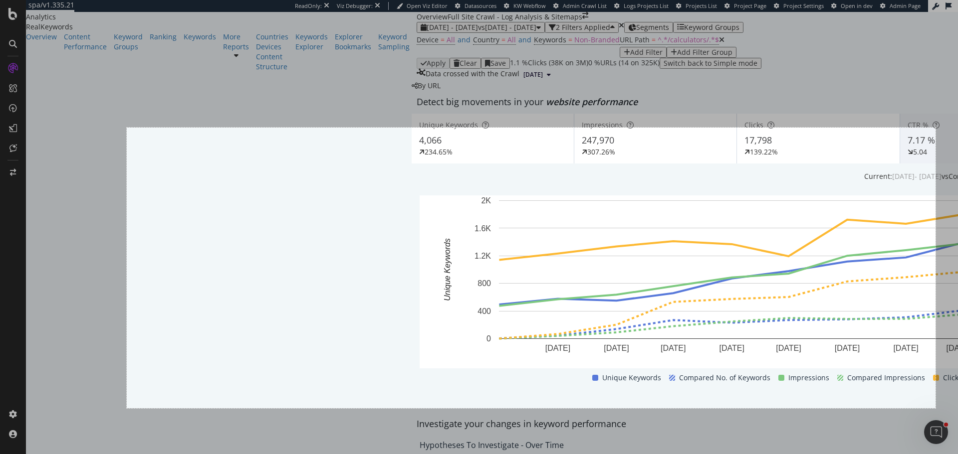
drag, startPoint x: 127, startPoint y: 128, endPoint x: 935, endPoint y: 408, distance: 855.9
click at [935, 408] on div "1621 X 563" at bounding box center [479, 227] width 958 height 454
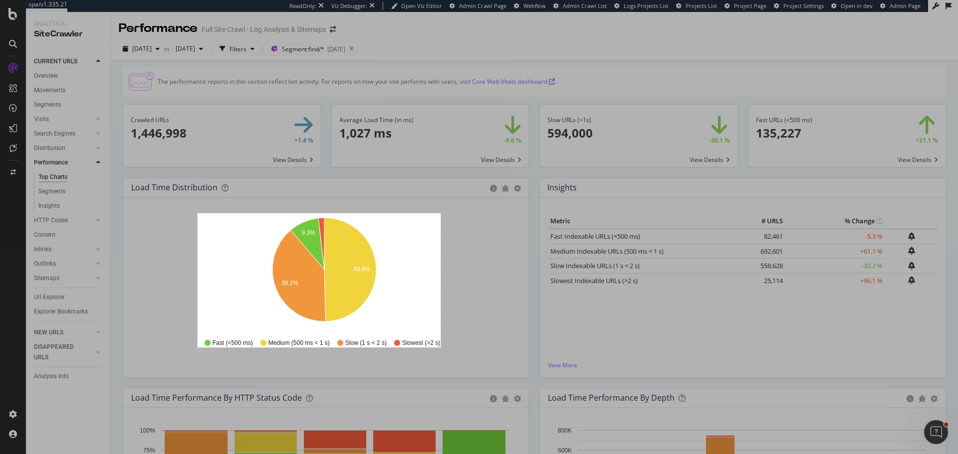
drag, startPoint x: 198, startPoint y: 348, endPoint x: 440, endPoint y: 213, distance: 277.5
click at [440, 213] on div "487 X 269" at bounding box center [479, 227] width 958 height 454
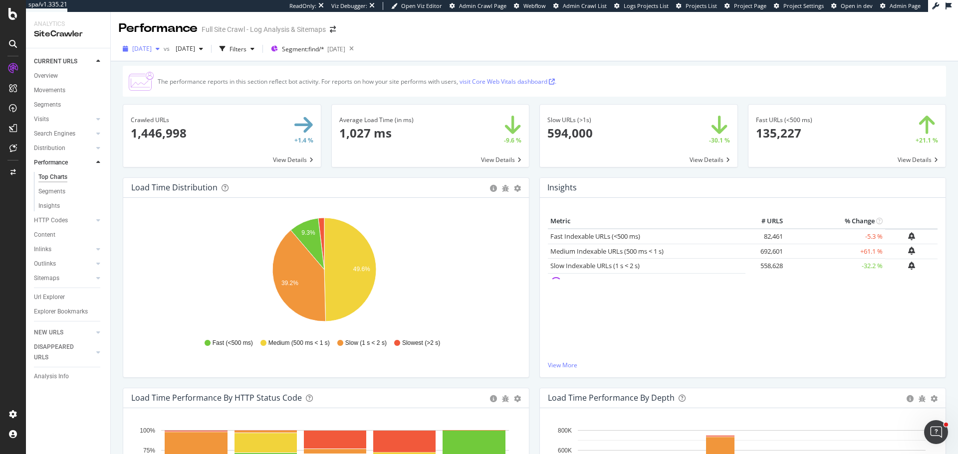
click at [157, 53] on div "[DATE]" at bounding box center [141, 48] width 45 height 15
click at [182, 84] on div "[DATE]" at bounding box center [159, 83] width 53 height 9
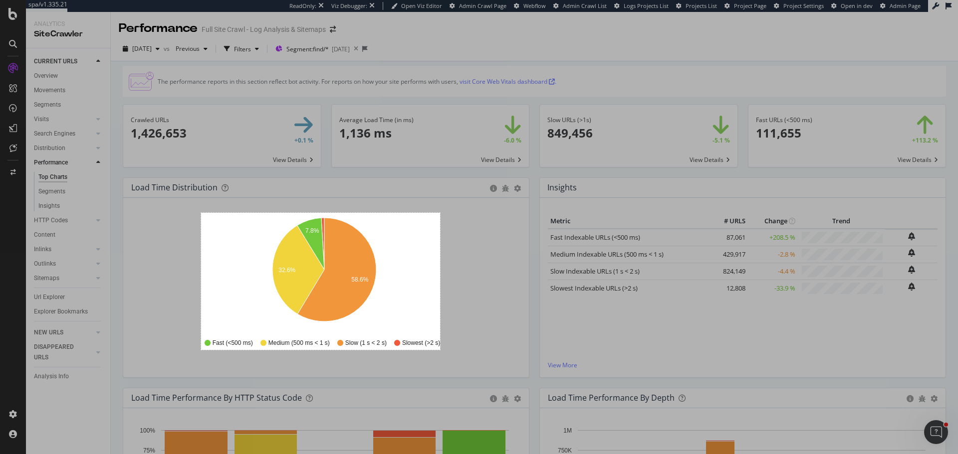
drag, startPoint x: 201, startPoint y: 350, endPoint x: 440, endPoint y: 213, distance: 275.5
click at [440, 213] on div "479 X 275" at bounding box center [479, 227] width 958 height 454
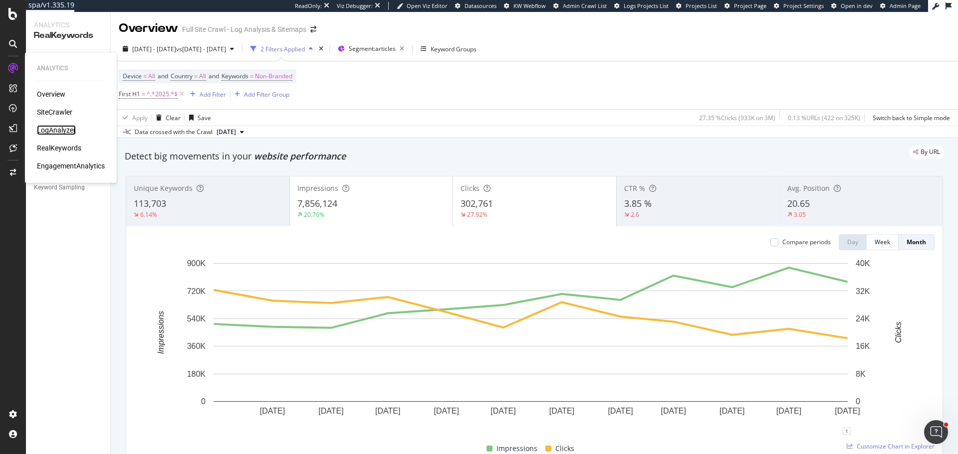
click at [60, 126] on div "LogAnalyzer" at bounding box center [56, 130] width 39 height 10
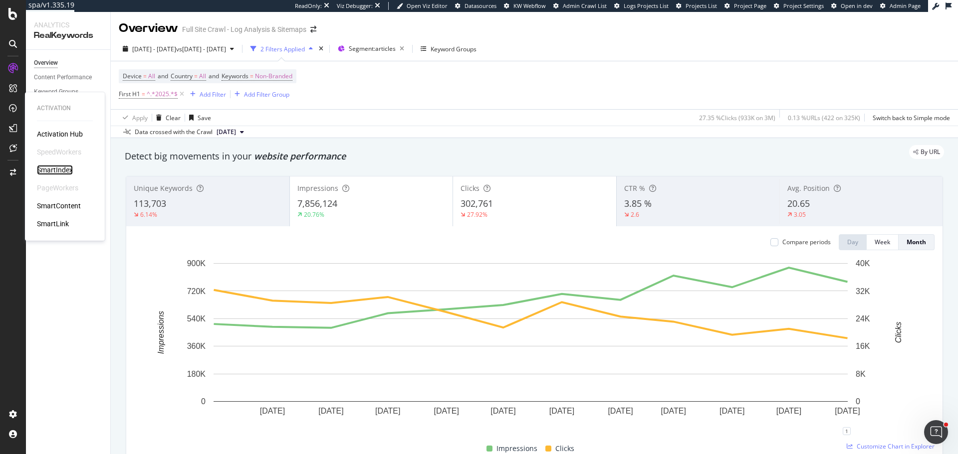
click at [58, 167] on div "SmartIndex" at bounding box center [55, 170] width 36 height 10
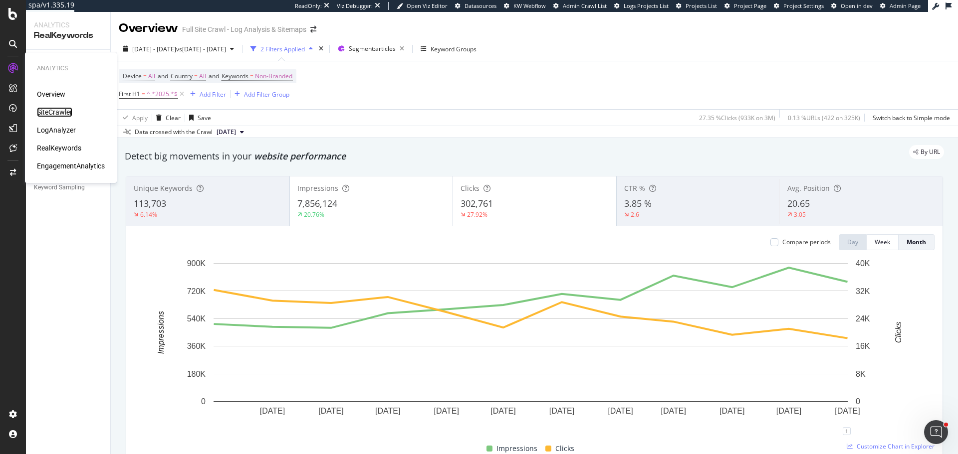
click at [62, 112] on div "SiteCrawler" at bounding box center [54, 112] width 35 height 10
click at [59, 108] on div "SiteCrawler" at bounding box center [54, 112] width 35 height 10
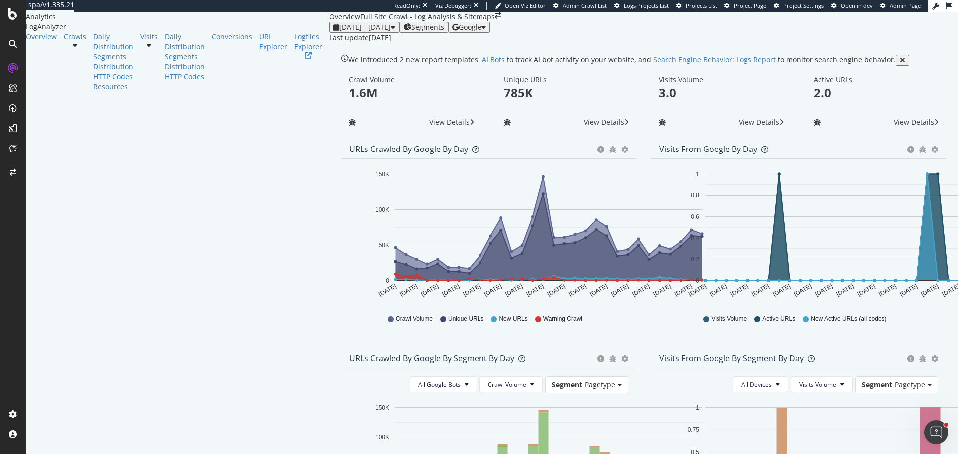
click at [481, 32] on span "Google" at bounding box center [469, 26] width 23 height 9
click at [865, 60] on span "OpenAI" at bounding box center [870, 58] width 37 height 9
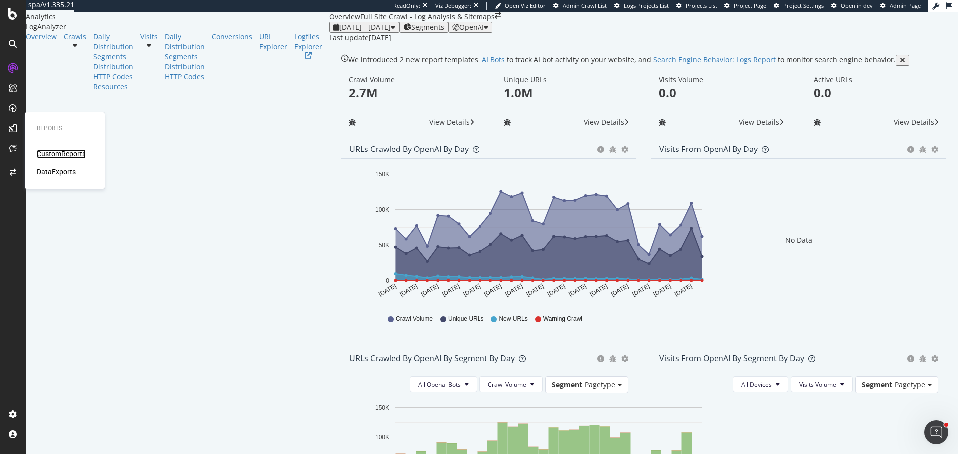
click at [77, 154] on div "CustomReports" at bounding box center [61, 154] width 49 height 10
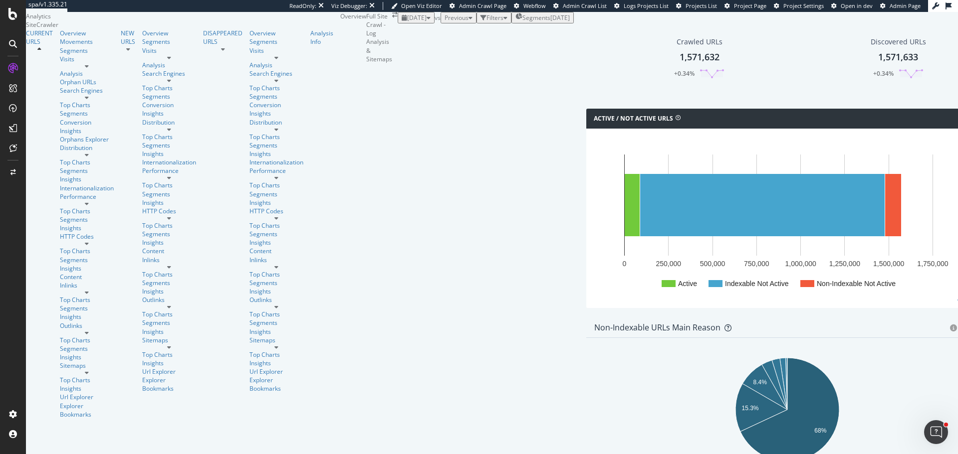
click at [407, 22] on span "[DATE]" at bounding box center [416, 17] width 19 height 8
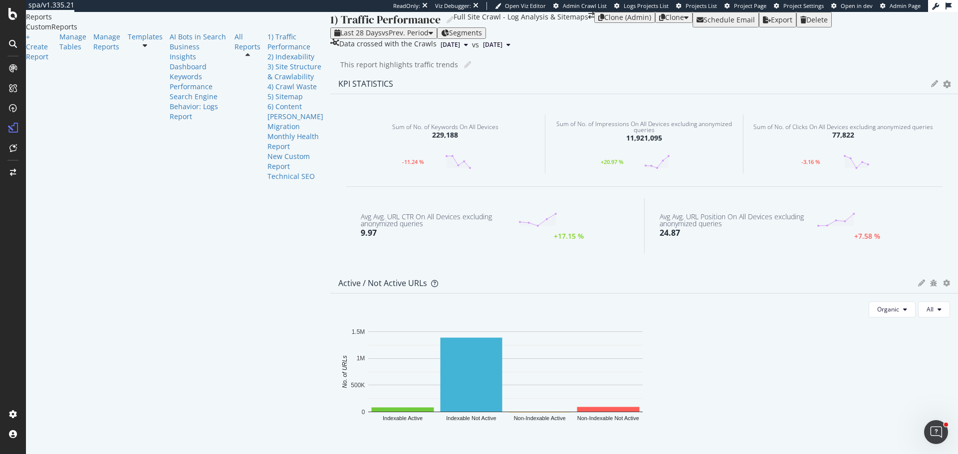
click at [143, 49] on icon at bounding box center [145, 45] width 4 height 7
click at [170, 42] on div "AI Bots in Search" at bounding box center [199, 37] width 58 height 10
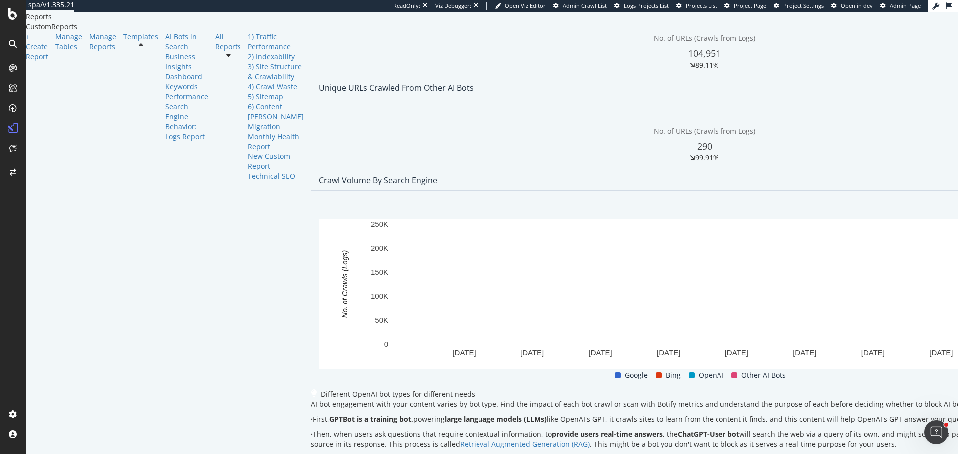
scroll to position [399, 0]
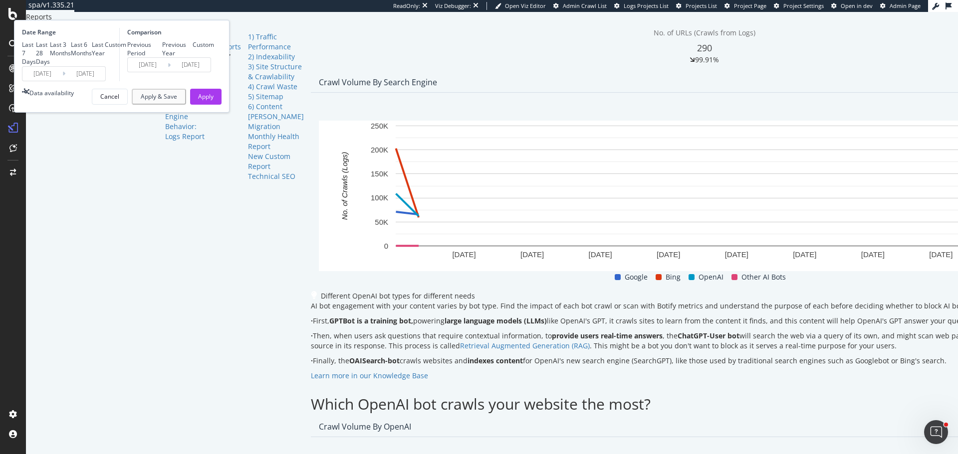
click at [92, 57] on div "Last 6 Months" at bounding box center [81, 48] width 21 height 17
type input "2025/02/11"
type input "2024/08/14"
type input "2025/02/10"
click at [105, 81] on input "2025/08/10" at bounding box center [85, 74] width 40 height 14
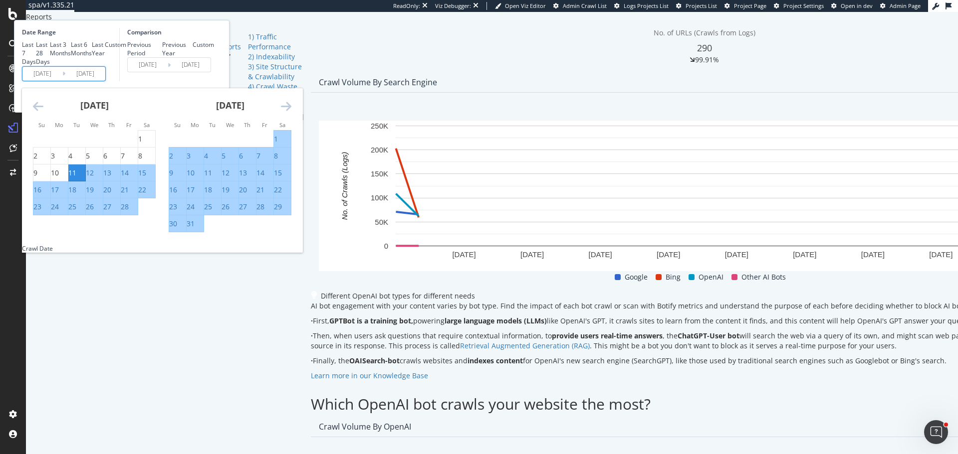
click at [291, 112] on icon "Move forward to switch to the next month." at bounding box center [286, 106] width 10 height 12
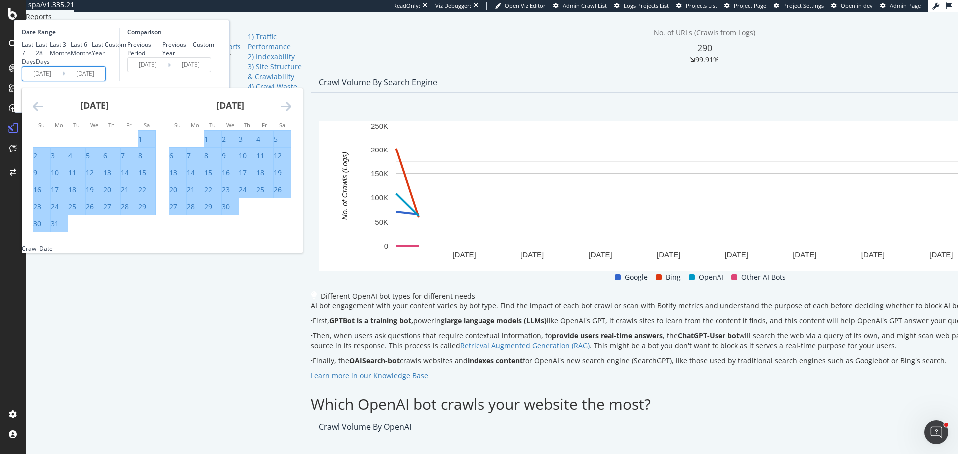
click at [291, 112] on icon "Move forward to switch to the next month." at bounding box center [286, 106] width 10 height 12
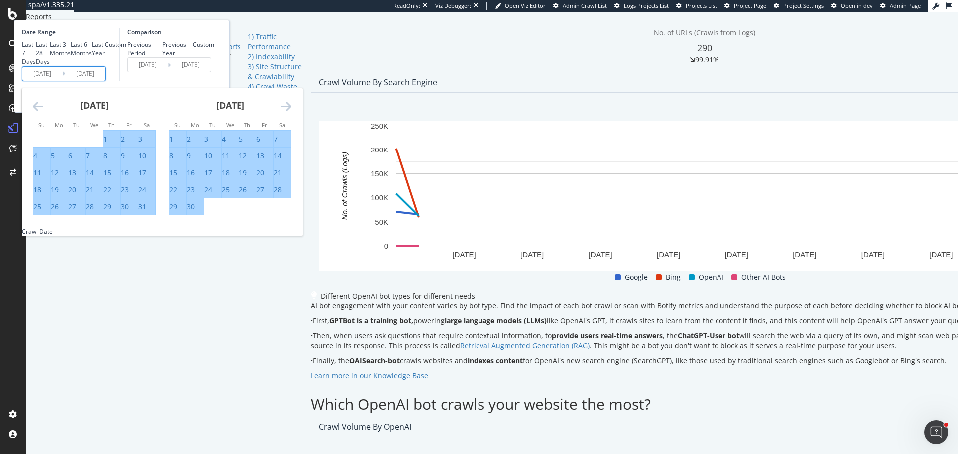
click at [291, 112] on icon "Move forward to switch to the next month." at bounding box center [286, 106] width 10 height 12
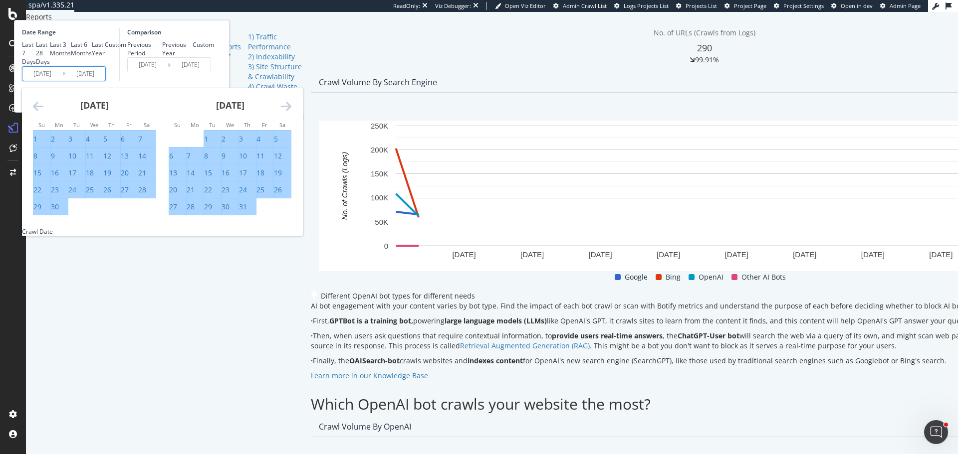
click at [212, 178] on div "15" at bounding box center [208, 173] width 8 height 10
type input "2025/07/15"
type input "2024/09/09"
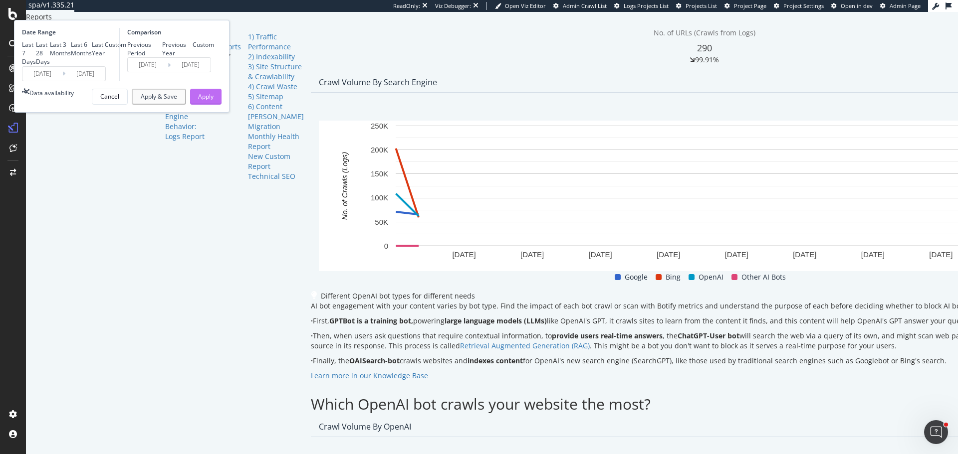
click at [221, 105] on button "Apply" at bounding box center [205, 97] width 31 height 16
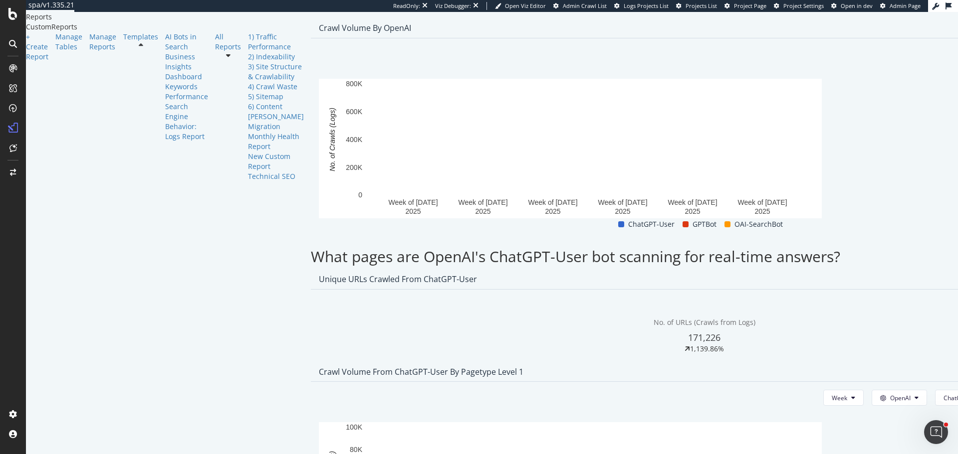
scroll to position [1047, 0]
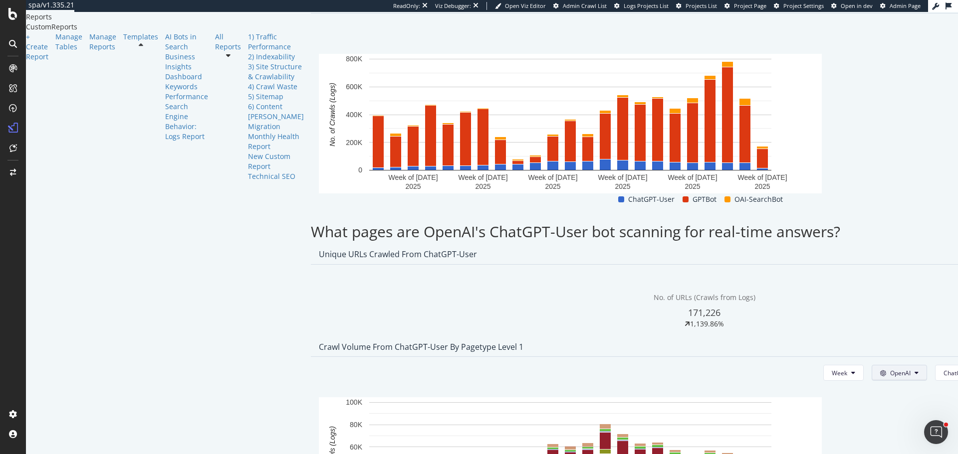
click at [890, 369] on span "OpenAI" at bounding box center [900, 373] width 20 height 8
click at [748, 337] on div "Crawl Volume from ChatGPT-User by pagetype Level 1" at bounding box center [704, 347] width 787 height 20
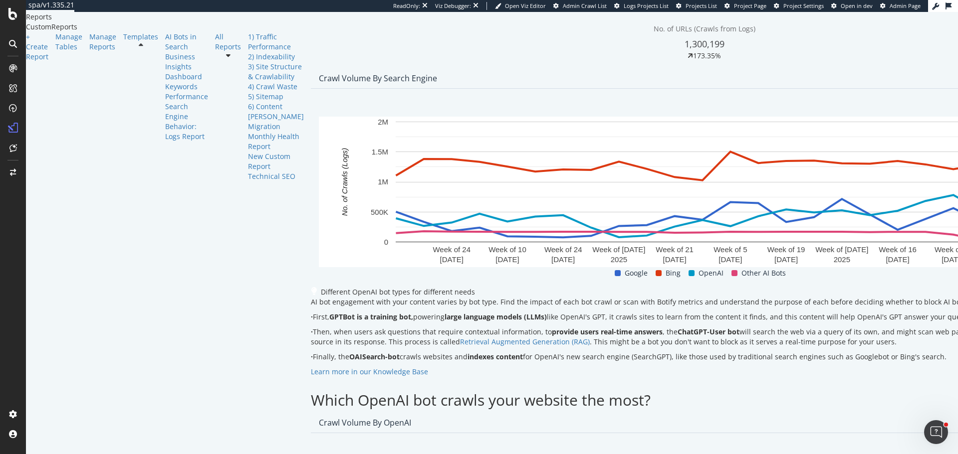
scroll to position [399, 0]
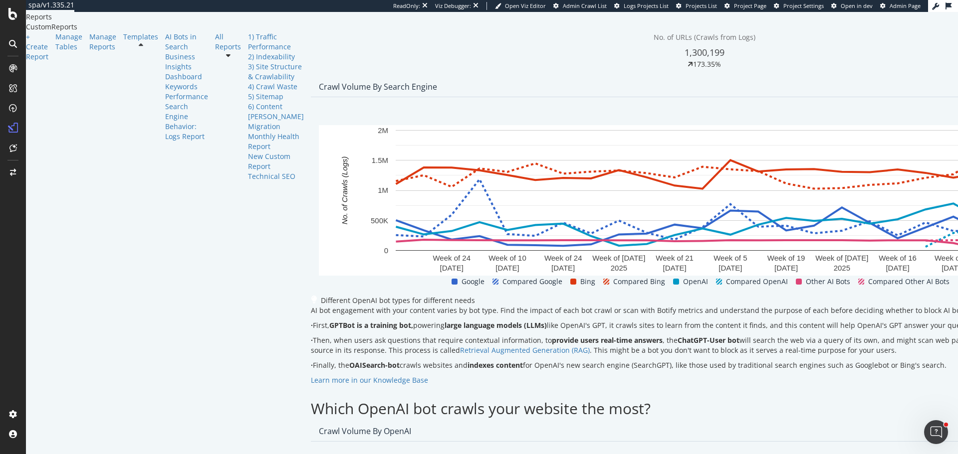
click at [319, 92] on div "Crawl Volume By Search Engine" at bounding box center [378, 87] width 118 height 10
copy div "Crawl Volume By Search Engine"
click at [686, 121] on div "Compare periods Week" at bounding box center [704, 113] width 771 height 16
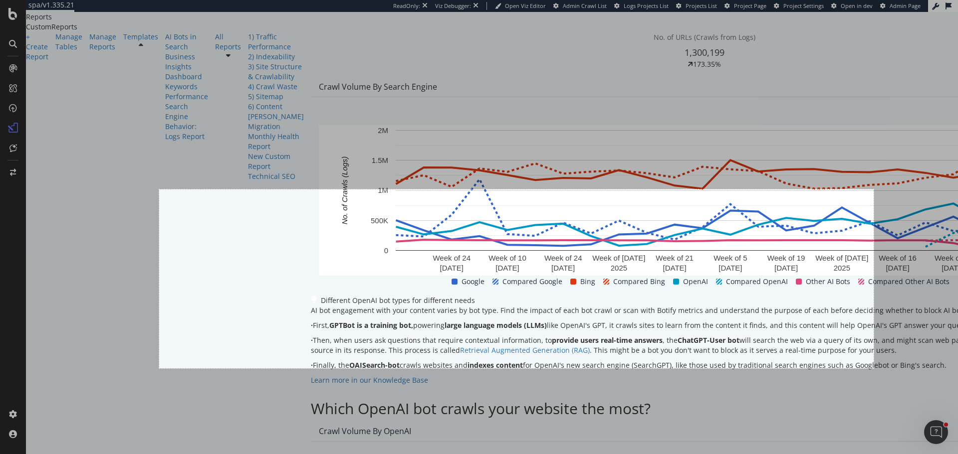
drag, startPoint x: 159, startPoint y: 369, endPoint x: 873, endPoint y: 190, distance: 736.3
click at [873, 190] on div "1432 X 359" at bounding box center [479, 227] width 958 height 454
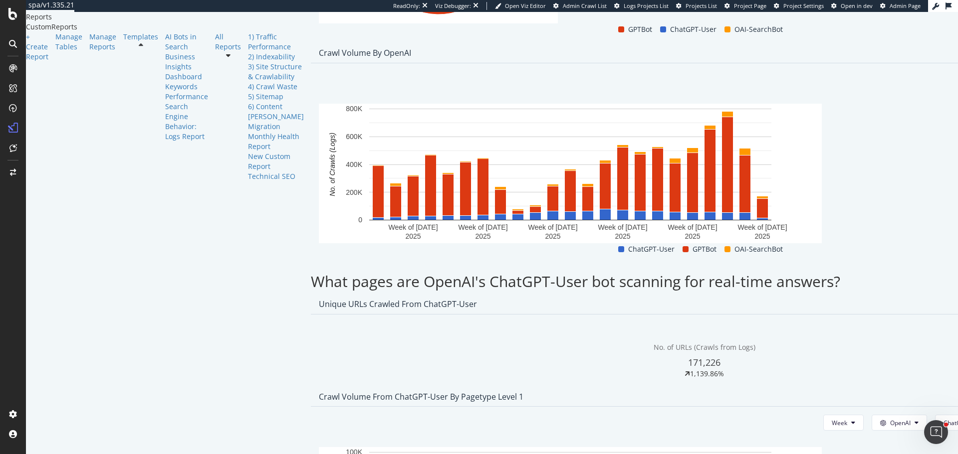
scroll to position [1047, 0]
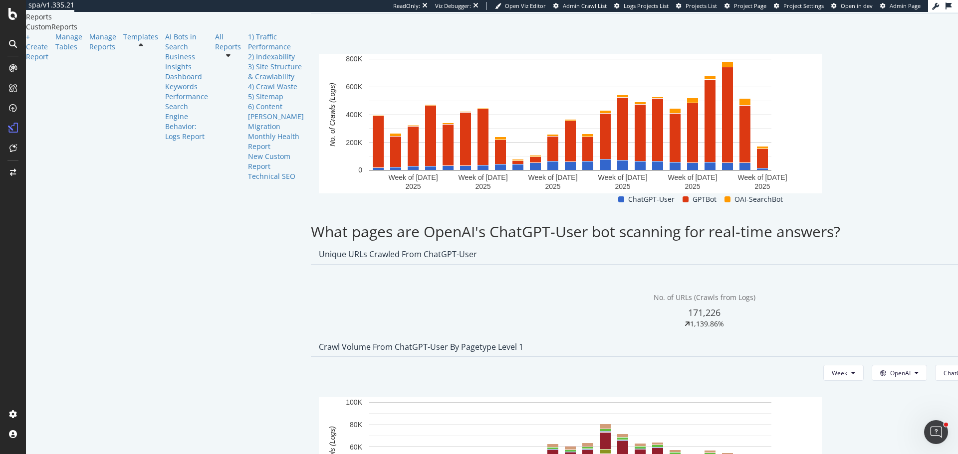
click at [943, 369] on span "ChatGPT-User" at bounding box center [963, 373] width 40 height 8
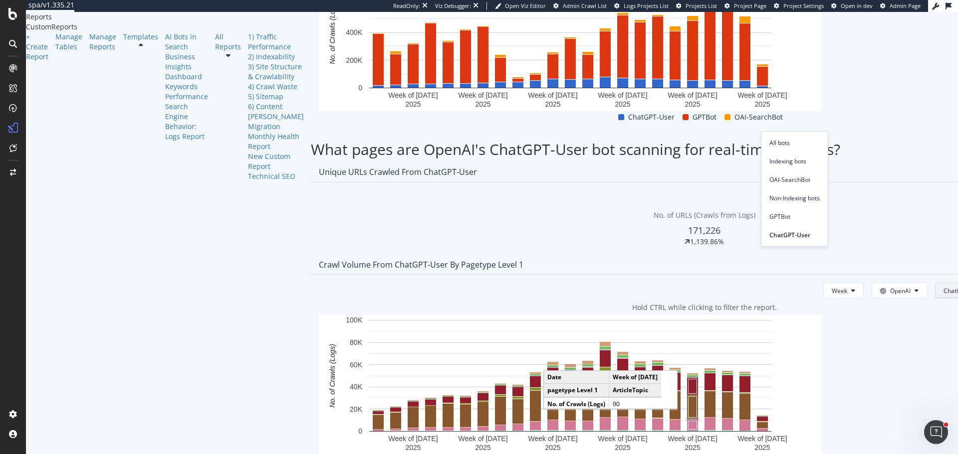
scroll to position [1147, 0]
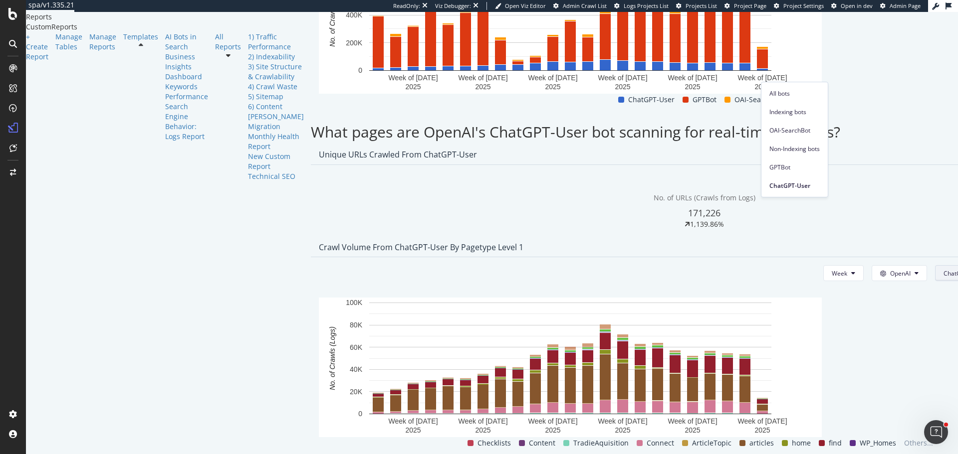
click at [741, 266] on div "This report shows AI bot interaction with your website and its impact on your o…" at bounding box center [704, 180] width 787 height 2507
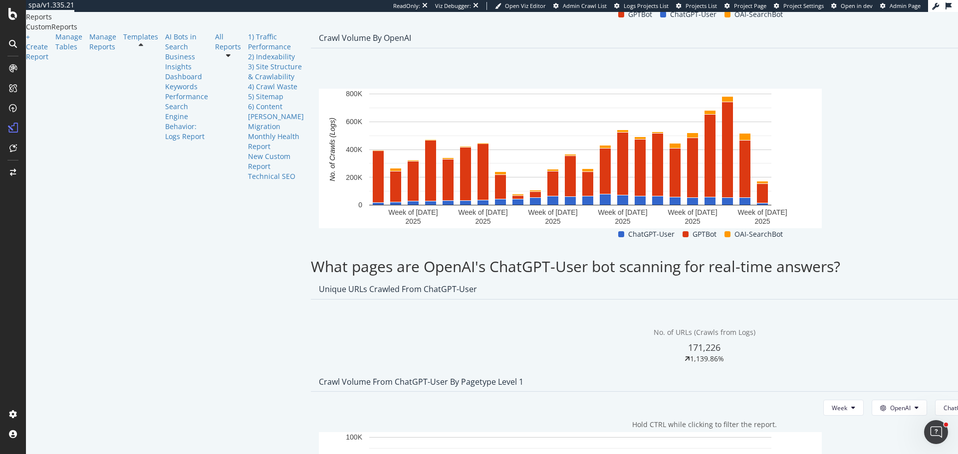
scroll to position [998, 0]
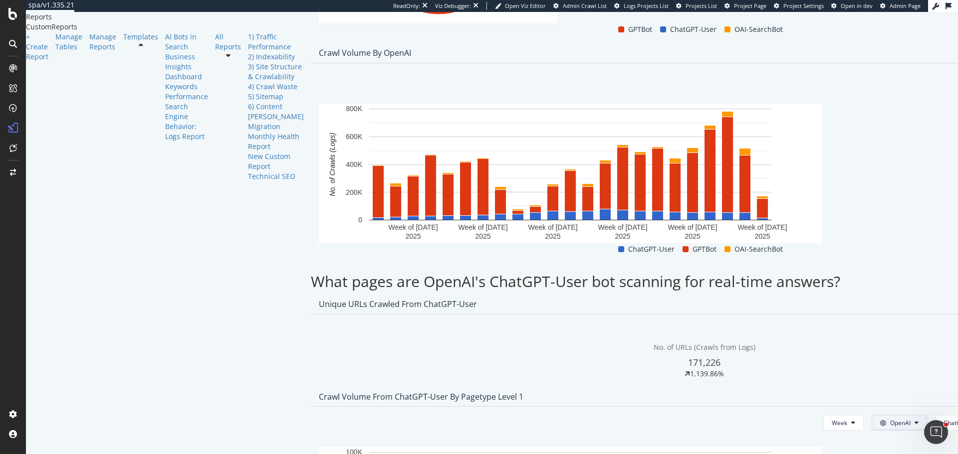
click at [871, 415] on button "OpenAI" at bounding box center [898, 423] width 55 height 16
click at [943, 419] on span "ChatGPT-User" at bounding box center [963, 423] width 40 height 8
click at [785, 260] on span "Indexing bots" at bounding box center [794, 261] width 50 height 9
click at [938, 415] on button "Indexing bots" at bounding box center [969, 423] width 62 height 16
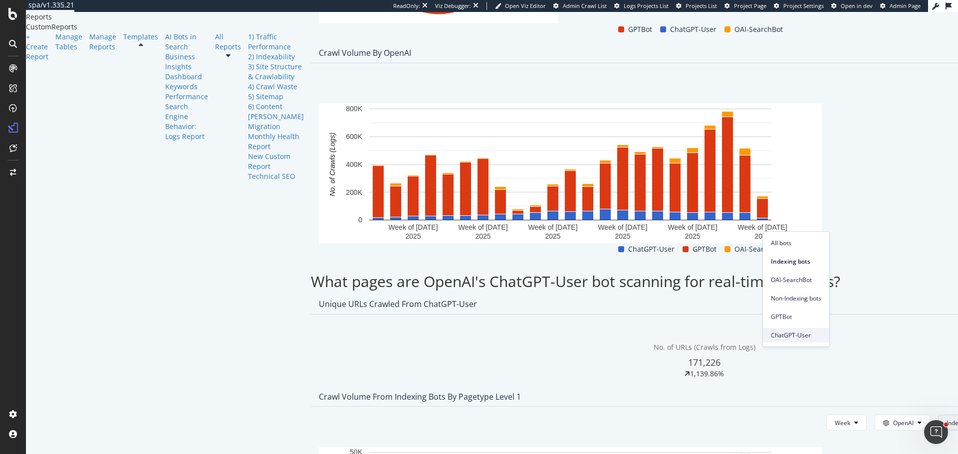
click at [791, 332] on span "ChatGPT-User" at bounding box center [796, 335] width 50 height 9
click at [890, 419] on span "OpenAI" at bounding box center [900, 423] width 20 height 8
click at [744, 184] on div "This report shows AI bot interaction with your website and its impact on your o…" at bounding box center [704, 330] width 787 height 2507
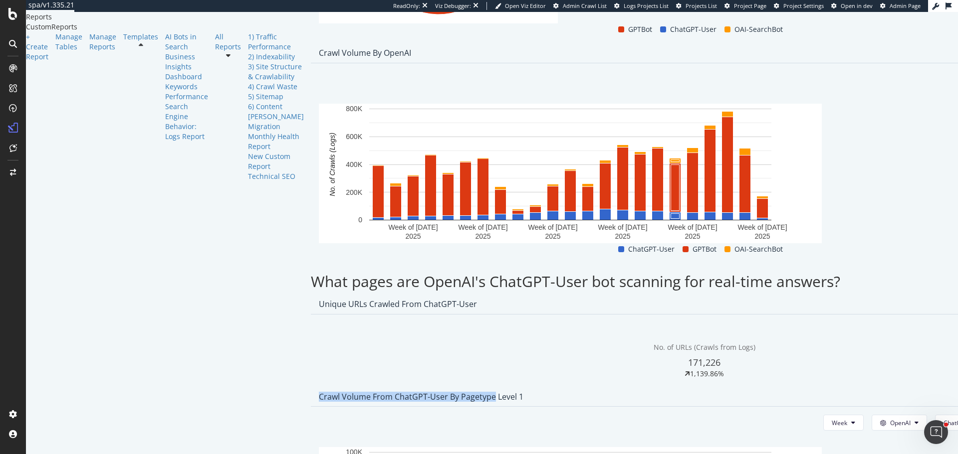
drag, startPoint x: 412, startPoint y: 197, endPoint x: 584, endPoint y: 201, distance: 172.1
click at [523, 392] on div "Crawl Volume from ChatGPT-User by pagetype Level 1" at bounding box center [421, 397] width 204 height 10
copy div "Crawl Volume from ChatGPT-User by pagetype"
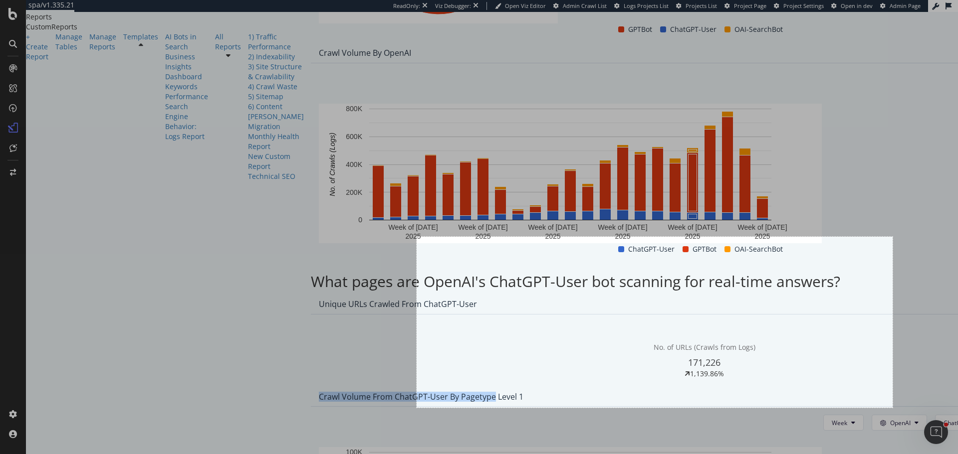
drag, startPoint x: 416, startPoint y: 408, endPoint x: 892, endPoint y: 237, distance: 505.6
click at [892, 237] on div "954 X 343" at bounding box center [479, 227] width 958 height 454
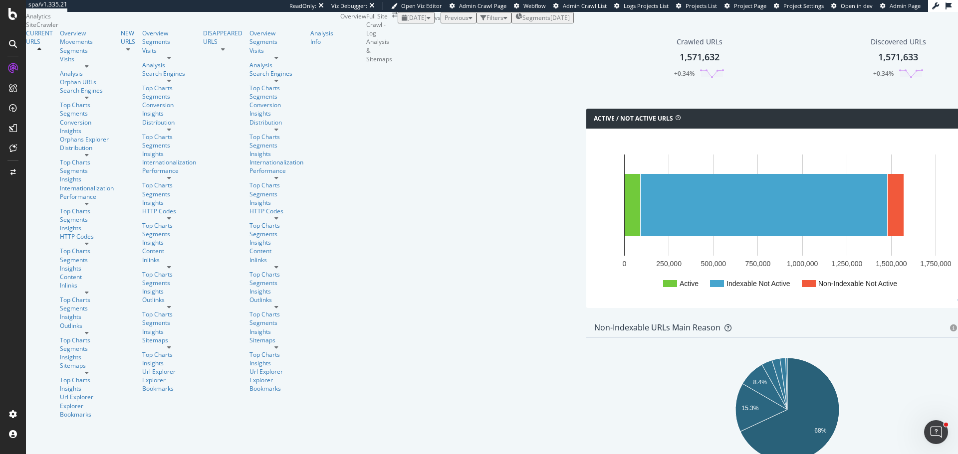
click at [522, 22] on span "Segments" at bounding box center [536, 17] width 28 height 8
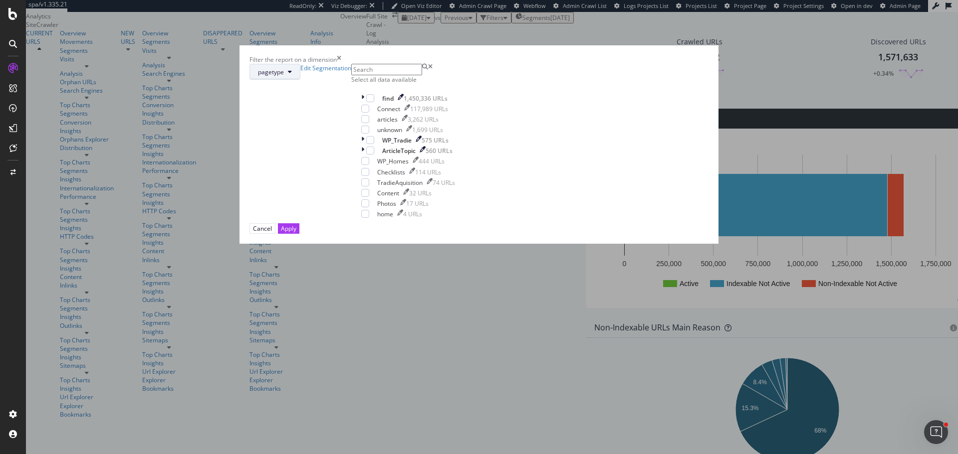
click at [300, 80] on button "pagetype" at bounding box center [274, 72] width 51 height 16
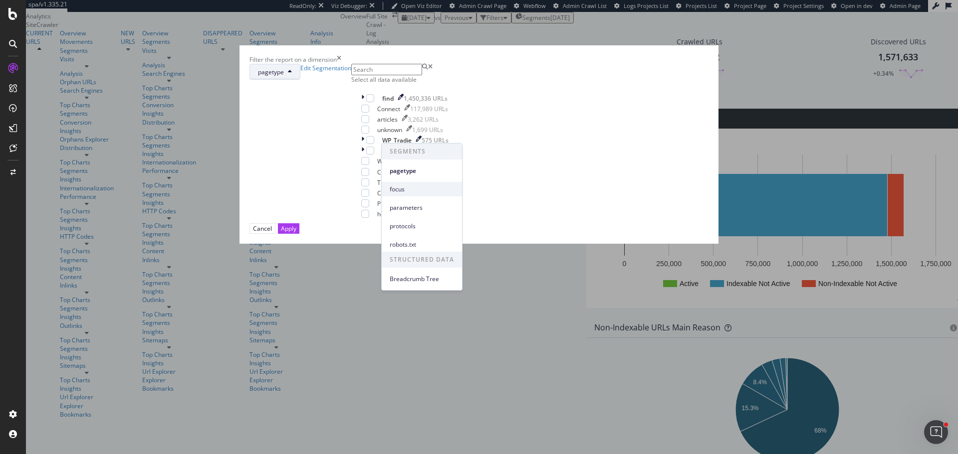
click at [409, 192] on span "focus" at bounding box center [422, 189] width 64 height 9
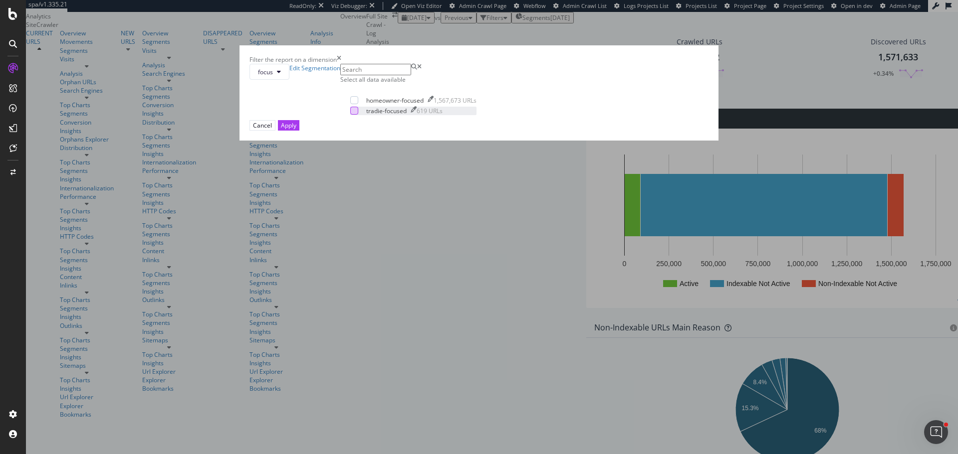
click at [358, 115] on div "modal" at bounding box center [354, 111] width 8 height 8
click at [296, 130] on div "Apply" at bounding box center [288, 125] width 15 height 8
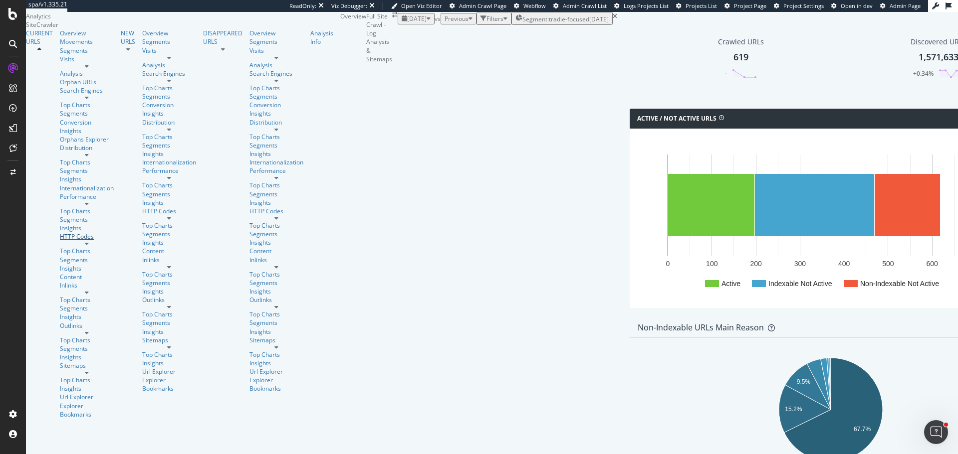
click at [60, 232] on div "HTTP Codes" at bounding box center [87, 236] width 54 height 8
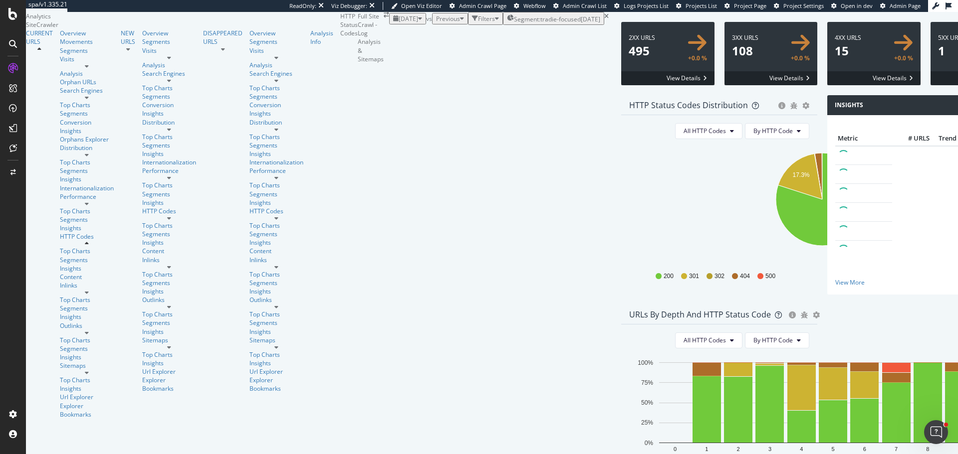
click at [724, 85] on span at bounding box center [770, 53] width 93 height 63
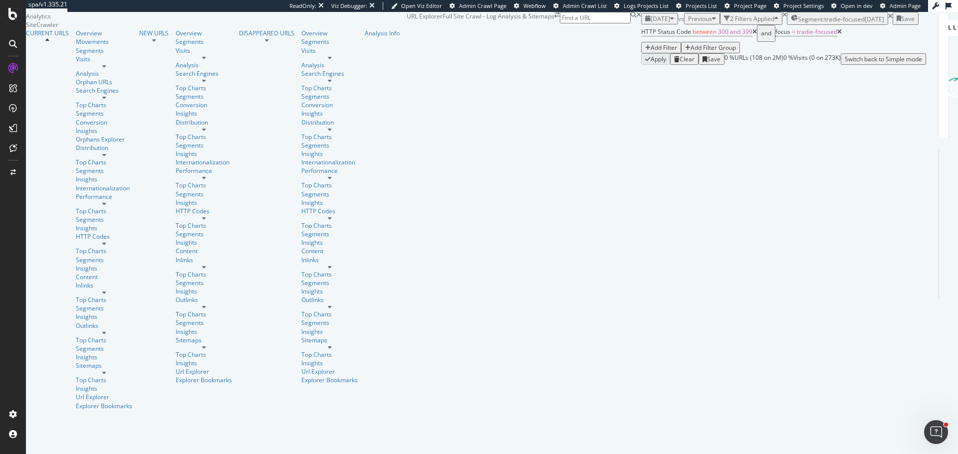
click at [837, 35] on icon at bounding box center [839, 32] width 4 height 6
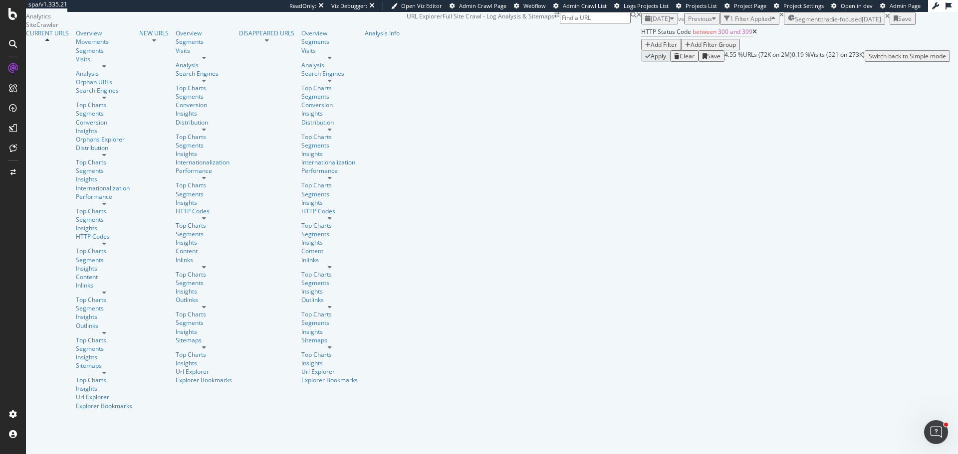
copy div "https://hipages.com.au/tradie/tips-for-tradies/electrician/a-comprehensive-guid…"
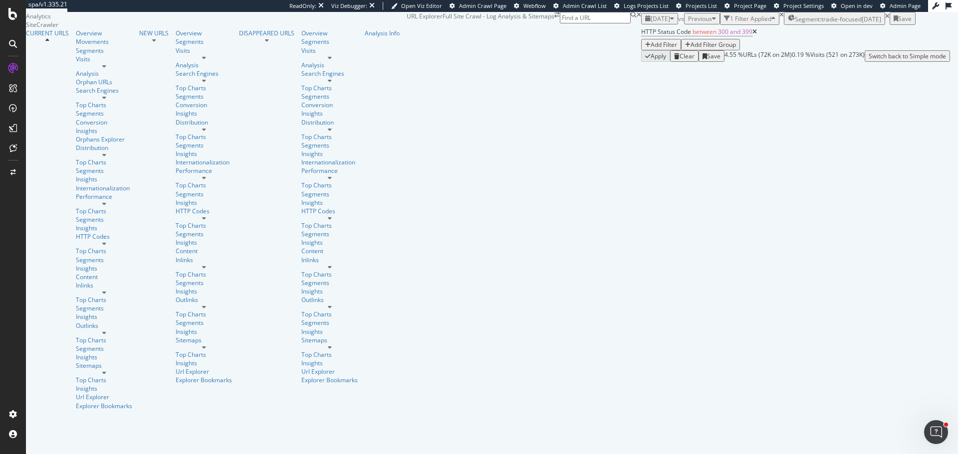
scroll to position [200, 0]
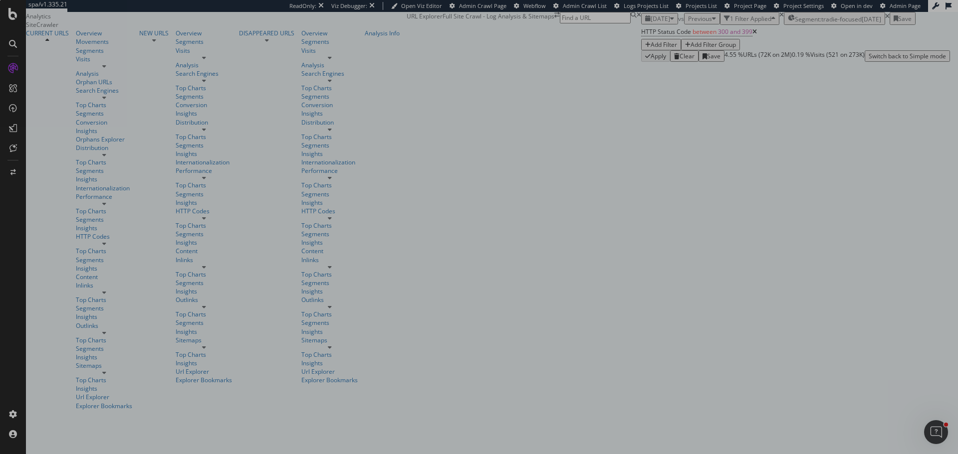
click at [123, 116] on div "0 X 0" at bounding box center [479, 227] width 958 height 454
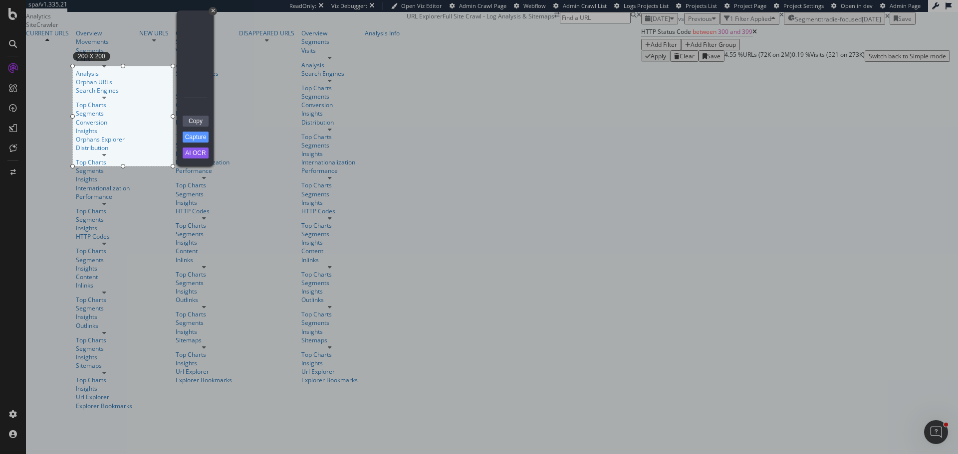
click at [124, 116] on div "200 X 200" at bounding box center [123, 116] width 100 height 100
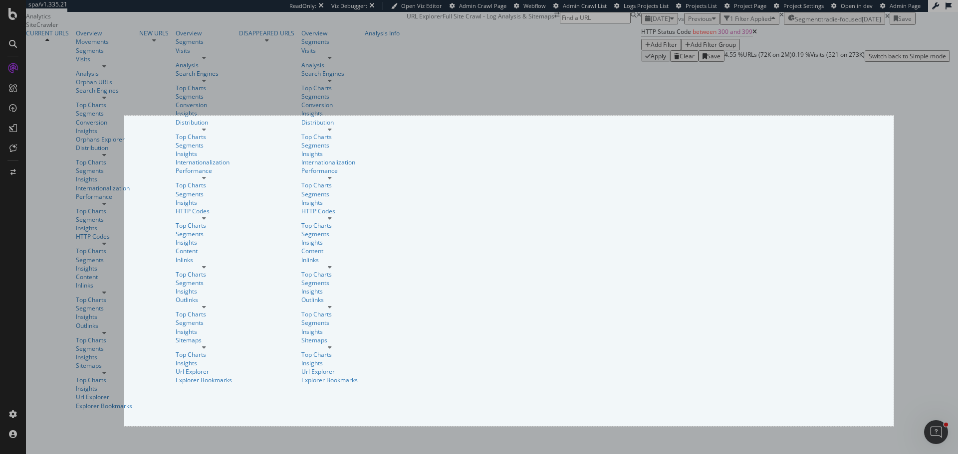
drag, startPoint x: 124, startPoint y: 116, endPoint x: 893, endPoint y: 426, distance: 829.5
click at [893, 426] on div "1542 X 623" at bounding box center [479, 227] width 958 height 454
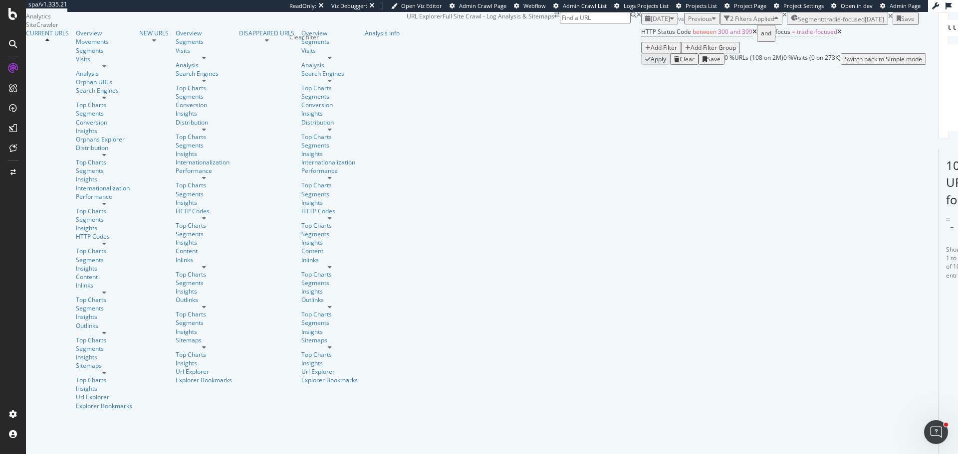
click at [782, 18] on icon "times" at bounding box center [784, 15] width 4 height 6
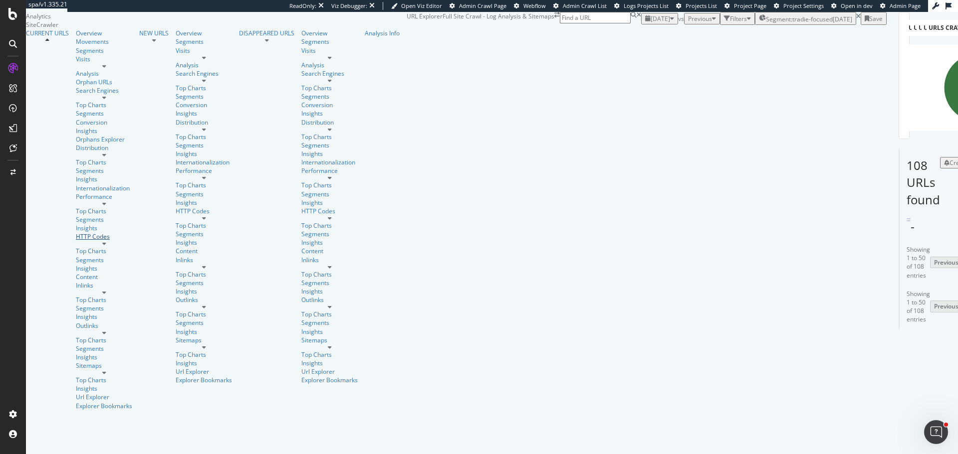
click at [76, 232] on div "HTTP Codes" at bounding box center [104, 236] width 56 height 8
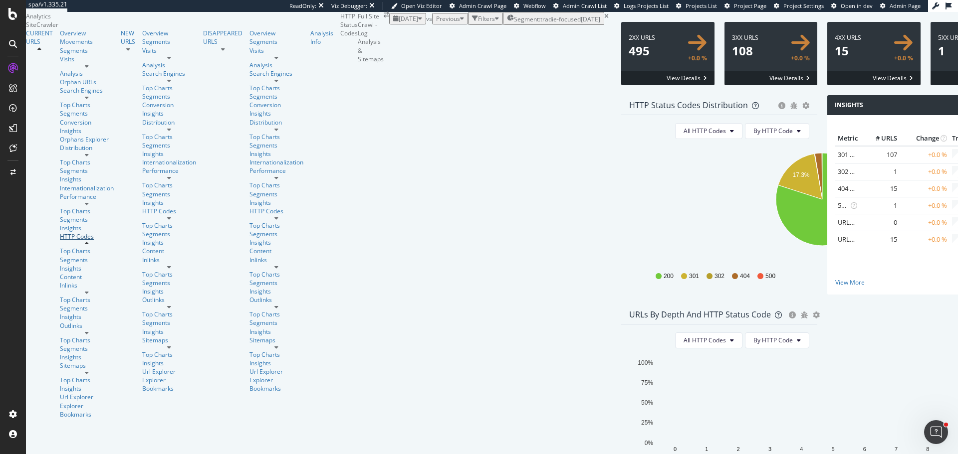
scroll to position [148, 0]
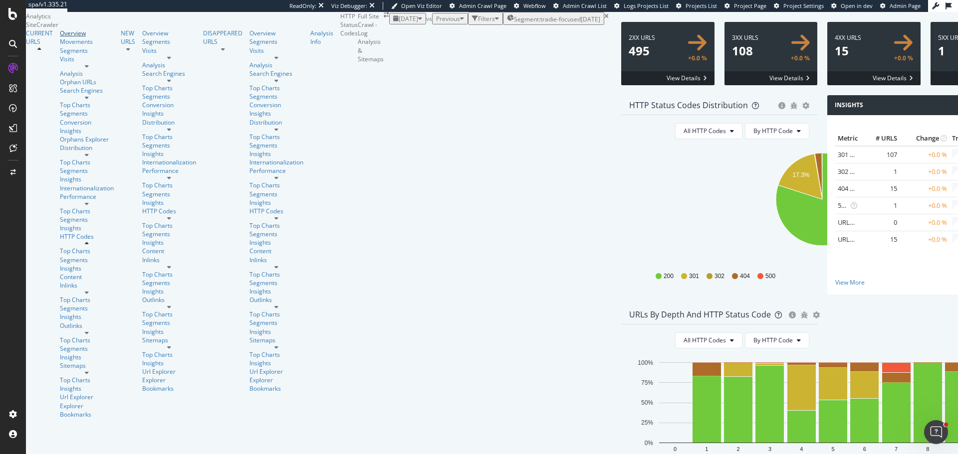
click at [60, 37] on div "Overview" at bounding box center [87, 33] width 54 height 8
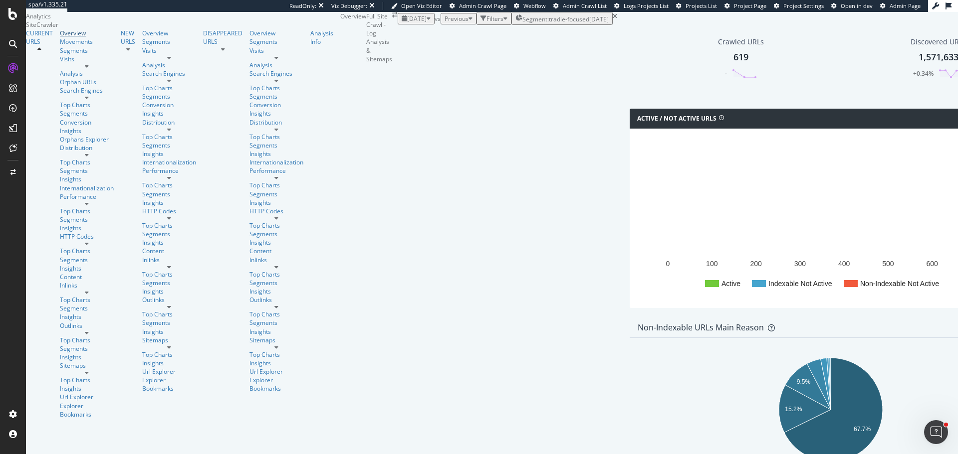
scroll to position [150, 0]
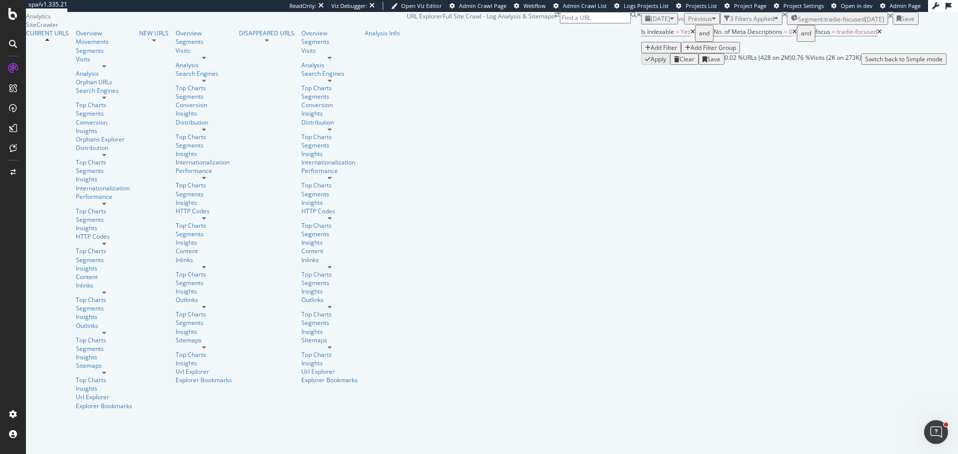
scroll to position [200, 0]
click at [877, 35] on icon at bounding box center [879, 32] width 4 height 6
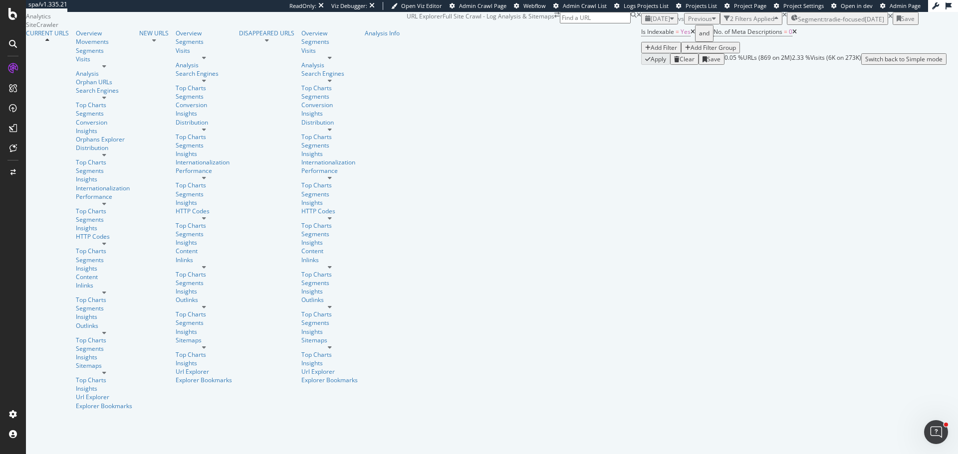
scroll to position [0, 0]
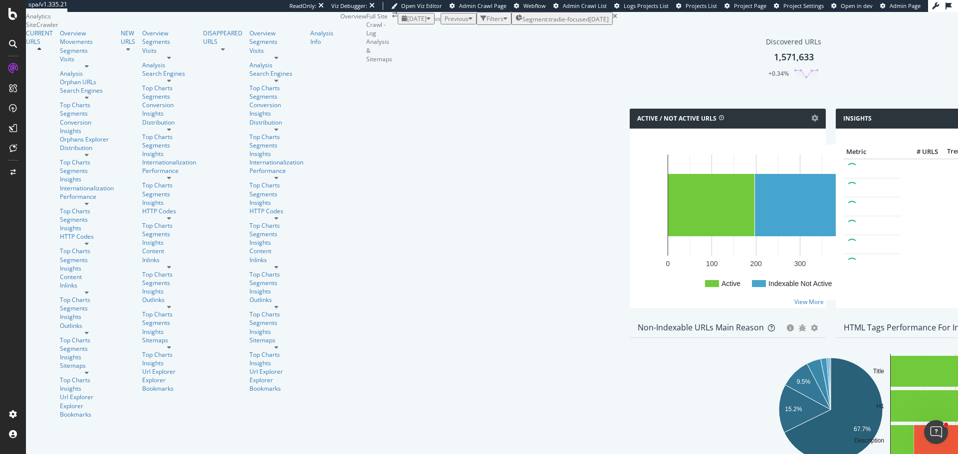
scroll to position [249, 0]
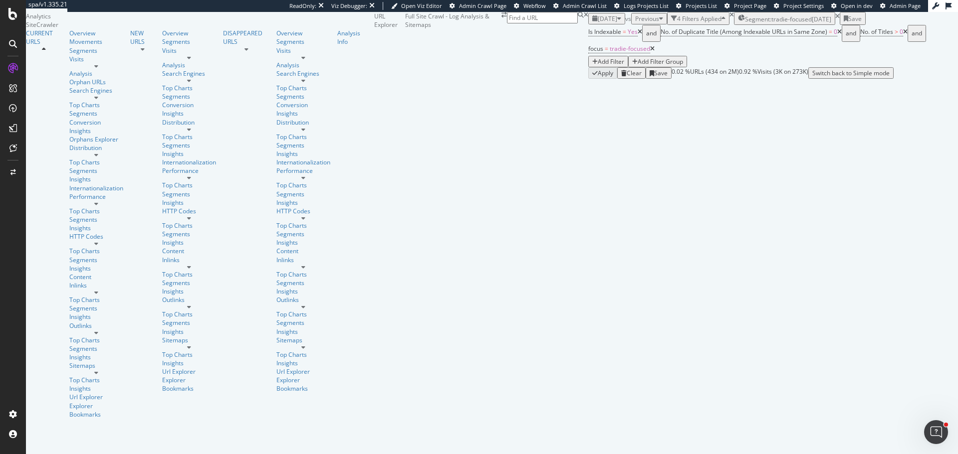
scroll to position [150, 0]
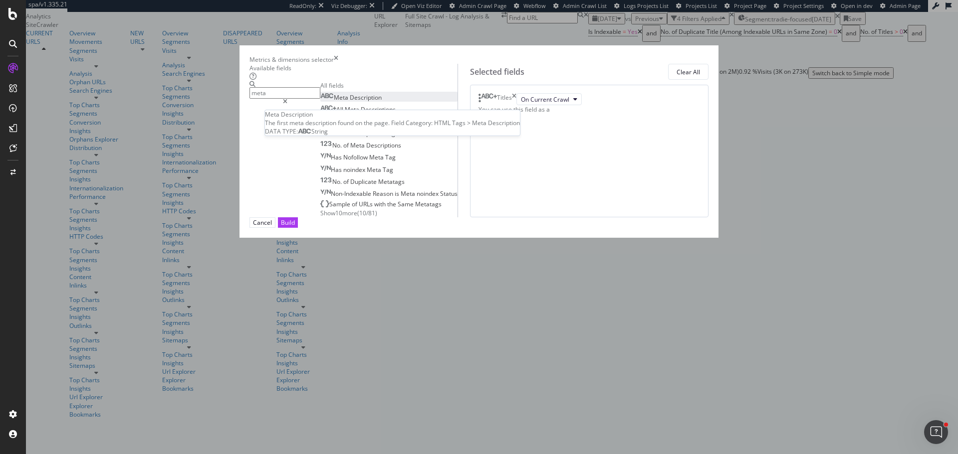
type input "meta"
drag, startPoint x: 342, startPoint y: 140, endPoint x: 507, endPoint y: 187, distance: 171.8
click at [350, 102] on span "Description" at bounding box center [366, 97] width 32 height 8
click at [298, 228] on button "Build" at bounding box center [288, 222] width 20 height 10
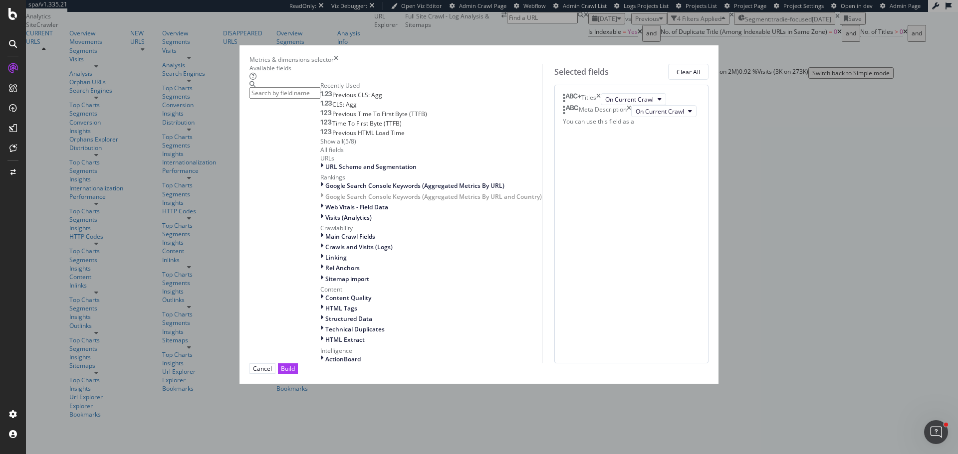
click at [601, 105] on icon "times" at bounding box center [598, 99] width 4 height 12
click at [320, 99] on input "modal" at bounding box center [284, 92] width 71 height 11
type input "r"
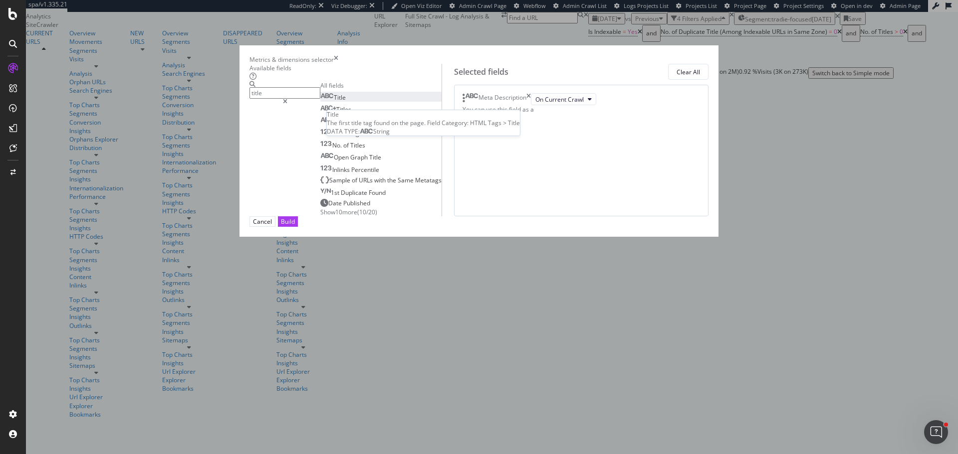
type input "title"
click at [320, 102] on div "Title" at bounding box center [332, 97] width 25 height 8
drag, startPoint x: 510, startPoint y: 154, endPoint x: 519, endPoint y: 122, distance: 32.8
click at [519, 122] on body "spa/v1.335.21 ReadOnly: Viz Debugger: Open Viz Editor Admin Crawl Page Webflow …" at bounding box center [479, 227] width 958 height 454
click at [295, 226] on div "Build" at bounding box center [288, 221] width 14 height 8
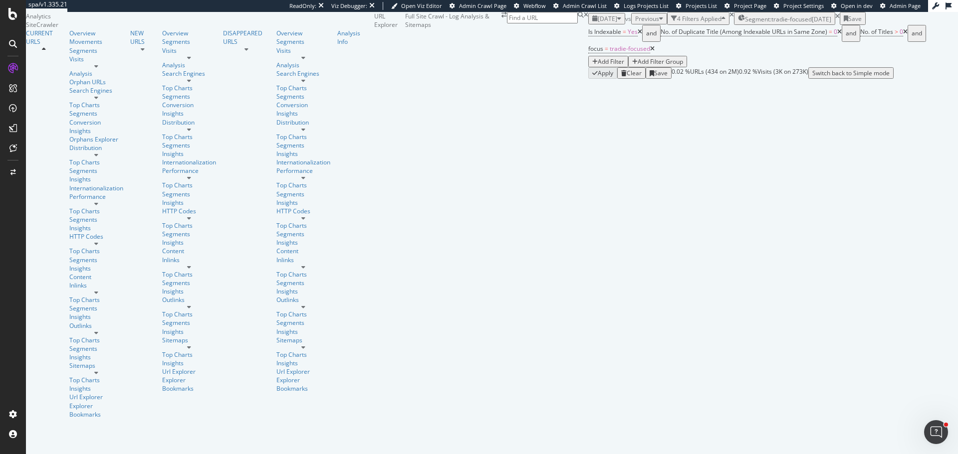
click at [837, 35] on icon at bounding box center [839, 32] width 4 height 6
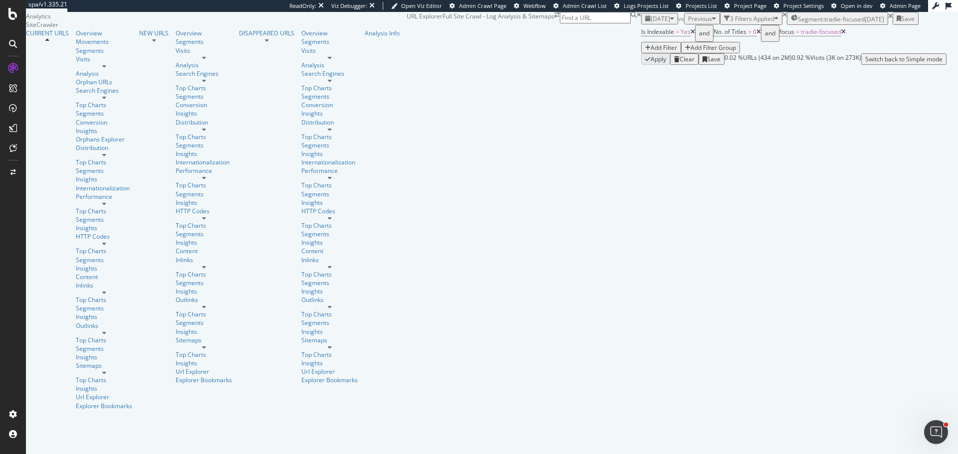
click at [756, 35] on icon at bounding box center [758, 32] width 4 height 6
click at [775, 35] on icon at bounding box center [777, 32] width 4 height 6
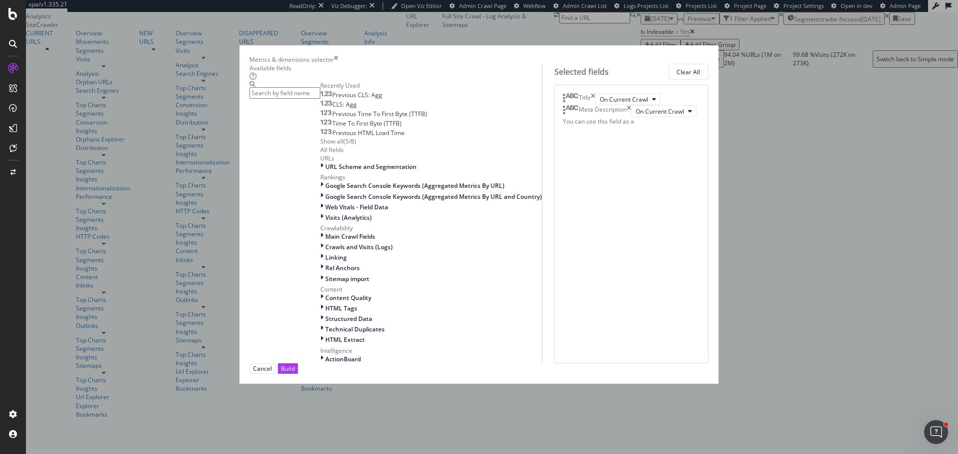
click at [320, 99] on input "modal" at bounding box center [284, 92] width 71 height 11
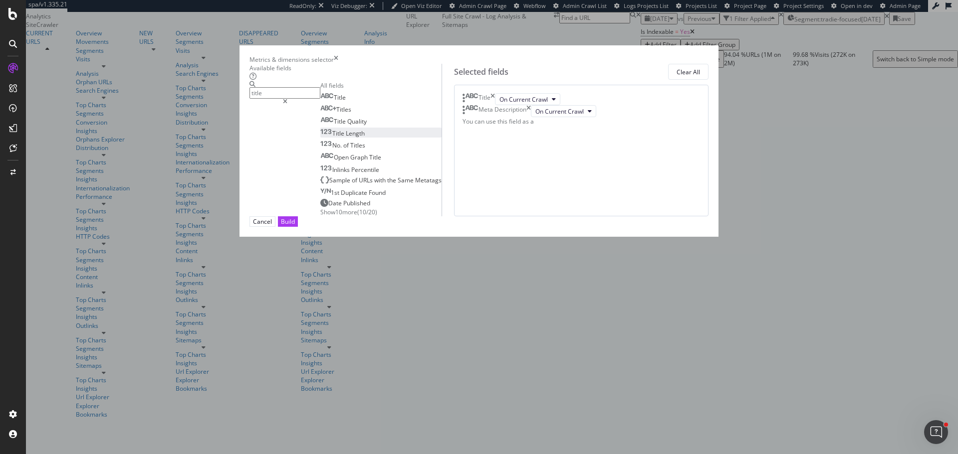
click at [346, 138] on span "Length" at bounding box center [355, 133] width 19 height 8
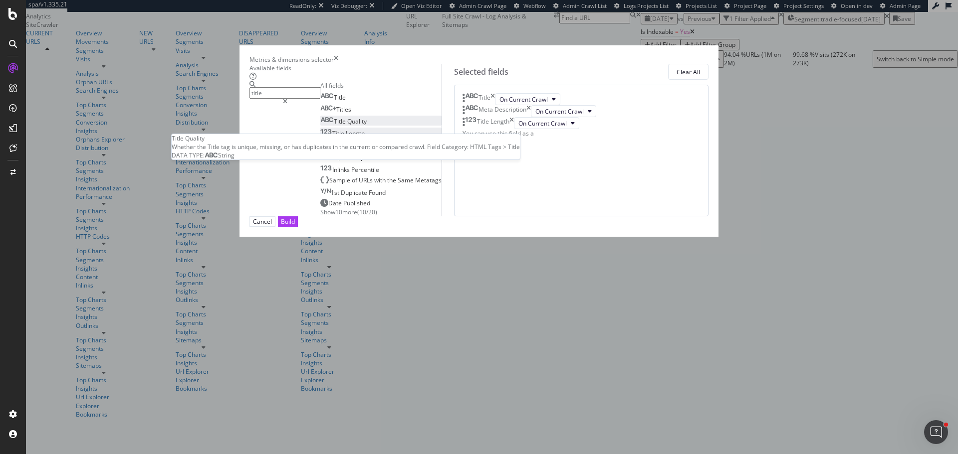
click at [347, 126] on span "Quality" at bounding box center [356, 121] width 19 height 8
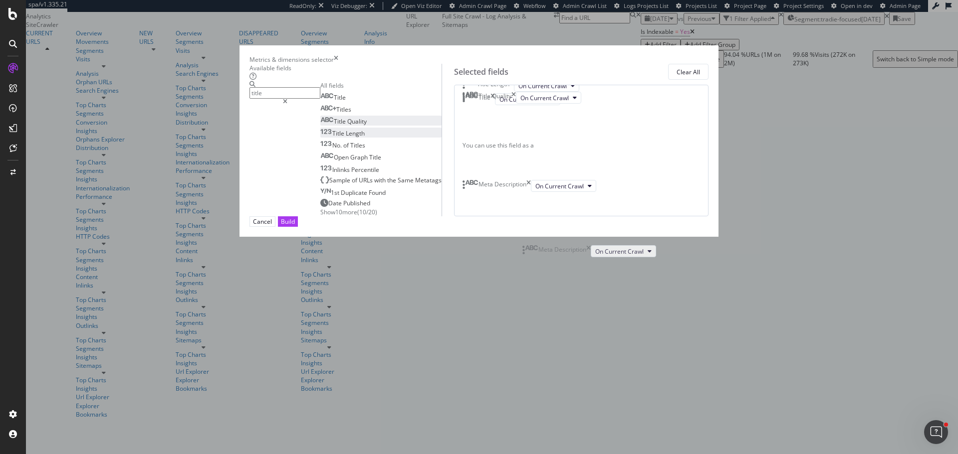
drag, startPoint x: 506, startPoint y: 150, endPoint x: 529, endPoint y: 259, distance: 111.5
click at [529, 259] on body "spa/v1.335.21 ReadOnly: Viz Debugger: Open Viz Editor Admin Crawl Page Webflow …" at bounding box center [479, 227] width 958 height 454
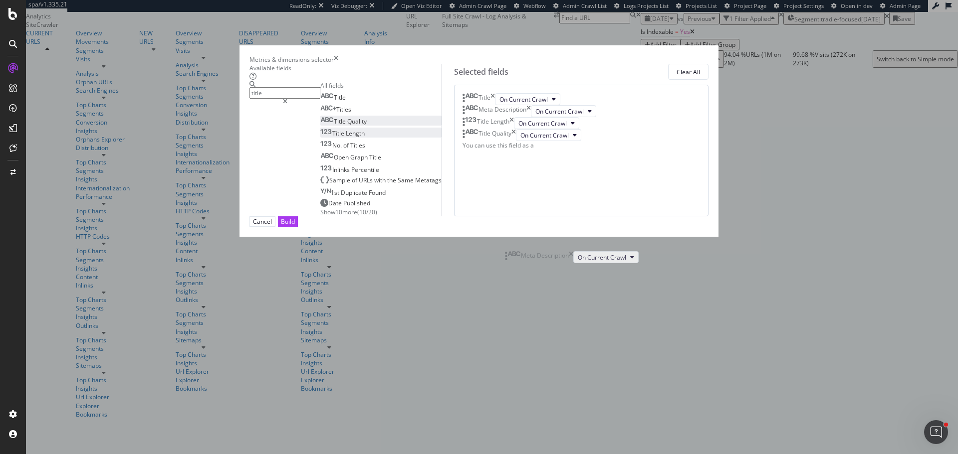
drag, startPoint x: 509, startPoint y: 152, endPoint x: 514, endPoint y: 260, distance: 108.8
click at [514, 261] on body "spa/v1.335.21 ReadOnly: Viz Debugger: Open Viz Editor Admin Crawl Page Webflow …" at bounding box center [479, 227] width 958 height 454
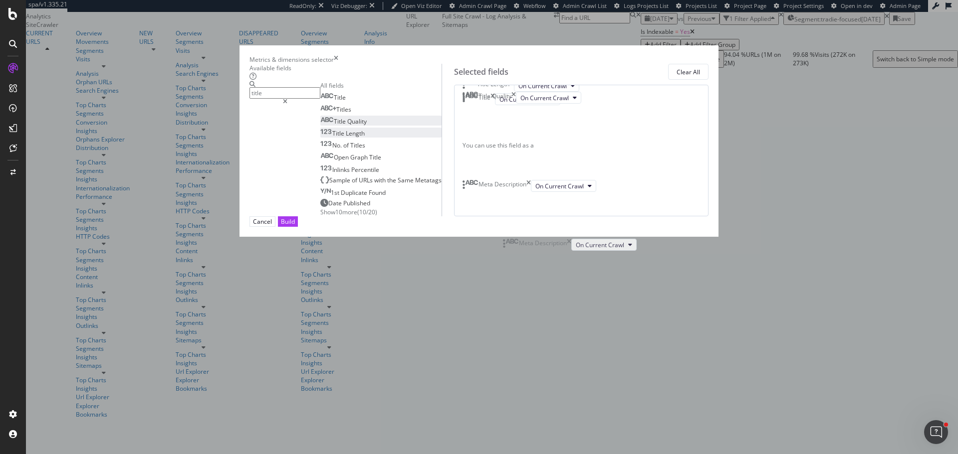
drag, startPoint x: 508, startPoint y: 150, endPoint x: 505, endPoint y: 193, distance: 43.0
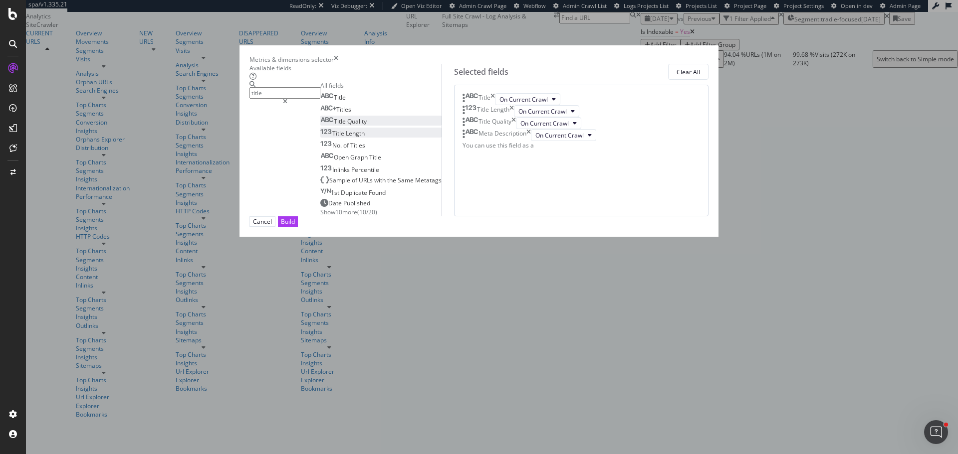
click at [309, 99] on input "title" at bounding box center [284, 92] width 71 height 11
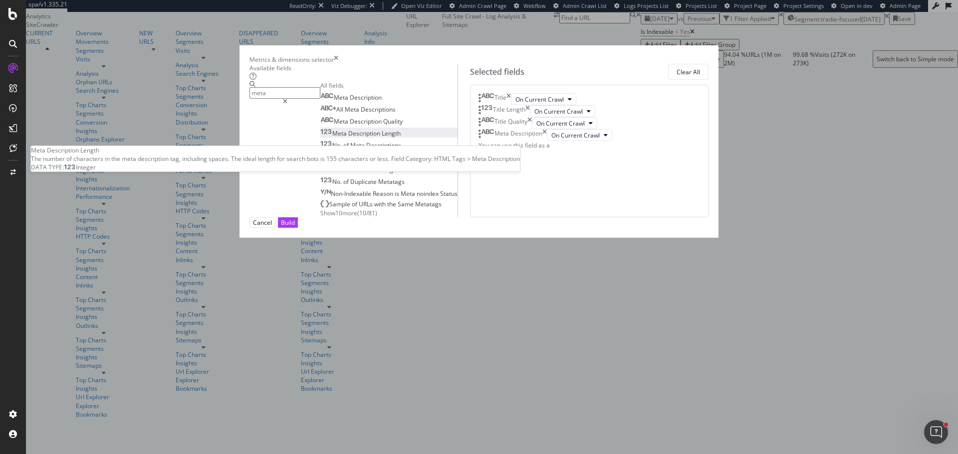
type input "meta"
click at [382, 138] on span "Length" at bounding box center [391, 133] width 19 height 8
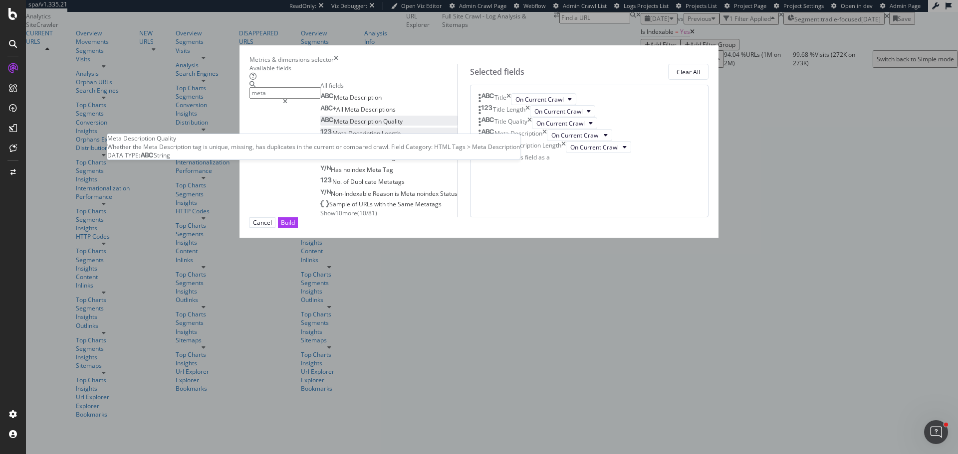
click at [356, 126] on div "Meta Description Quality" at bounding box center [361, 121] width 82 height 8
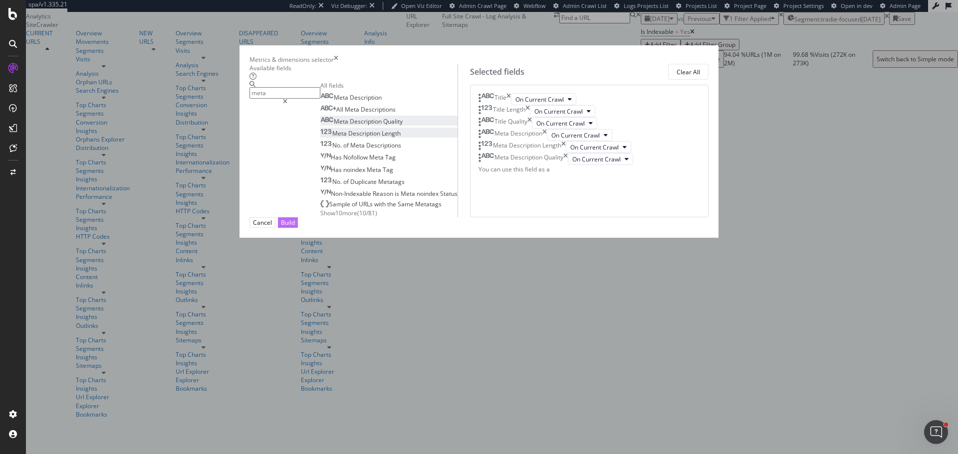
click at [295, 227] on div "Build" at bounding box center [288, 222] width 14 height 8
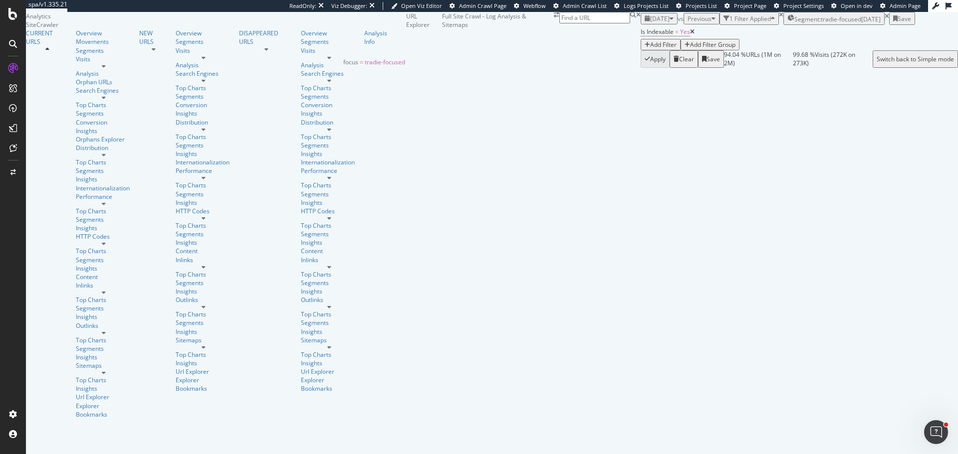
click at [794, 23] on span "Segment: tradie-focused" at bounding box center [827, 19] width 67 height 8
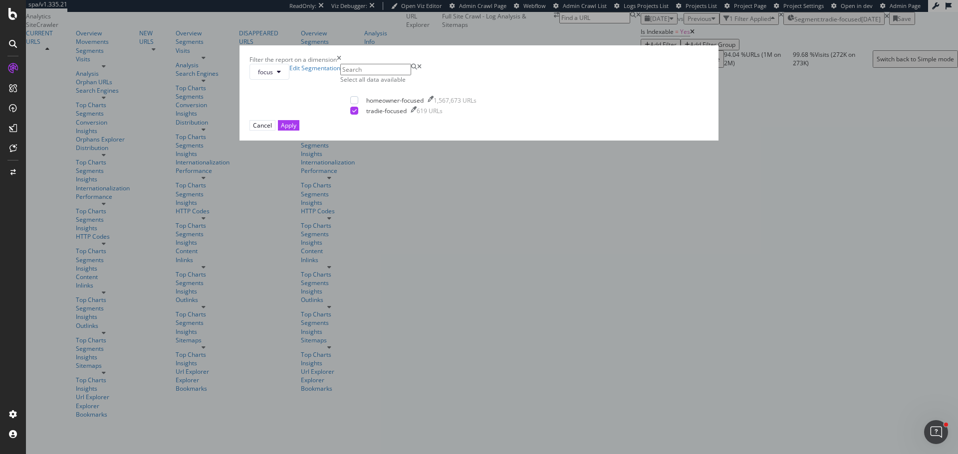
click at [585, 69] on div "Filter the report on a dimension focus Edit Segmentation Select all data availa…" at bounding box center [479, 227] width 958 height 454
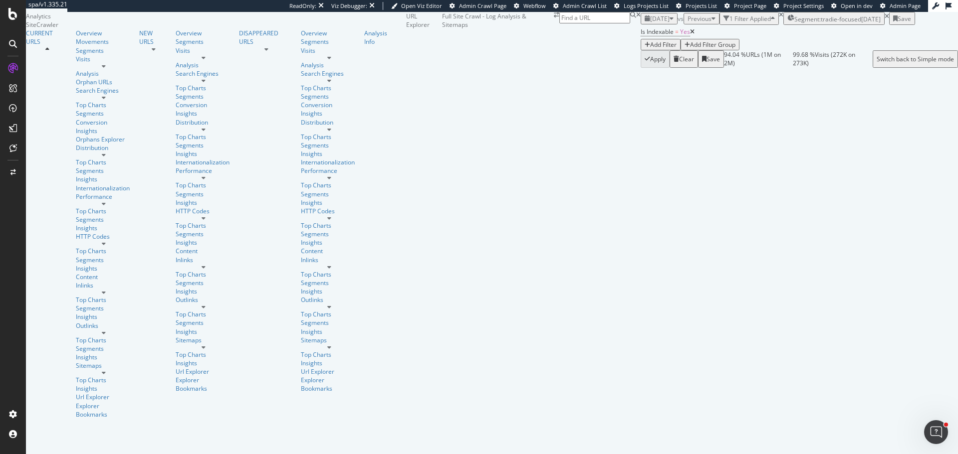
scroll to position [150, 0]
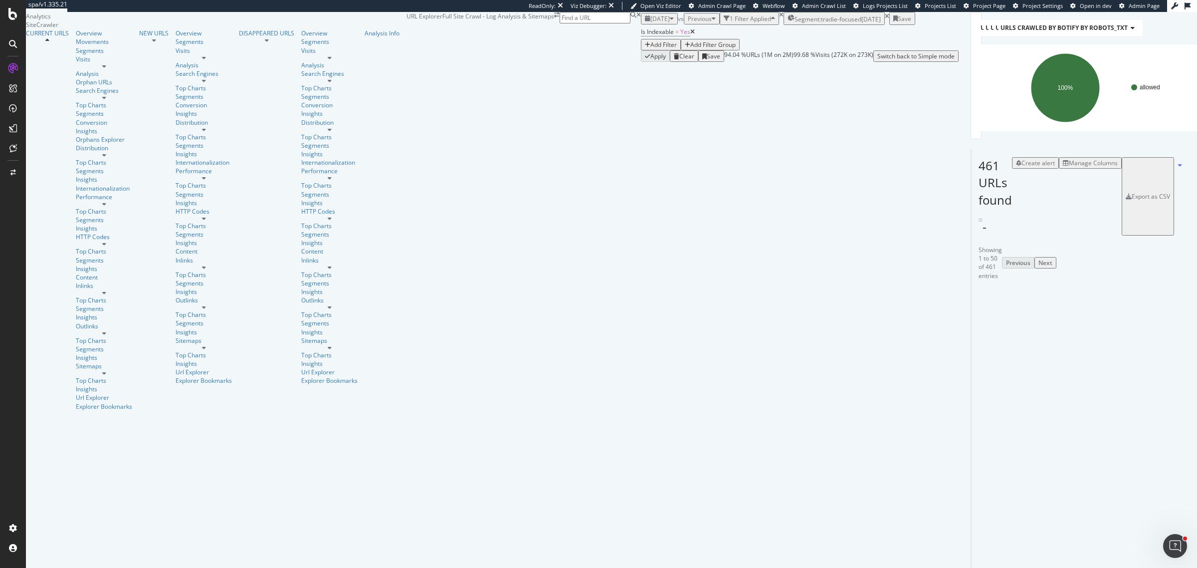
click at [957, 159] on div "Manage Columns" at bounding box center [1090, 163] width 55 height 8
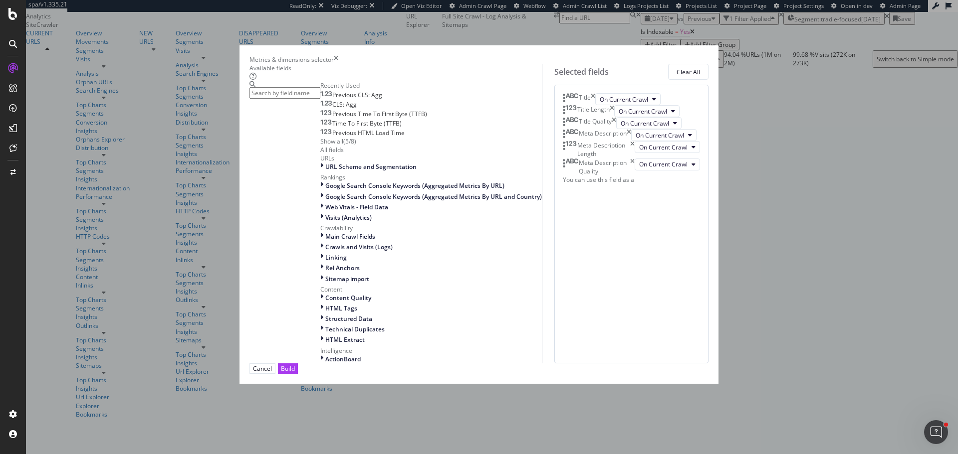
click at [614, 117] on icon "times" at bounding box center [611, 111] width 4 height 12
click at [616, 117] on icon "times" at bounding box center [613, 111] width 4 height 12
click at [634, 134] on icon "times" at bounding box center [632, 125] width 4 height 17
click at [634, 134] on div "Meta Description Quality" at bounding box center [599, 125] width 72 height 17
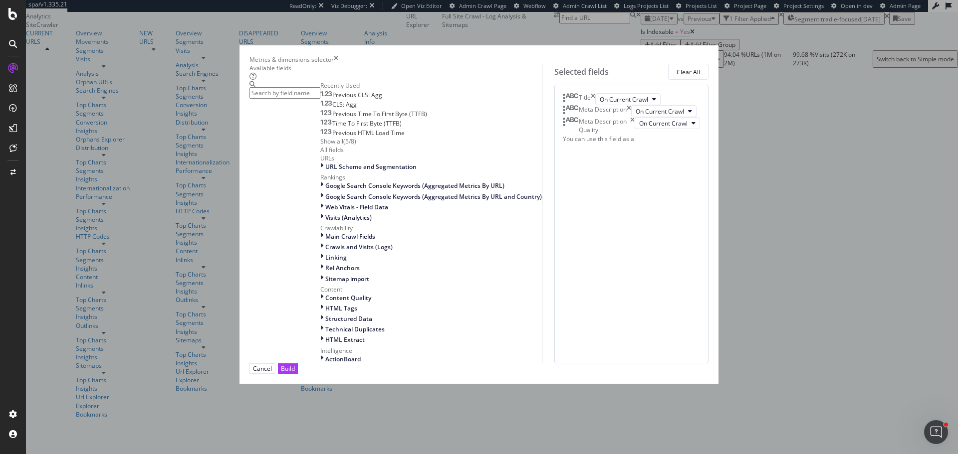
click at [634, 134] on icon "times" at bounding box center [632, 125] width 4 height 17
click at [295, 373] on div "Build" at bounding box center [288, 369] width 14 height 8
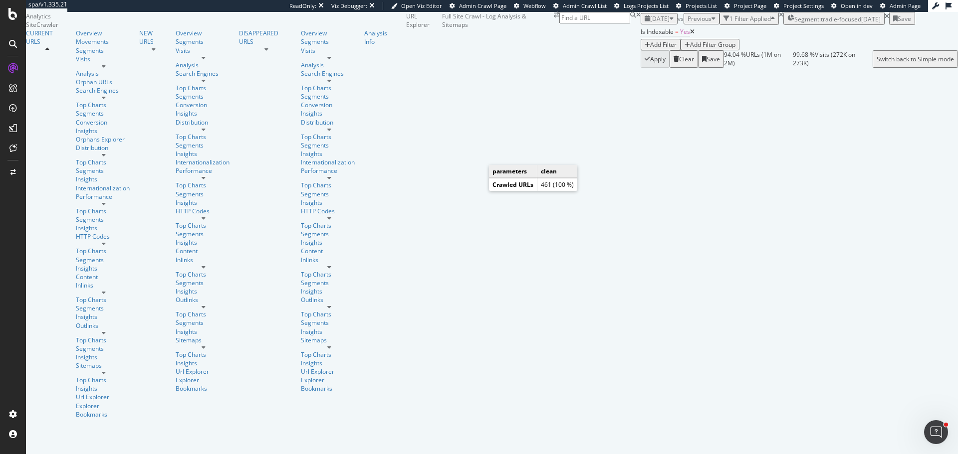
scroll to position [200, 0]
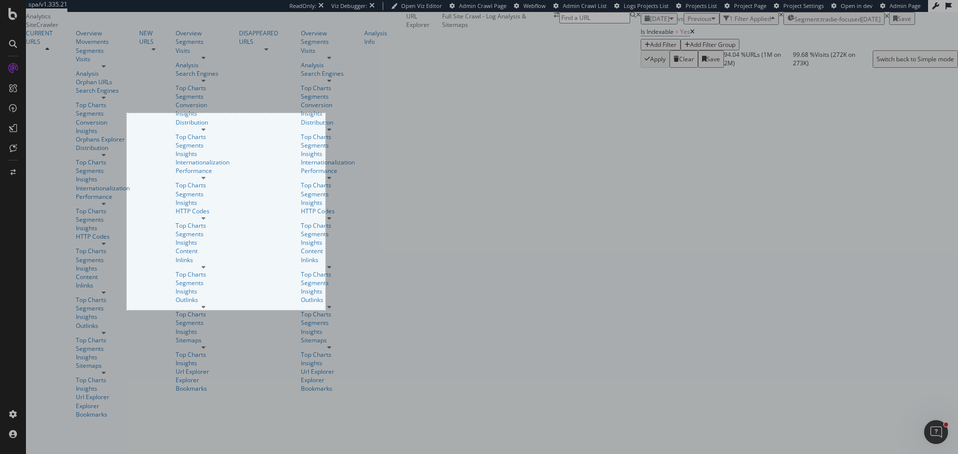
drag, startPoint x: 127, startPoint y: 113, endPoint x: 325, endPoint y: 310, distance: 279.3
click at [325, 310] on div "398 X 395" at bounding box center [479, 227] width 958 height 454
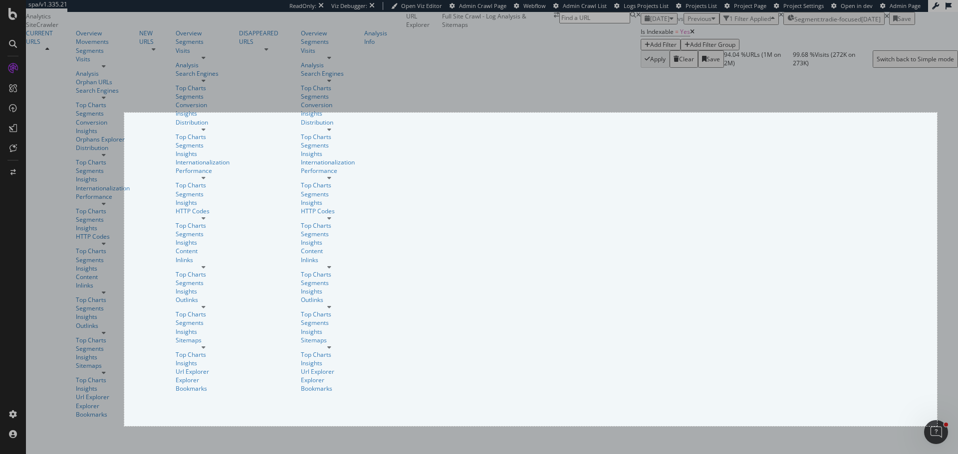
drag, startPoint x: 124, startPoint y: 113, endPoint x: 937, endPoint y: 426, distance: 871.0
click at [937, 426] on div "1629 X 629" at bounding box center [479, 227] width 958 height 454
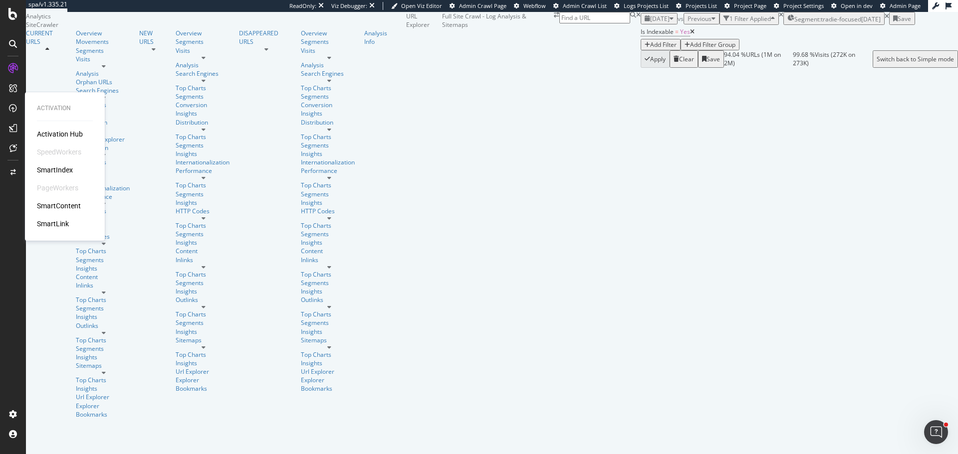
click at [58, 205] on div "SmartContent" at bounding box center [59, 206] width 44 height 10
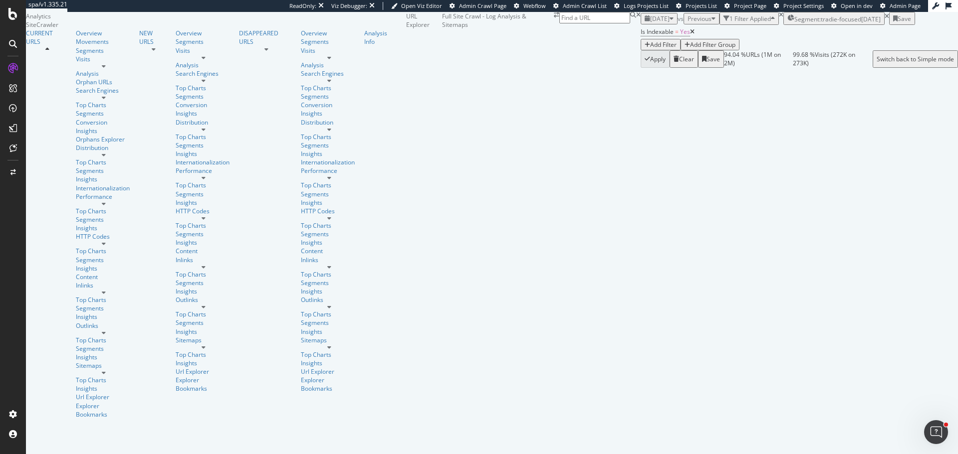
scroll to position [150, 0]
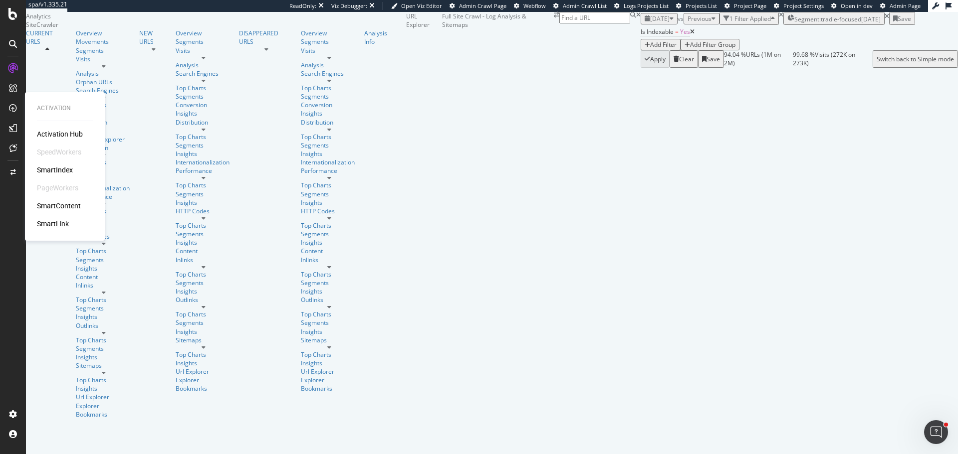
click at [56, 205] on div "SmartContent" at bounding box center [59, 206] width 44 height 10
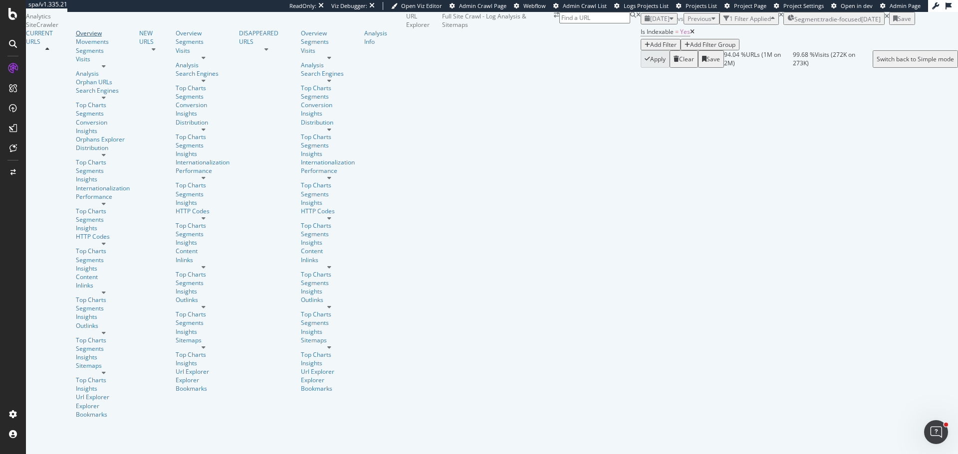
click at [76, 37] on div "Overview" at bounding box center [104, 33] width 56 height 8
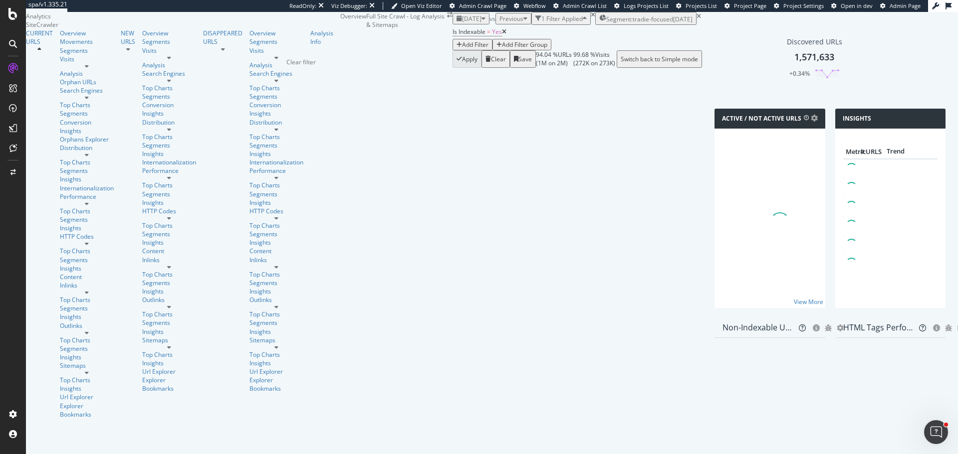
click at [591, 18] on icon "times" at bounding box center [593, 15] width 4 height 6
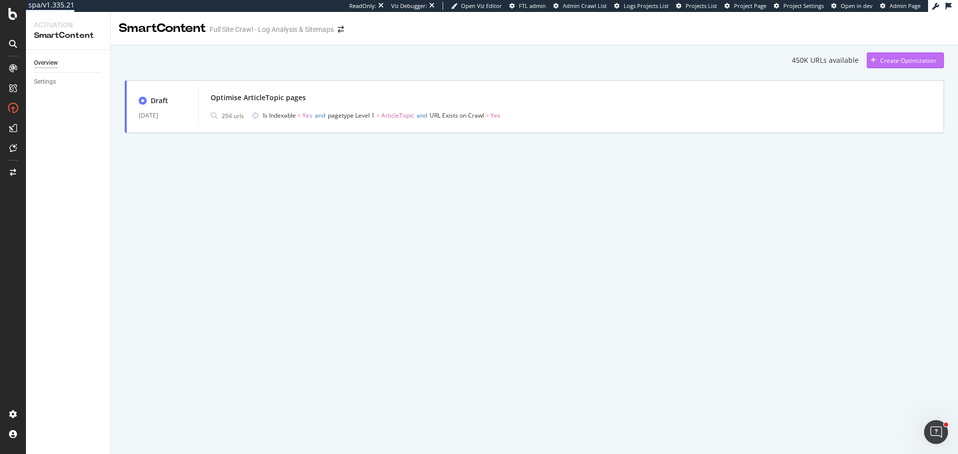
click at [910, 62] on div "Create Optimization" at bounding box center [908, 60] width 56 height 8
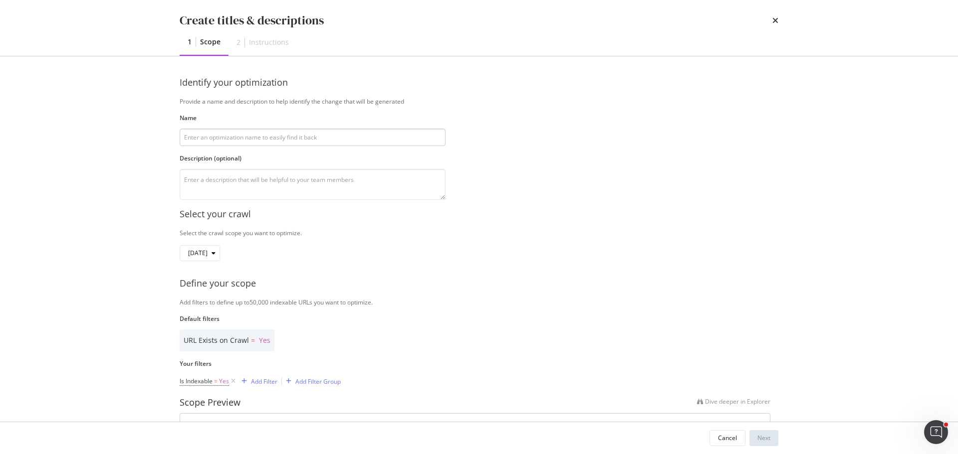
click at [273, 143] on input "modal" at bounding box center [313, 137] width 266 height 17
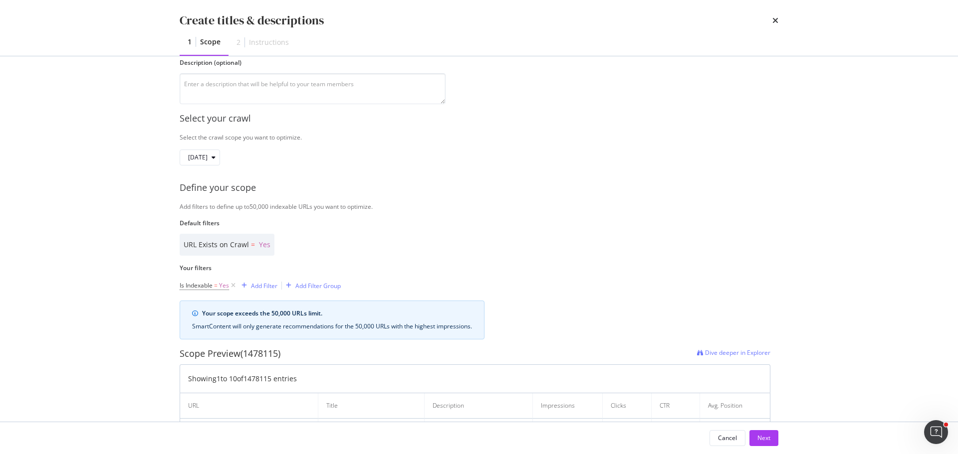
scroll to position [100, 0]
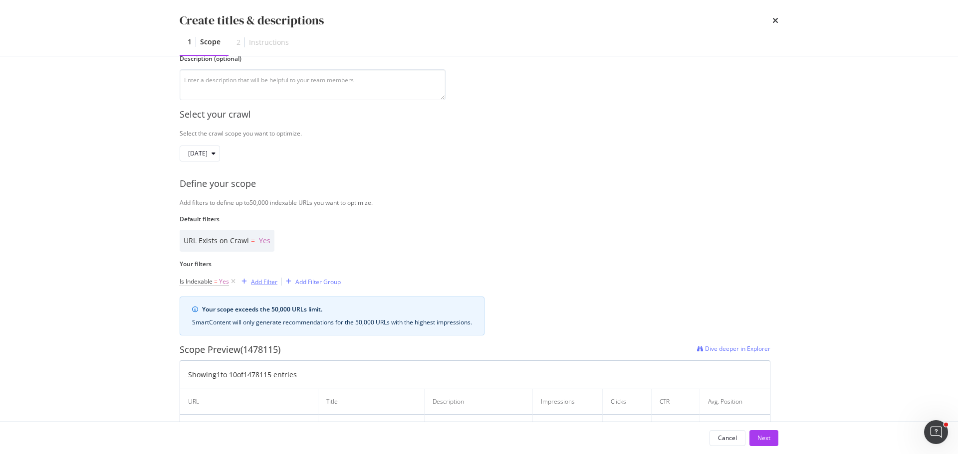
type input "Optimise HTML tags - tradie-focused pages"
click at [259, 281] on div "Add Filter" at bounding box center [264, 282] width 26 height 8
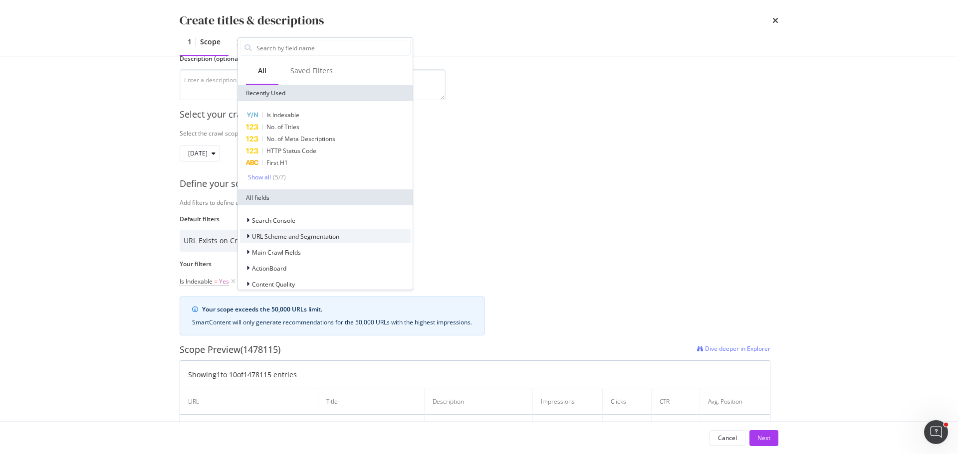
click at [285, 237] on span "URL Scheme and Segmentation" at bounding box center [295, 236] width 87 height 8
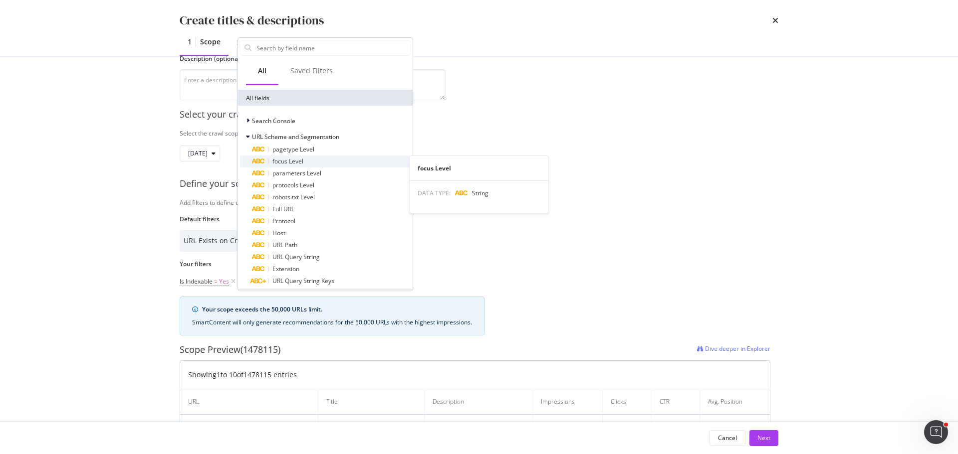
click at [301, 165] on span "focus Level" at bounding box center [287, 161] width 31 height 8
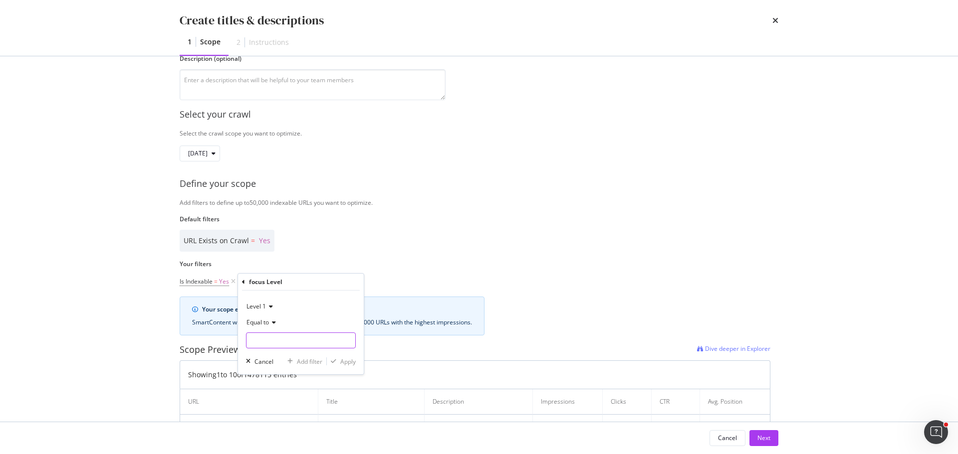
click at [274, 335] on input "Name" at bounding box center [300, 341] width 109 height 16
click at [283, 364] on span "tradie-focused" at bounding box center [288, 364] width 78 height 8
type input "tradie-focused"
click at [344, 362] on div "Apply" at bounding box center [347, 362] width 15 height 8
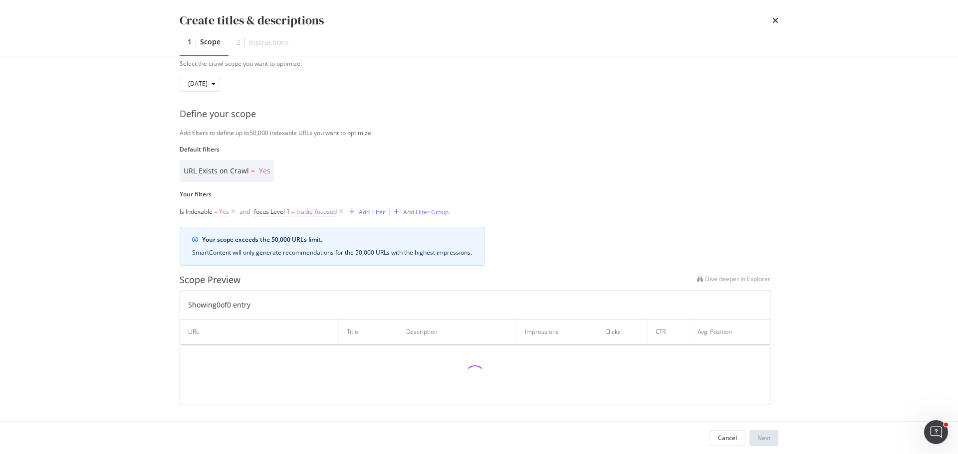
scroll to position [173, 0]
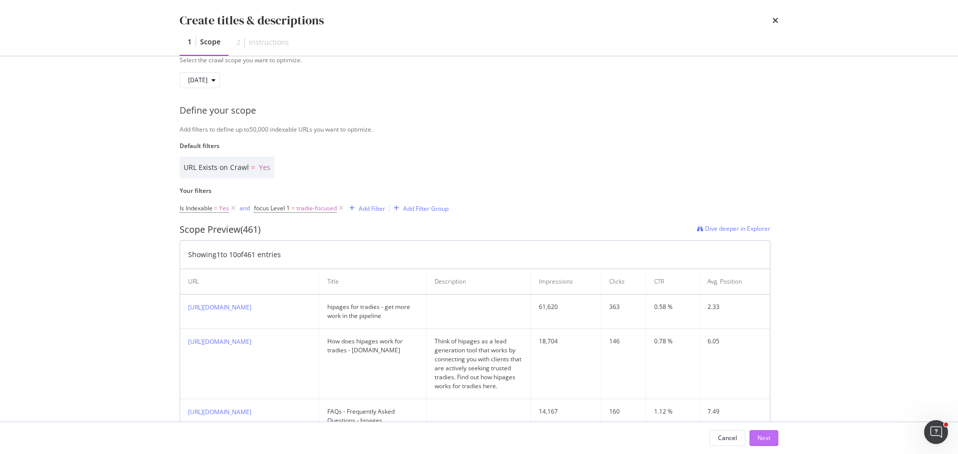
click at [768, 439] on div "Next" at bounding box center [763, 438] width 13 height 8
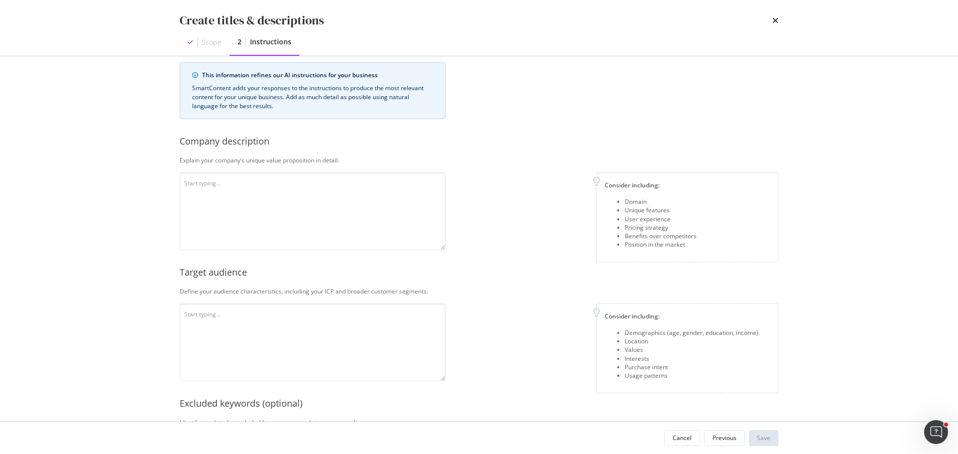
scroll to position [0, 0]
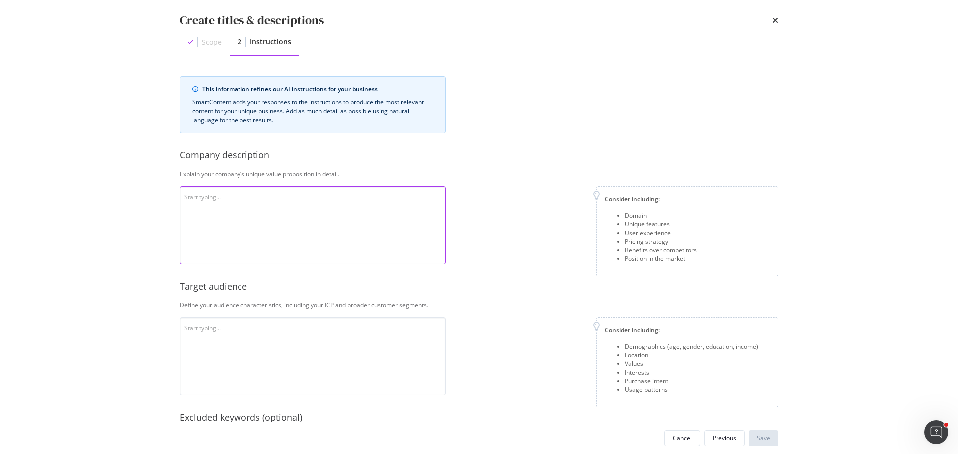
click at [238, 230] on textarea "modal" at bounding box center [313, 226] width 266 height 78
paste textarea "hipages is the #1 place to connect with tradies, to simplify home improvement. …"
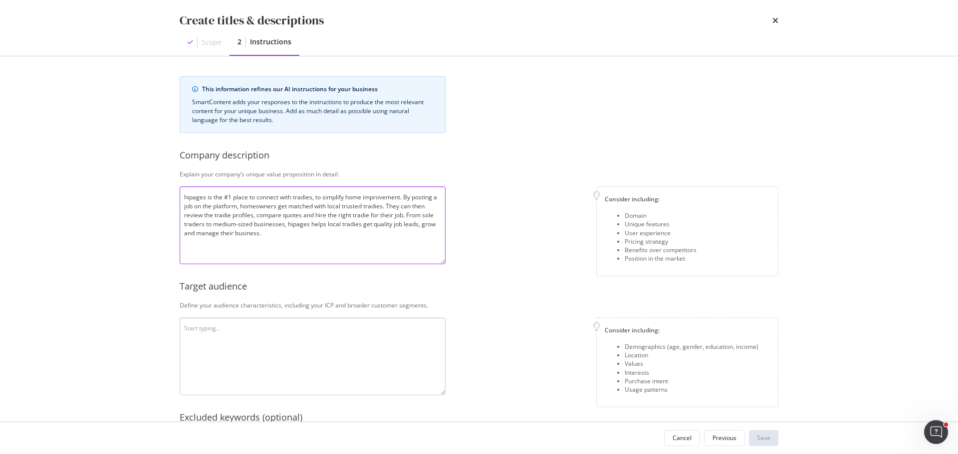
type textarea "hipages is the #1 place to connect with tradies, to simplify home improvement. …"
click at [247, 363] on textarea "modal" at bounding box center [313, 357] width 266 height 78
click at [243, 356] on textarea "modal" at bounding box center [313, 357] width 266 height 78
paste textarea "hipages' primary target audience is homeowners and businesses seeking tradespeo…"
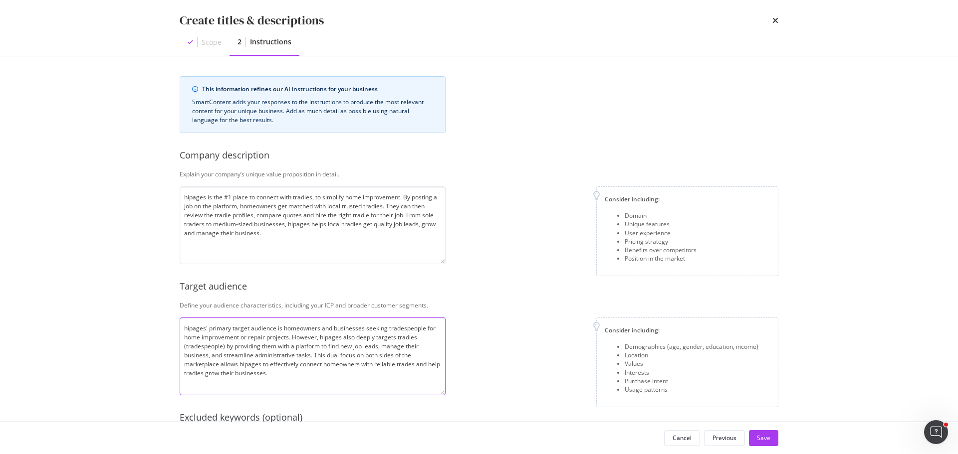
type textarea "hipages' primary target audience is homeowners and businesses seeking tradespeo…"
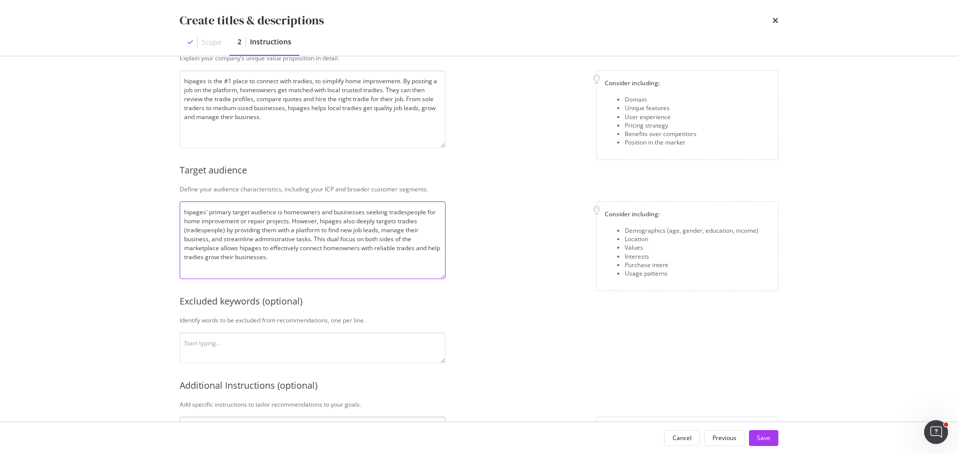
scroll to position [200, 0]
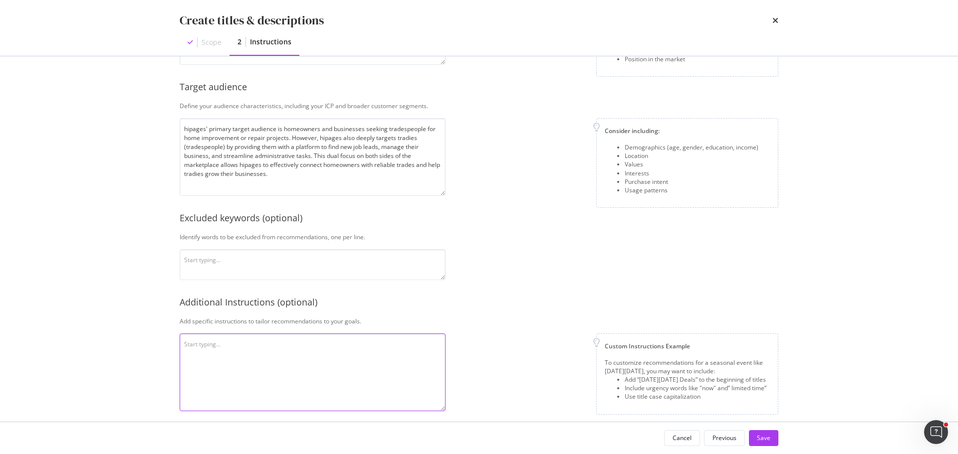
click at [246, 359] on textarea "modal" at bounding box center [313, 373] width 266 height 78
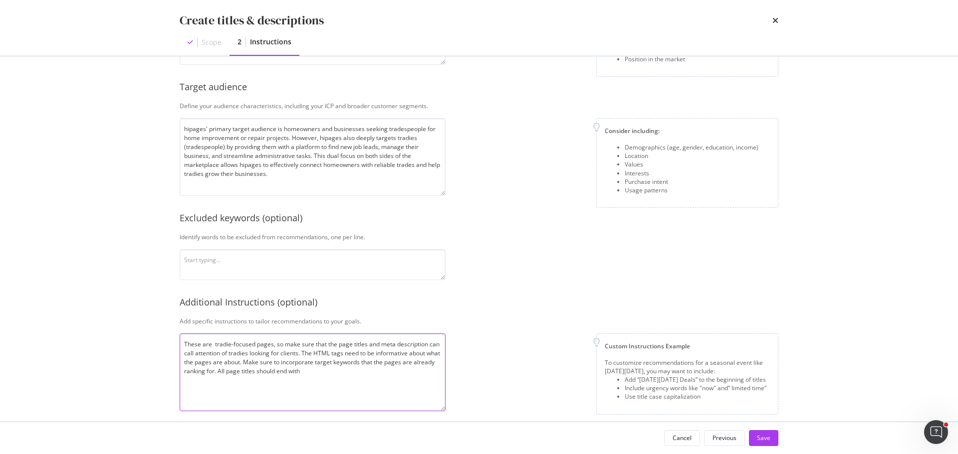
paste textarea "" - hipages.com.au""
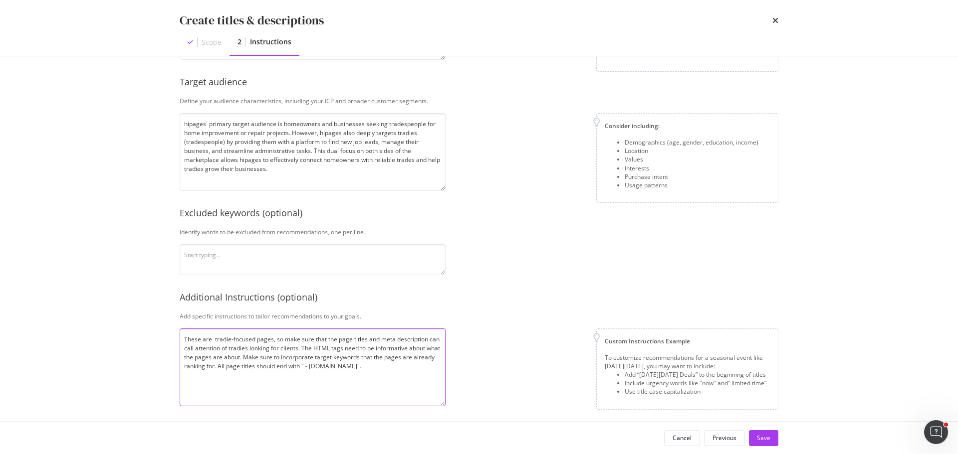
scroll to position [208, 0]
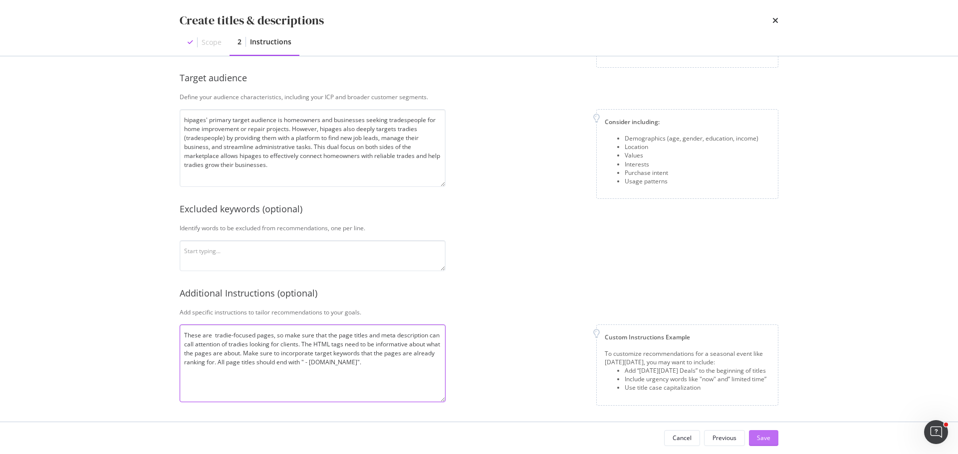
type textarea "These are tradie-focused pages, so make sure that the page titles and meta desc…"
click at [758, 442] on div "Save" at bounding box center [763, 438] width 13 height 8
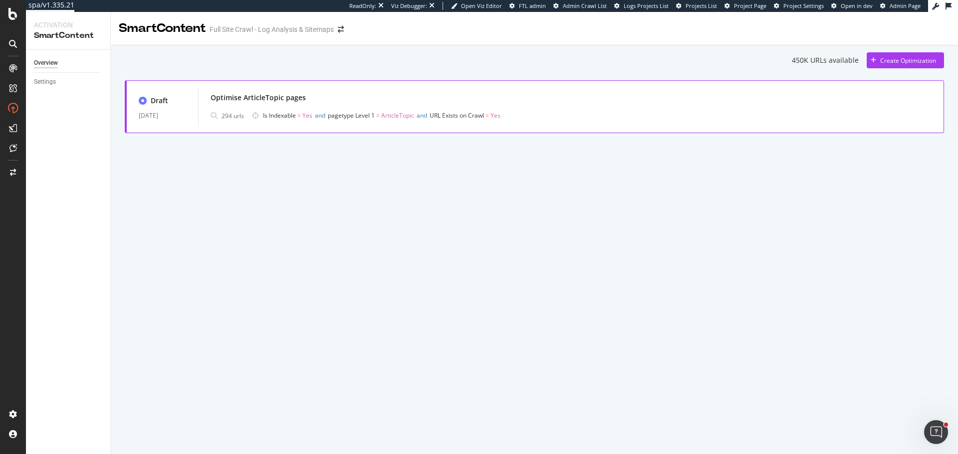
click at [416, 91] on div "Optimise ArticleTopic pages" at bounding box center [570, 98] width 721 height 14
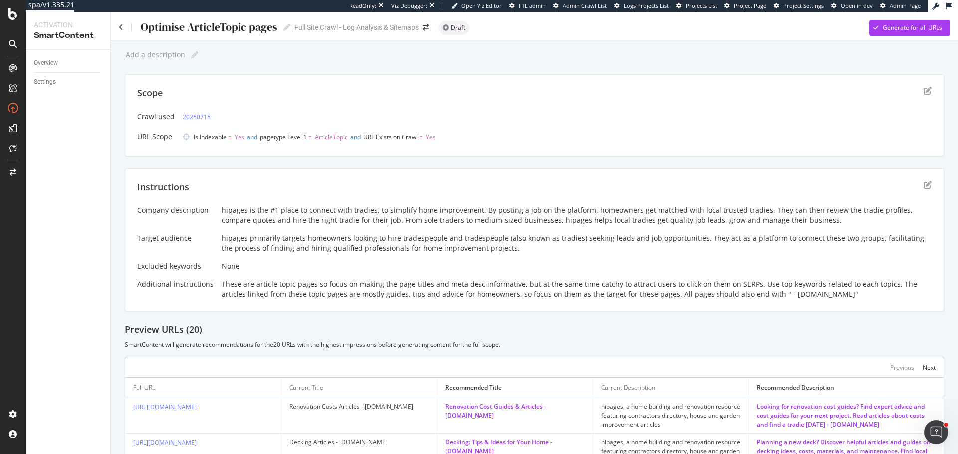
click at [271, 213] on div "hipages is the #1 place to connect with tradies, to simplify home improvement. …" at bounding box center [576, 215] width 710 height 20
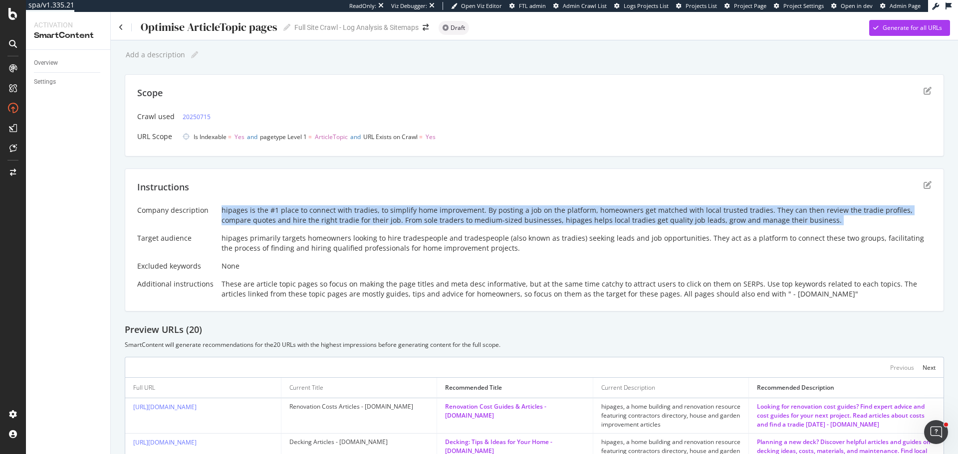
click at [271, 213] on div "hipages is the #1 place to connect with tradies, to simplify home improvement. …" at bounding box center [576, 215] width 710 height 20
copy div "hipages is the #1 place to connect with tradies, to simplify home improvement. …"
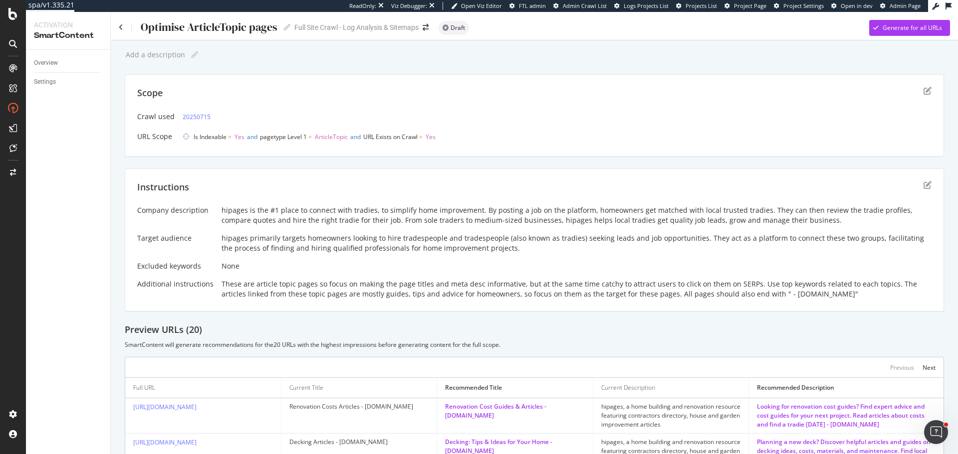
click at [272, 243] on div "hipages primarily targets homeowners looking to hire tradespeople and tradespeo…" at bounding box center [576, 243] width 710 height 20
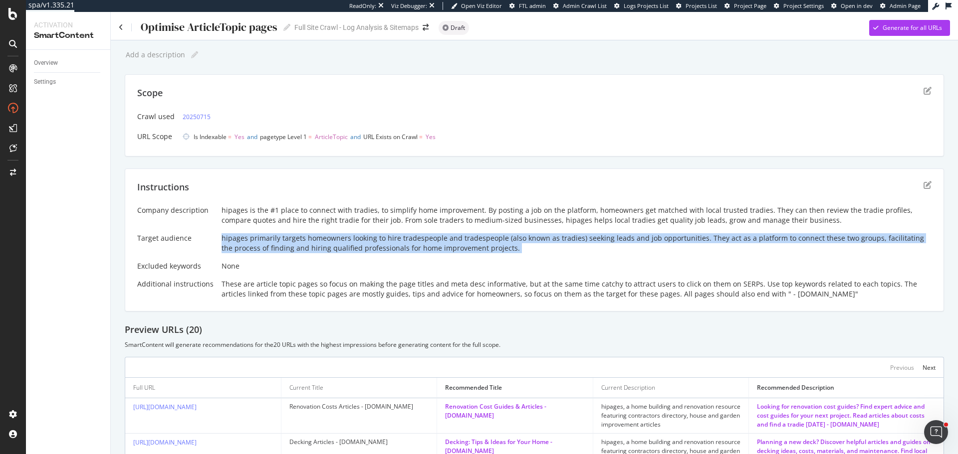
click at [272, 243] on div "hipages primarily targets homeowners looking to hire tradespeople and tradespeo…" at bounding box center [576, 243] width 710 height 20
drag, startPoint x: 740, startPoint y: 292, endPoint x: 806, endPoint y: 292, distance: 66.3
click at [806, 292] on div "These are article topic pages so focus on making the page titles and meta desc …" at bounding box center [576, 289] width 710 height 20
copy div "" - [DOMAIN_NAME]""
